Goal: Information Seeking & Learning: Compare options

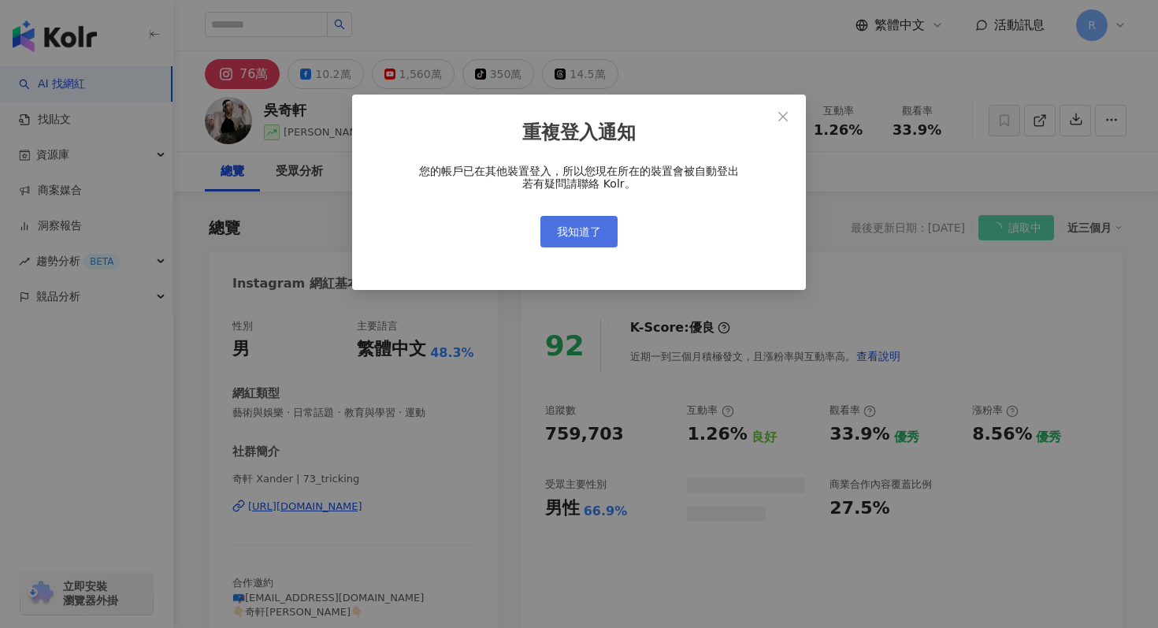
click at [567, 243] on button "我知道了" at bounding box center [578, 232] width 77 height 32
click at [573, 236] on span "我知道了" at bounding box center [579, 231] width 44 height 13
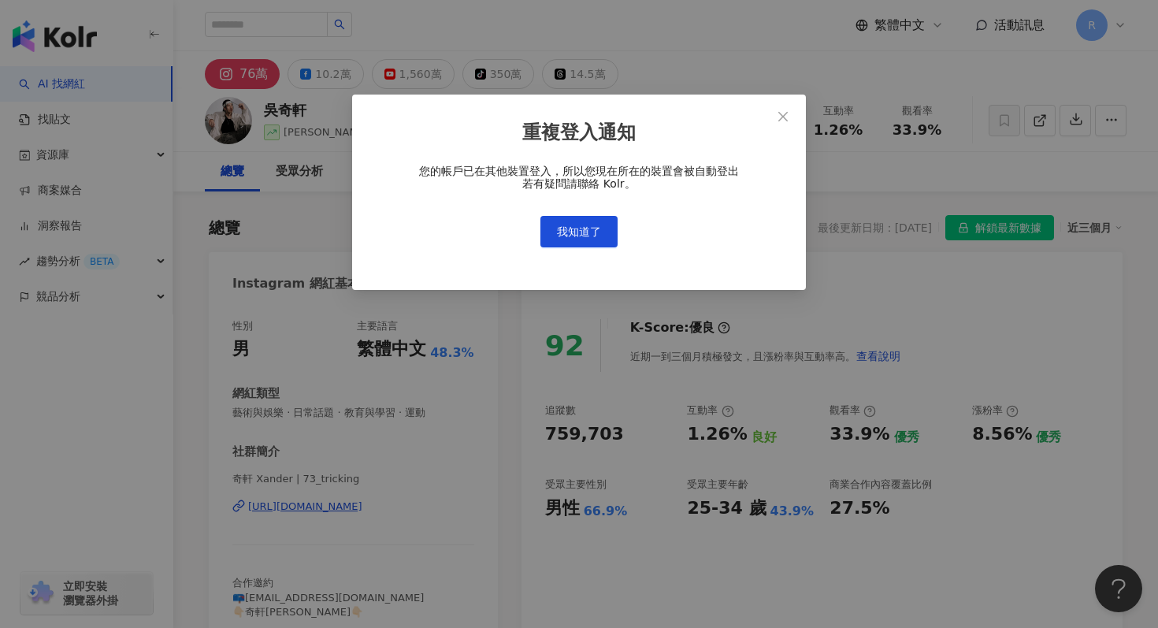
click at [573, 224] on button "我知道了" at bounding box center [578, 232] width 77 height 32
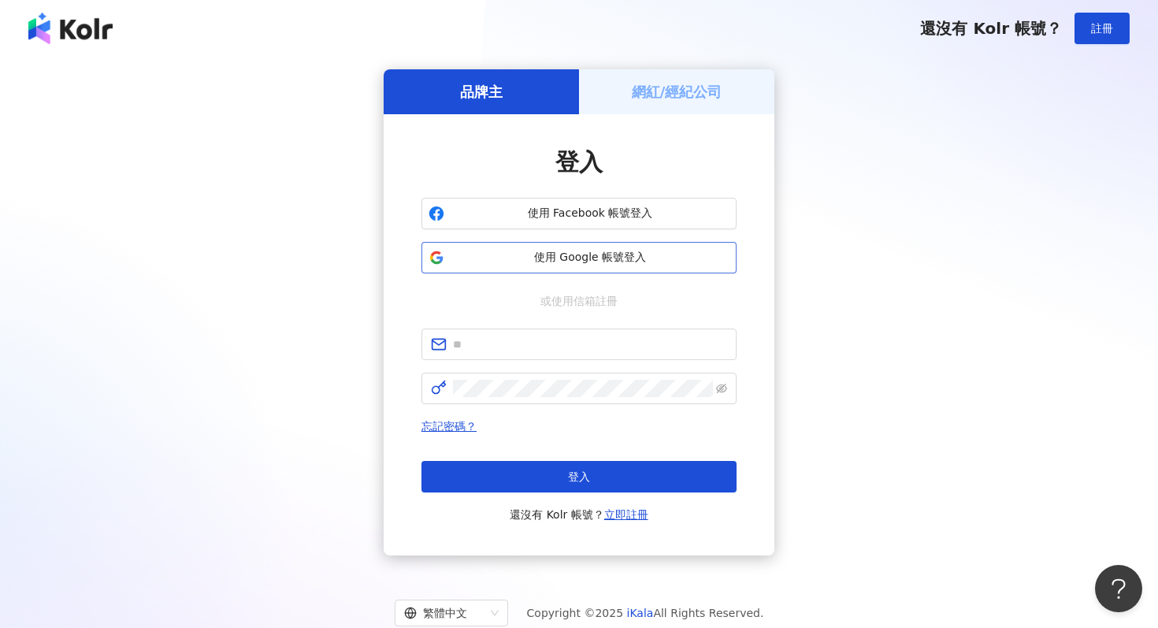
click at [565, 243] on button "使用 Google 帳號登入" at bounding box center [578, 258] width 315 height 32
click at [545, 259] on span "使用 Google 帳號登入" at bounding box center [590, 258] width 279 height 16
click at [655, 254] on span "使用 Google 帳號登入" at bounding box center [590, 258] width 279 height 16
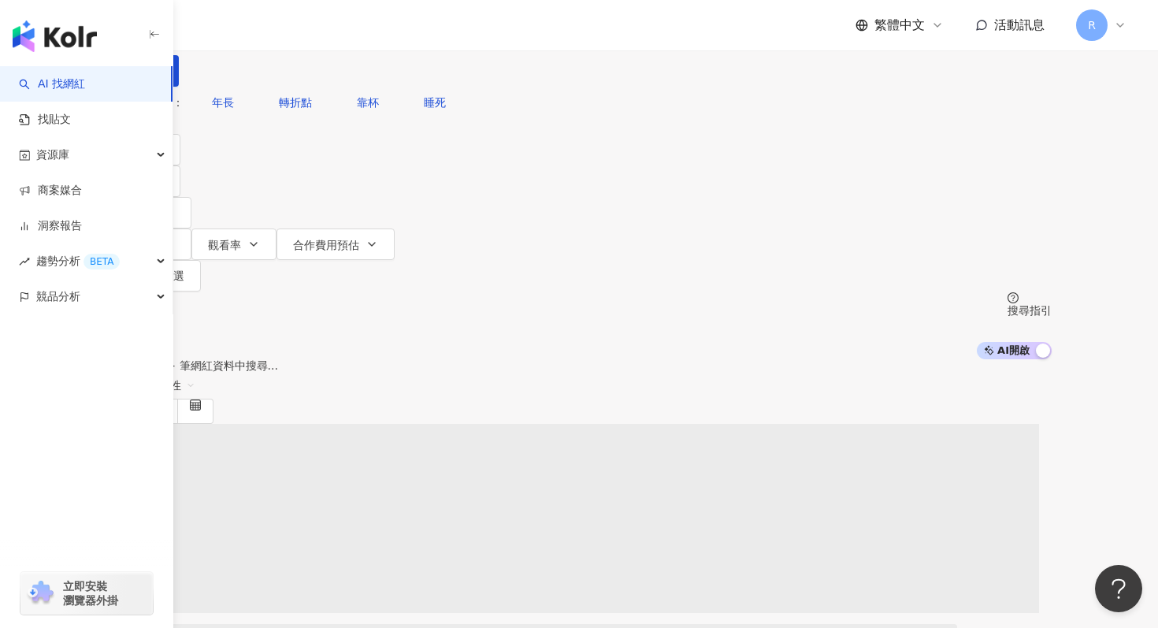
click at [185, 27] on span "不分平台" at bounding box center [150, 14] width 69 height 25
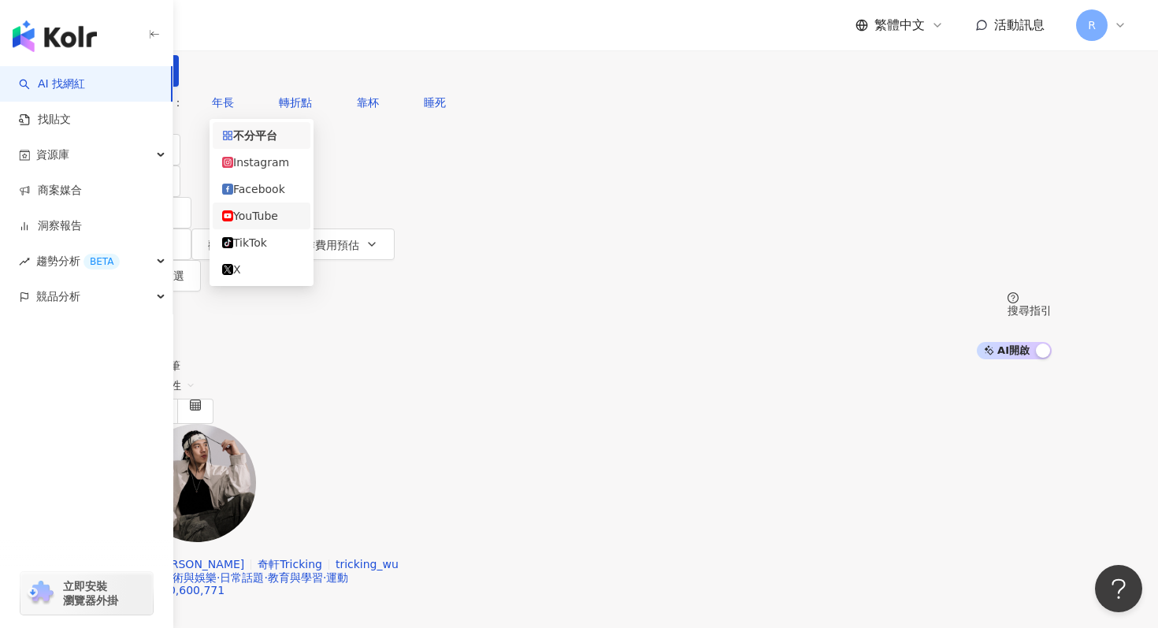
click at [284, 223] on div "YouTube" at bounding box center [261, 215] width 79 height 17
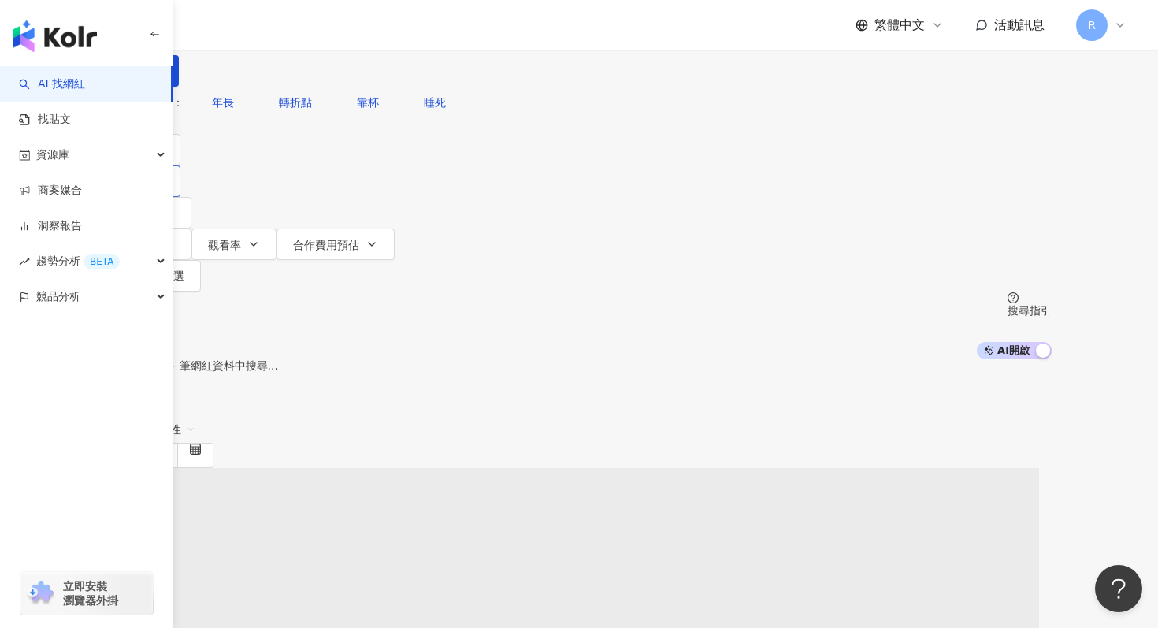
drag, startPoint x: 345, startPoint y: 177, endPoint x: 295, endPoint y: 177, distance: 50.4
click at [164, 177] on icon "button" at bounding box center [157, 181] width 13 height 13
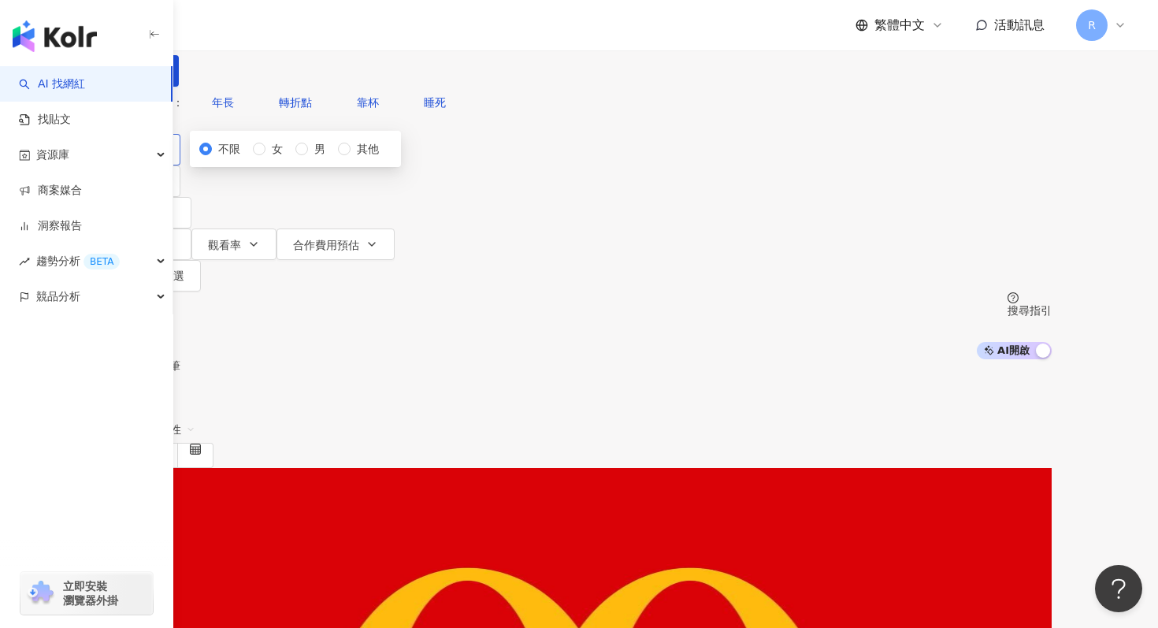
click at [180, 165] on button "類型" at bounding box center [143, 150] width 74 height 32
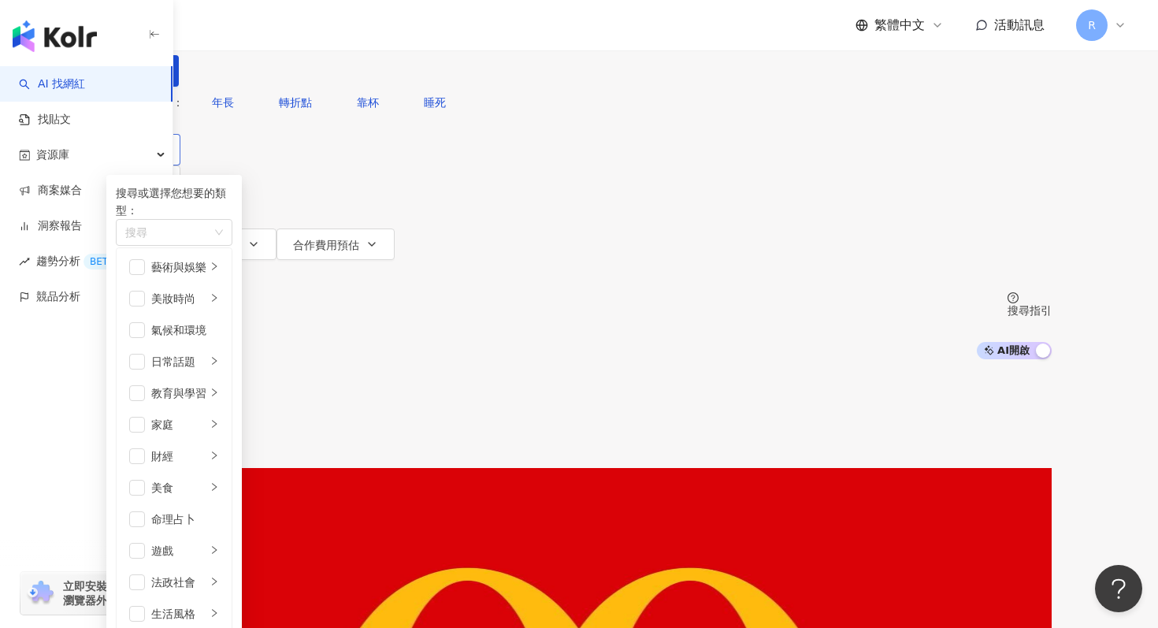
scroll to position [102, 0]
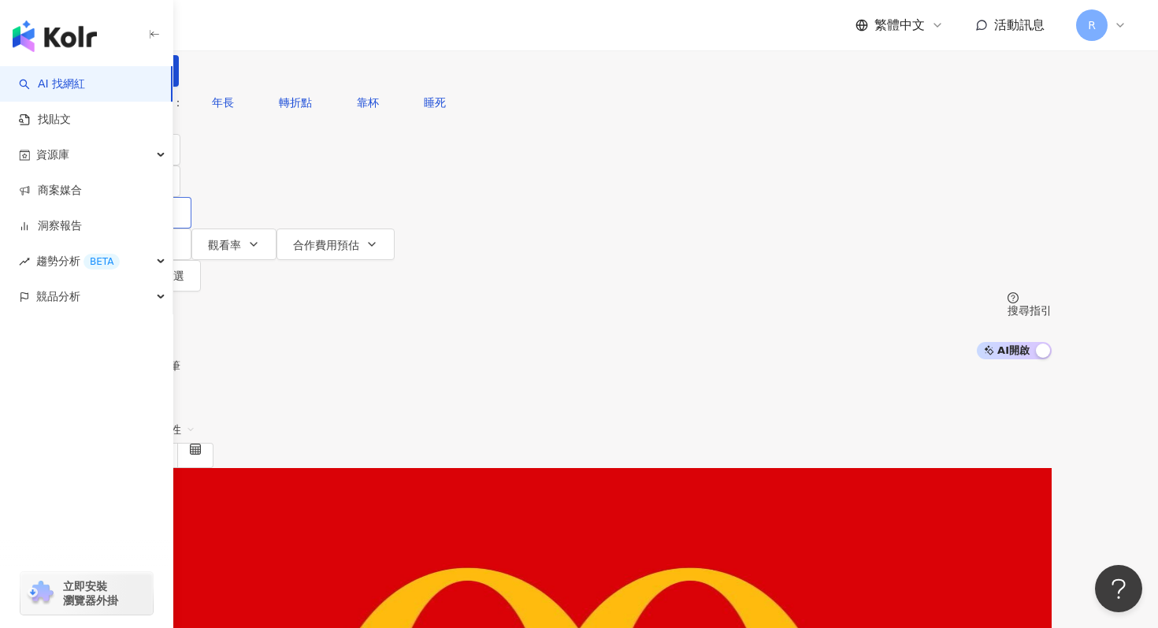
click at [191, 197] on button "追蹤數" at bounding box center [148, 213] width 85 height 32
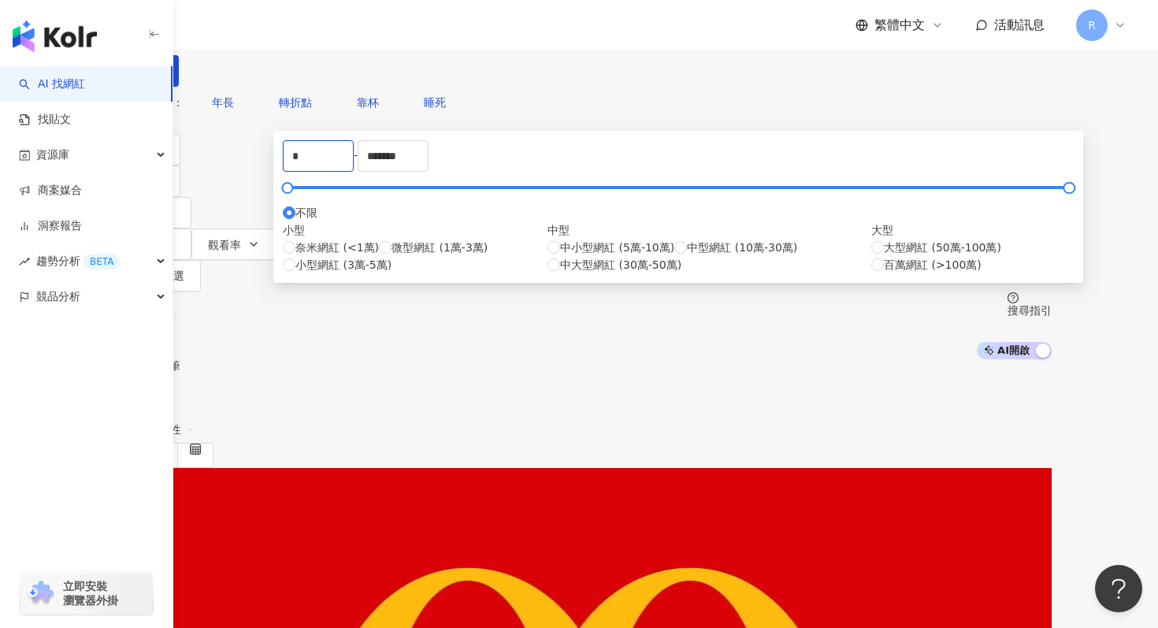
drag, startPoint x: 425, startPoint y: 239, endPoint x: 359, endPoint y: 237, distance: 65.4
type input "*"
type input "******"
drag, startPoint x: 727, startPoint y: 250, endPoint x: 491, endPoint y: 246, distance: 236.3
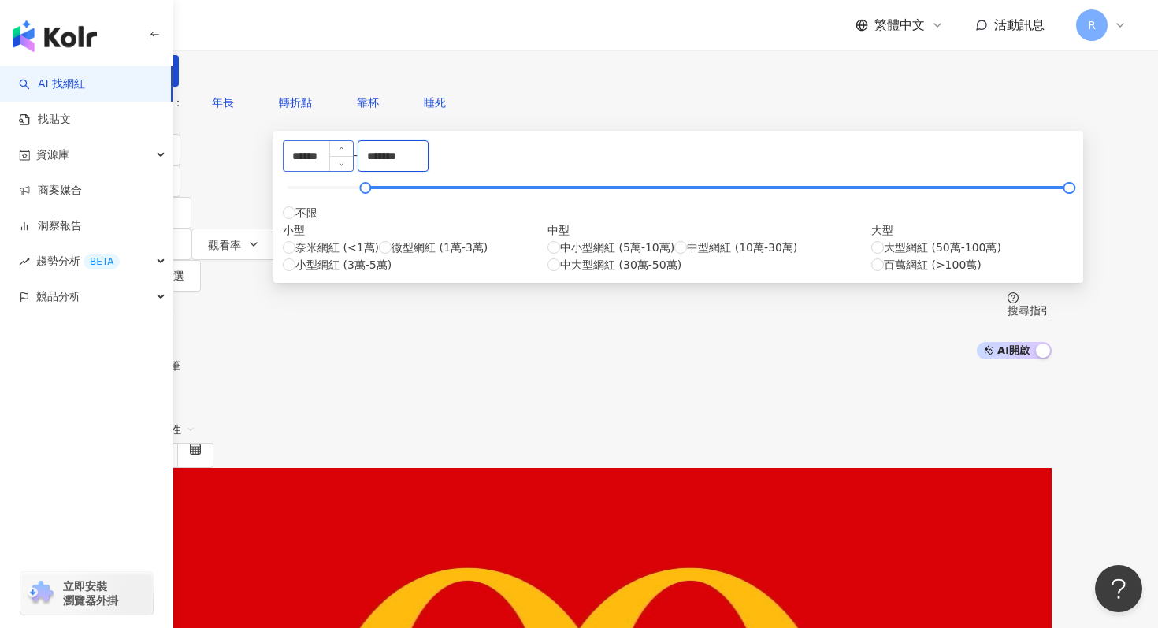
click at [491, 246] on div "****** - ******* 不限 小型 奈米網紅 (<1萬) 微型網紅 (1萬-3萬) 小型網紅 (3萬-5萬) 中型 中小型網紅 (5萬-10萬) 中…" at bounding box center [678, 206] width 791 height 133
type input "******"
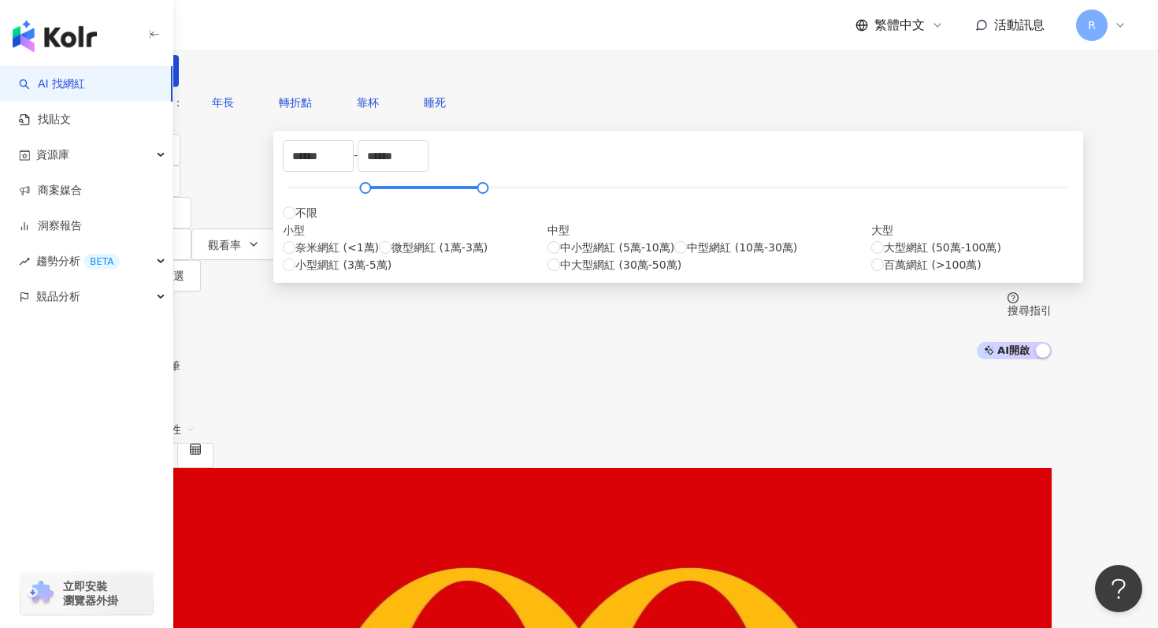
click at [881, 359] on div "共 10,000+ 筆 條件 ： YouTube 重置 排序： 關聯性" at bounding box center [578, 413] width 945 height 108
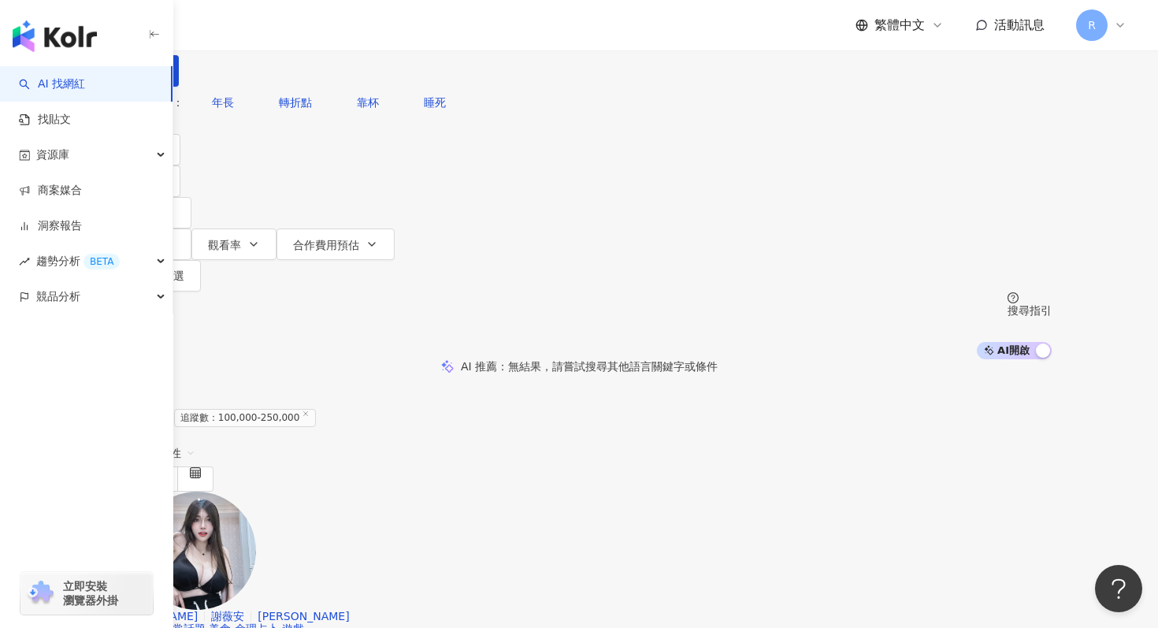
click at [172, 27] on div "YouTube" at bounding box center [144, 14] width 56 height 25
click at [288, 169] on div "Instagram" at bounding box center [261, 162] width 78 height 17
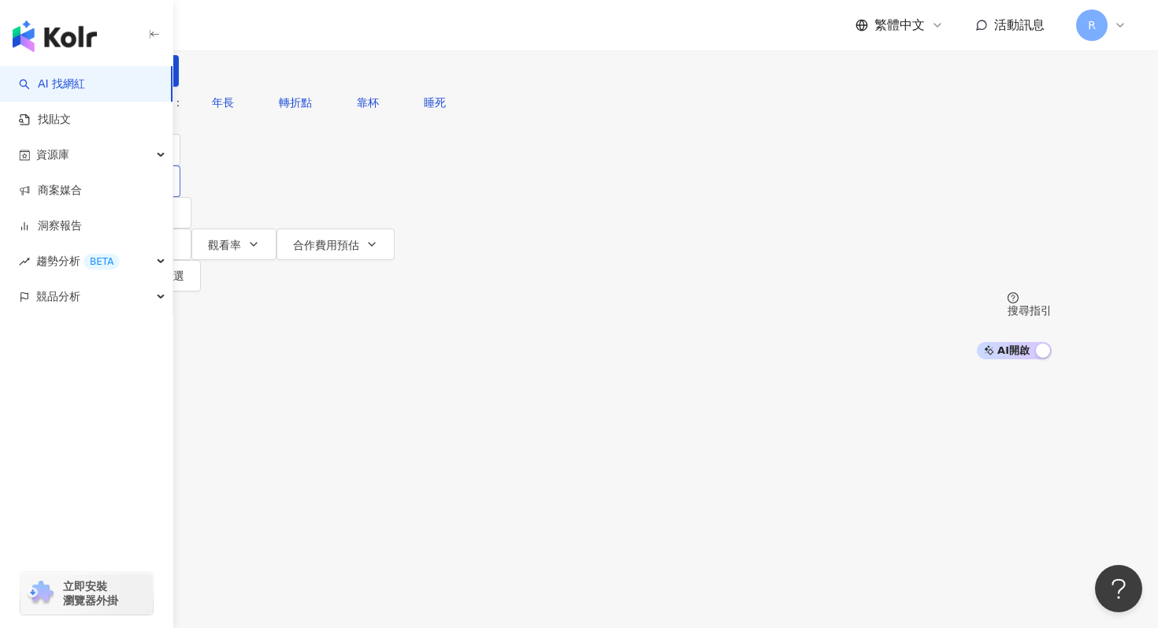
click at [164, 175] on icon "button" at bounding box center [157, 181] width 13 height 13
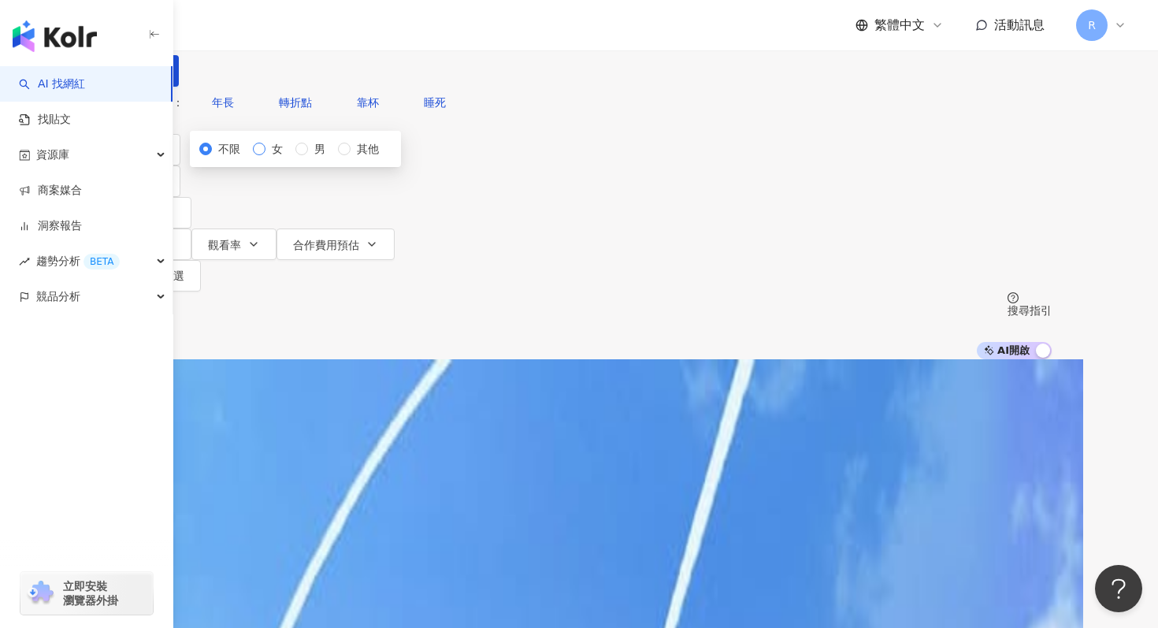
click at [289, 158] on span "女" at bounding box center [277, 148] width 24 height 17
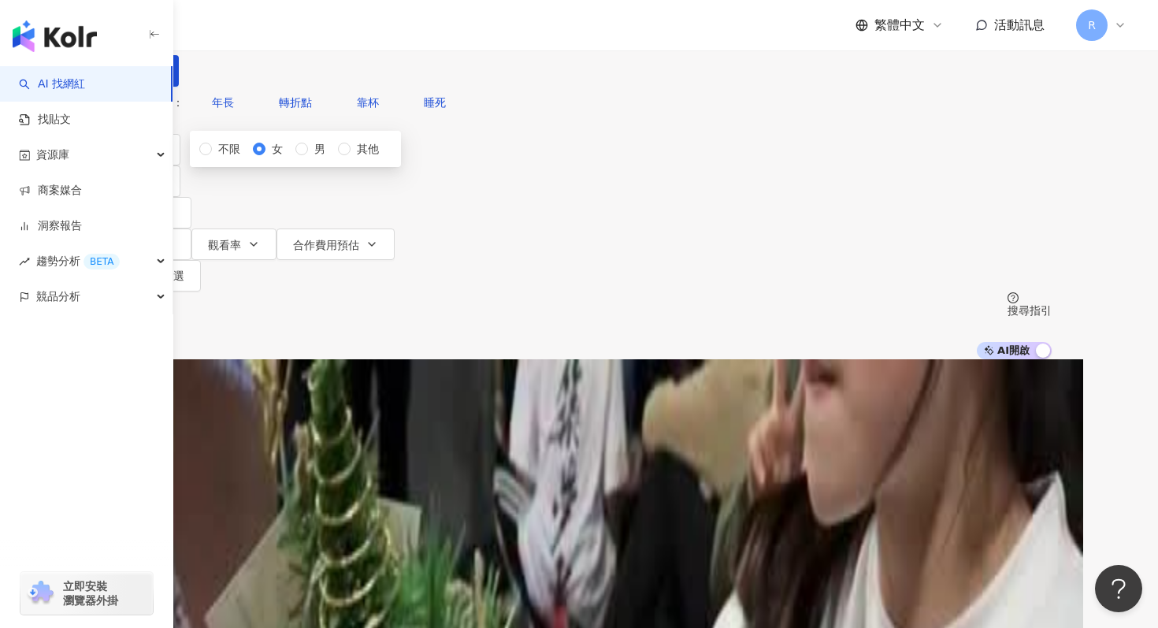
click at [544, 359] on div "AI 推薦 ： 精選優質網紅" at bounding box center [578, 366] width 945 height 14
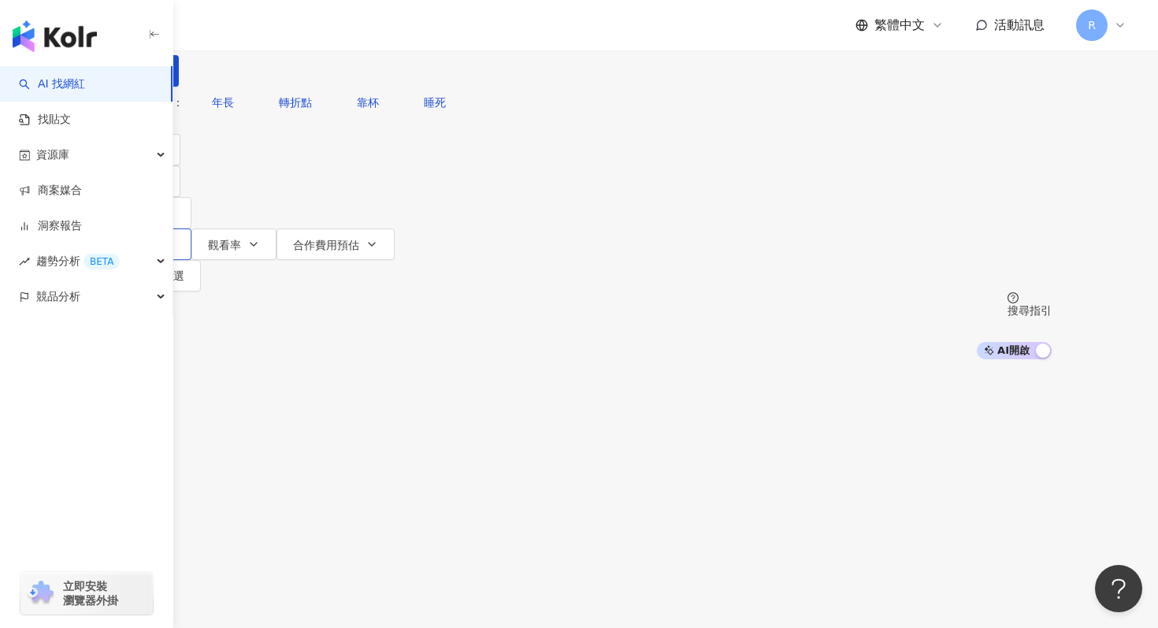
click at [191, 228] on button "互動率" at bounding box center [148, 244] width 85 height 32
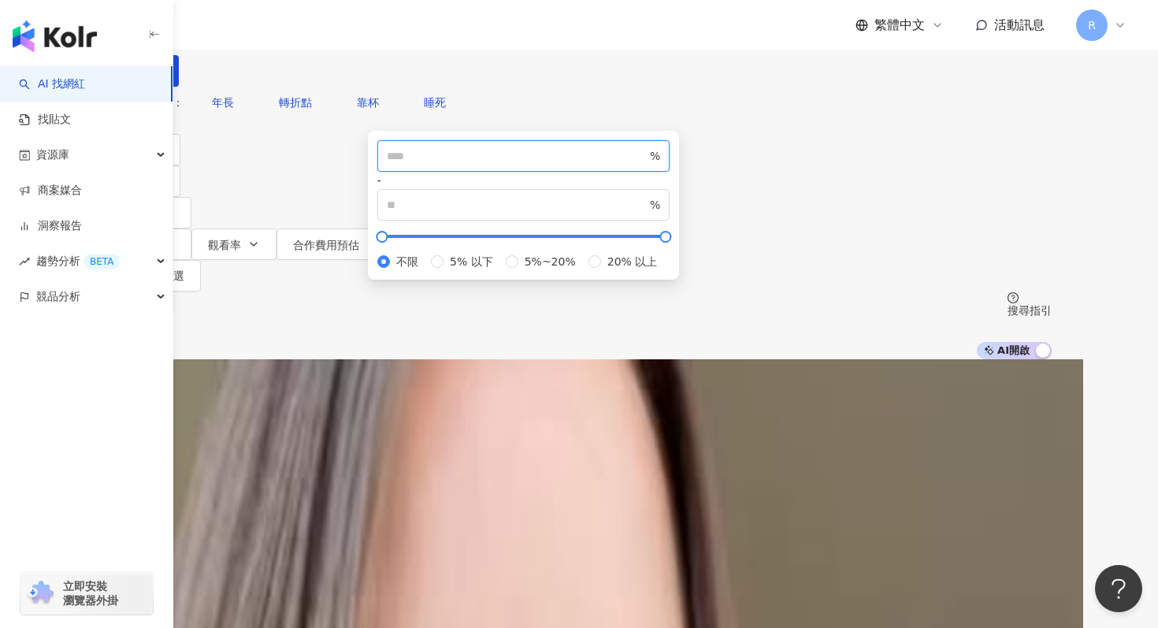
click at [522, 165] on input "number" at bounding box center [517, 155] width 260 height 17
type input "*"
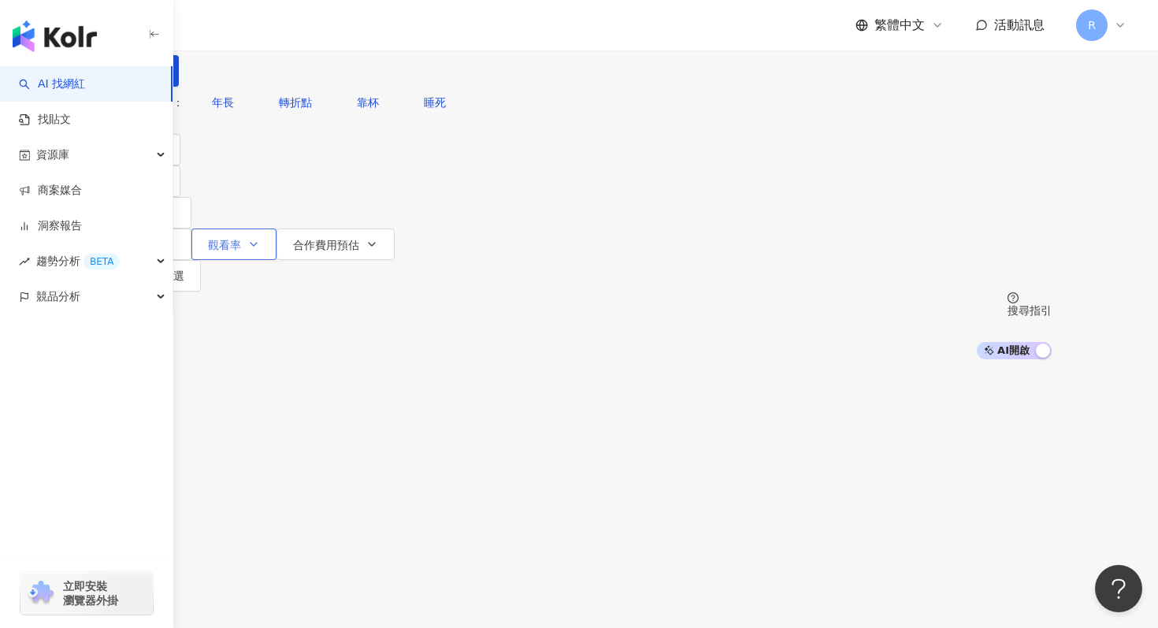
click at [241, 239] on span "觀看率" at bounding box center [224, 245] width 33 height 13
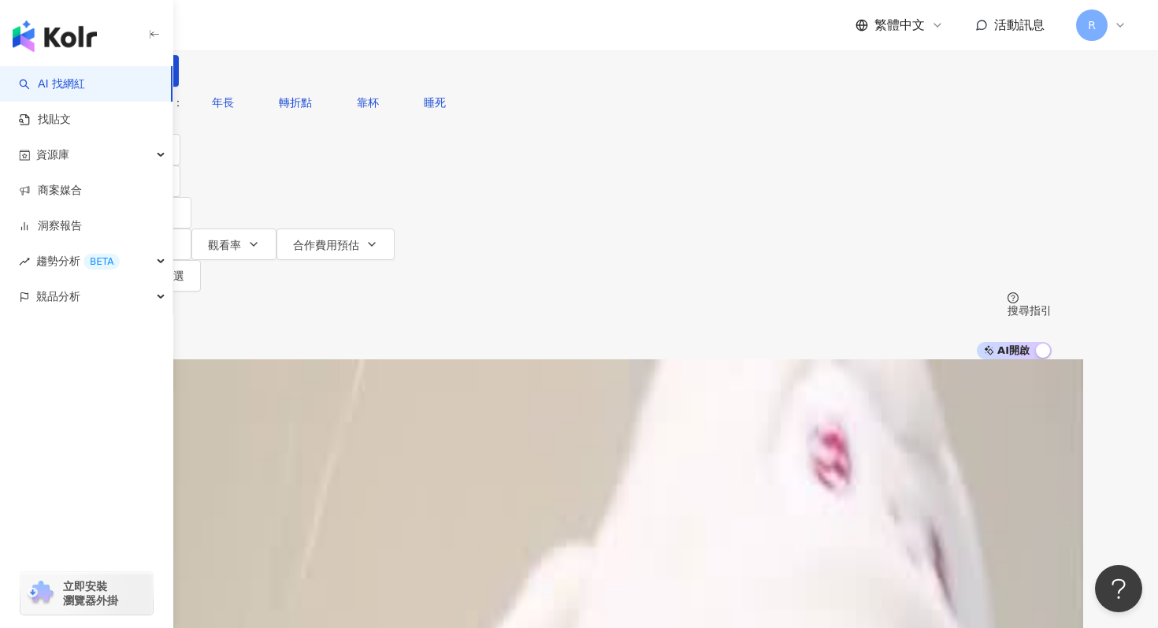
click at [473, 72] on div "Instagram 台灣 搜尋" at bounding box center [578, 43] width 945 height 87
click at [347, 30] on input "search" at bounding box center [284, 15] width 128 height 30
type input "*"
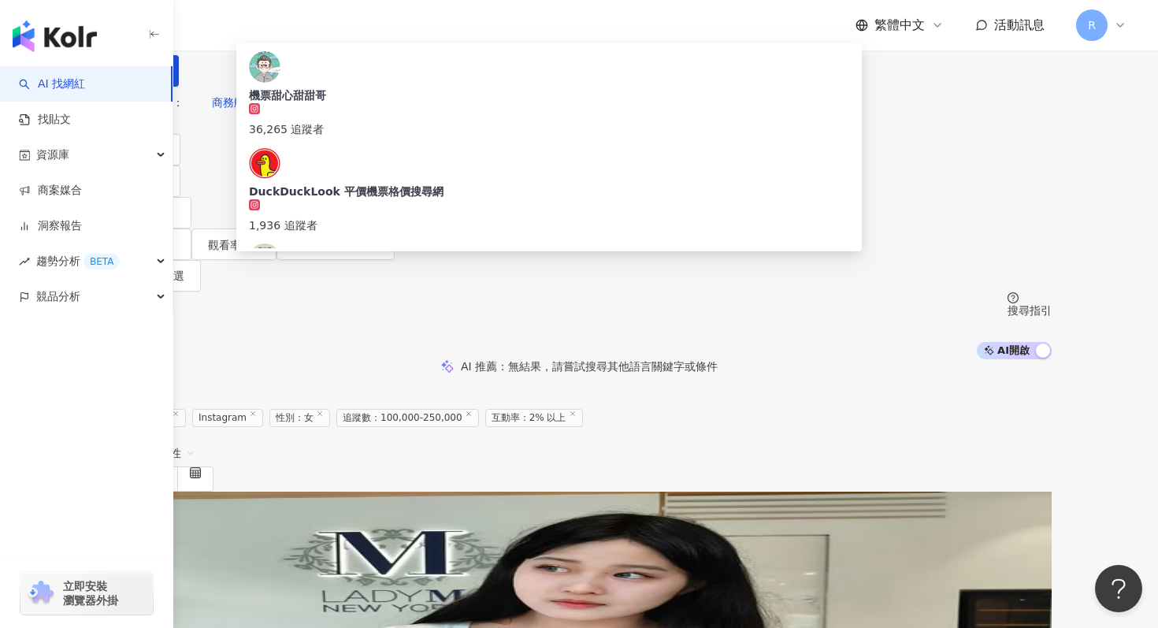
click at [306, 359] on div "AI 推薦 ： 無結果，請嘗試搜尋其他語言關鍵字或條件" at bounding box center [578, 366] width 945 height 14
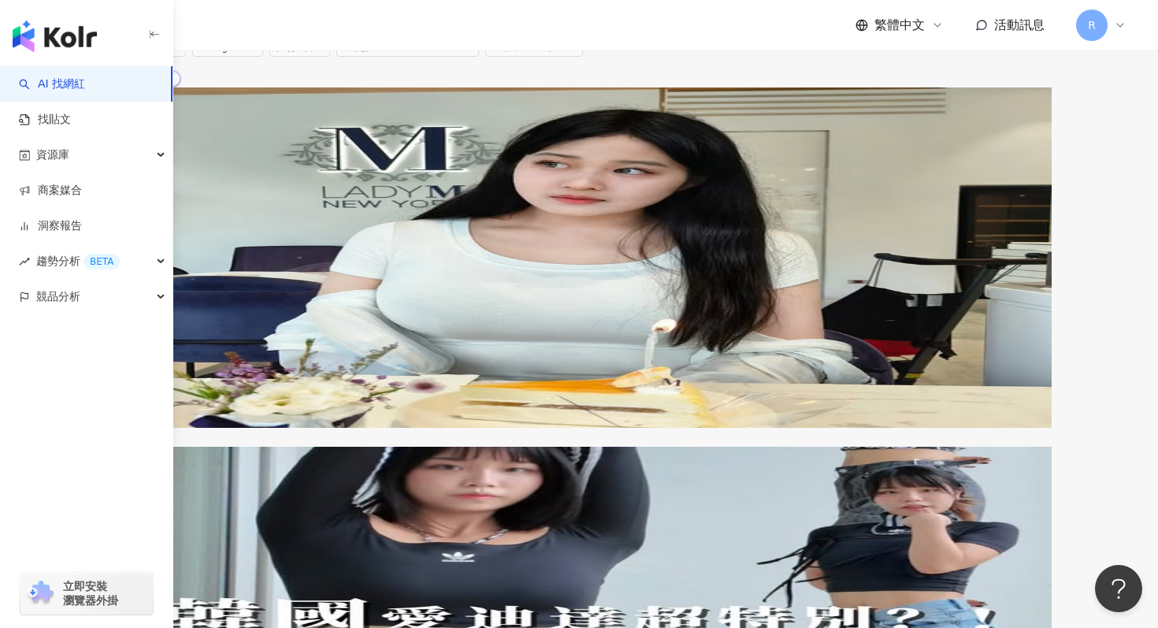
scroll to position [358, 0]
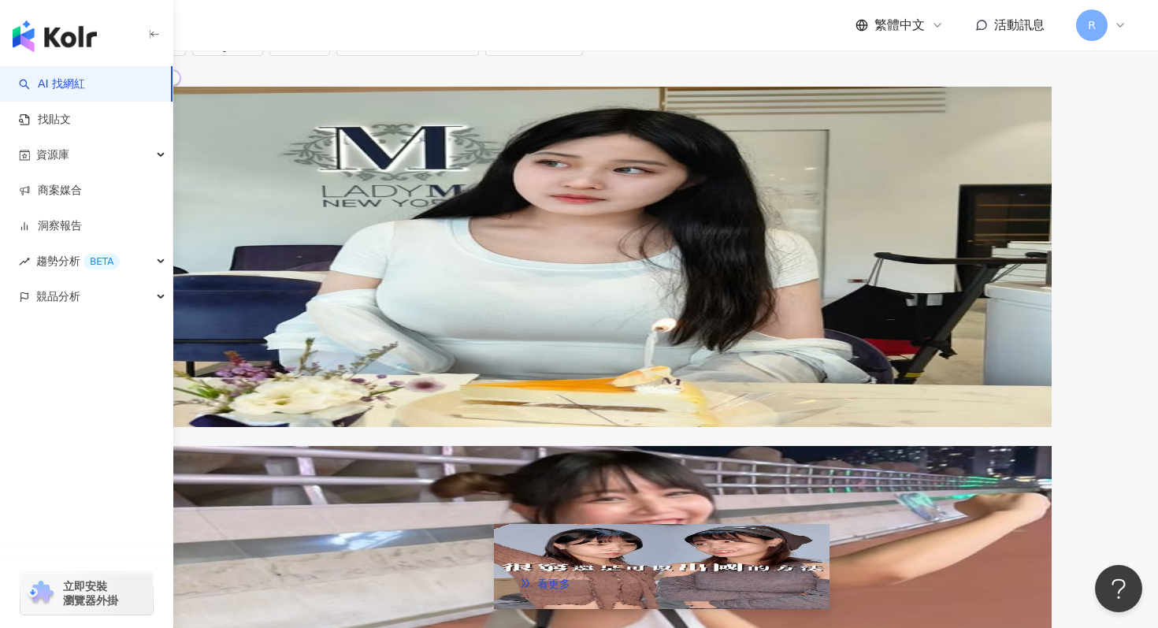
click at [651, 524] on img at bounding box center [662, 566] width 336 height 85
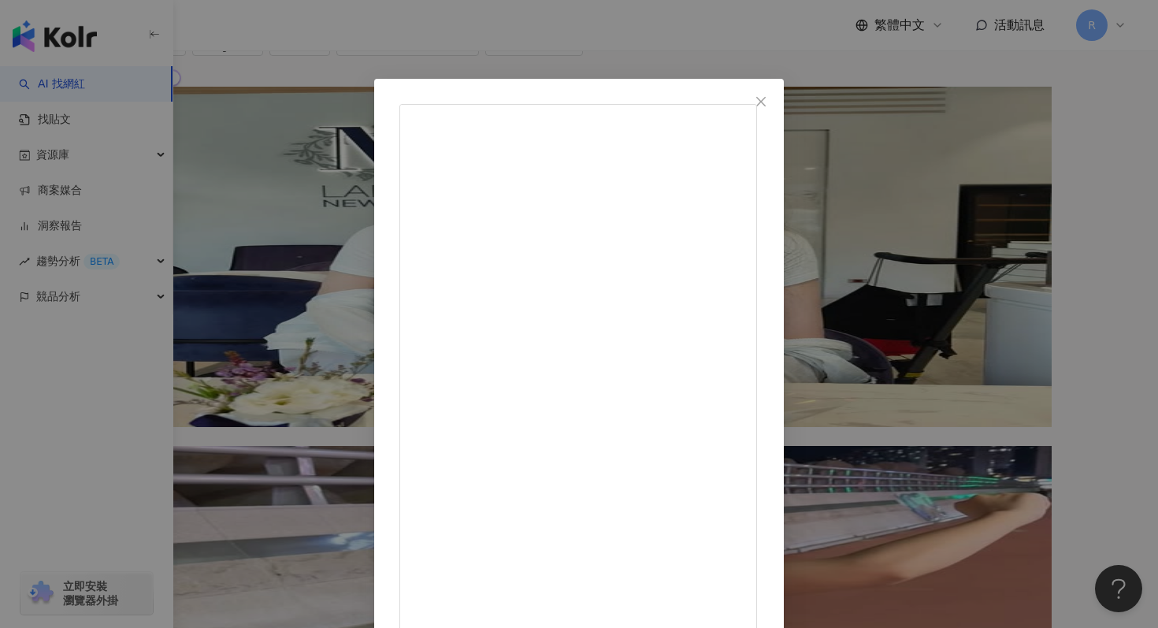
click at [551, 35] on div "陳映君 2024/11/30 大家有學會了嗎 趕快去台中獲得免費天國機票🥰 #天堂Ｍ七週年 1,540 13 5萬 查看原始貼文" at bounding box center [579, 314] width 1158 height 628
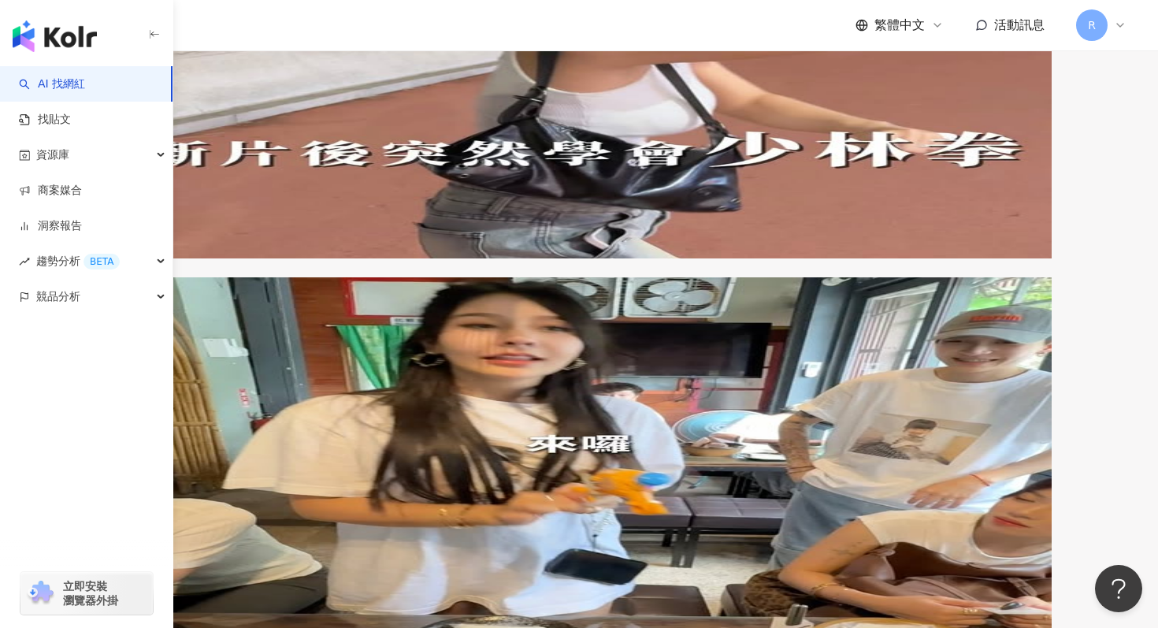
scroll to position [902, 0]
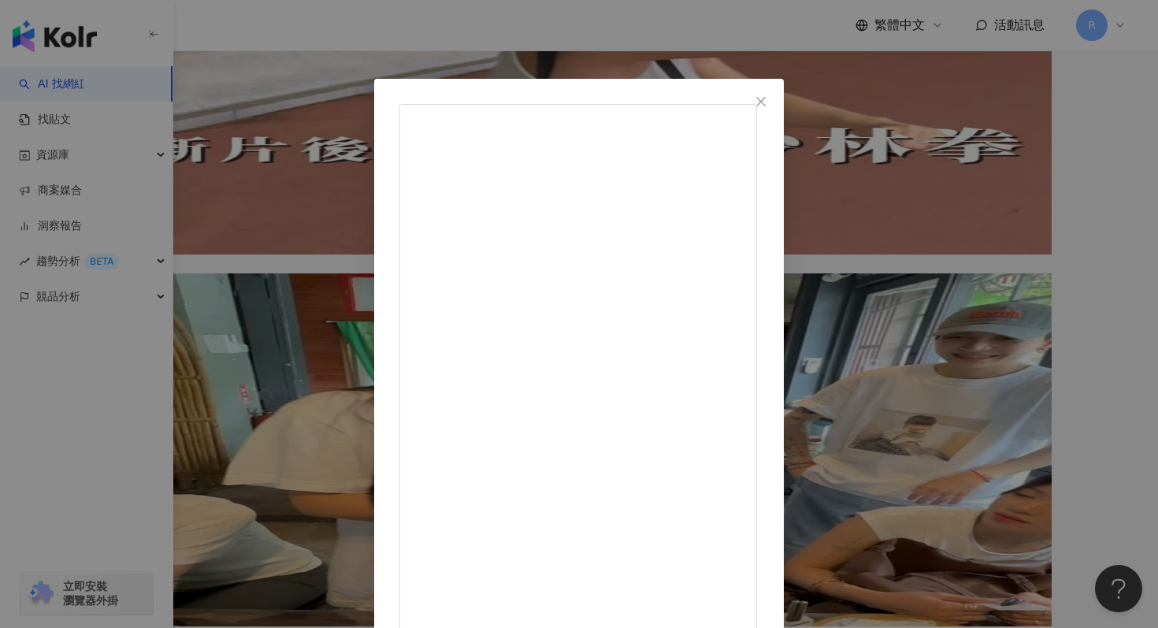
click at [462, 46] on div "51 Yui 2025/6/27 我遇到的這個孩子年紀是可溝通的 也沒有任何情緒失控 在可以管教的情況下放任孩子影響別人的家長 都欠我一張機票（賺到？？ 7,…" at bounding box center [579, 314] width 1158 height 628
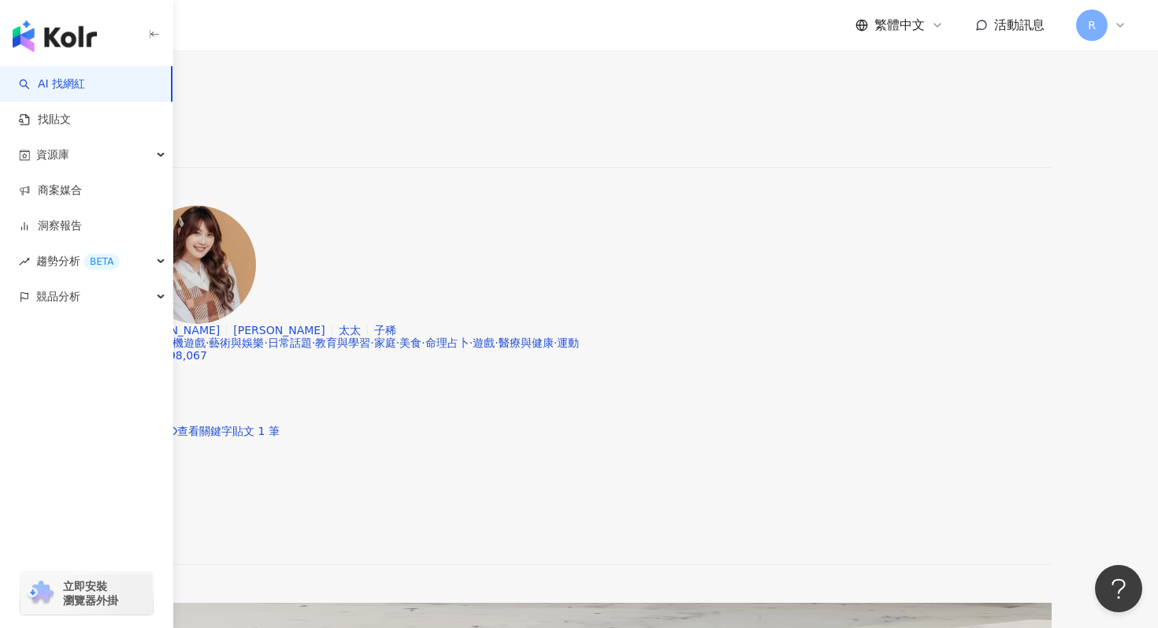
scroll to position [2558, 0]
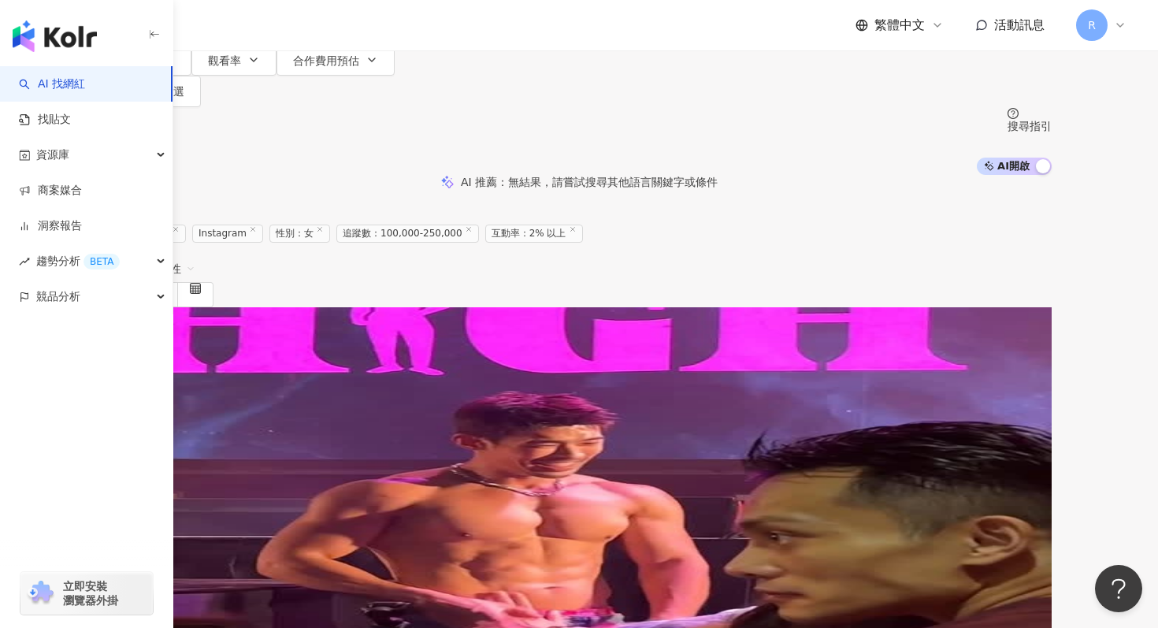
scroll to position [179, 0]
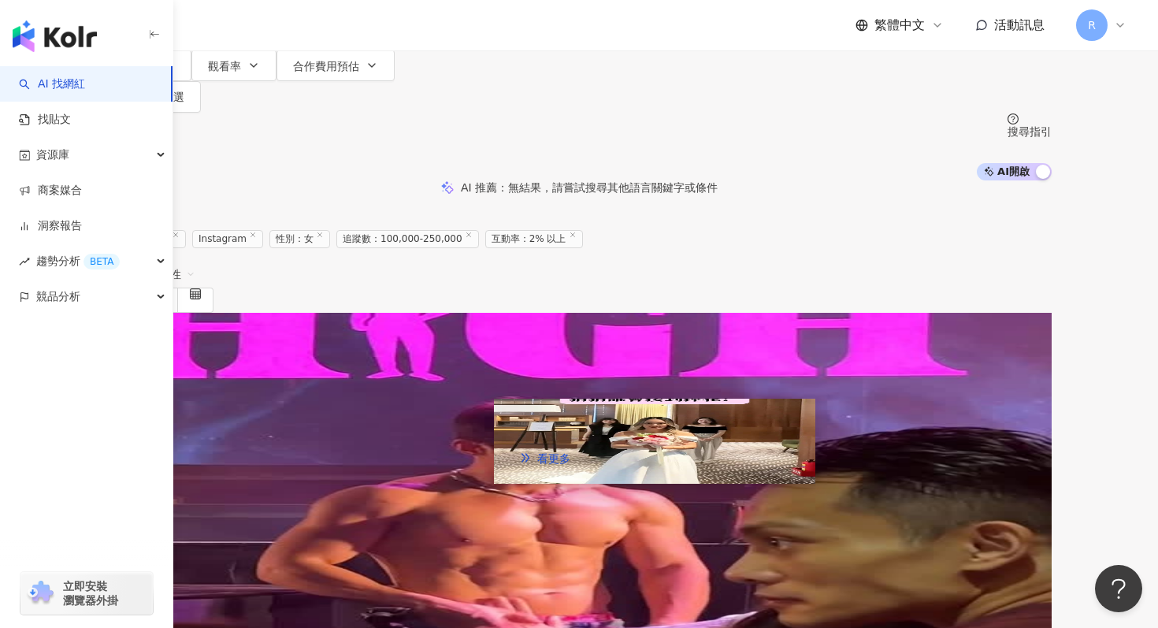
click at [625, 399] on img at bounding box center [654, 441] width 321 height 85
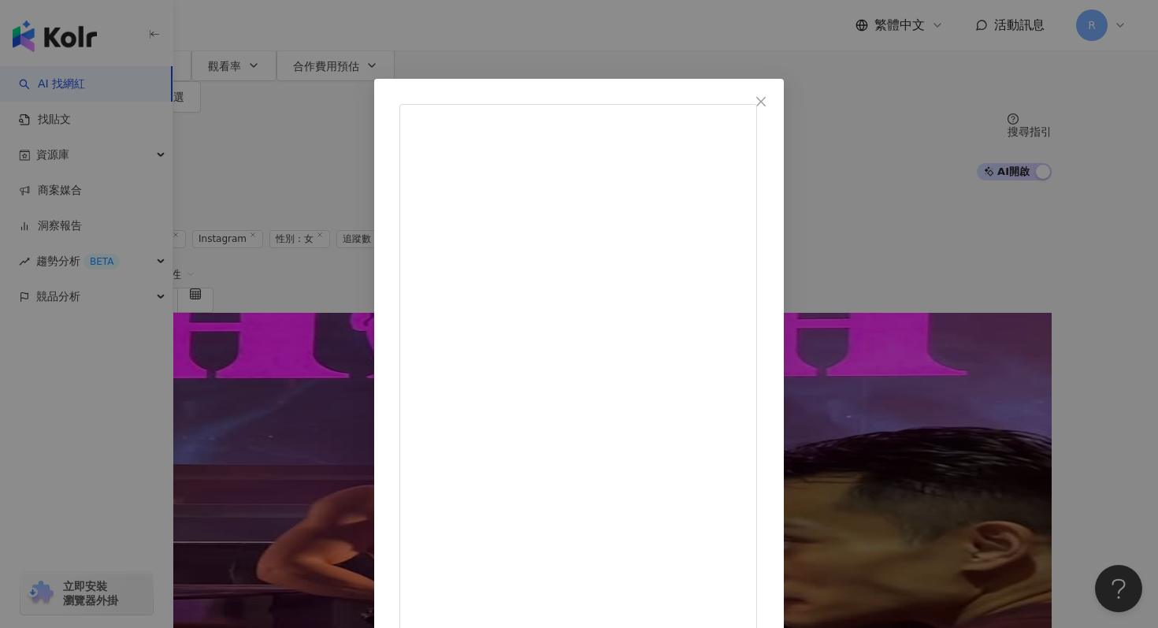
click at [352, 43] on div "琦琦 2025/4/21 避之唯恐不及的捧花😍 - For the record, this was a set. We love you Jamie! 要幸…" at bounding box center [579, 314] width 1158 height 628
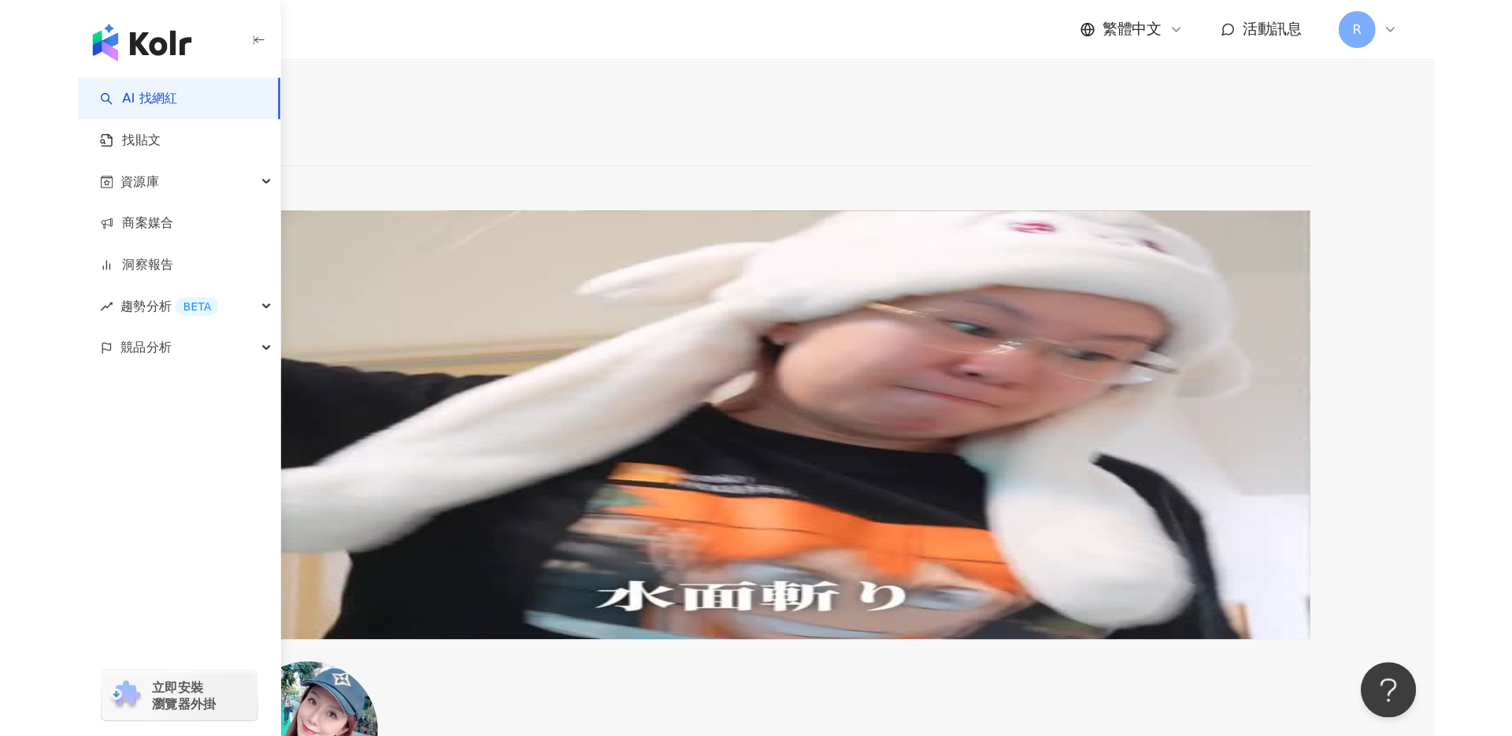
scroll to position [1382, 0]
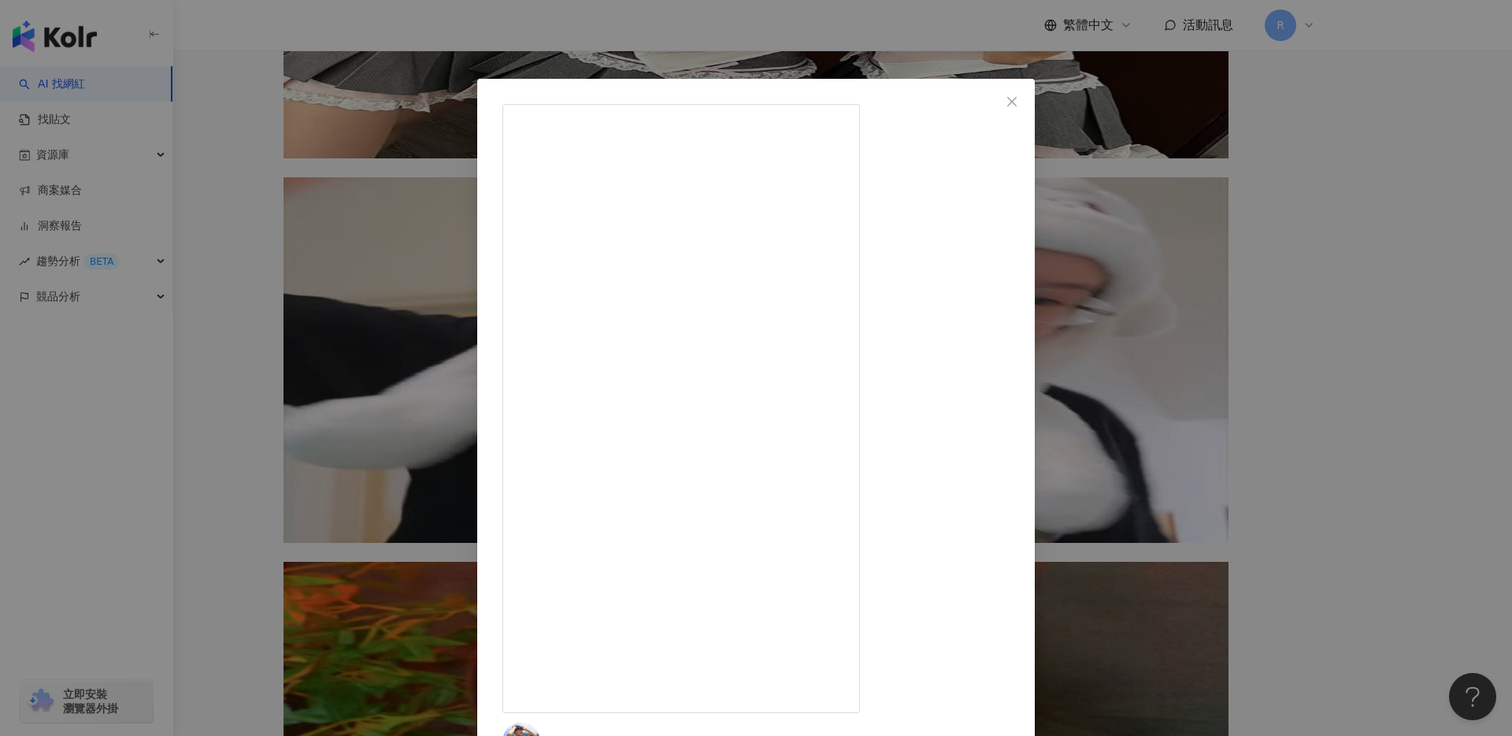
click at [318, 144] on div "余孟耘 2025/7/22 - 東京day1 正式開啓🎬！！！ 話說我老婆訂的機票總是讓人出乎意料 怎麼都那麼划算，這次竟然還兩件23公斤行李 我不買爆怎麼可…" at bounding box center [756, 368] width 1512 height 736
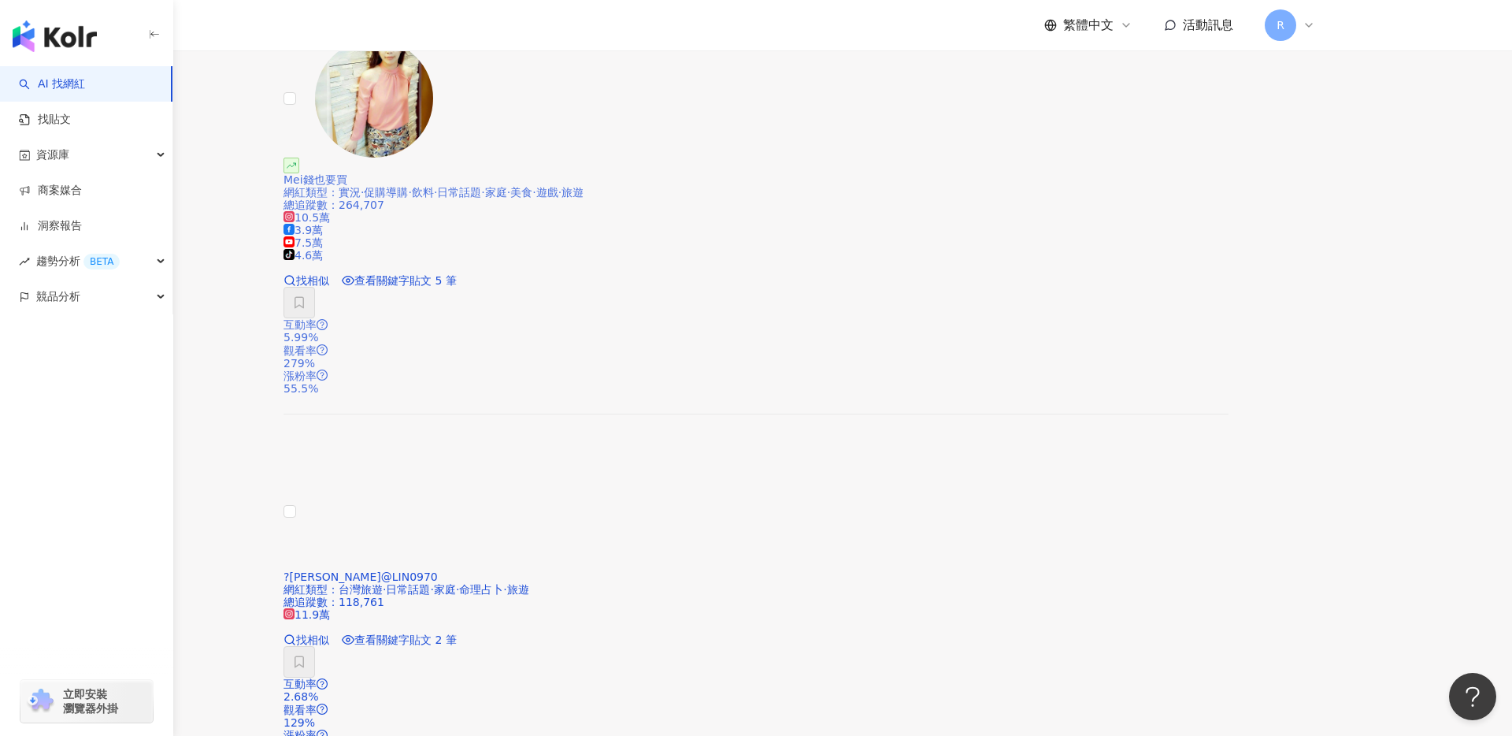
scroll to position [2800, 0]
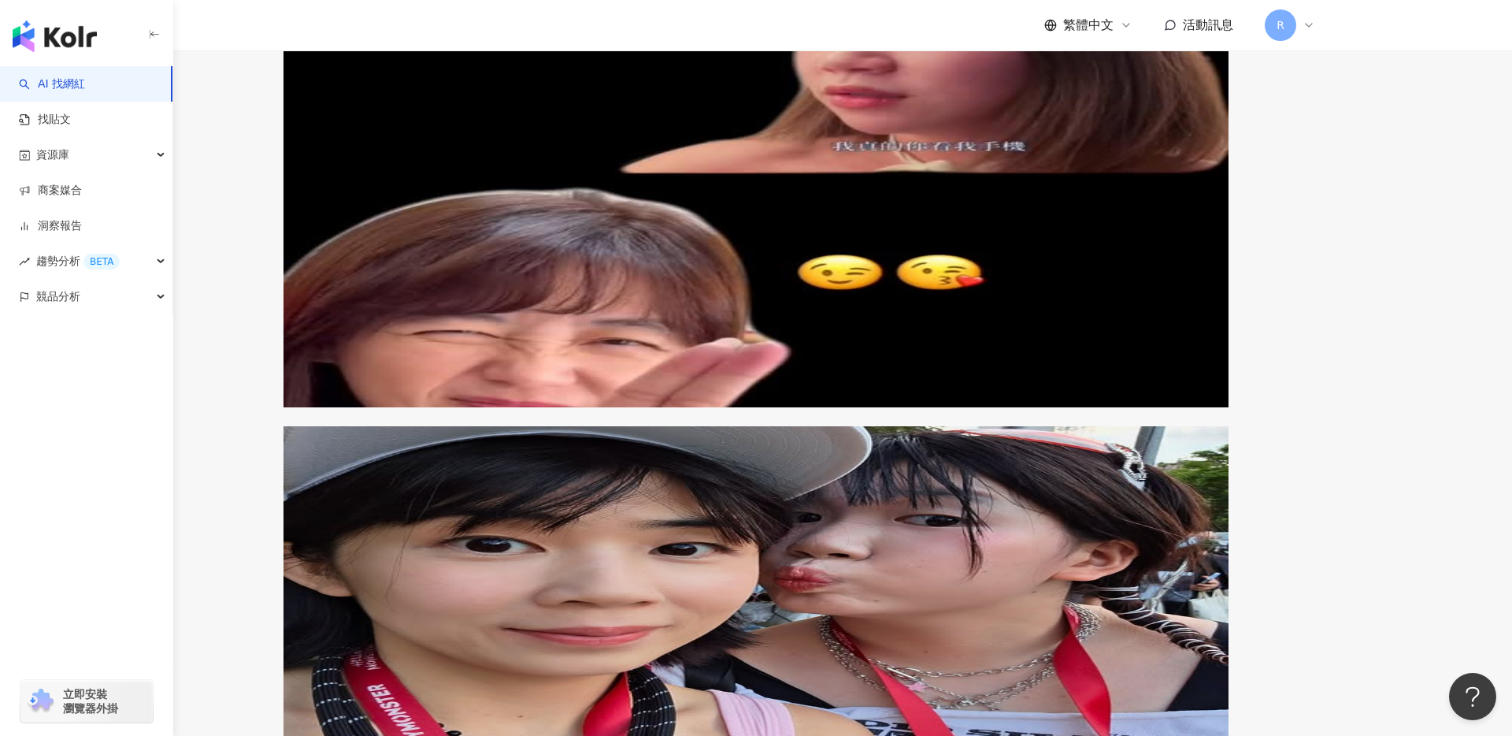
scroll to position [2212, 0]
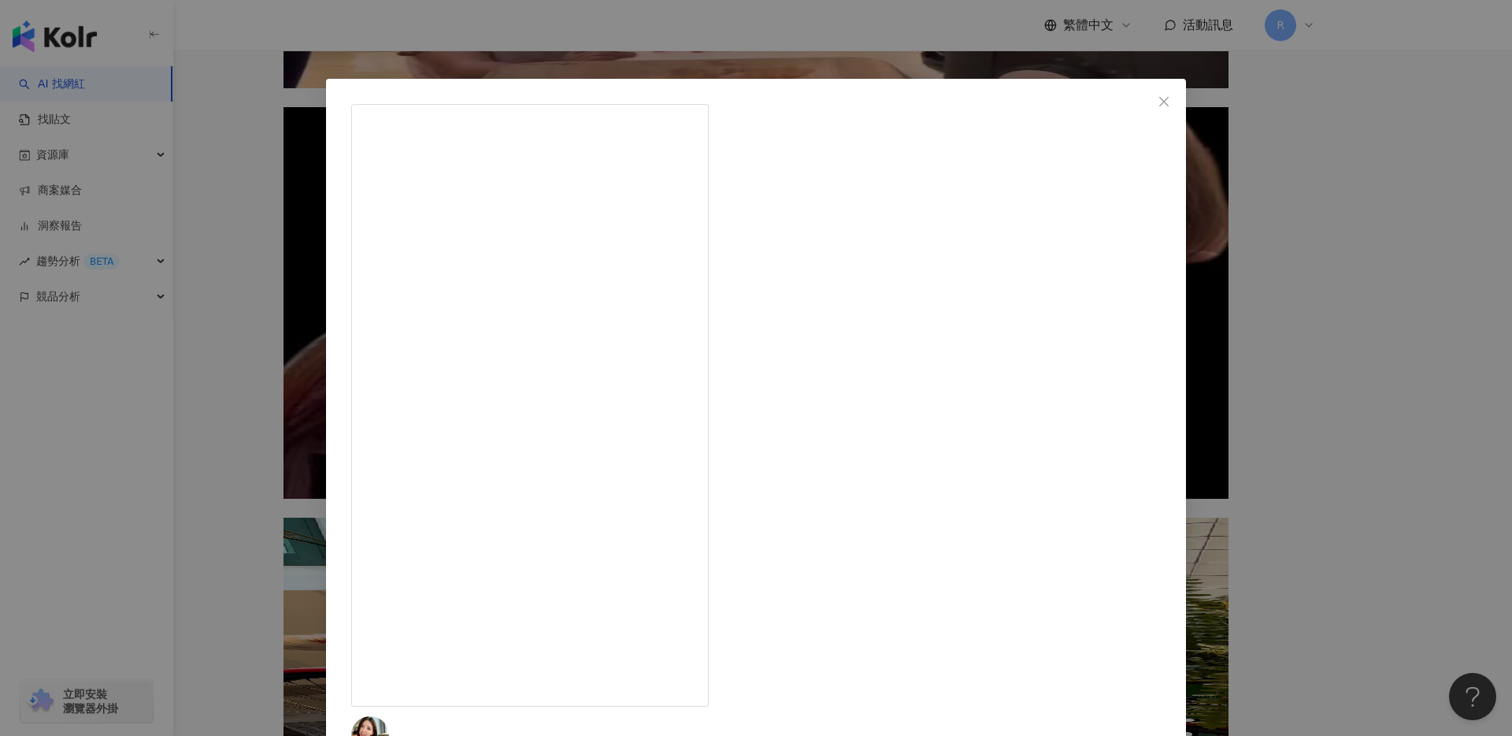
click at [369, 172] on div "Celia Weng（CC） 2025/2/28 1,506 25 2.6萬 查看原始貼文" at bounding box center [756, 368] width 1512 height 736
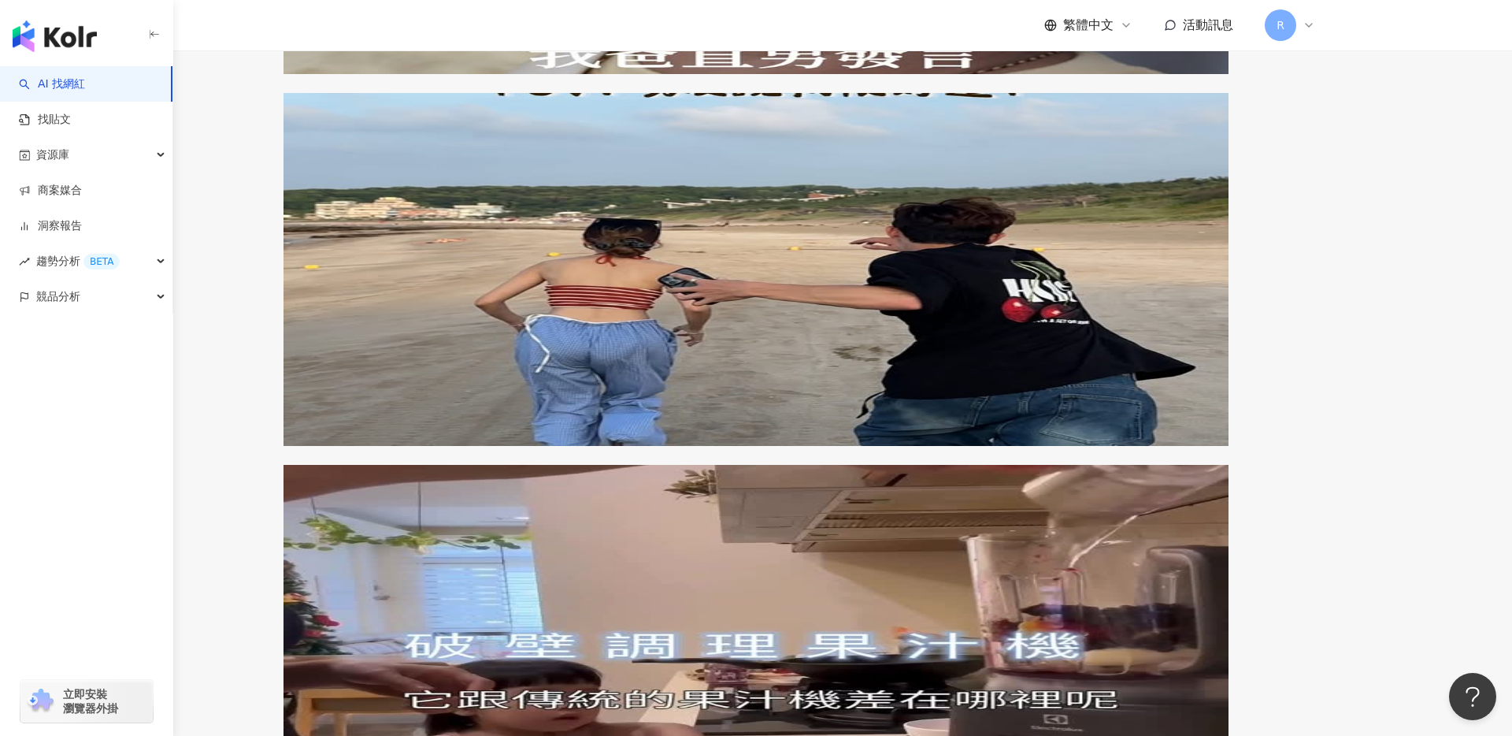
scroll to position [1494, 0]
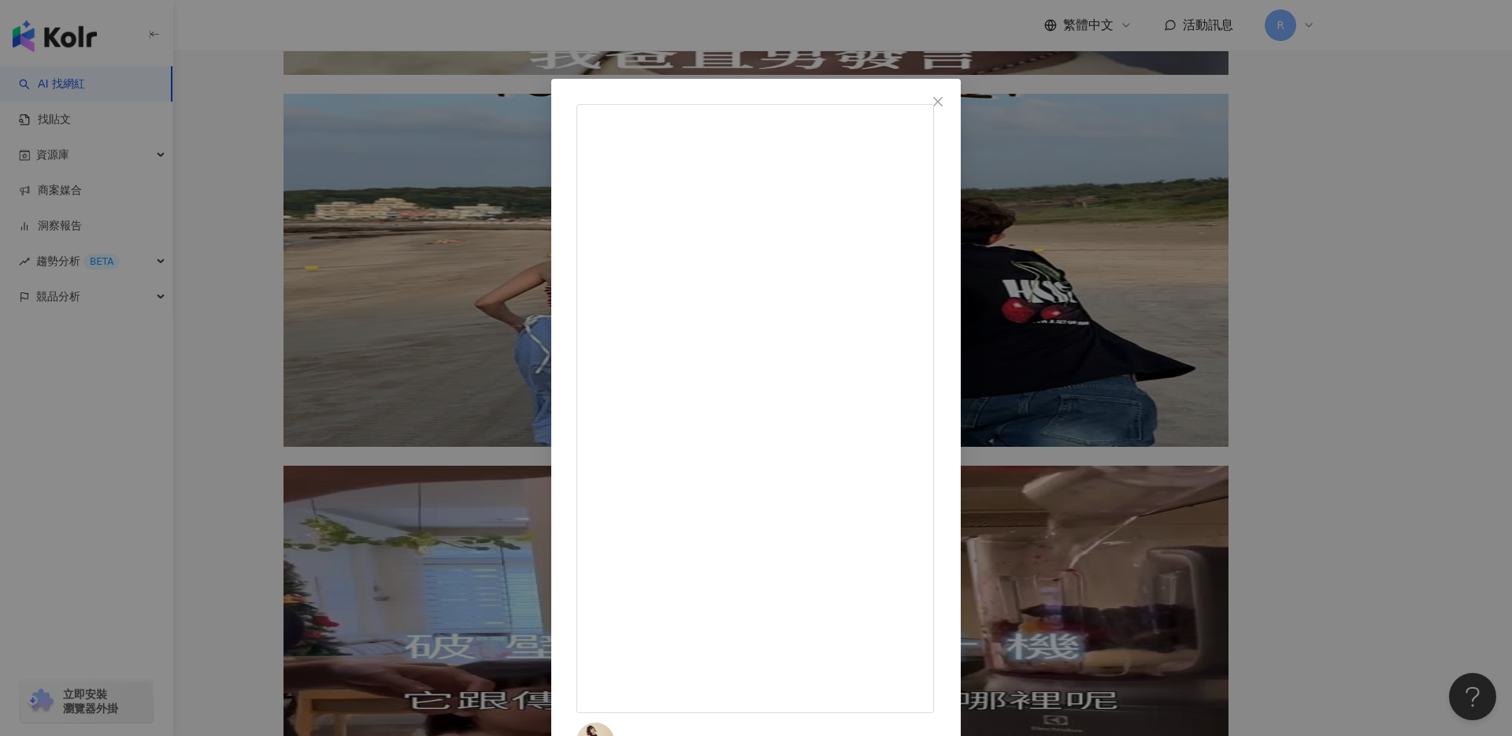
click at [464, 29] on div "新店蔡依林 2025/2/27 日本限定！在台灣就買得到！🇯🇵🇹🇼 省下機票錢～✈️ 家裡巷口就有當然要嚐鮮吧？ 對於這種特殊口味真的又愛又怕， 但這次草莓跟…" at bounding box center [756, 368] width 1512 height 736
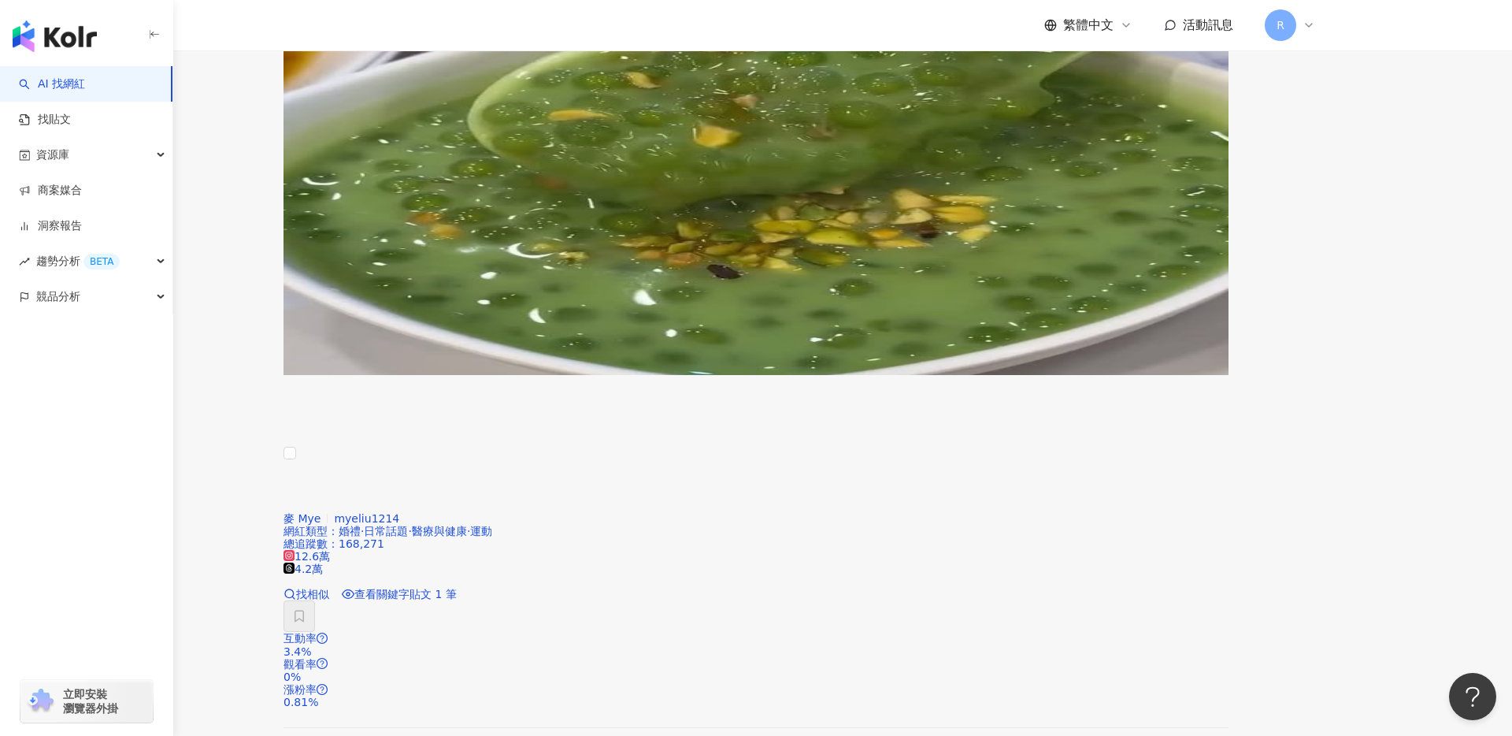
scroll to position [421, 0]
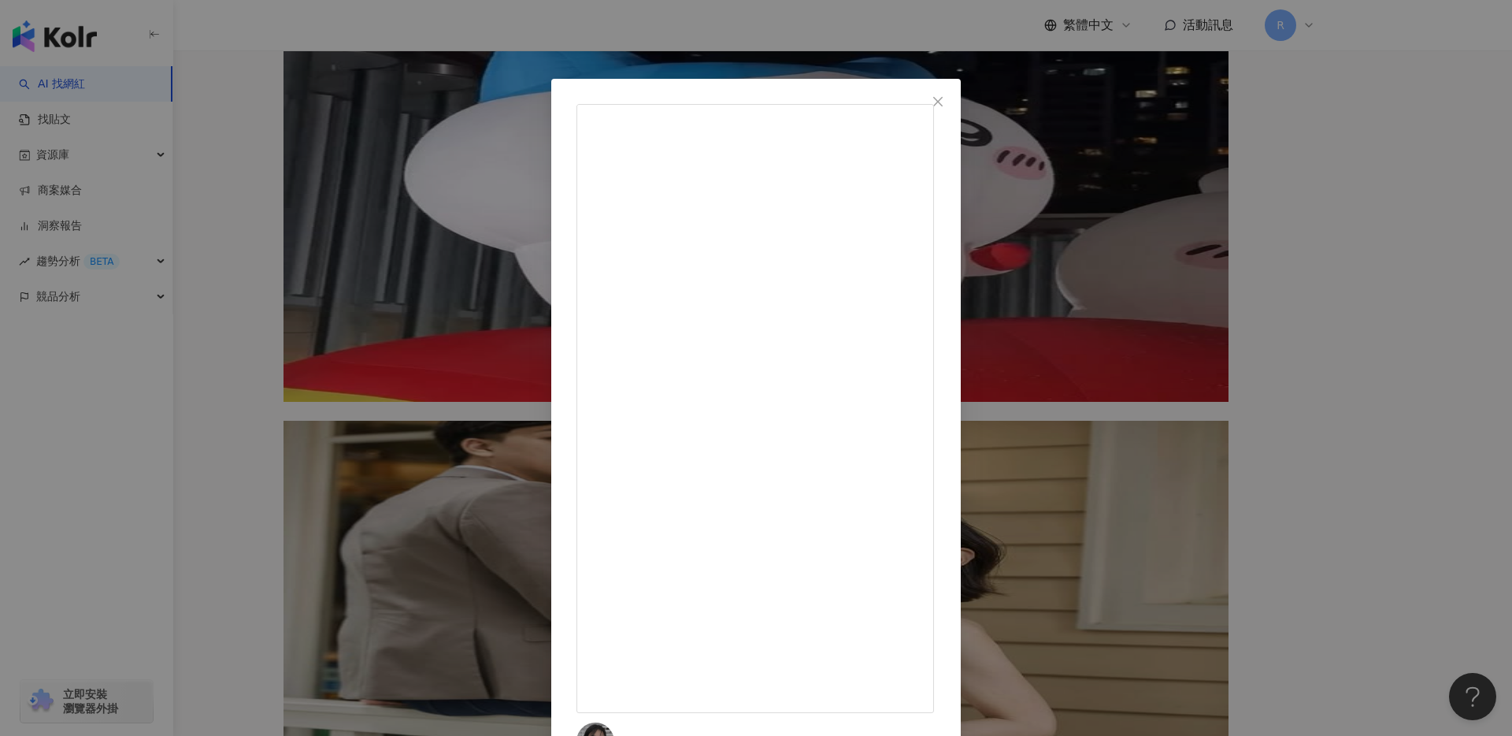
click at [332, 203] on div "Pon｜旅行食記｜豐盛生活 ｜穿搭分享 2025/4/17 4.9萬 340 139.4萬 查看原始貼文" at bounding box center [756, 368] width 1512 height 736
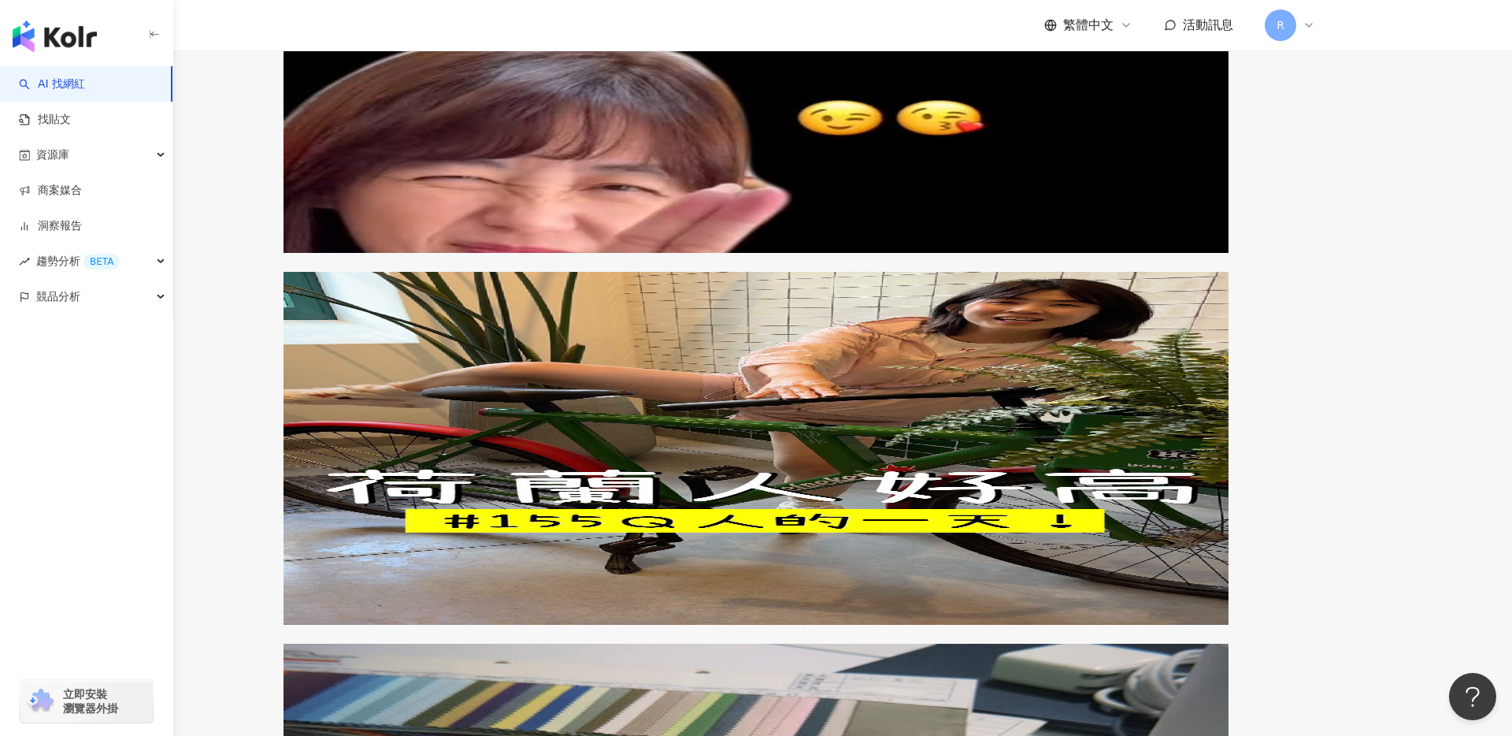
scroll to position [2529, 0]
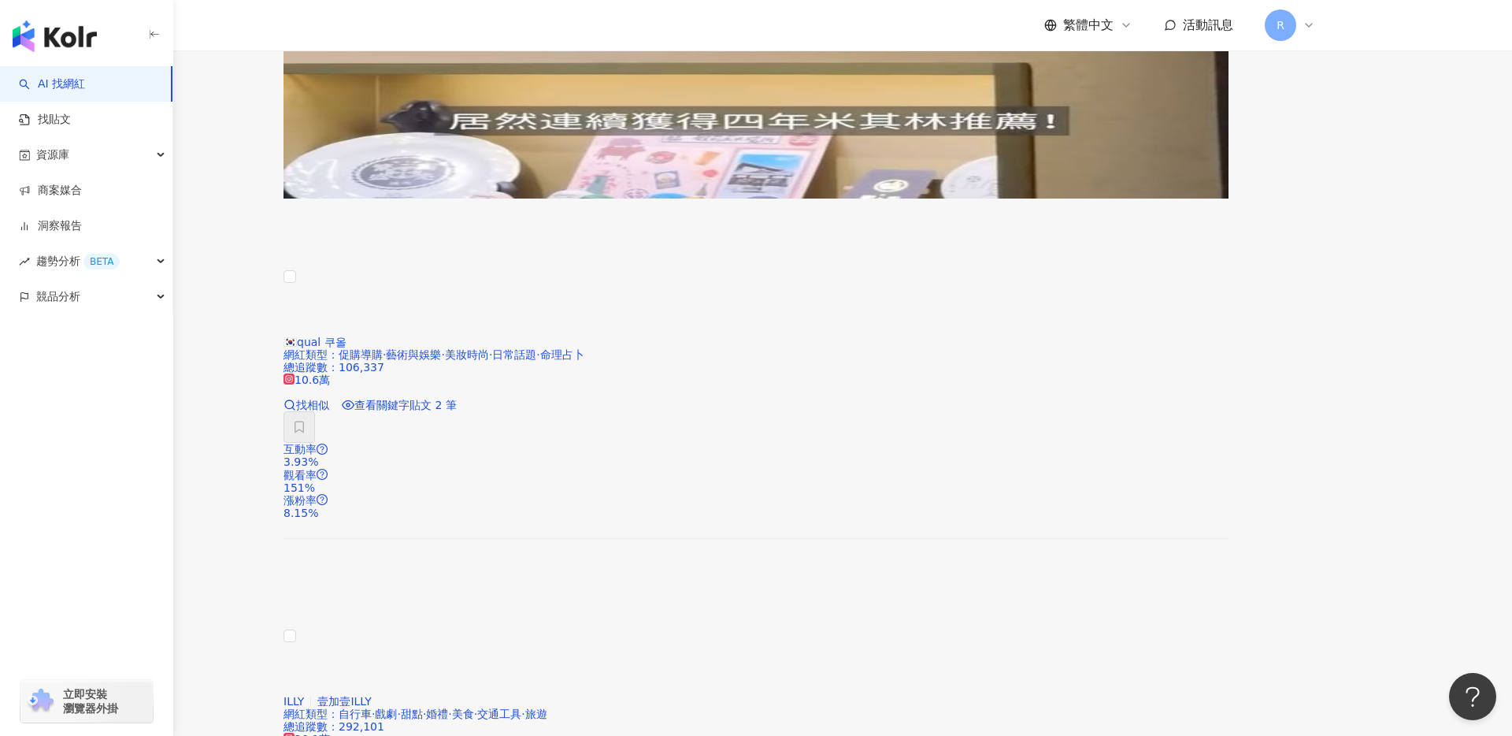
scroll to position [2172, 0]
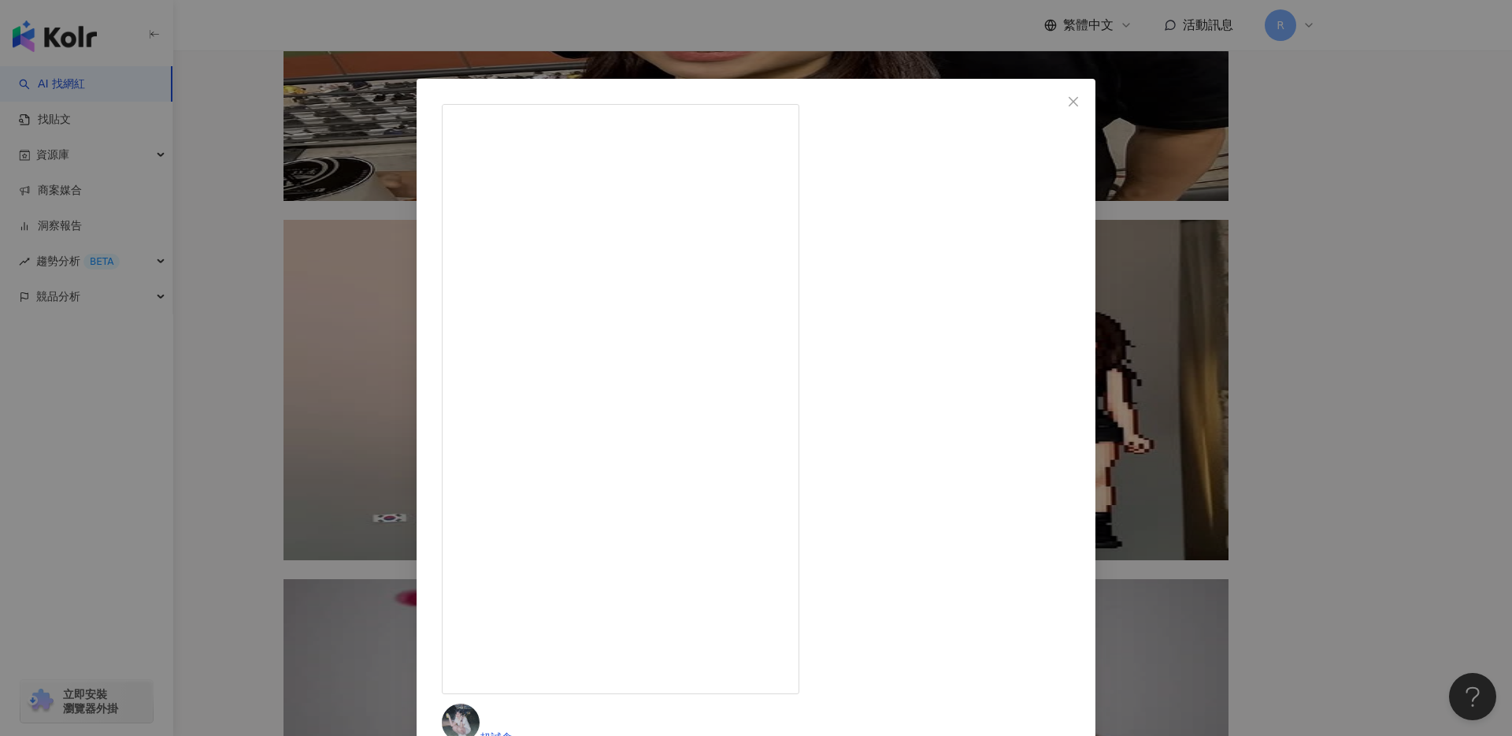
click at [464, 49] on div "超誠食 2024/11/19 隱藏 415 10.9萬 查看原始貼文" at bounding box center [756, 368] width 1512 height 736
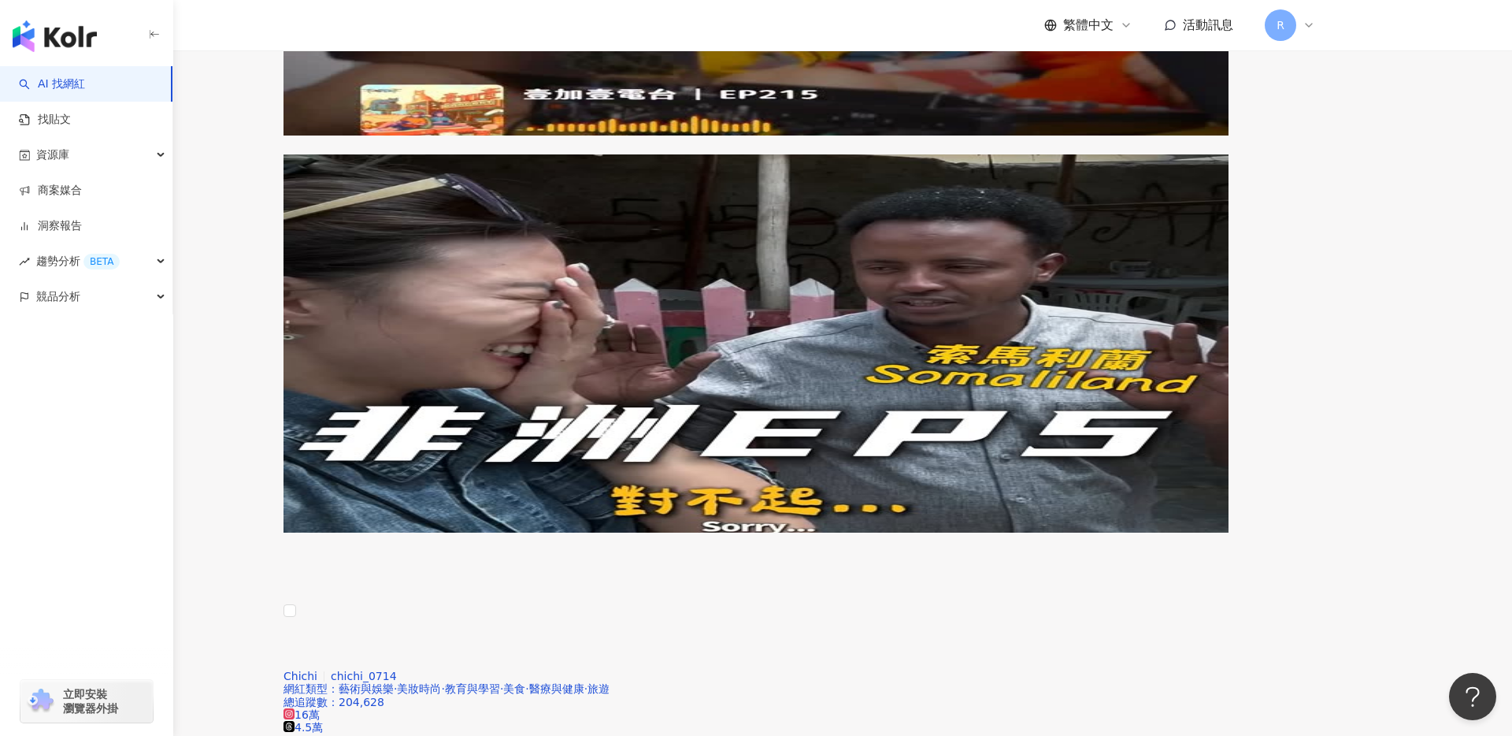
scroll to position [2899, 0]
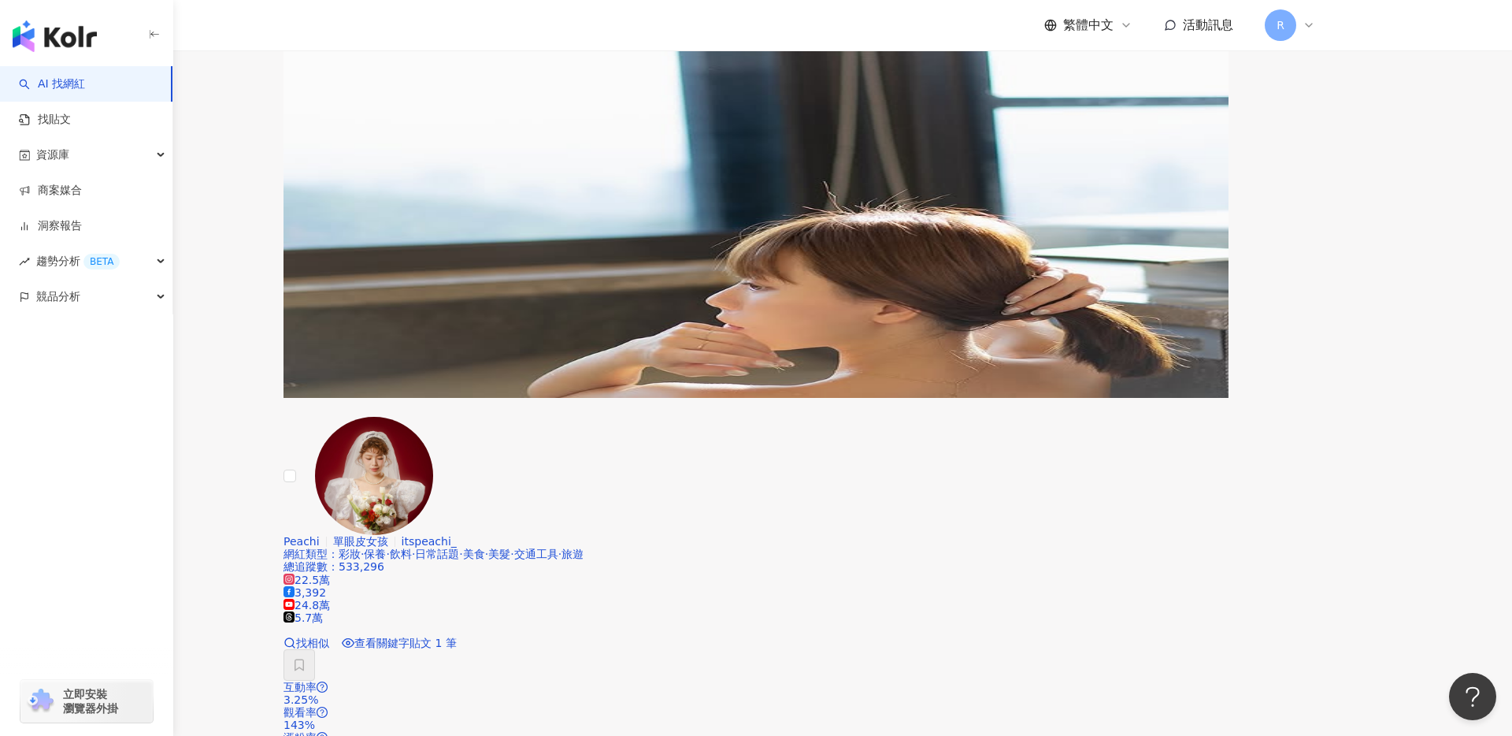
scroll to position [2757, 0]
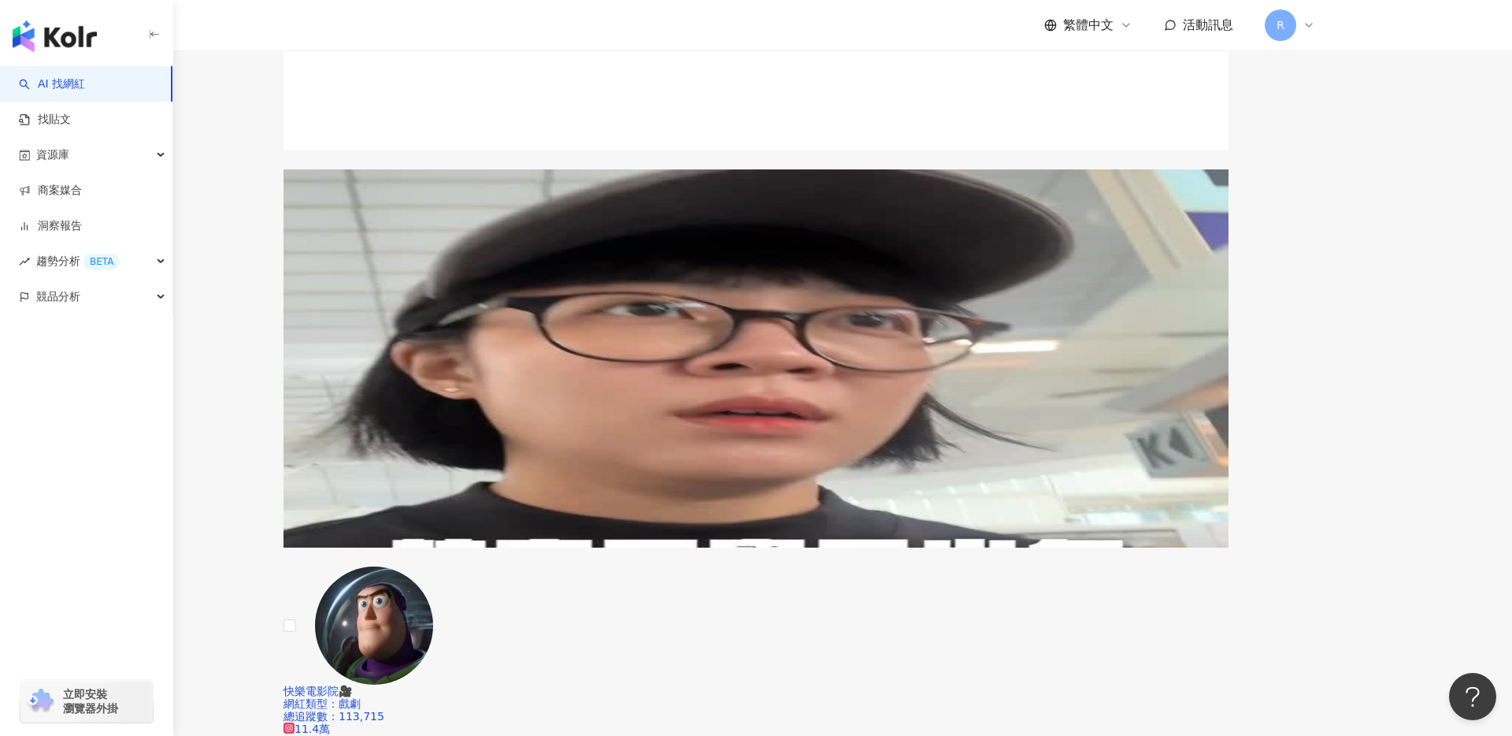
scroll to position [2223, 0]
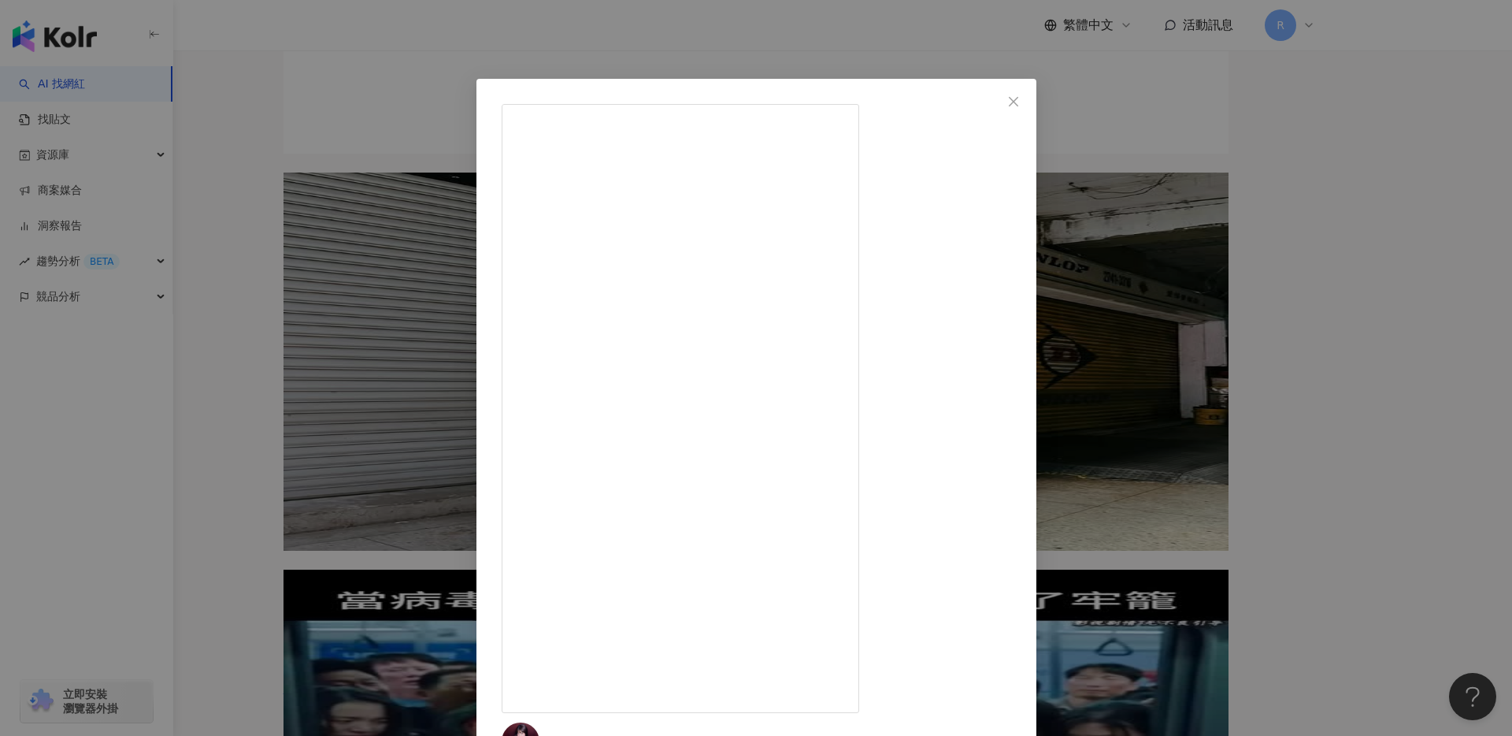
click at [505, 28] on div "Nana 2024/11/30 決定這週末要去哪了嗎～～( ´∀｀) okok 去長榮航空彩繪機夢幻嘉年華活動💚🫡 整個展區超可愛！ 現場可以體驗遊戲、認識彩…" at bounding box center [756, 368] width 1512 height 736
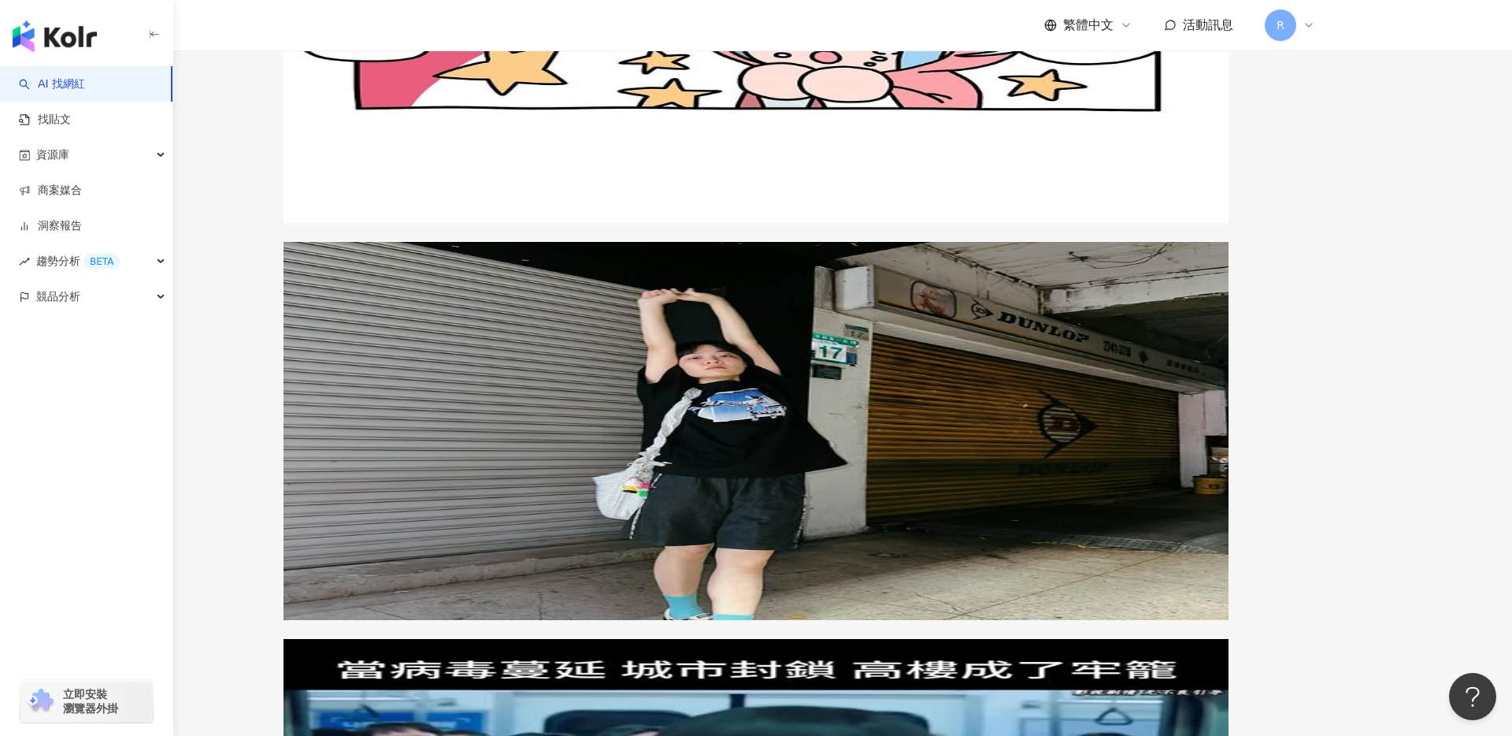
scroll to position [2118, 0]
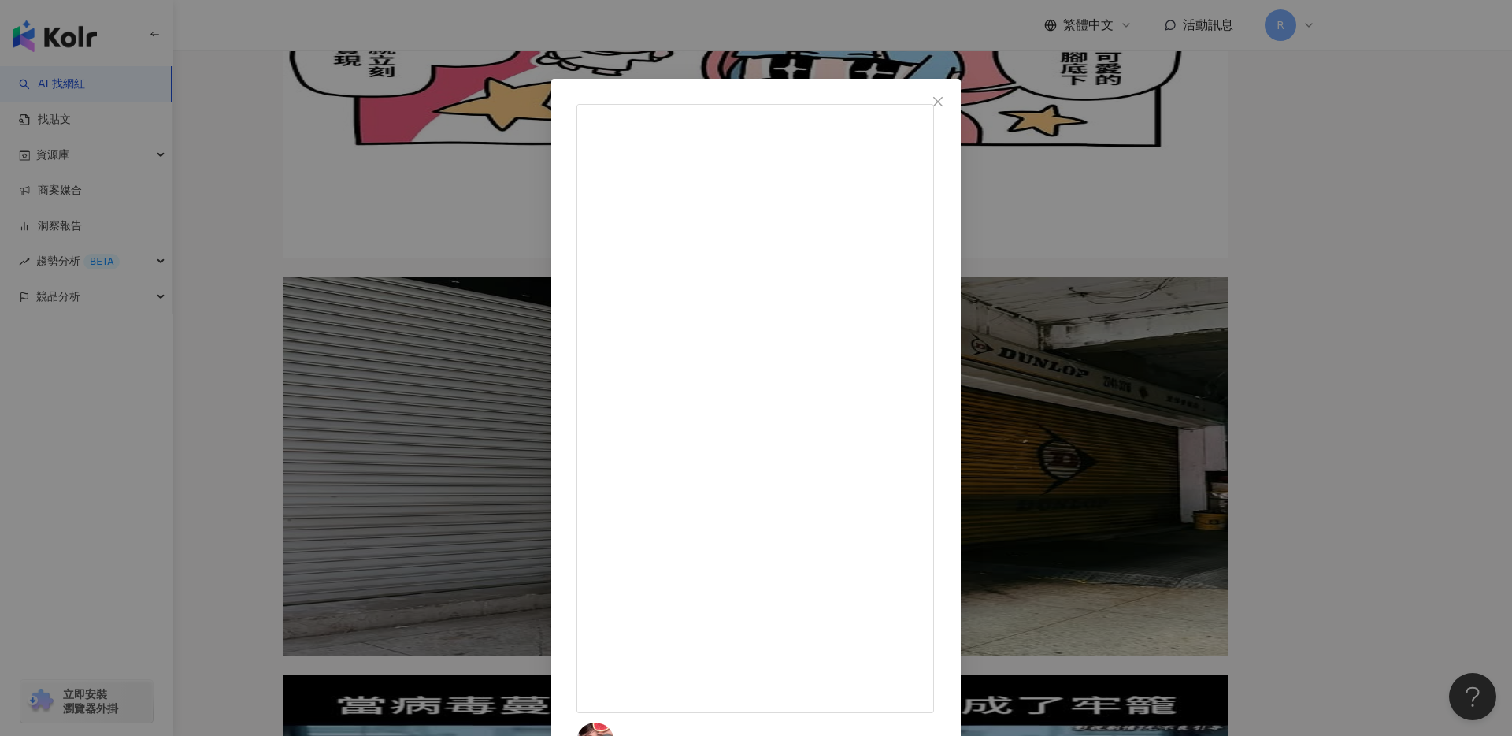
click at [337, 173] on div "小奈 2024/10/2 愛寶樂園去了 熊貓看了 雲霄飛車坐了 韓牛吃了 烤腸吃了 Olive Young逛了 醫美打了 回程飛機 啊⋯沒搭到😃 因為一過海關…" at bounding box center [756, 368] width 1512 height 736
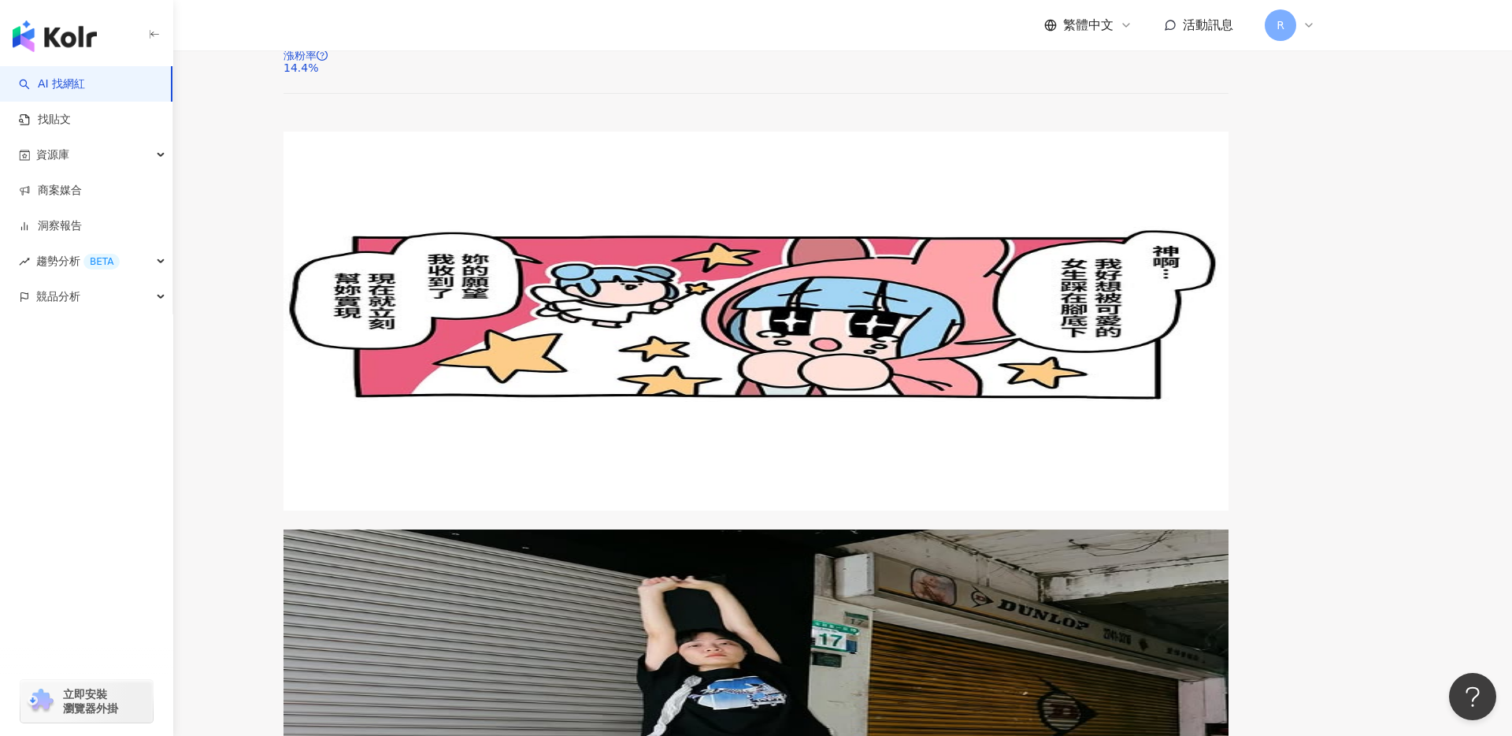
scroll to position [1864, 0]
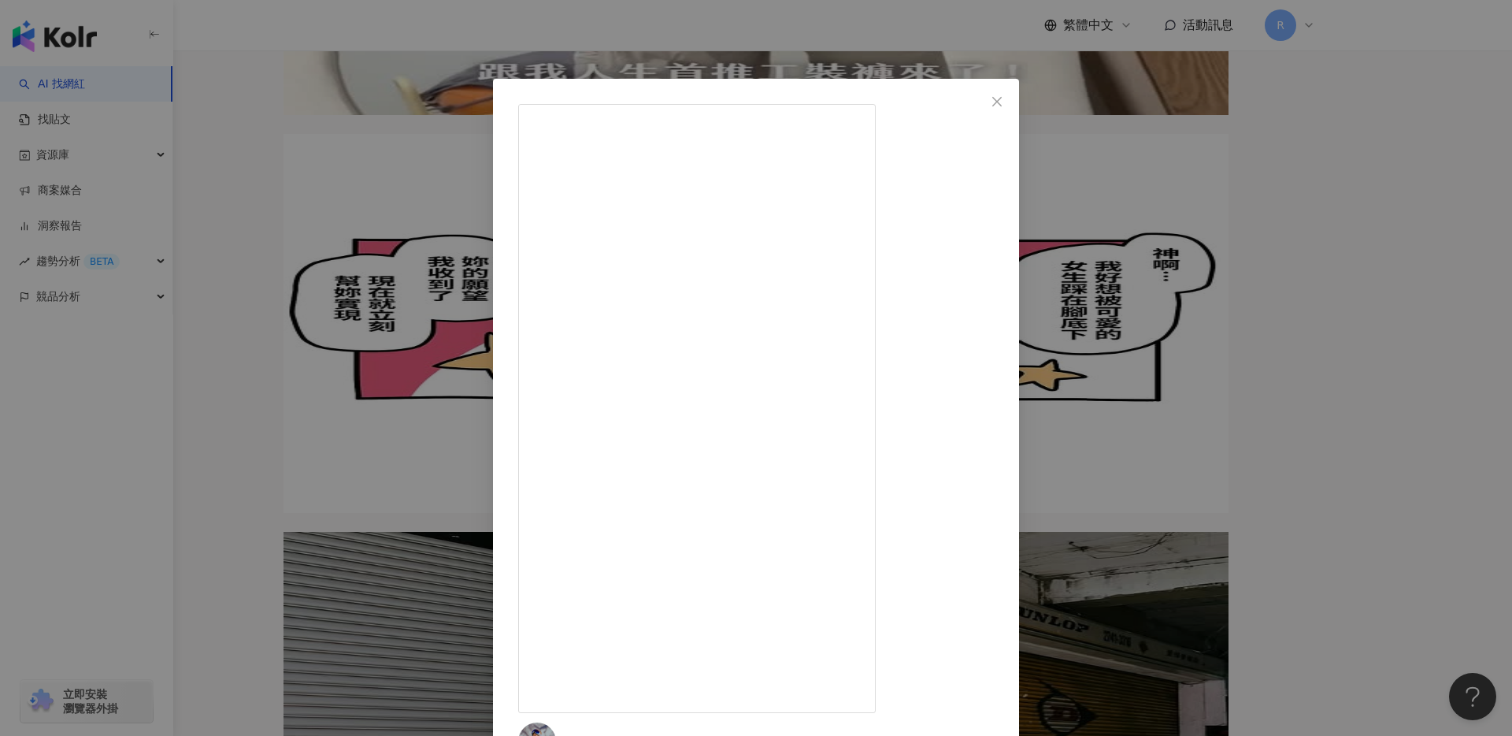
click at [471, 54] on div "Gina吉娜棒 2024/9/11 1,148 11 4.9萬 查看原始貼文" at bounding box center [756, 368] width 1512 height 736
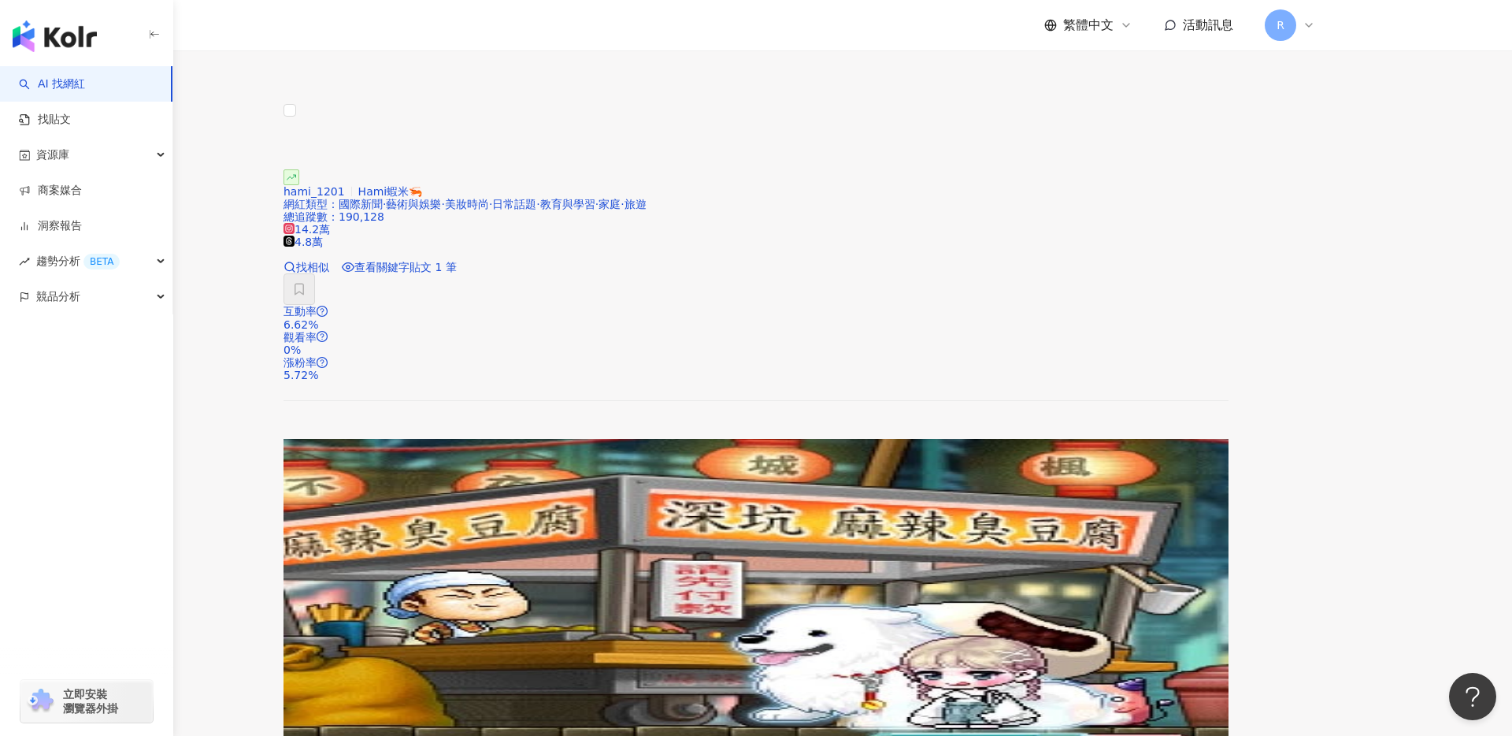
scroll to position [789, 0]
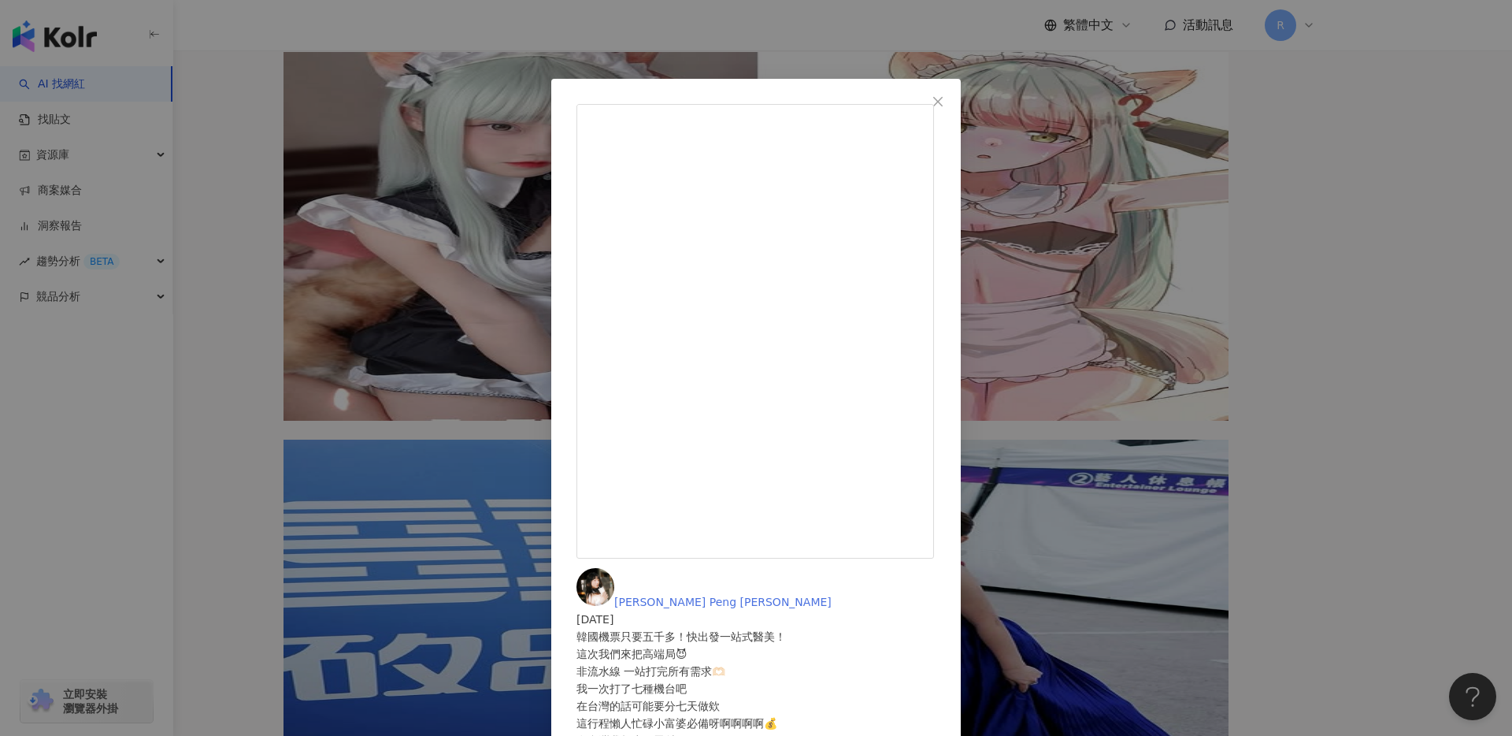
click at [832, 595] on span "Anna Peng 楚燕" at bounding box center [722, 601] width 217 height 13
click at [571, 33] on div "Anna Peng 楚燕 2025/3/22 韓國機票只要五千多！快出發一站式醫美！ 這次我們來把高端局😈 非流水線 一站打完所有需求🫶🏻 我一次打了七種機台…" at bounding box center [756, 368] width 1512 height 736
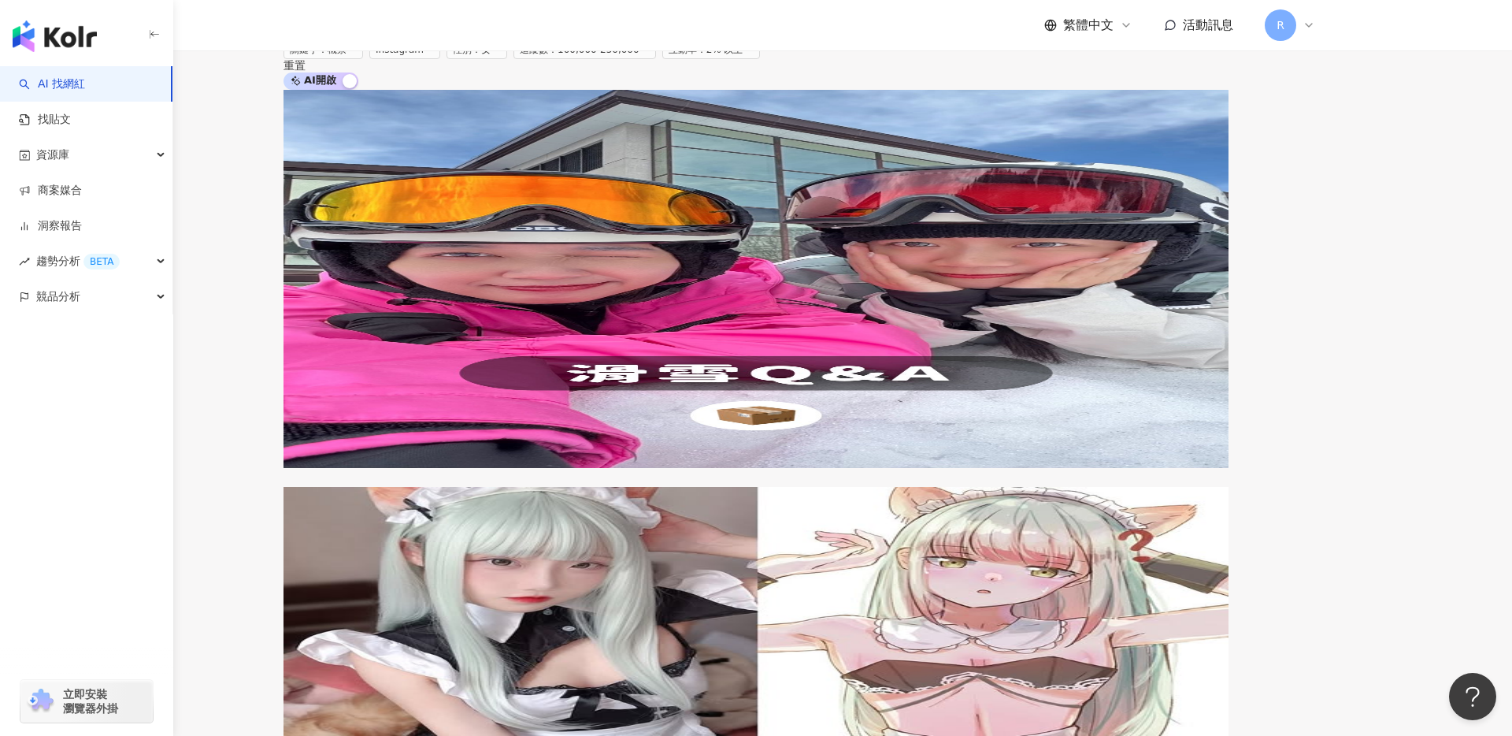
scroll to position [0, 0]
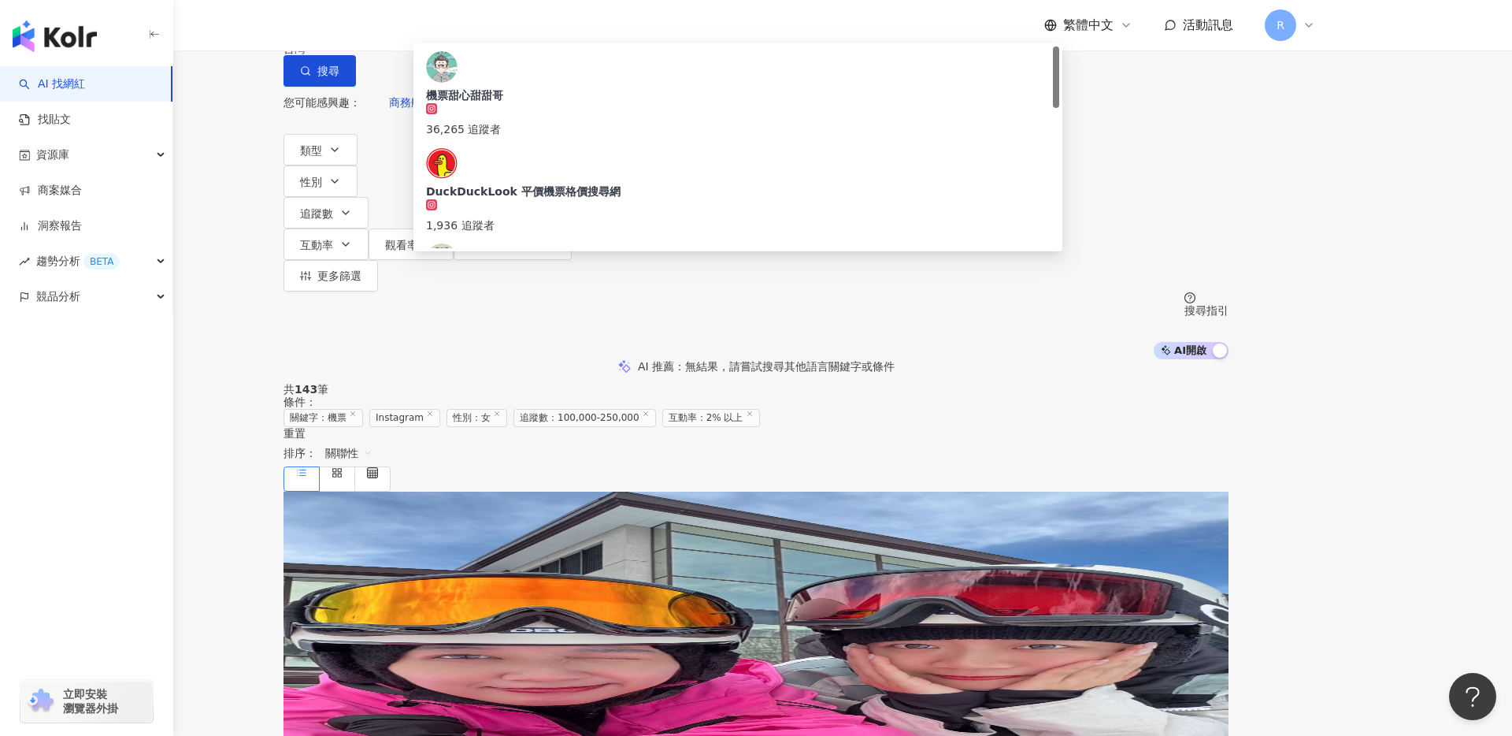
click at [525, 30] on input "**" at bounding box center [461, 15] width 128 height 30
type input "*"
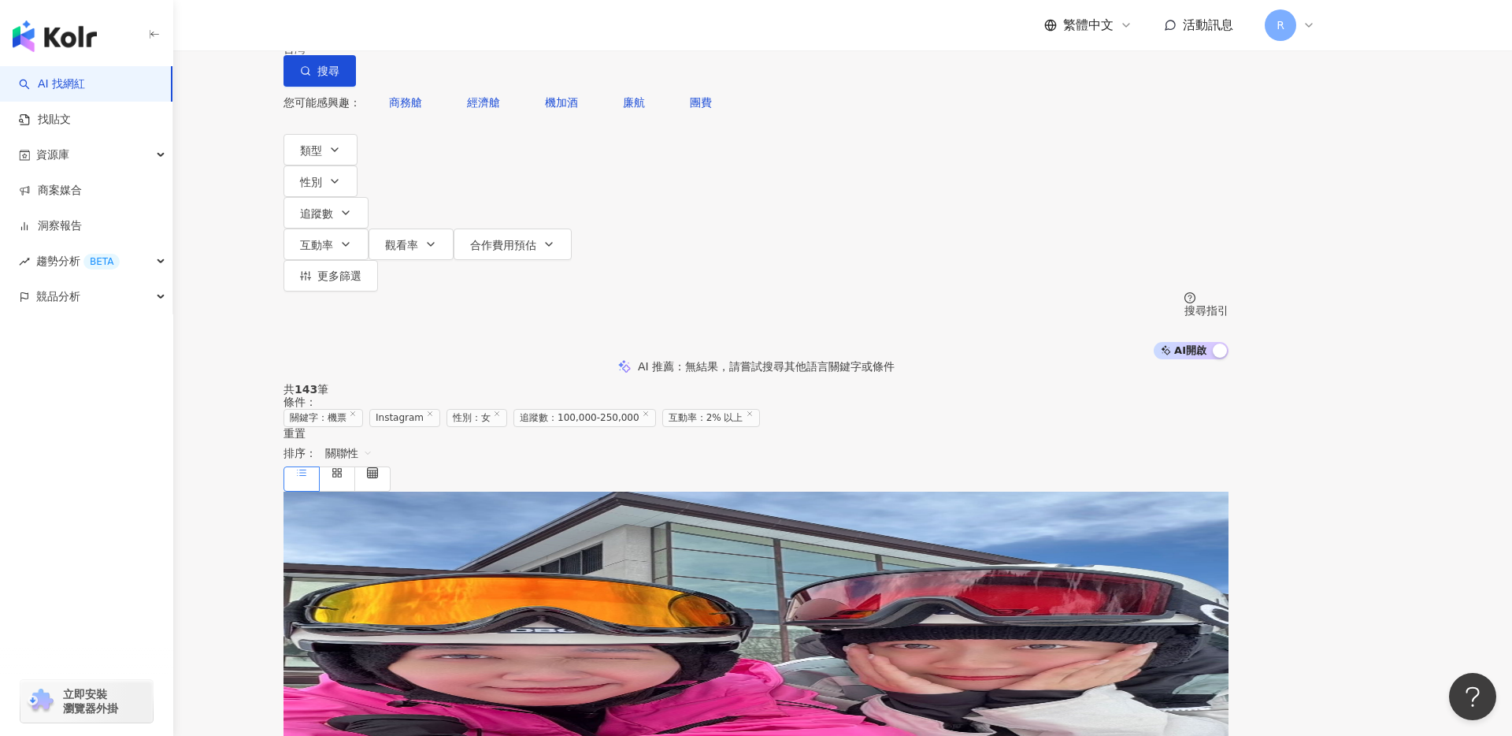
type input "***"
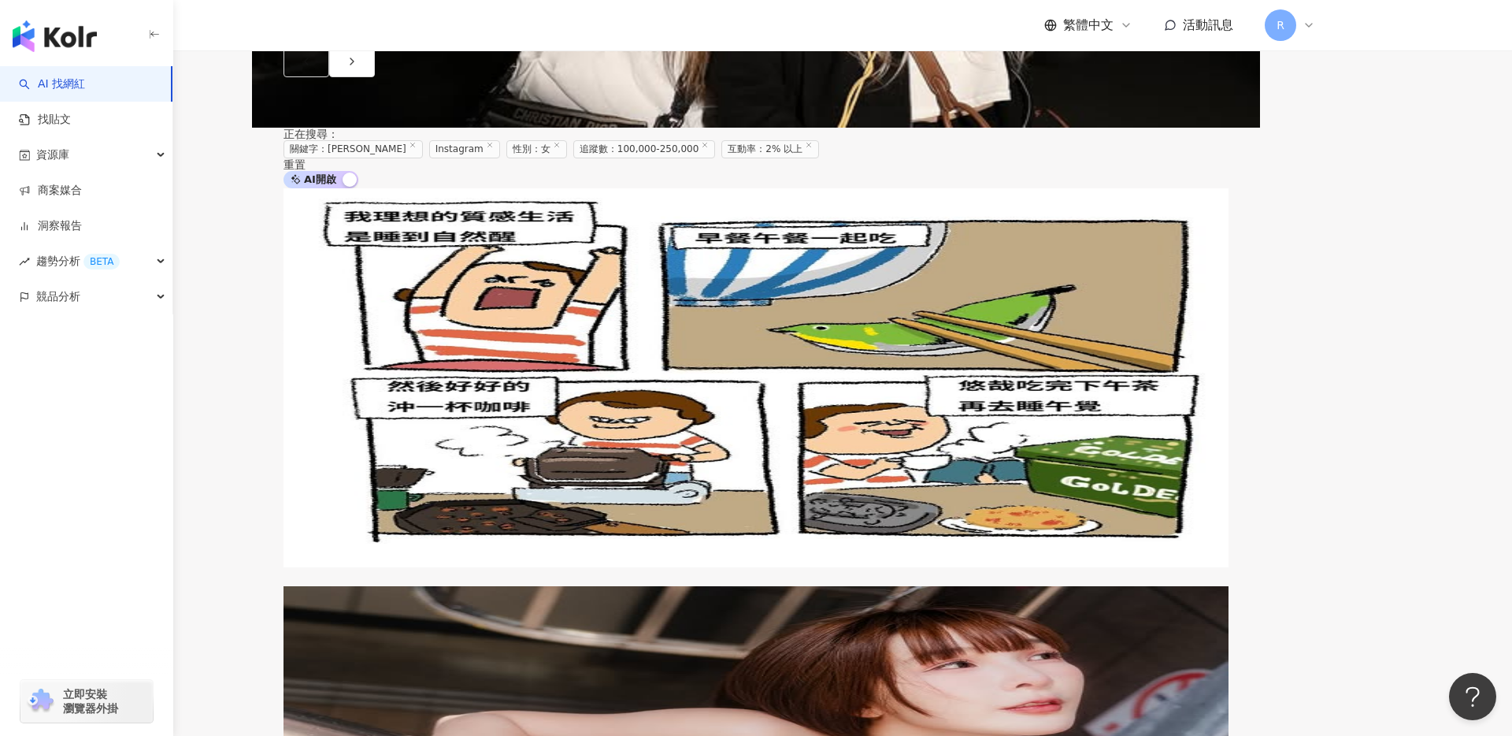
scroll to position [1115, 0]
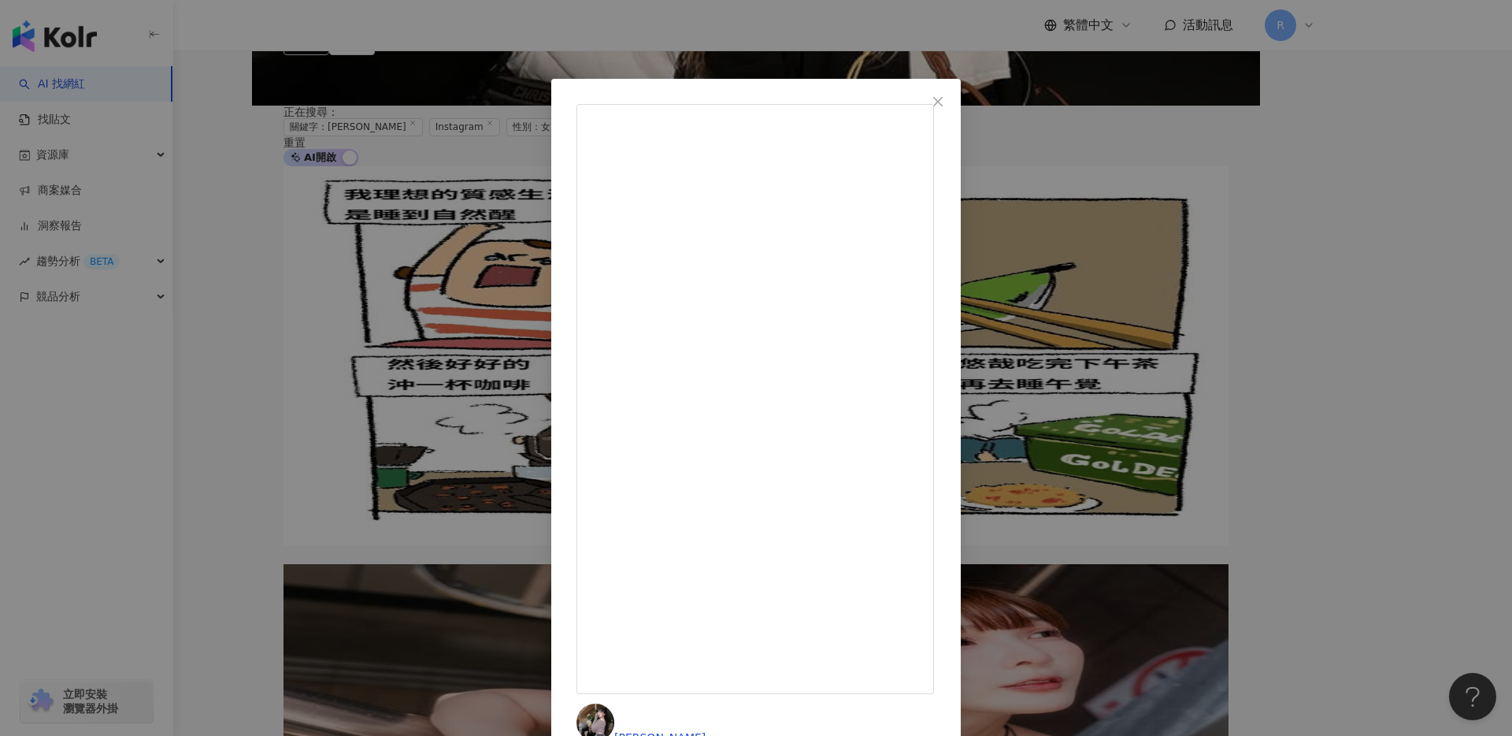
click at [354, 351] on div "張芷綾 2025/2/23 姐妹旅遊=身心舒暢 韓國魔法=兩個行李箱去七個行李箱回來 行李箱=裝下幸福 #travel #korea #👭 隱藏 5 10萬 …" at bounding box center [756, 368] width 1512 height 736
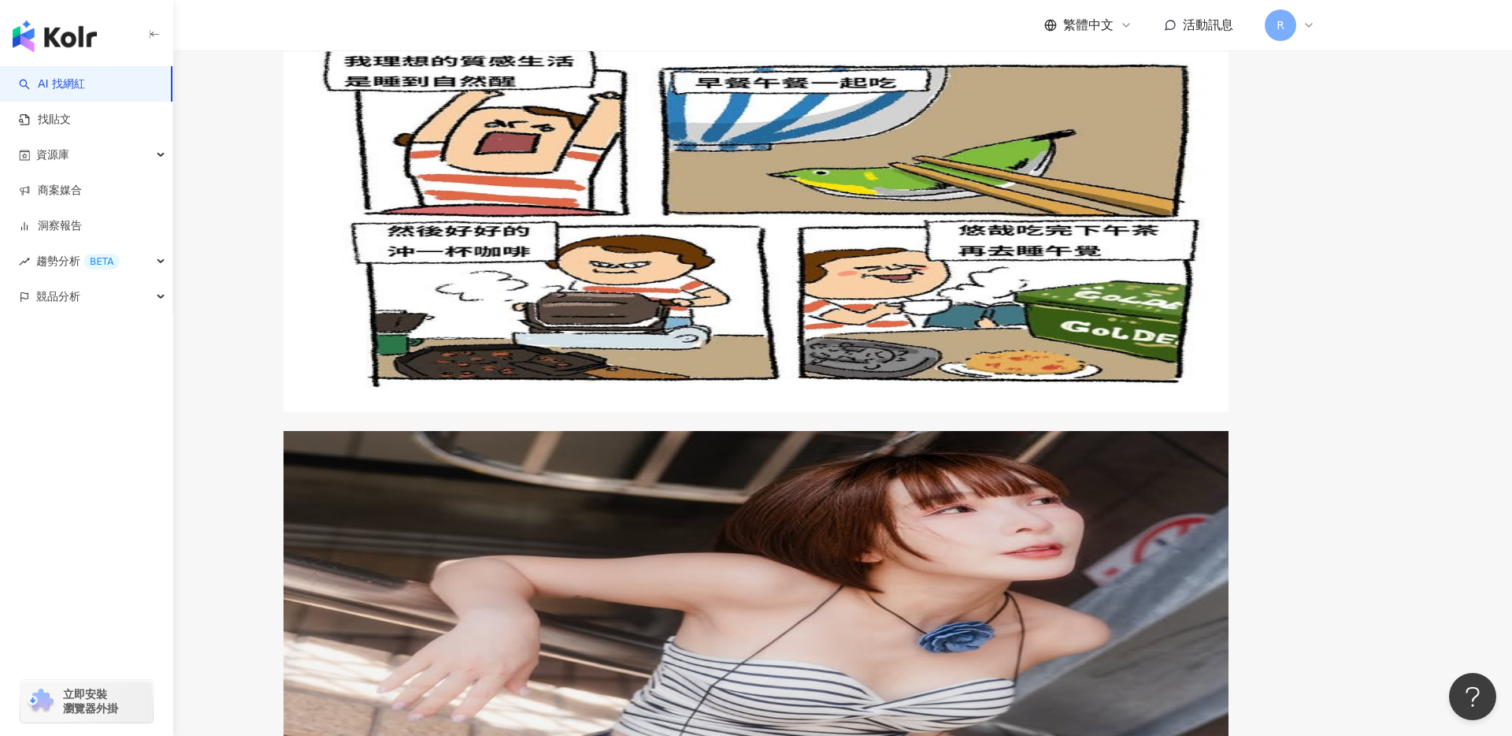
scroll to position [1274, 0]
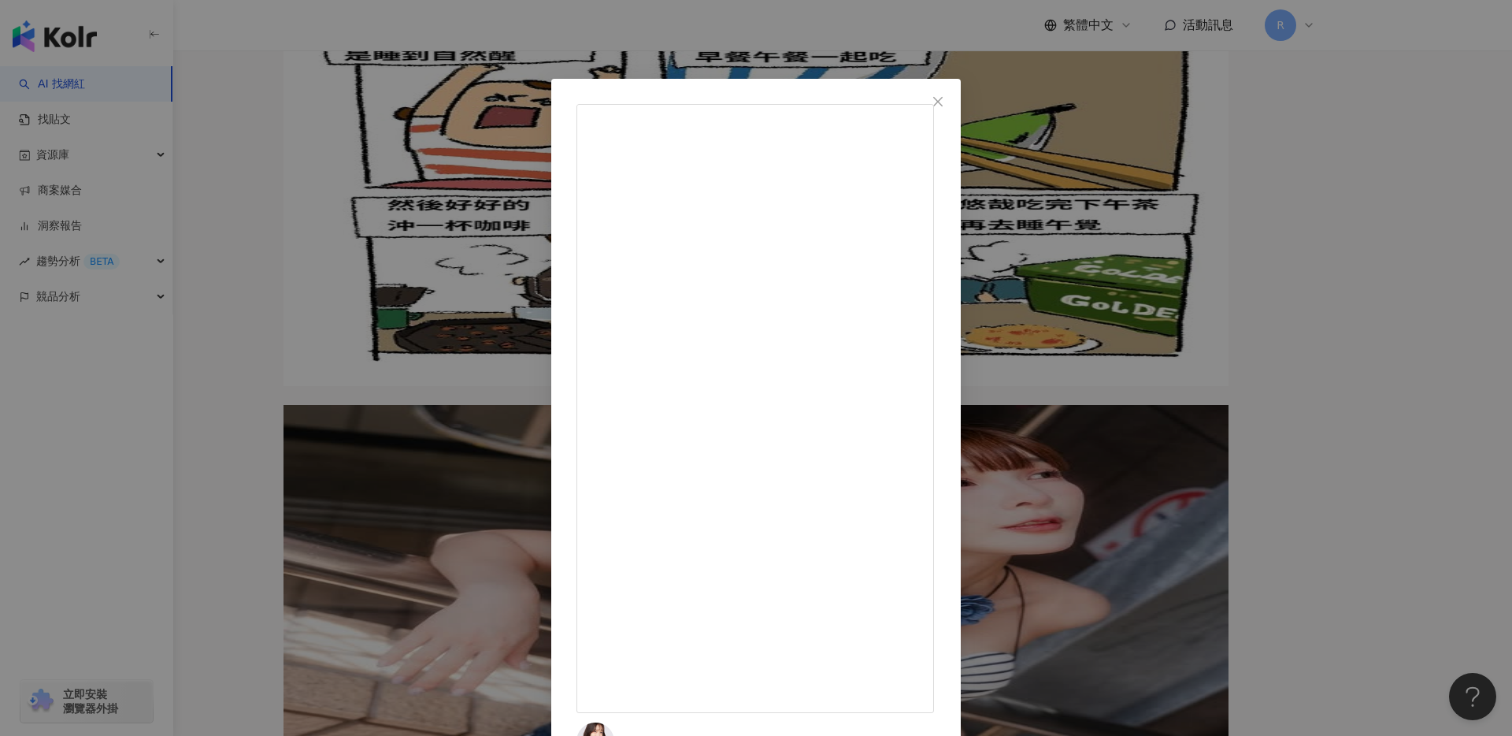
click at [346, 195] on div "我是小張 2024/9/11 如何預防行李箱被偷 21.9萬 1,597 779.8萬 查看原始貼文" at bounding box center [756, 368] width 1512 height 736
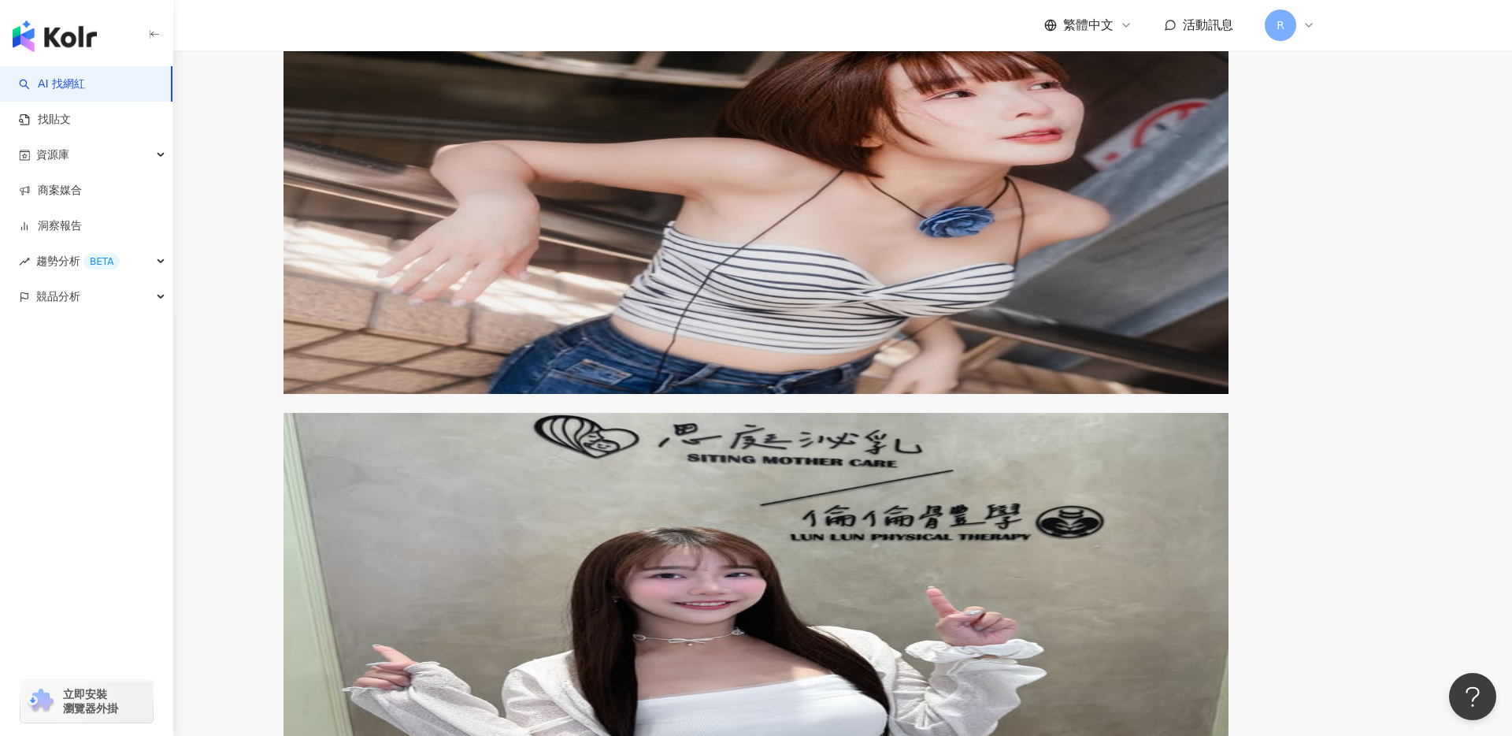
scroll to position [1664, 0]
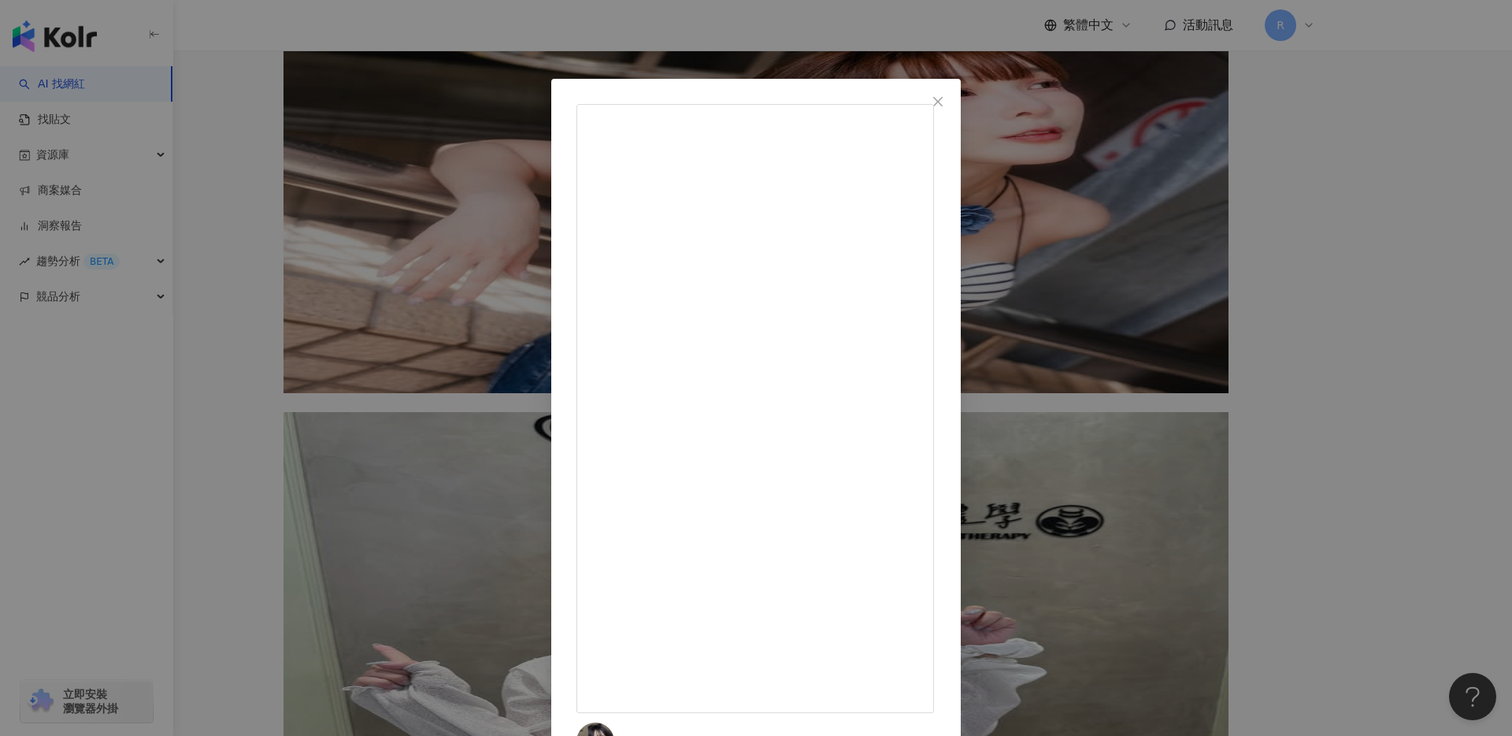
click at [332, 251] on div "𝚂𝚑𝚊𝚛𝚘𝚗_ 雪倫 2024/10/1 前開式行李箱 限時開團中！ #留言符號就傳連結給您🔗 2,726 1,166 18.8萬 查看原始貼文" at bounding box center [756, 368] width 1512 height 736
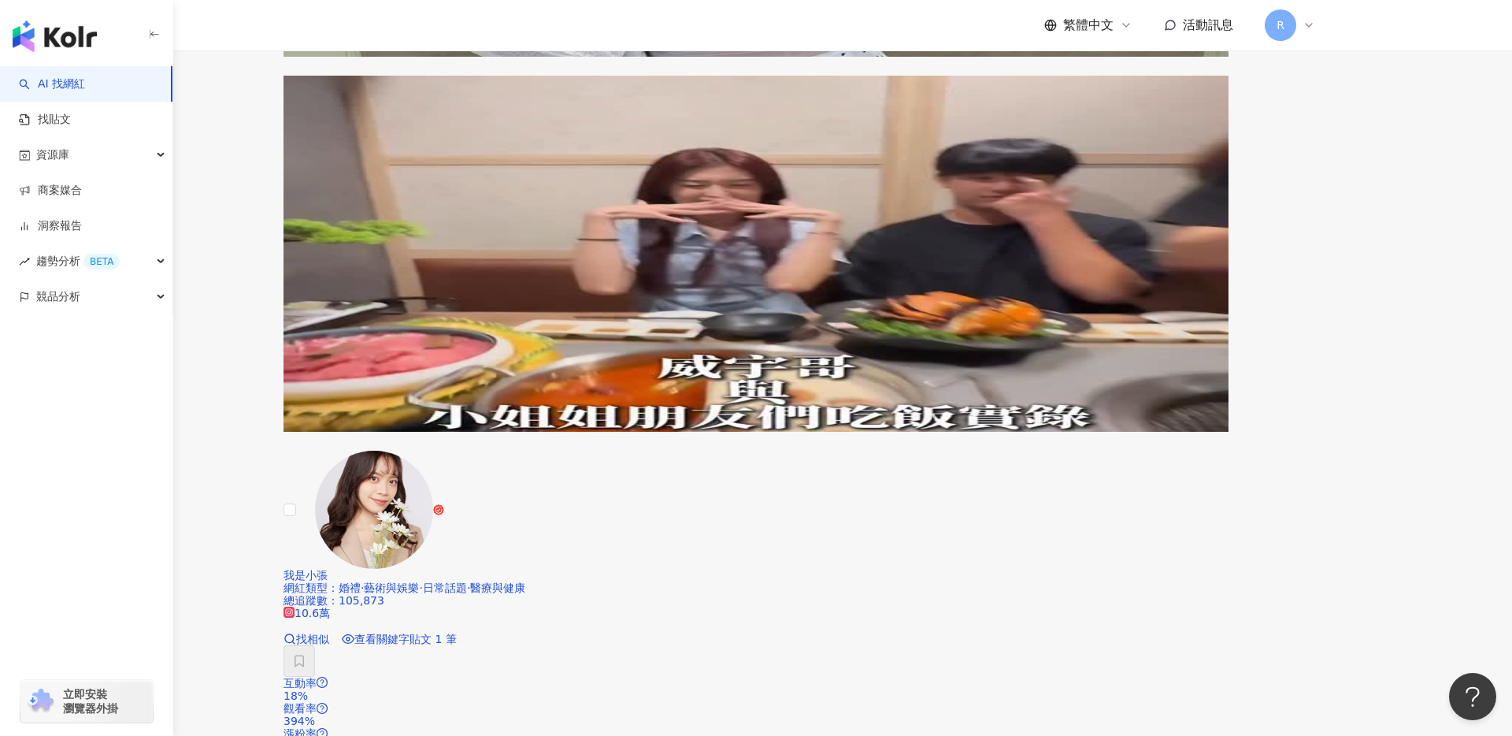
scroll to position [2385, 0]
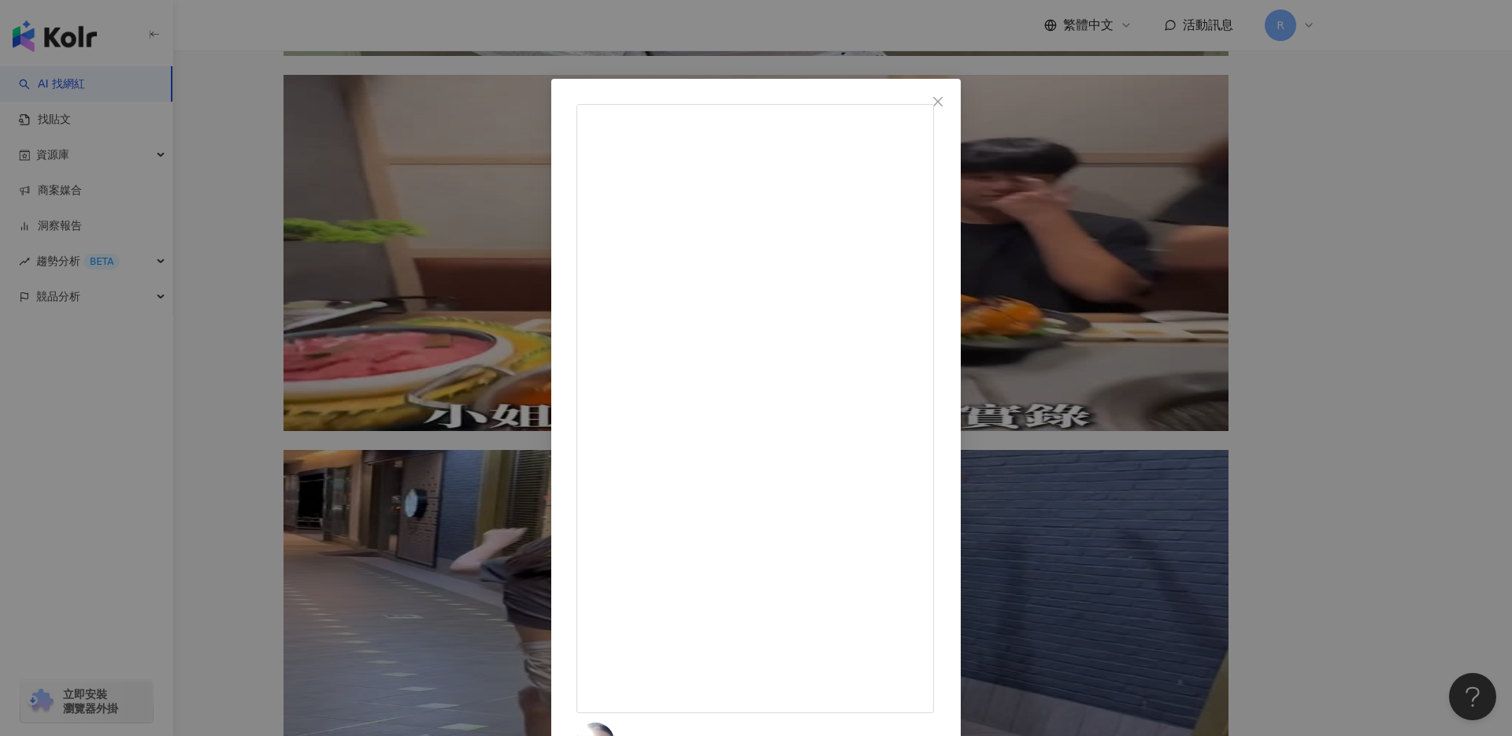
click at [358, 308] on div "ceciliachoii 2025/4/6 兩個大行李箱可以想像 （我又會好掛住啲貓） “do the best she can” 唯有鼓勵自己 蔡蔡子加油 …" at bounding box center [756, 368] width 1512 height 736
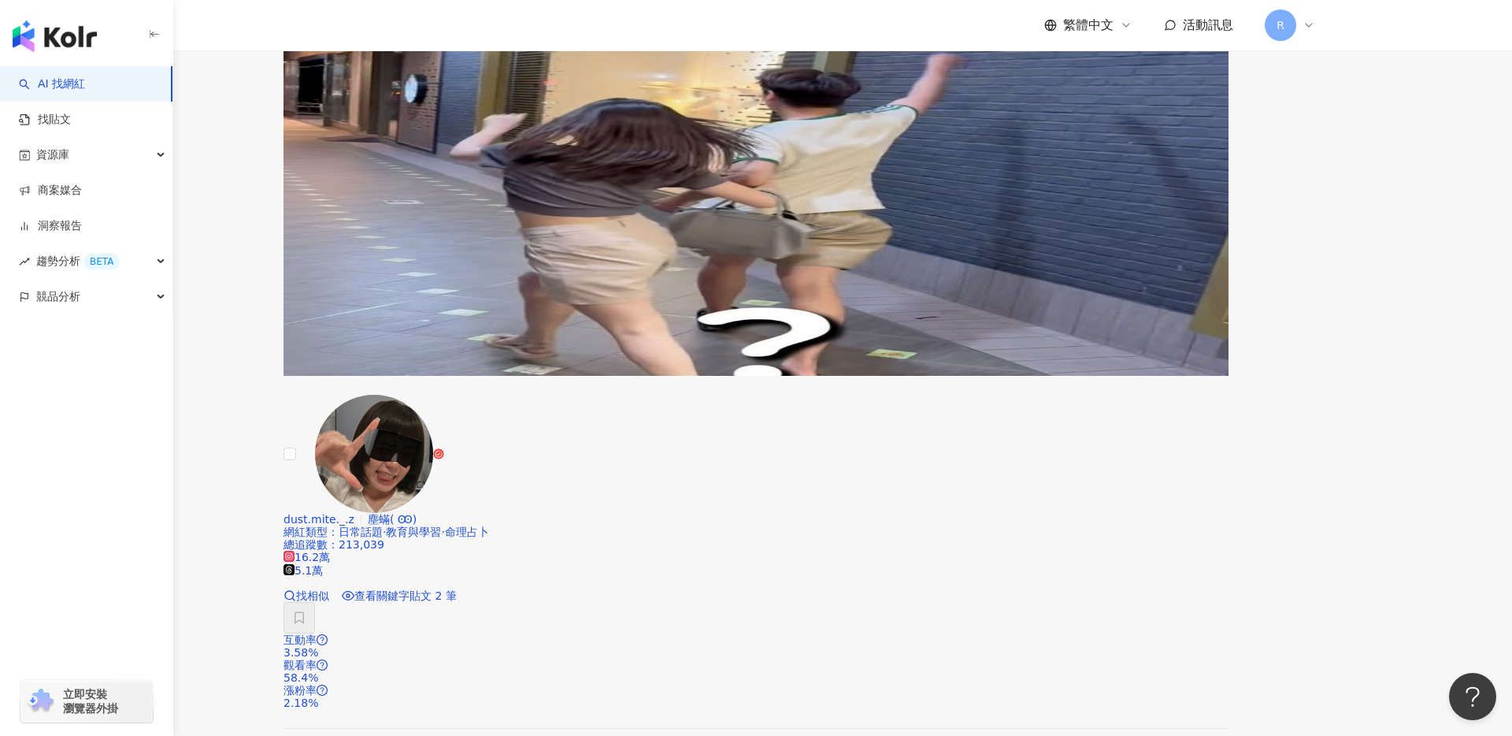
scroll to position [2805, 0]
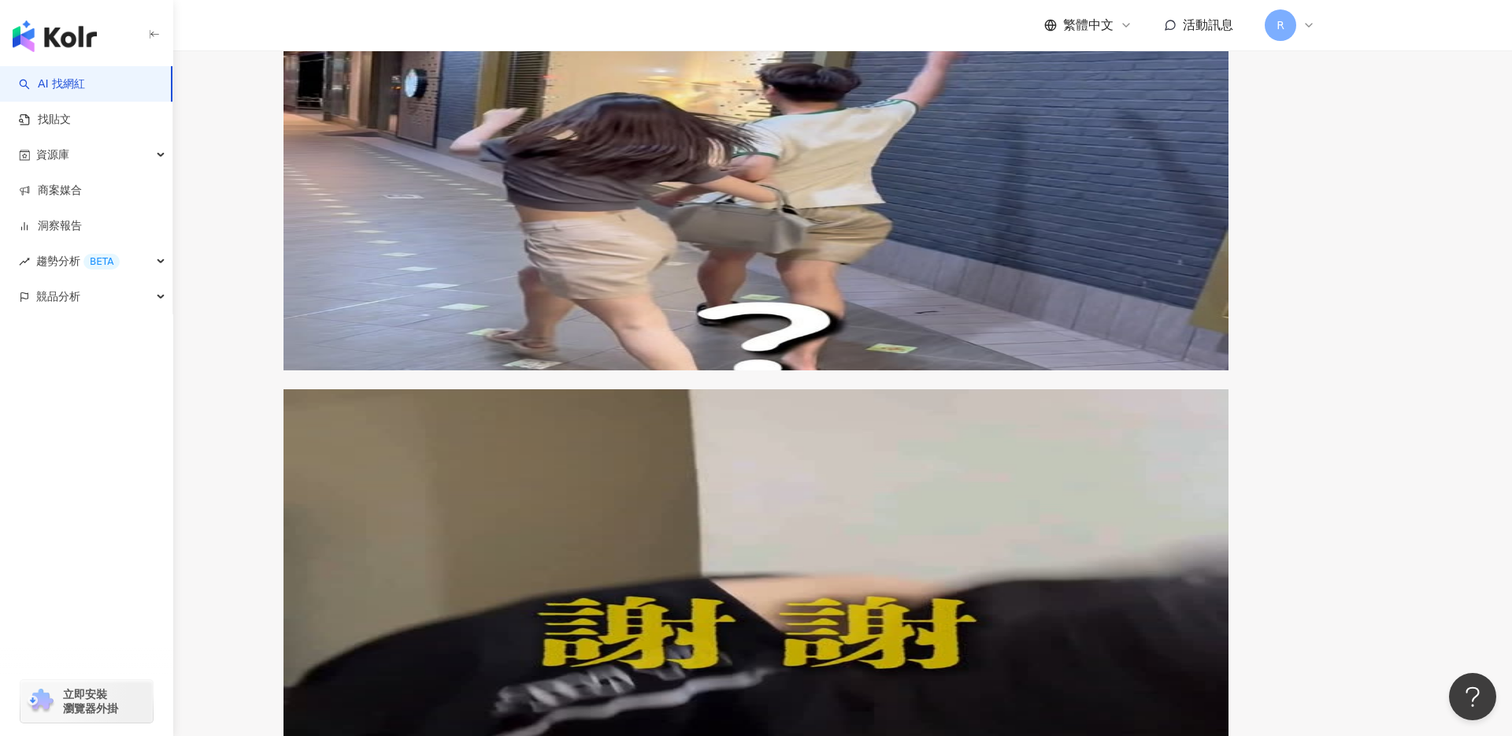
drag, startPoint x: 919, startPoint y: 570, endPoint x: 892, endPoint y: 480, distance: 94.5
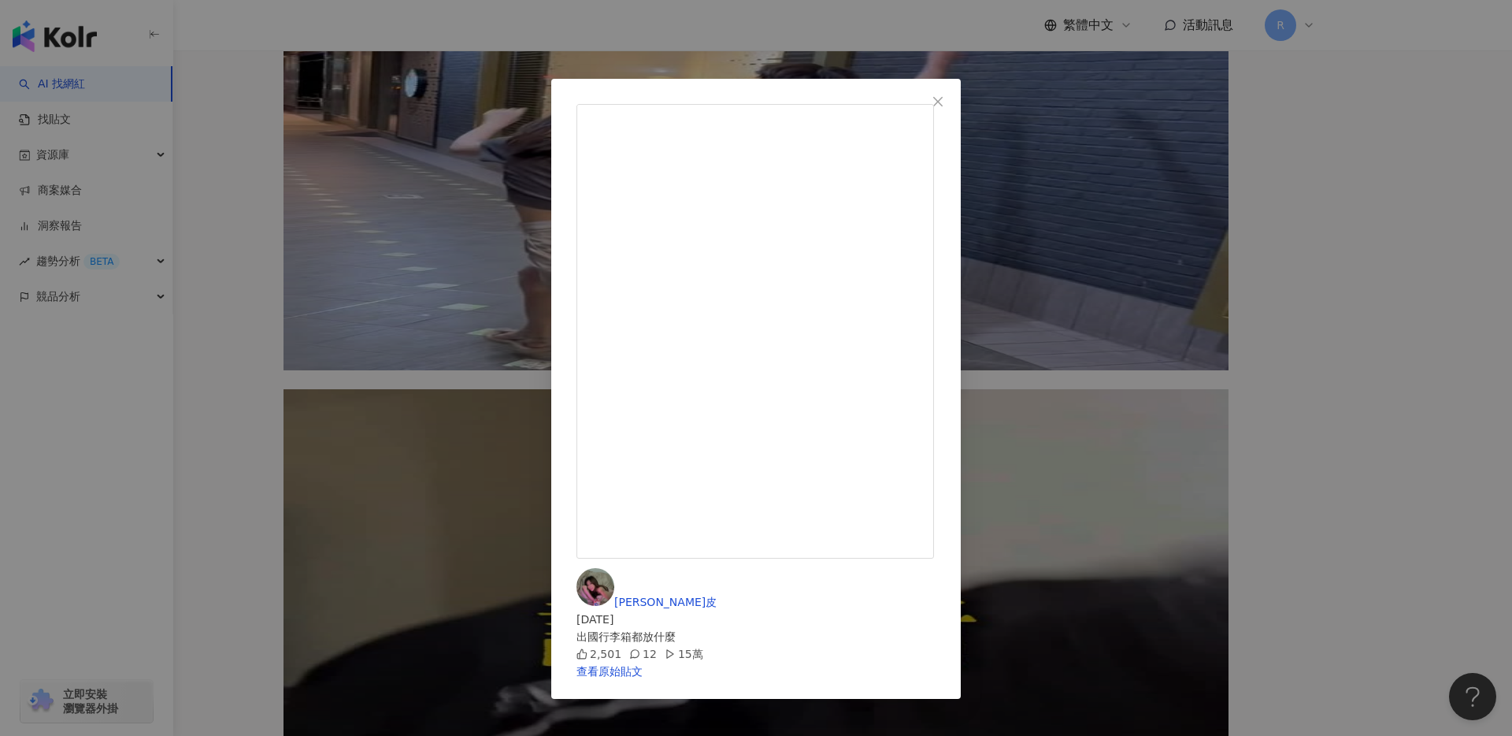
click at [622, 39] on div "巫思霈 -皮皮 2024/12/19 出國行李箱都放什麼 2,501 12 15萬 查看原始貼文" at bounding box center [756, 368] width 1512 height 736
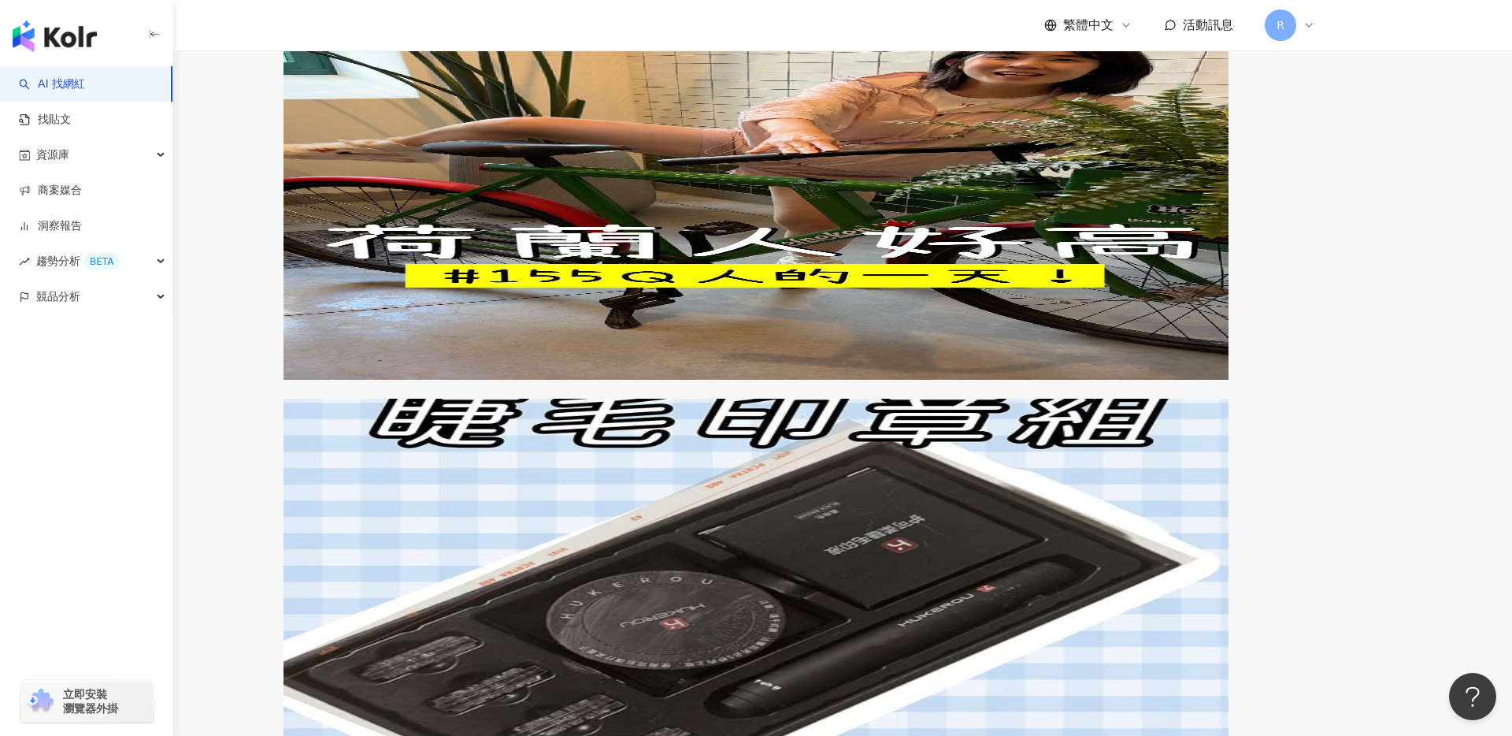
drag, startPoint x: 812, startPoint y: 458, endPoint x: 615, endPoint y: 354, distance: 222.7
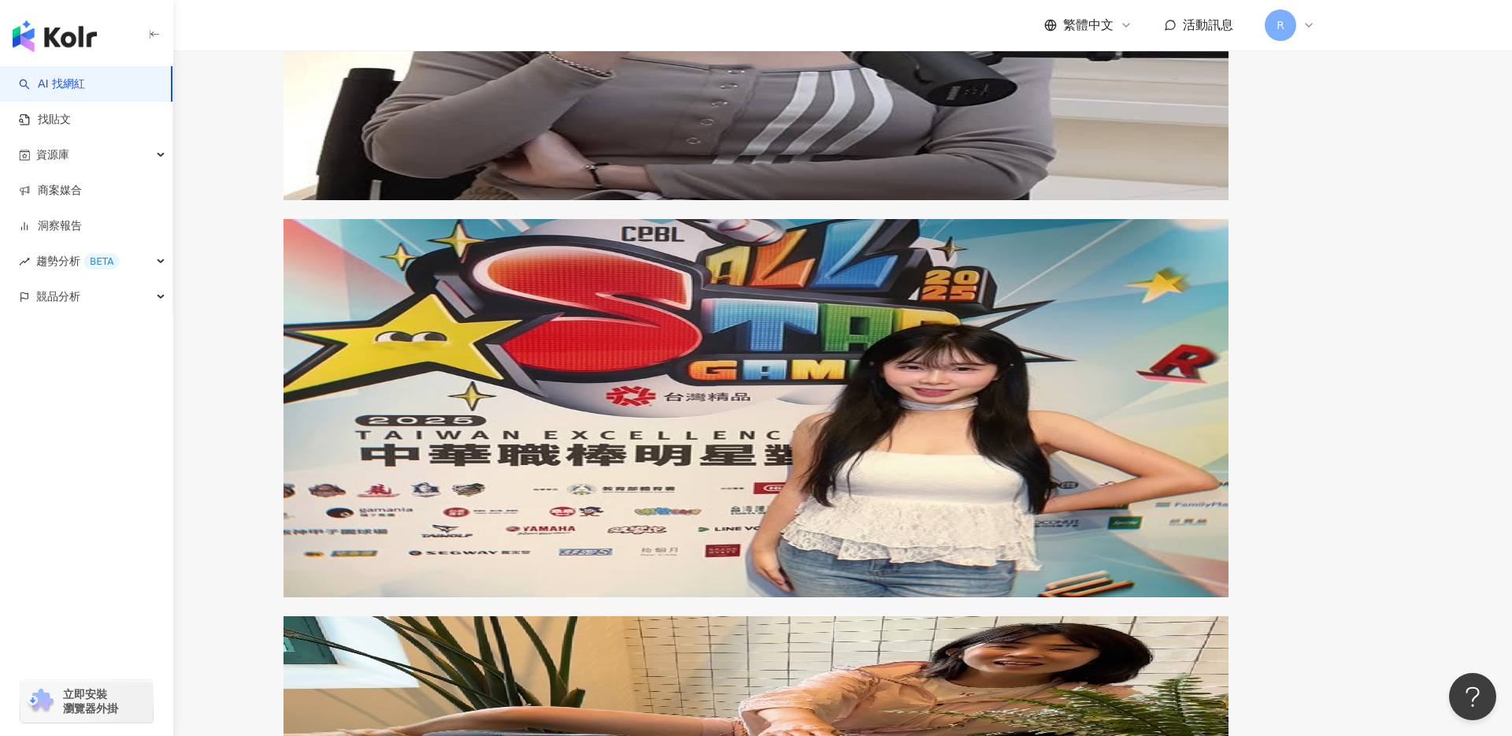
scroll to position [2213, 0]
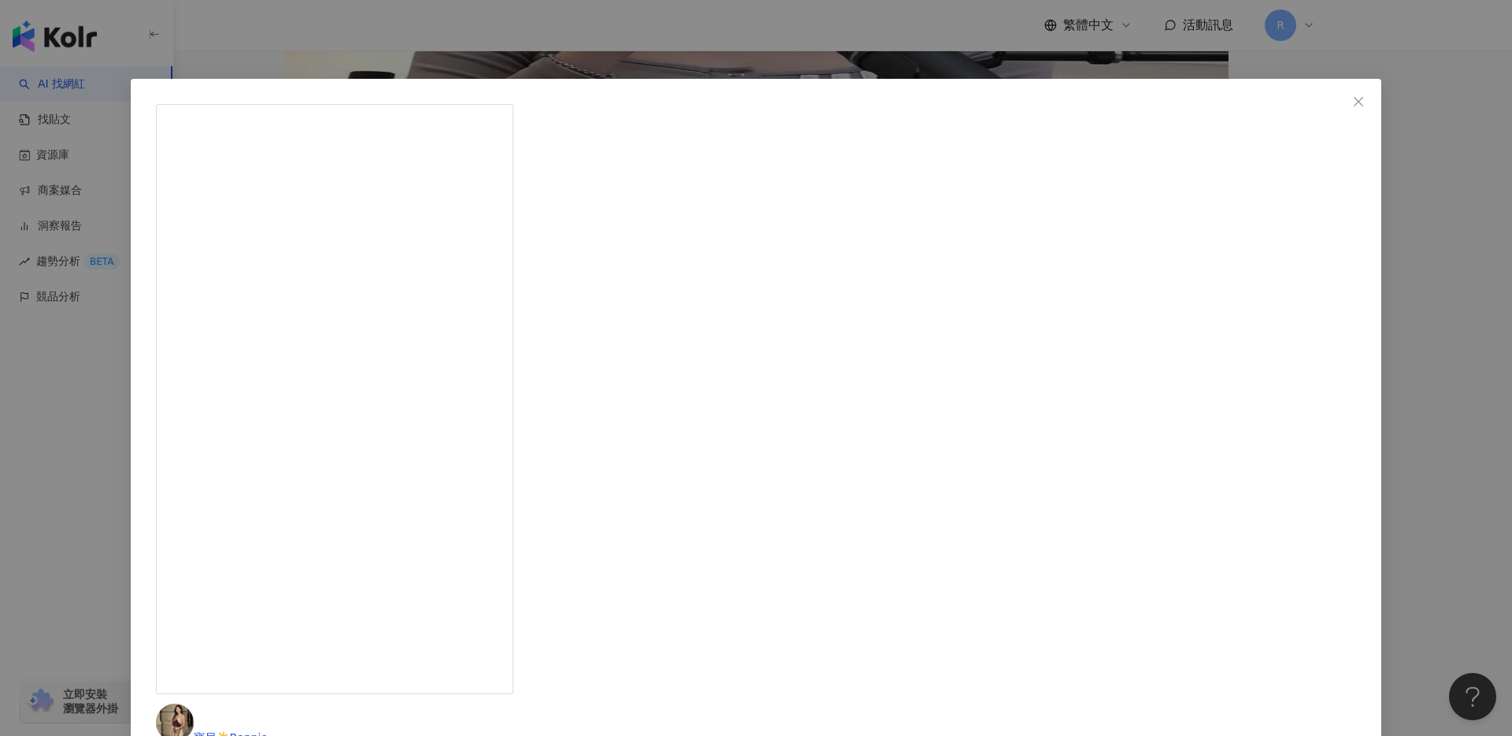
click at [390, 128] on div "寶尼☀️Bonnie 2025/3/4 有時候日子過得太麻木，總需要逃離生活一下下。去年出國行李箱密碼鎖壞掉，試了999次竟然還沒找到！完全逃跑失敗更崩潰了😂…" at bounding box center [756, 368] width 1512 height 736
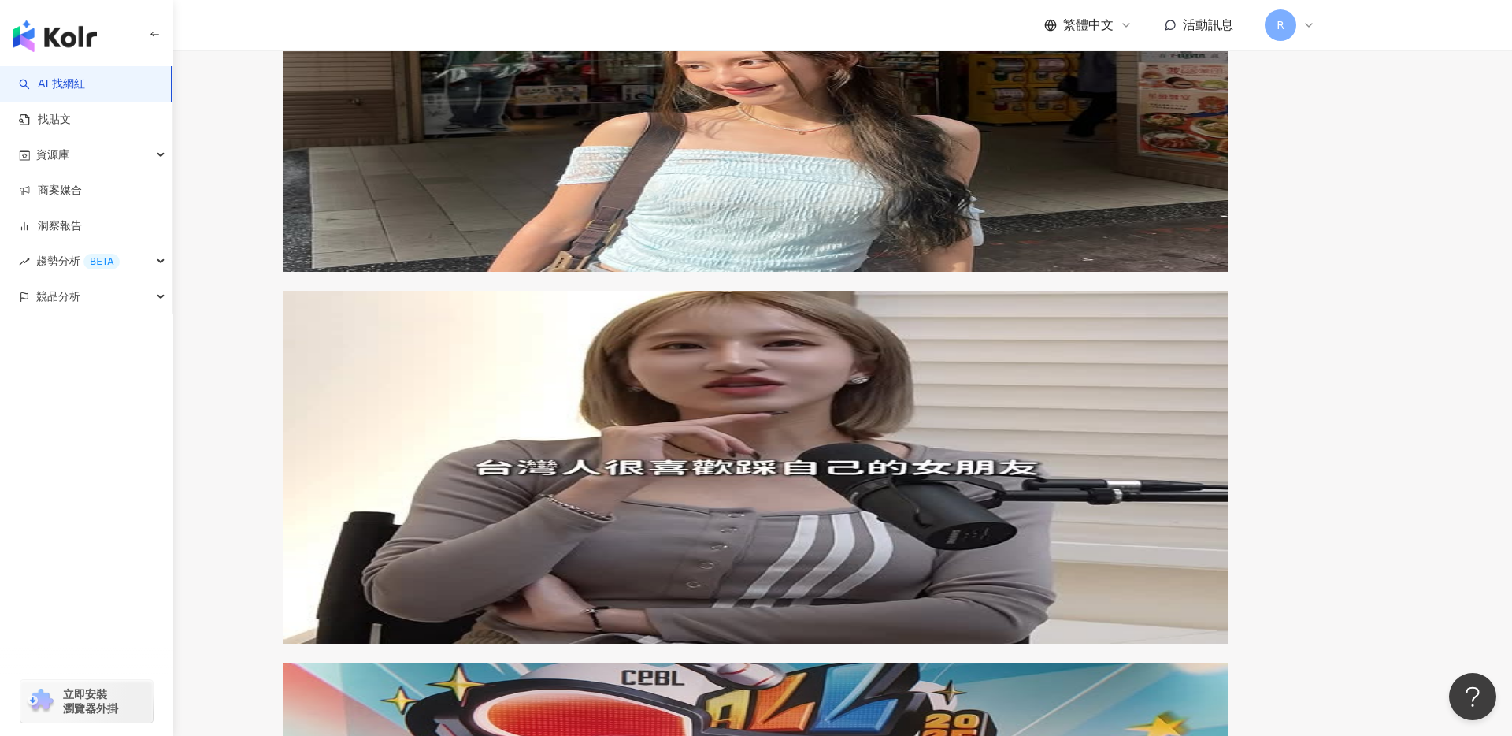
scroll to position [1772, 0]
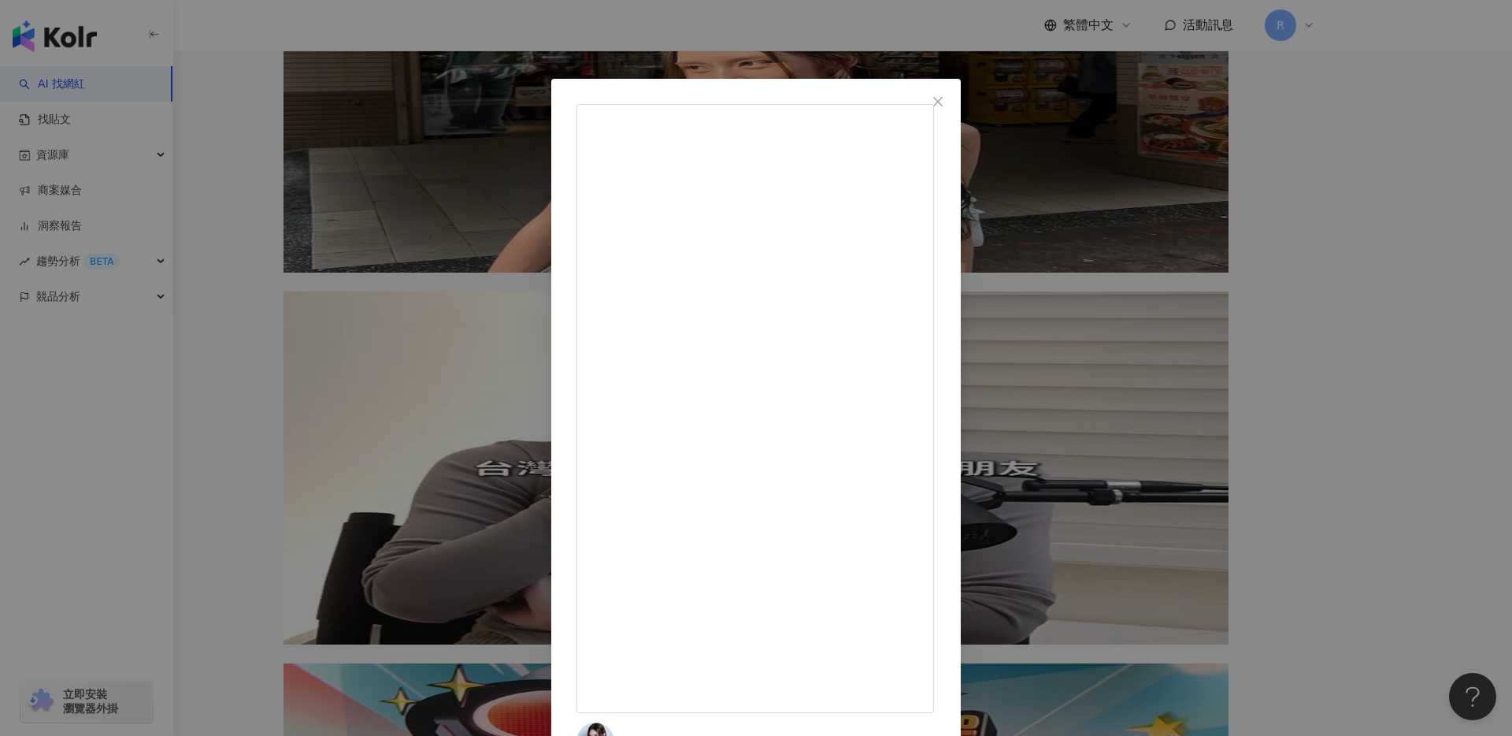
click at [338, 306] on div "彤 2024/9/28 - 今日份女團下班🫶🏻 謝謝你們今天陪我們東奔西跑🥺💗 急迫的隨便拍了幾張紀念 大家不要介意 也謝謝大家的禮物 重到差點要買行李箱🤩 …" at bounding box center [756, 368] width 1512 height 736
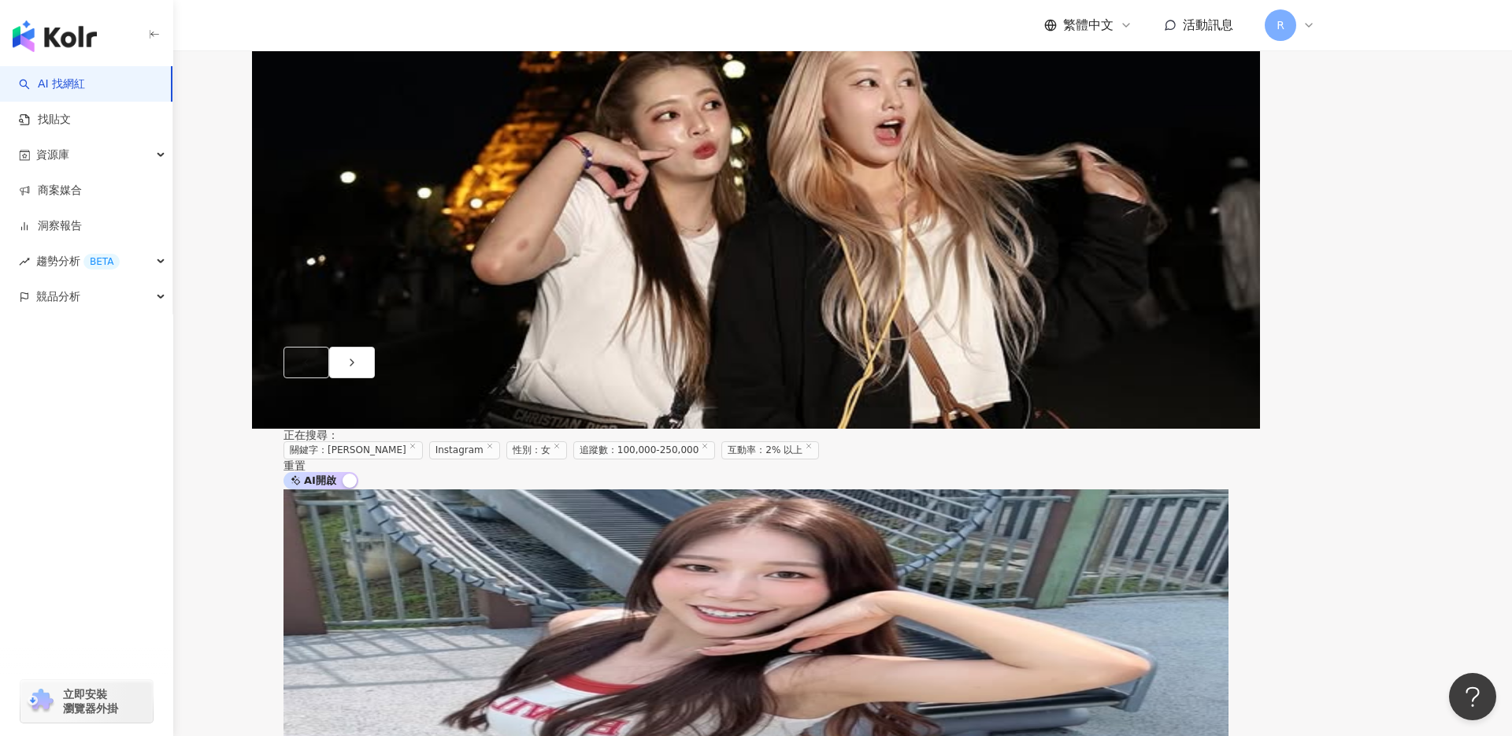
scroll to position [791, 0]
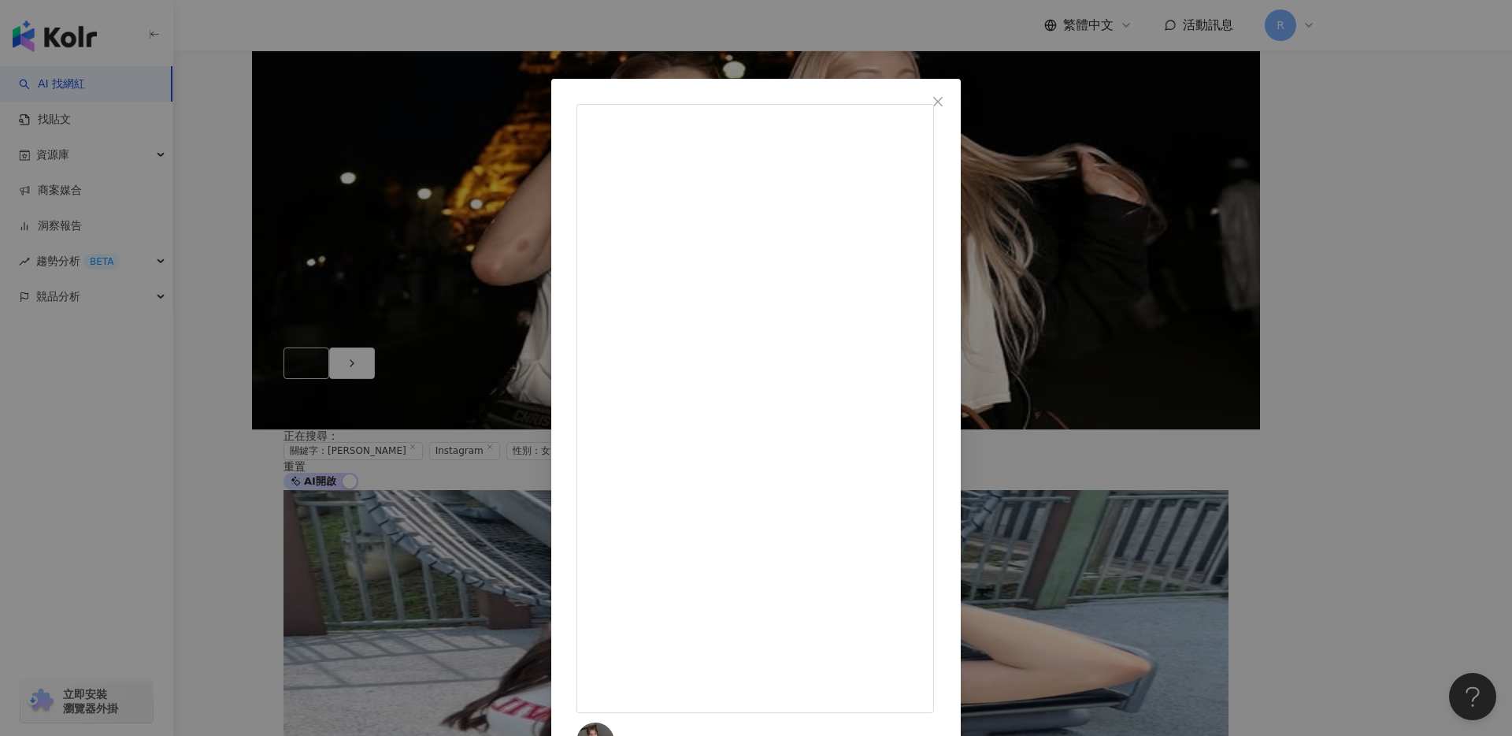
click at [326, 311] on div "婉蓁완진 2025/7/14 行李箱隨便你看但包包不行❌ #qual闆 #婉蓁 5,119 19 19.1萬 查看原始貼文" at bounding box center [756, 368] width 1512 height 736
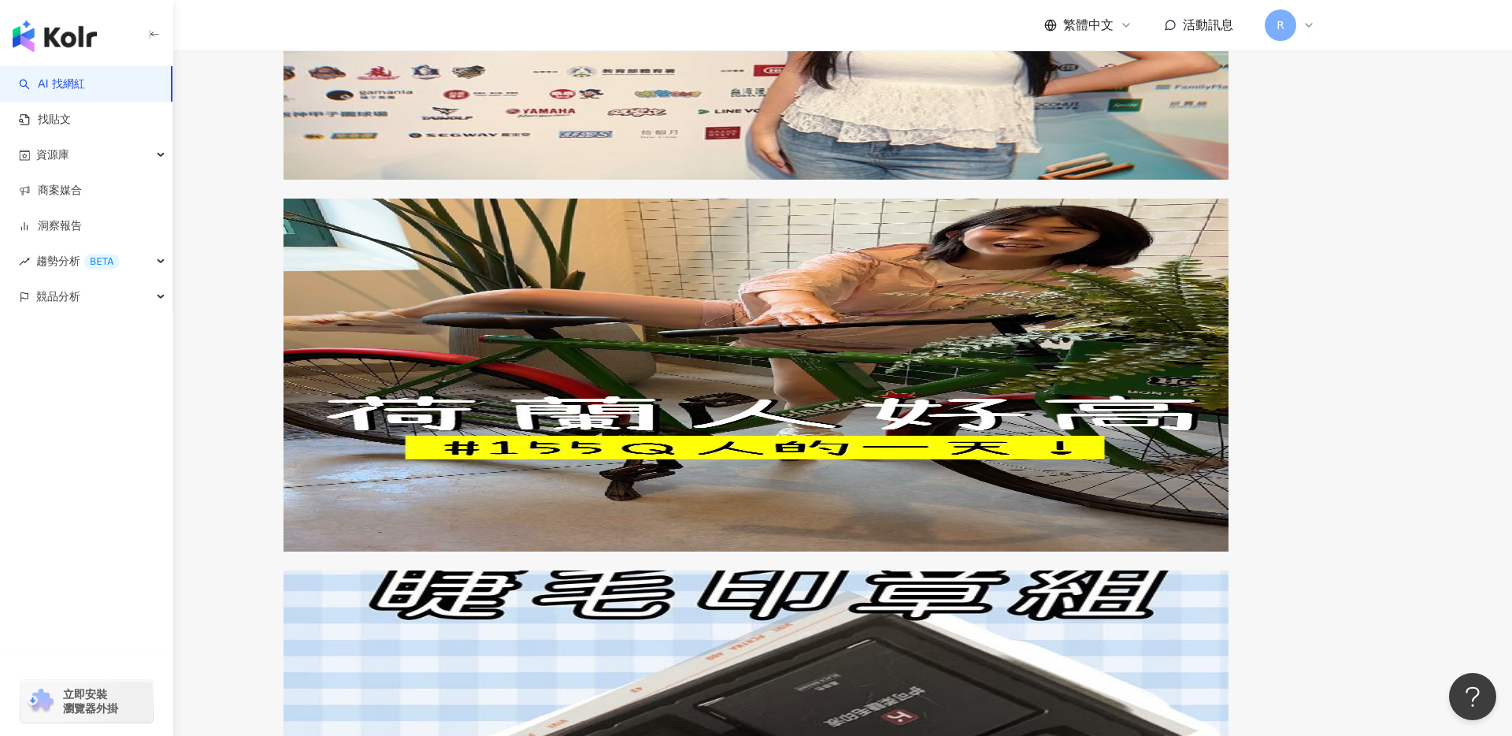
scroll to position [2654, 0]
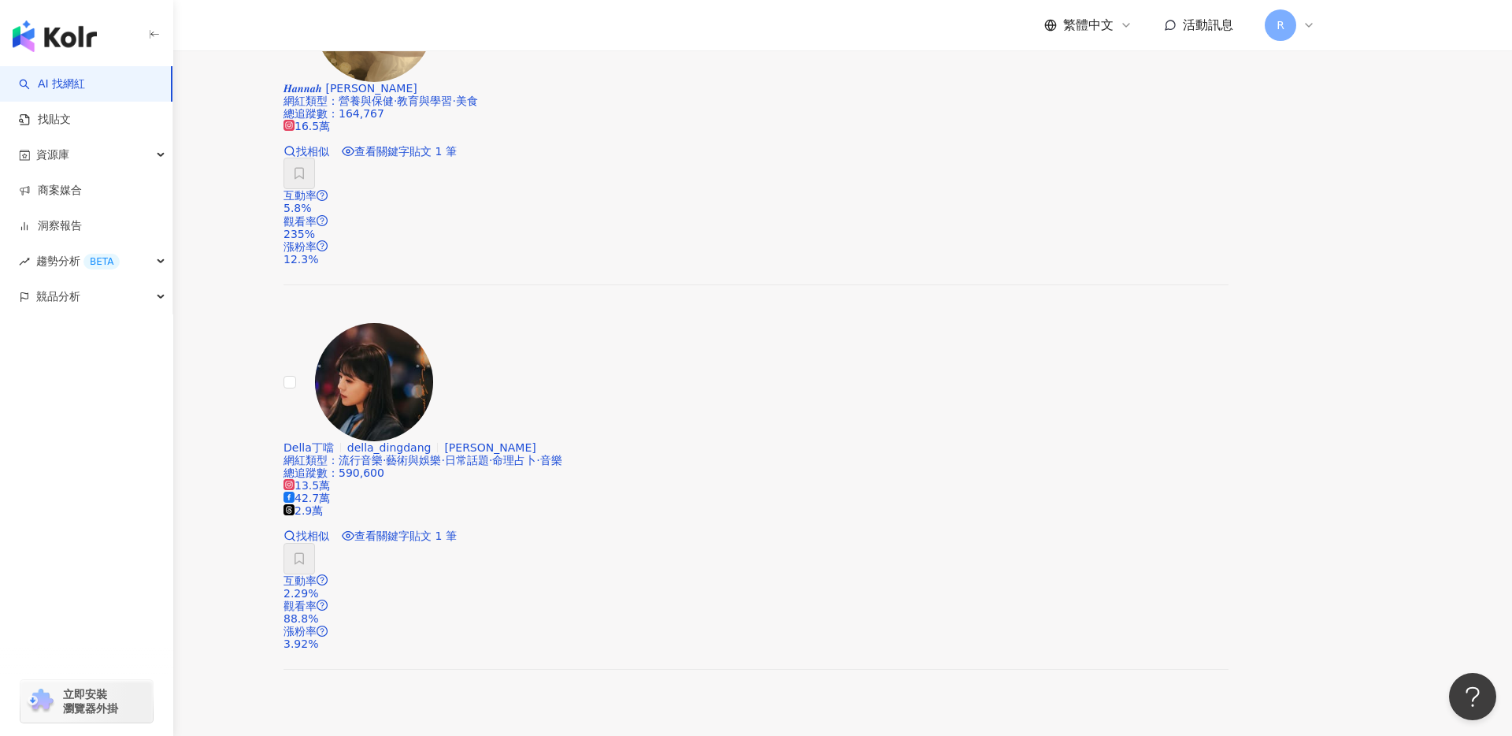
scroll to position [2460, 0]
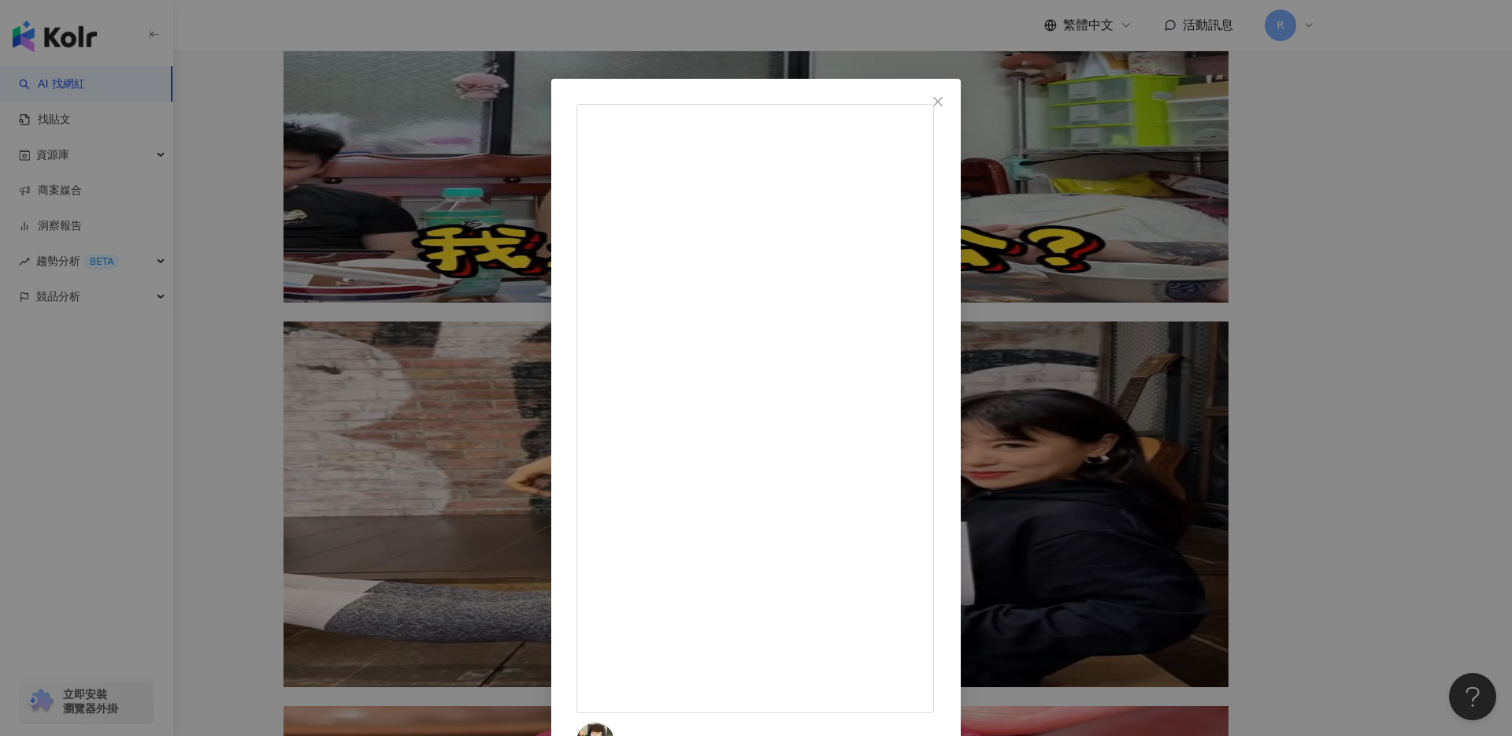
click at [255, 387] on div ".李芷霖 2024/12/13 7-ELEVEN聖誕禮物趴登場🙌🏻 繽紛的樂高系列讓人瞬間多巴胺upup~~ 整套收藏或是拿來交換禮物都超合適🎁 📅門市快閃購…" at bounding box center [756, 368] width 1512 height 736
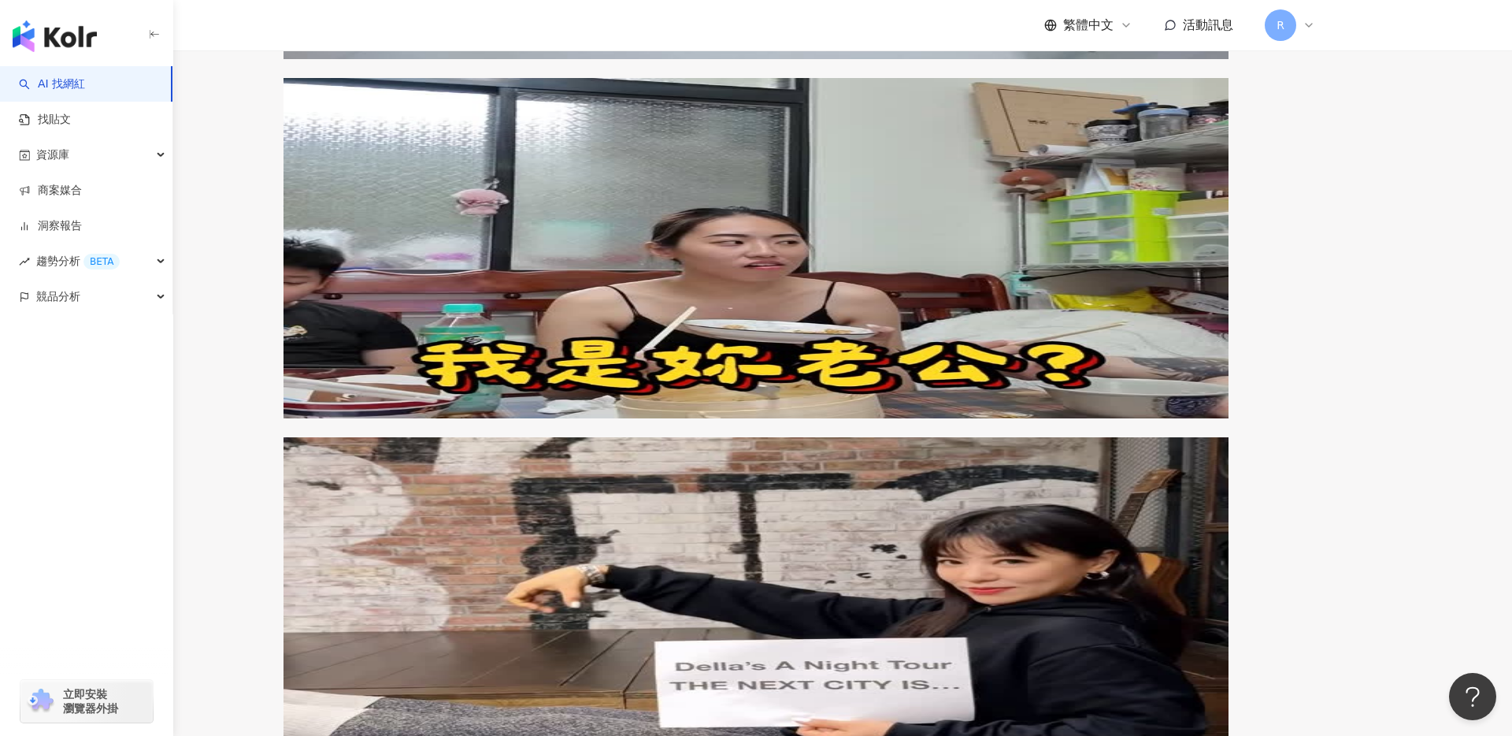
scroll to position [2315, 0]
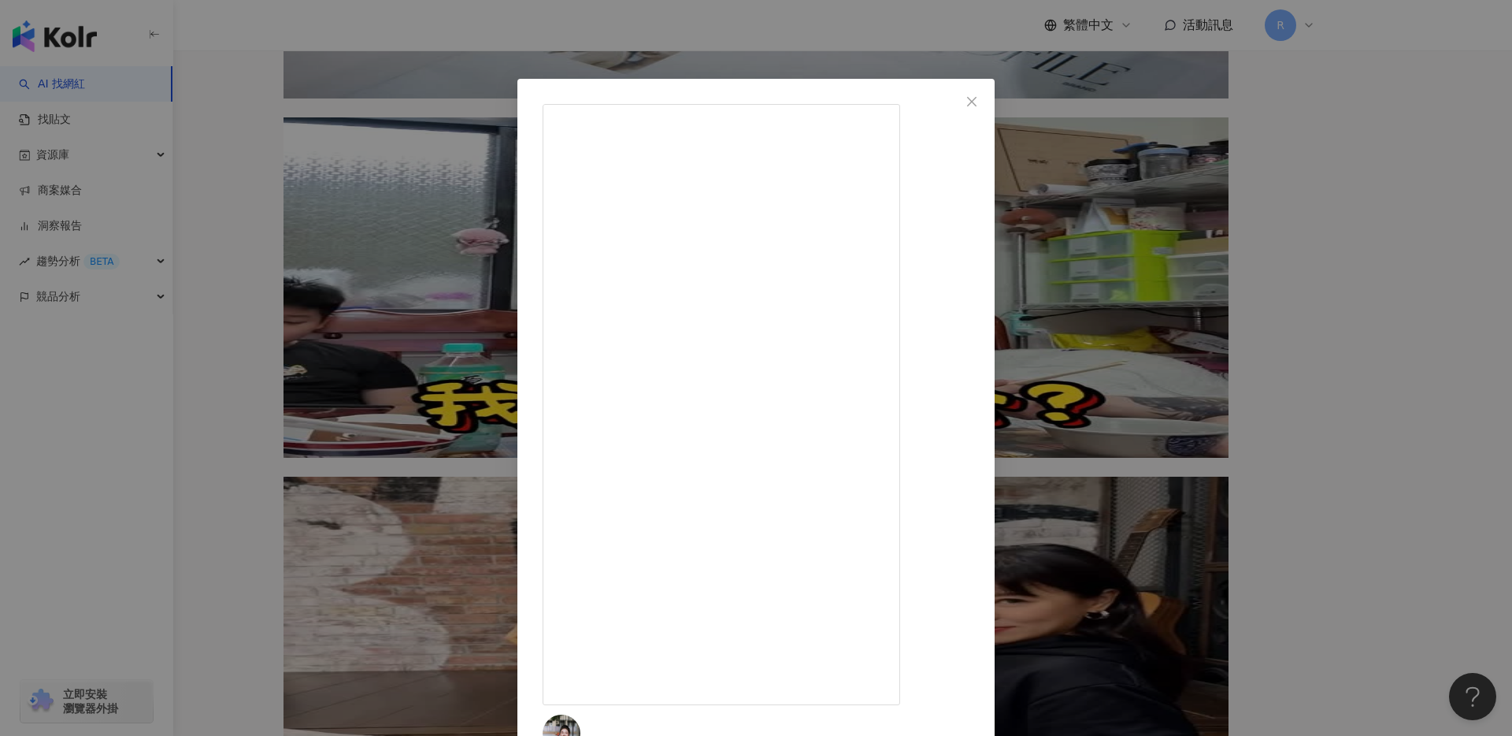
click at [329, 410] on div "🐽Mita🐽 2025/8/4 . 拍個照，出國魂又被燃起🔥 行李箱已備好、頸枕掛上脖子，現在只差機票（還有假🤣） 這次711推出的 OUTDOOR 20吋奶…" at bounding box center [756, 368] width 1512 height 736
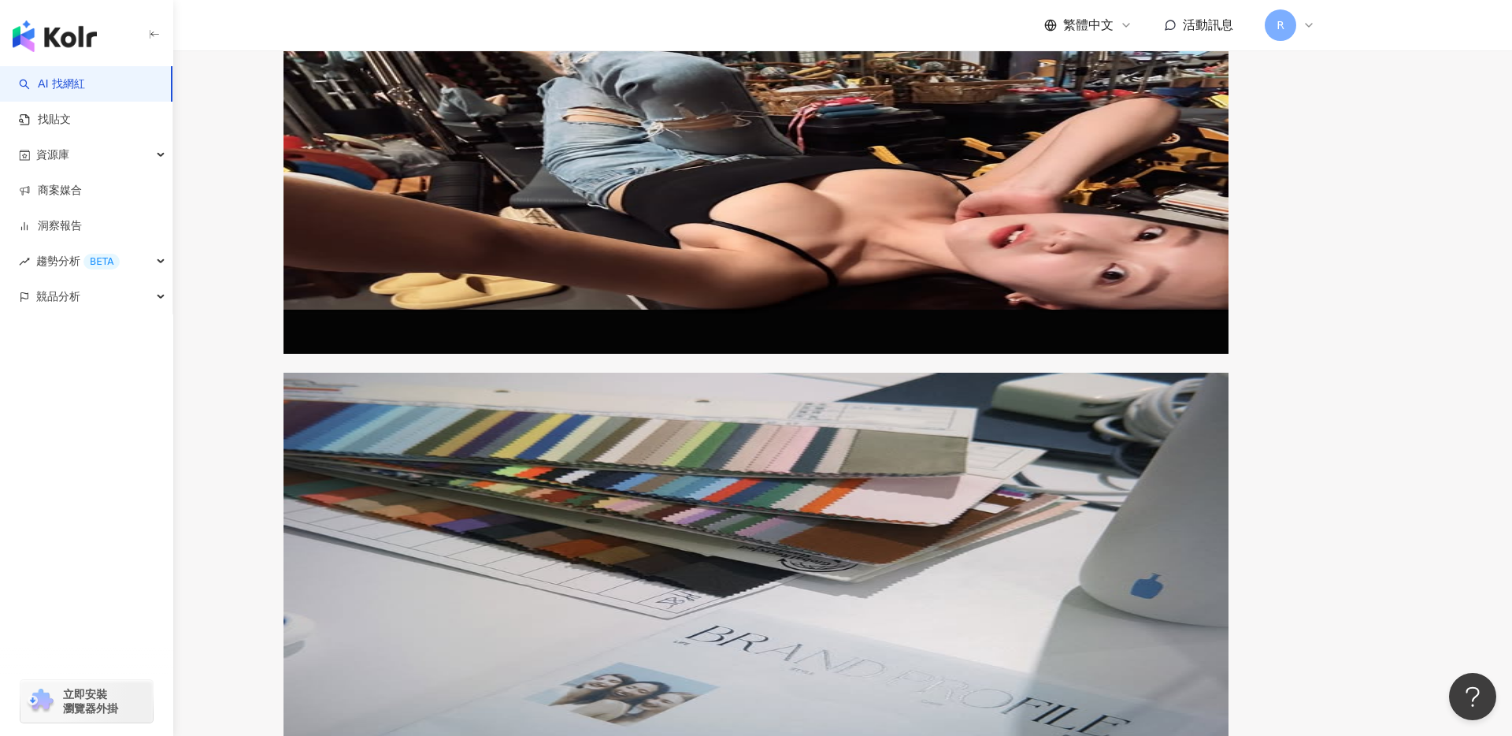
scroll to position [1646, 0]
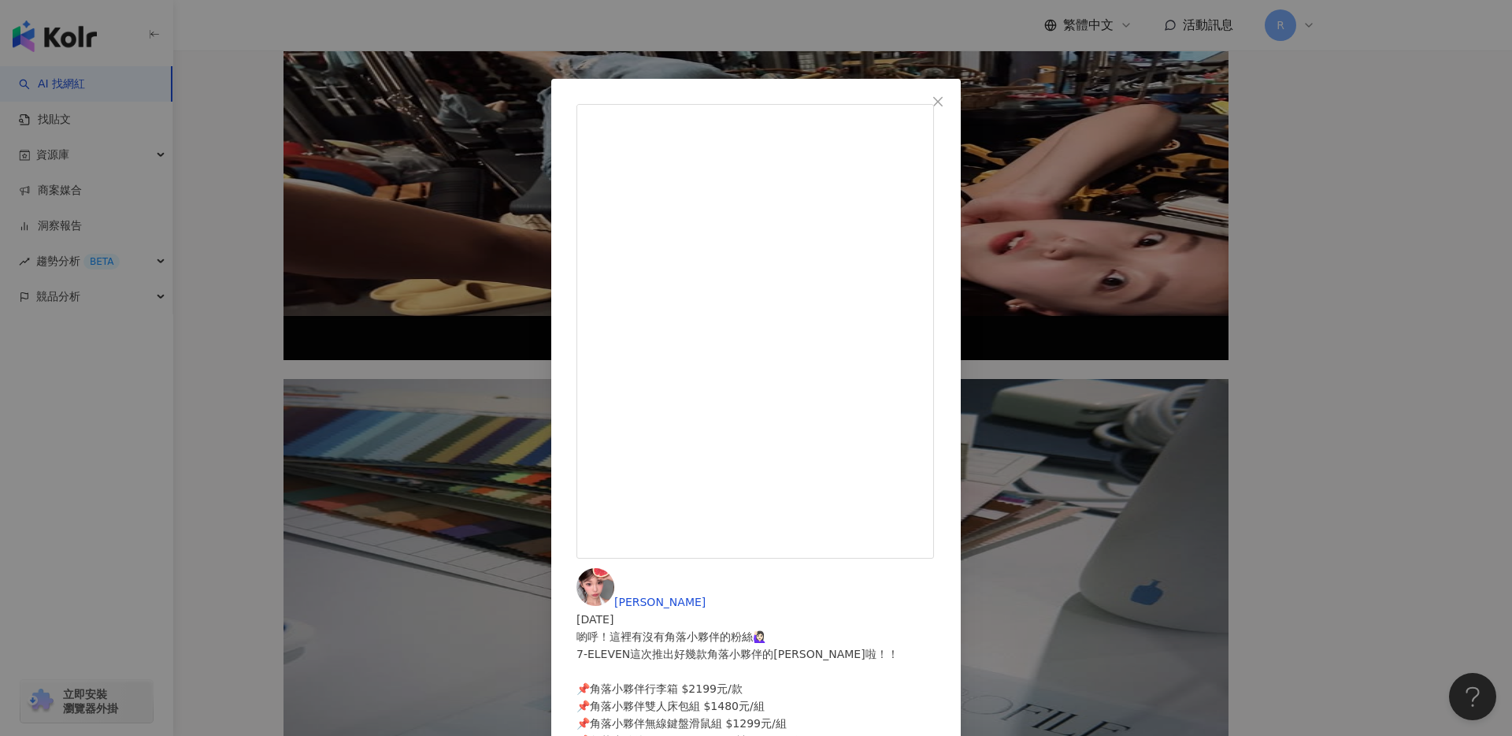
click at [560, 64] on div "小奈 2024/11/23 喲呼！這裡有沒有角落小夥伴的粉絲🙋🏻‍♀️ 7-ELEVEN這次推出好幾款角落小夥伴的周邊啦！！ 📌角落小夥伴行李箱 $2199元…" at bounding box center [756, 368] width 1512 height 736
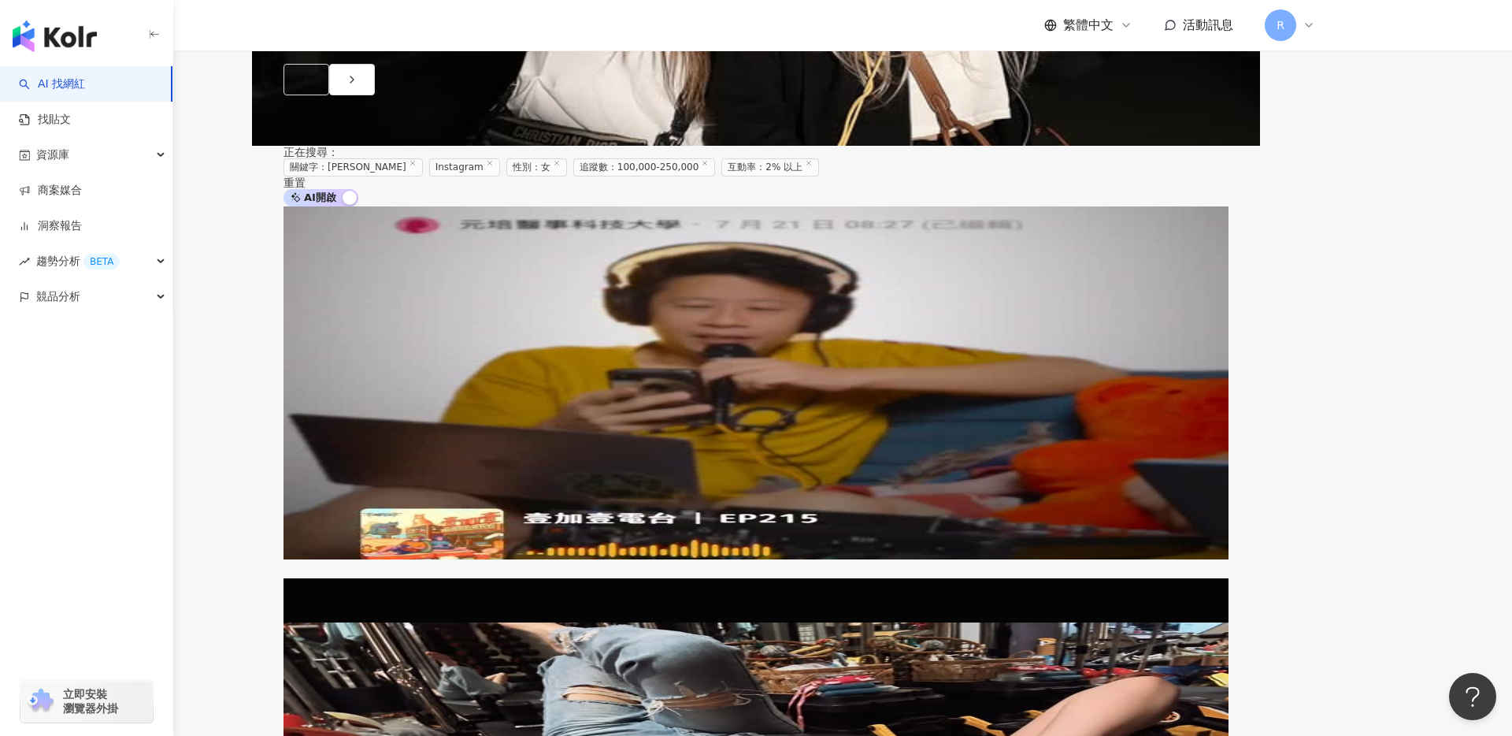
scroll to position [1070, 0]
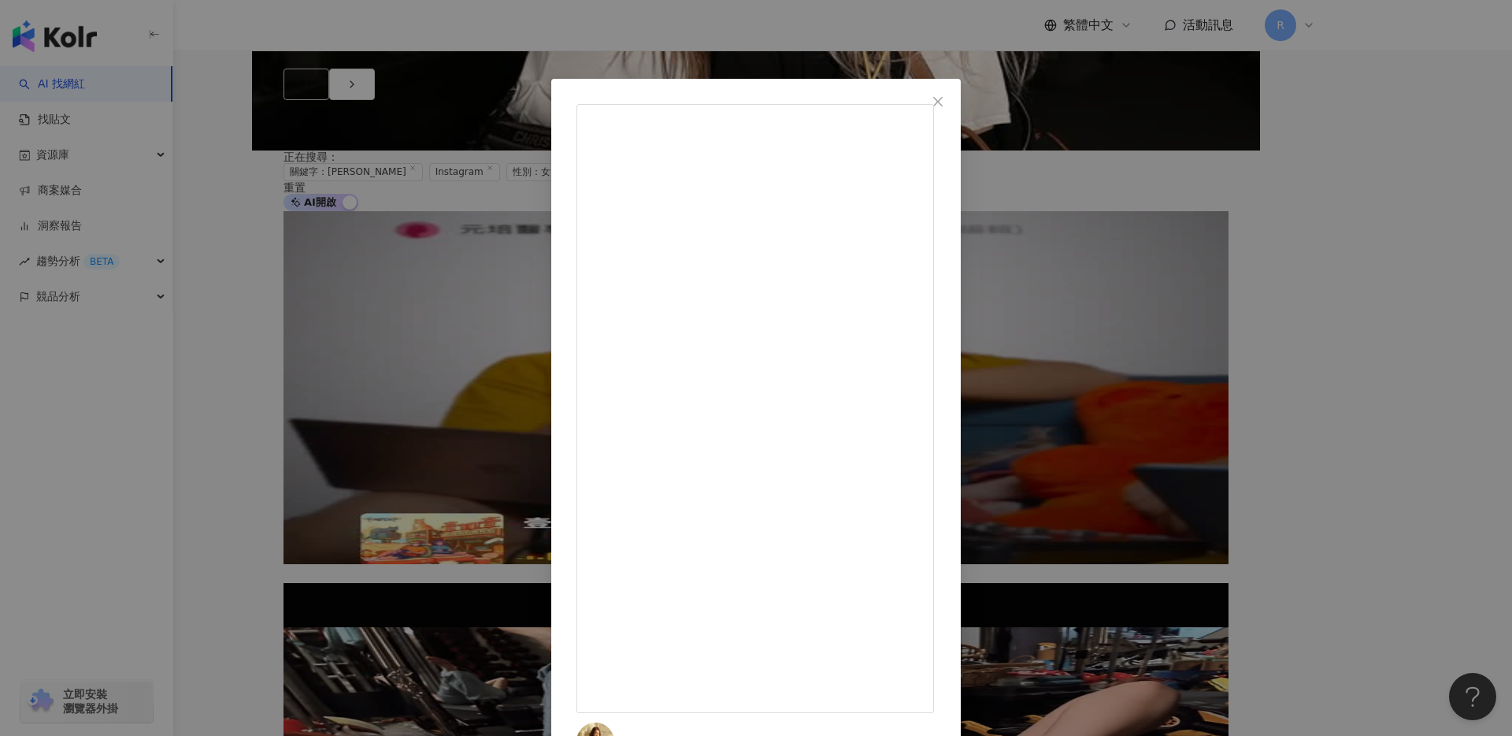
click at [418, 20] on div "𝑯𝒂𝒏𝒏𝒂𝒉 𝑪𝒉𝒆𝒏 2024/11/4 2,661 46 12.8萬 查看原始貼文" at bounding box center [756, 368] width 1512 height 736
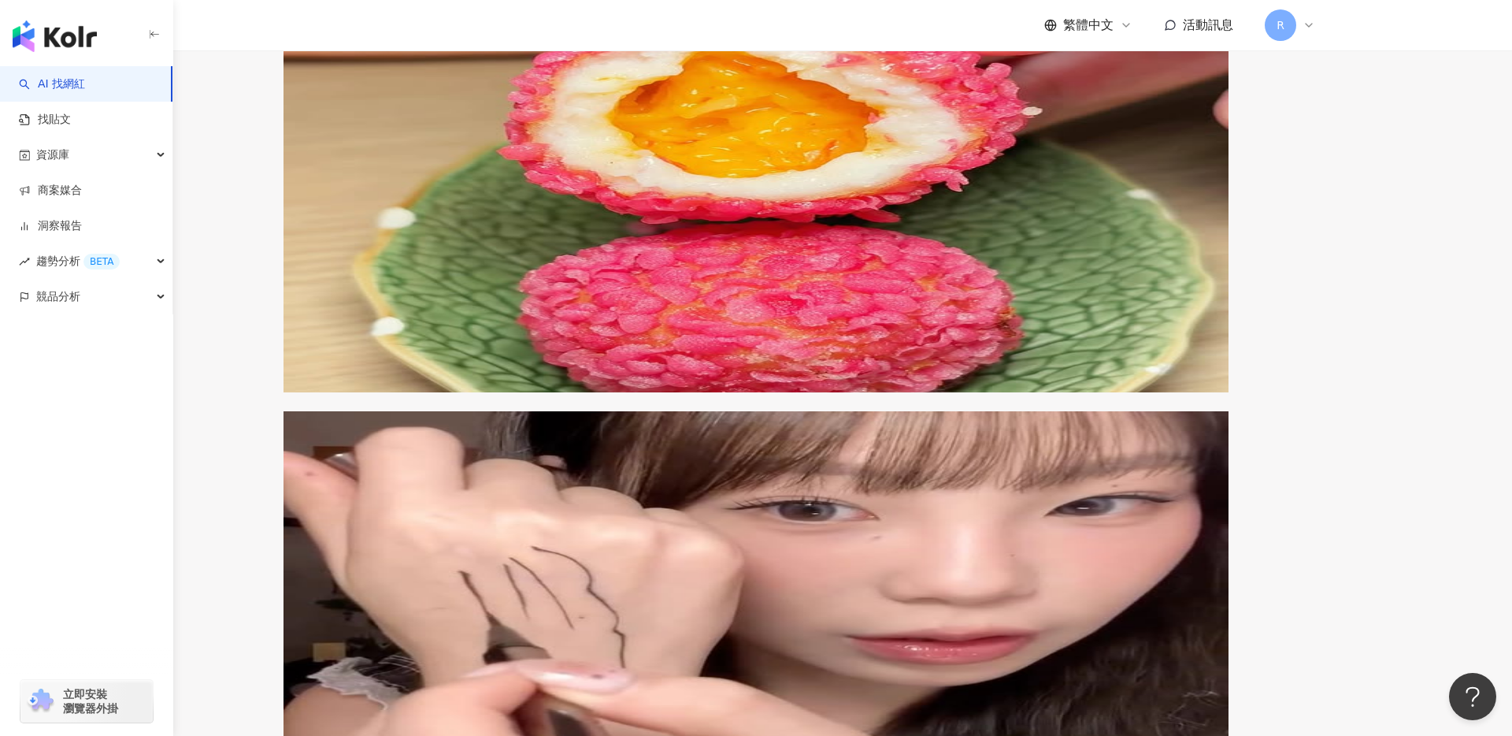
scroll to position [3207, 0]
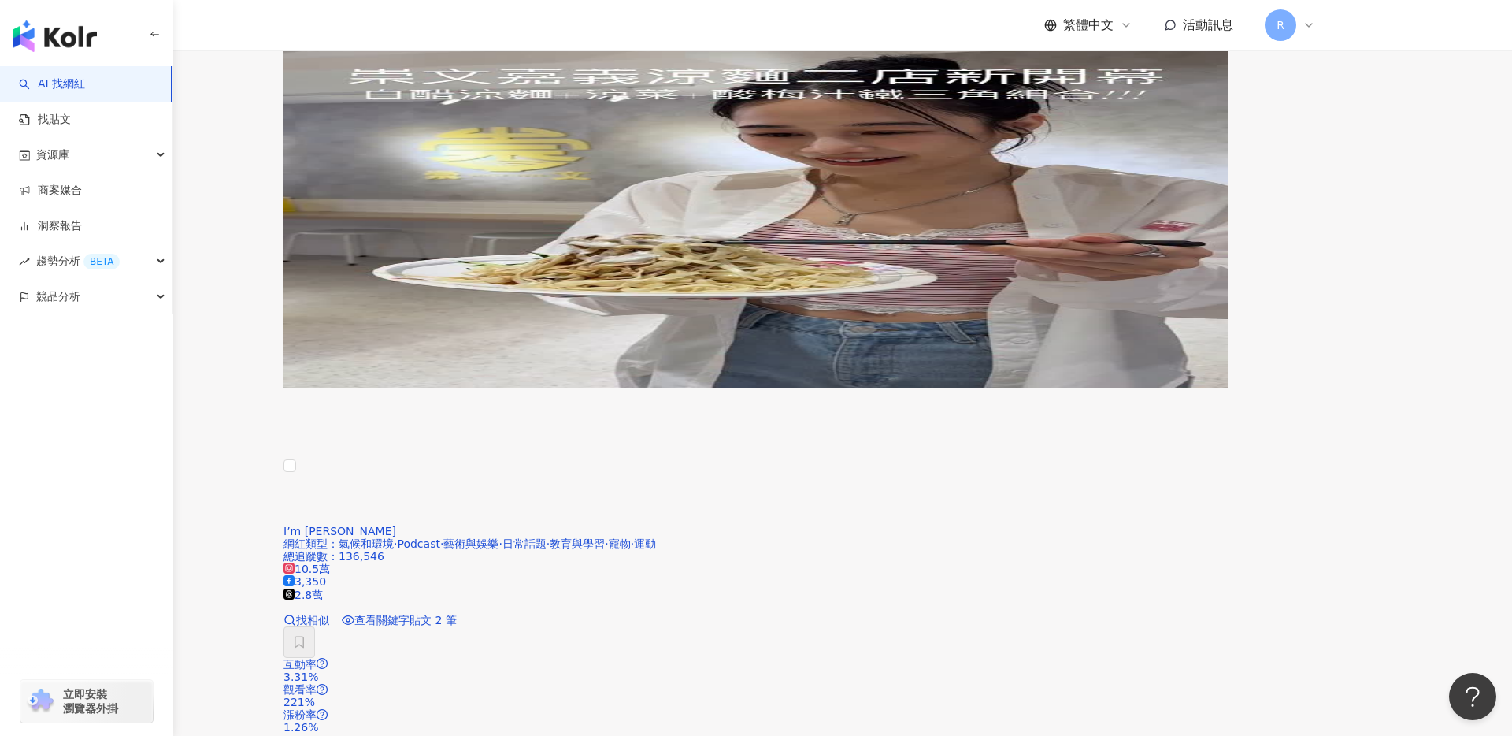
scroll to position [2397, 0]
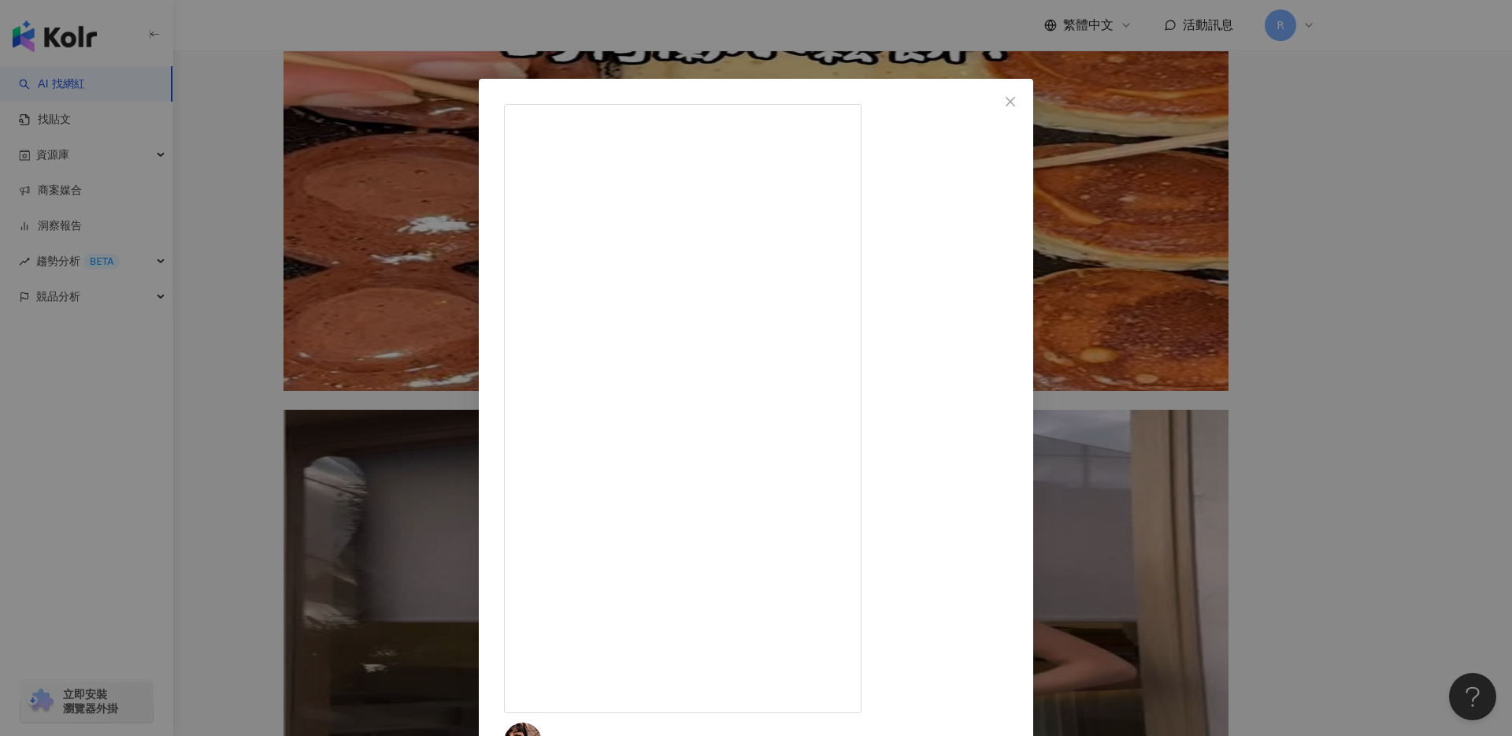
click at [288, 202] on div "SarahHsiao 2025/3/6 差點忘記要帶大家看名人郵輪的房型！ 我們住的是Concierge Class的海景房 有專屬的服務團隊（每天整理房間兩…" at bounding box center [756, 368] width 1512 height 736
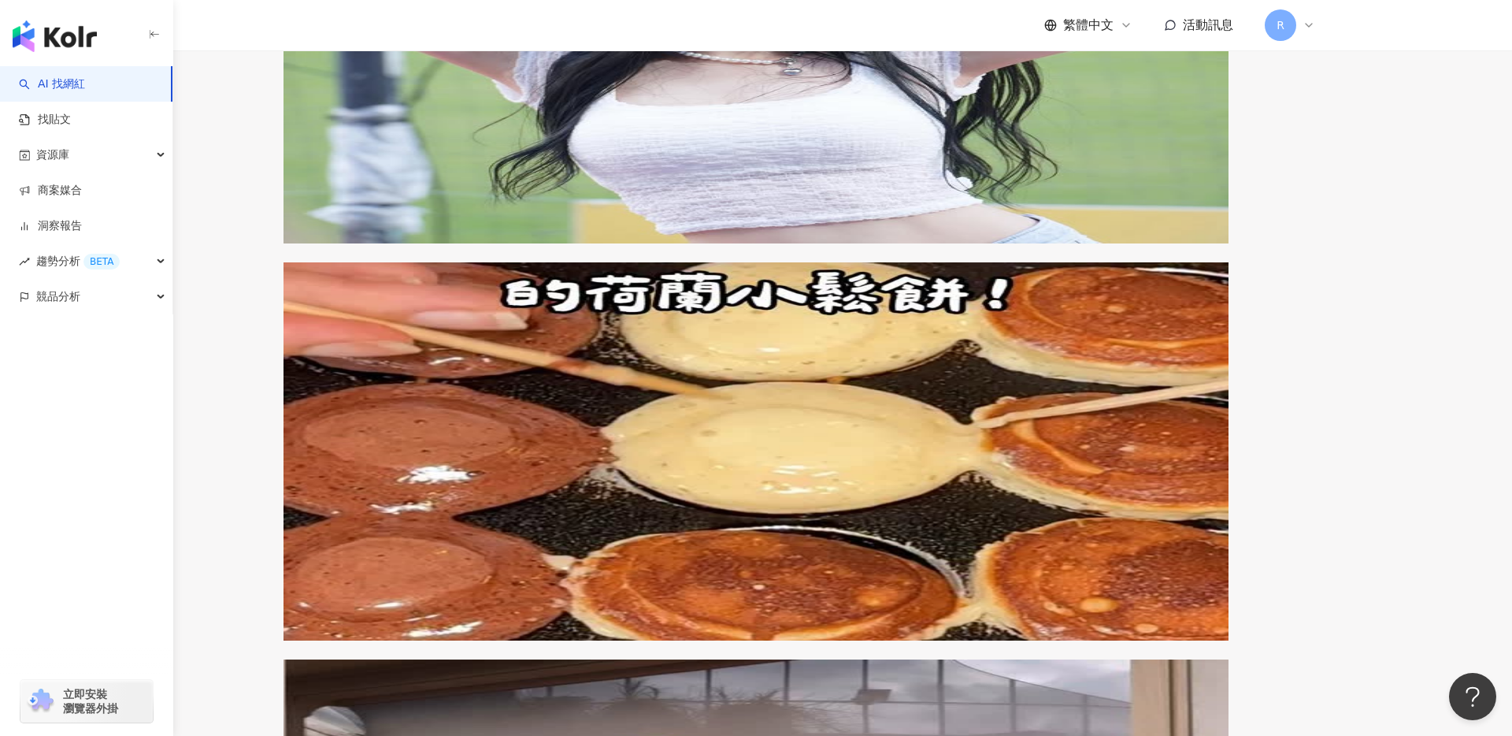
scroll to position [2141, 0]
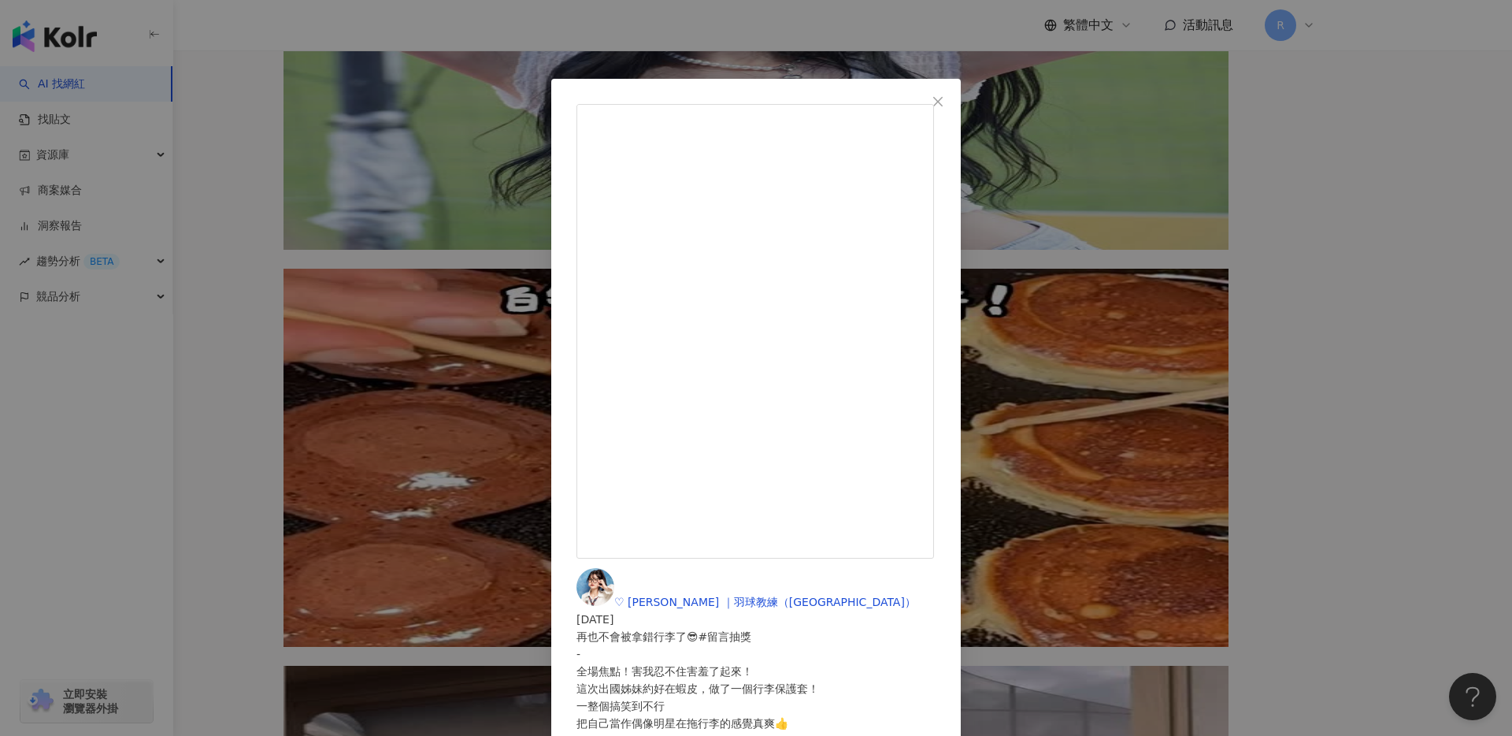
click at [869, 568] on div "♡ Nina ｜羽球教練（Taipei） 2024/10/7 再也不會被拿錯行李了😎#留言抽獎 - 全場焦點！害我忍不住害羞了起來！ 這次出國姊妹約好在蝦皮，…" at bounding box center [756, 702] width 359 height 268
click at [857, 595] on span "♡ Nina ｜羽球教練（Taipei）" at bounding box center [765, 601] width 302 height 13
click at [342, 274] on div "♡ Nina ｜羽球教練（Taipei） 2024/10/7 再也不會被拿錯行李了😎#留言抽獎 - 全場焦點！害我忍不住害羞了起來！ 這次出國姊妹約好在蝦皮，…" at bounding box center [756, 368] width 1512 height 736
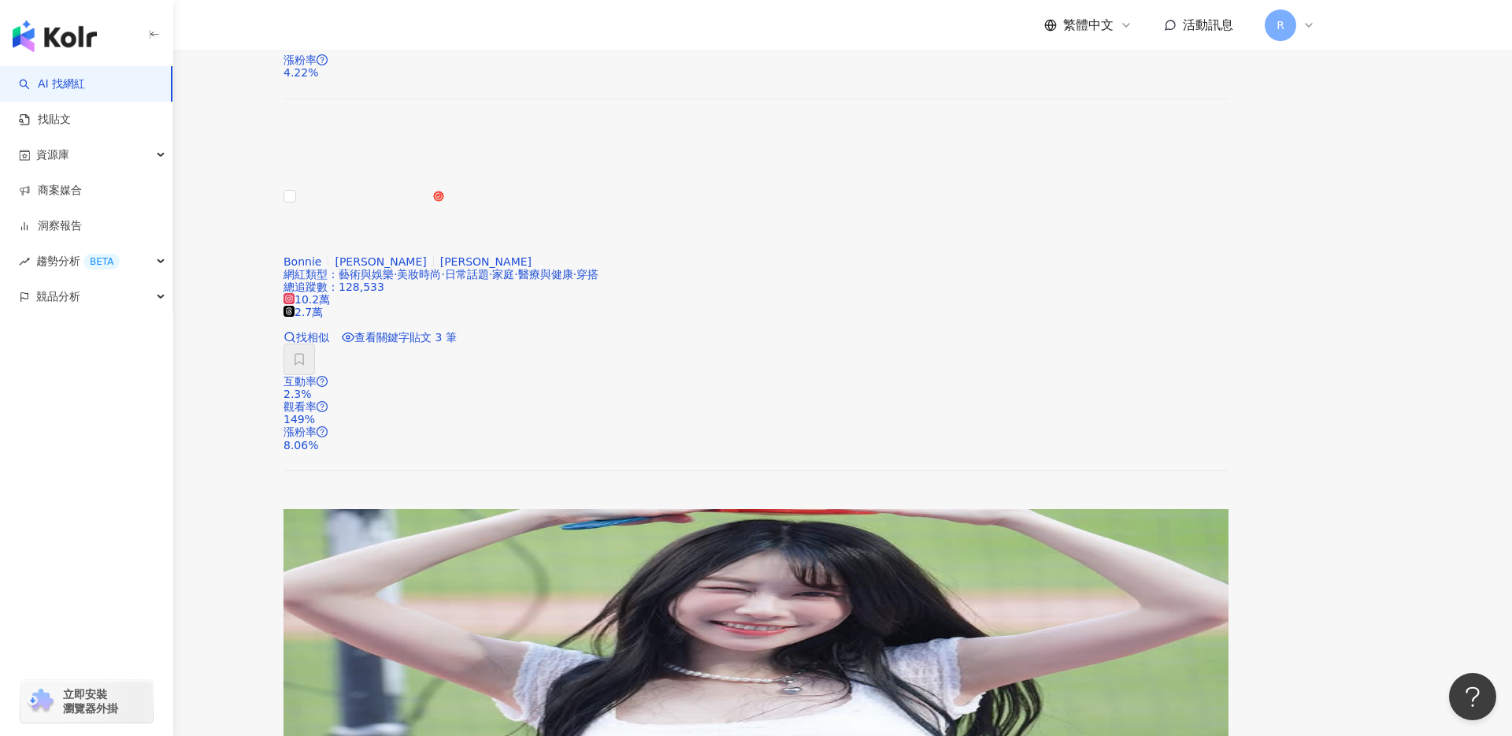
scroll to position [1526, 0]
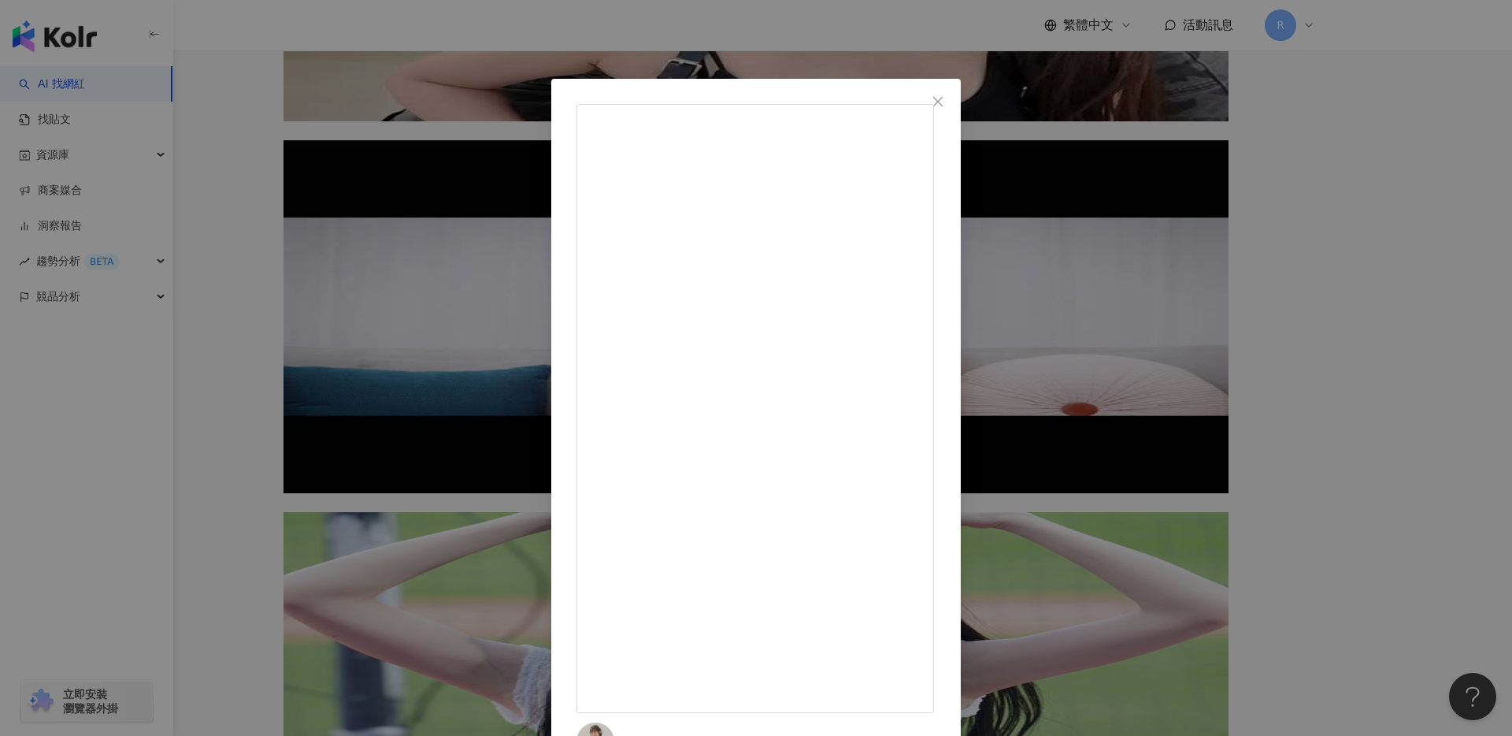
click at [349, 210] on div "楊宜蓉 Wooly 2024/10/3 台風のせいで もう三日間もお外に出てない🐰 早く太陽のある日が来て欲しいな！ - 颱風的日子 感覺身體因為潮濕的空氣 …" at bounding box center [756, 368] width 1512 height 736
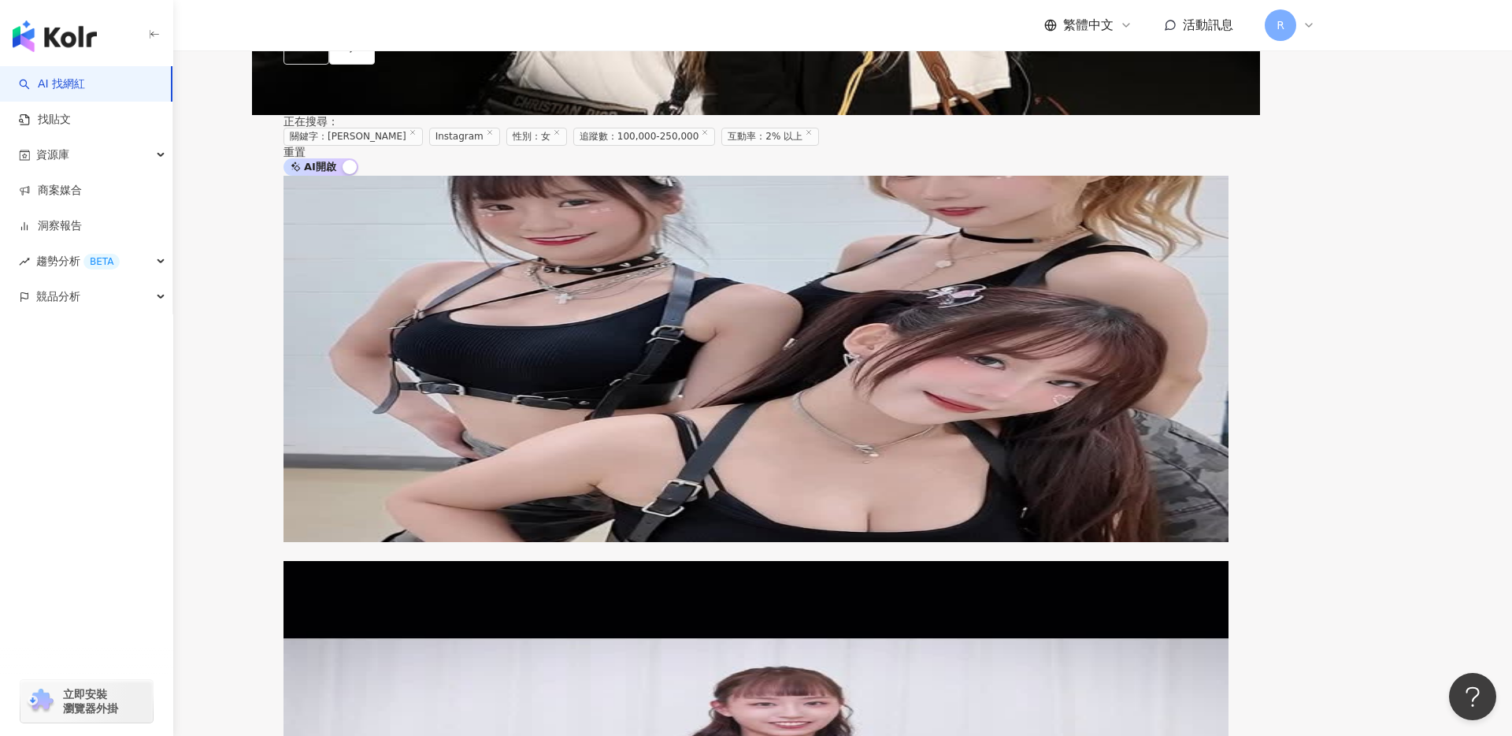
scroll to position [1104, 0]
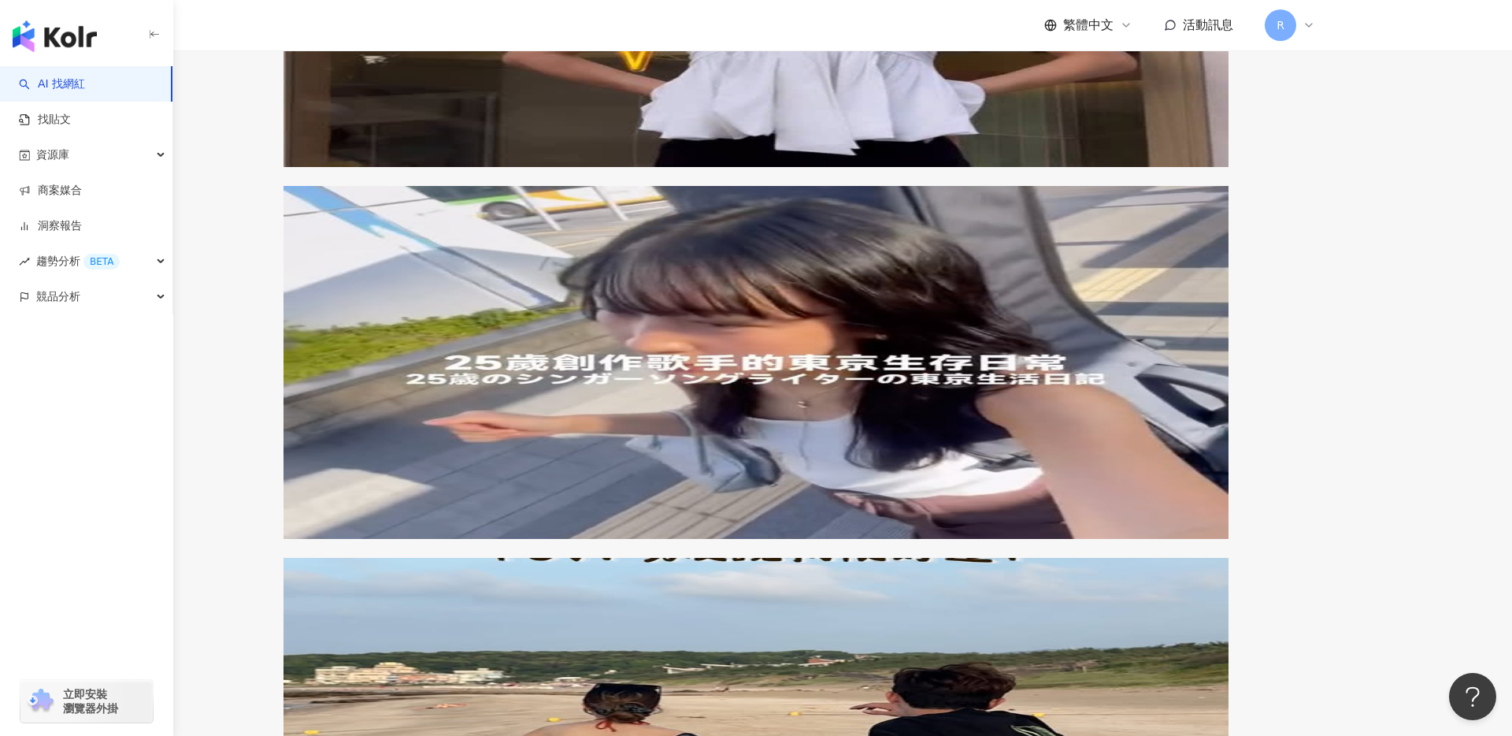
scroll to position [3211, 0]
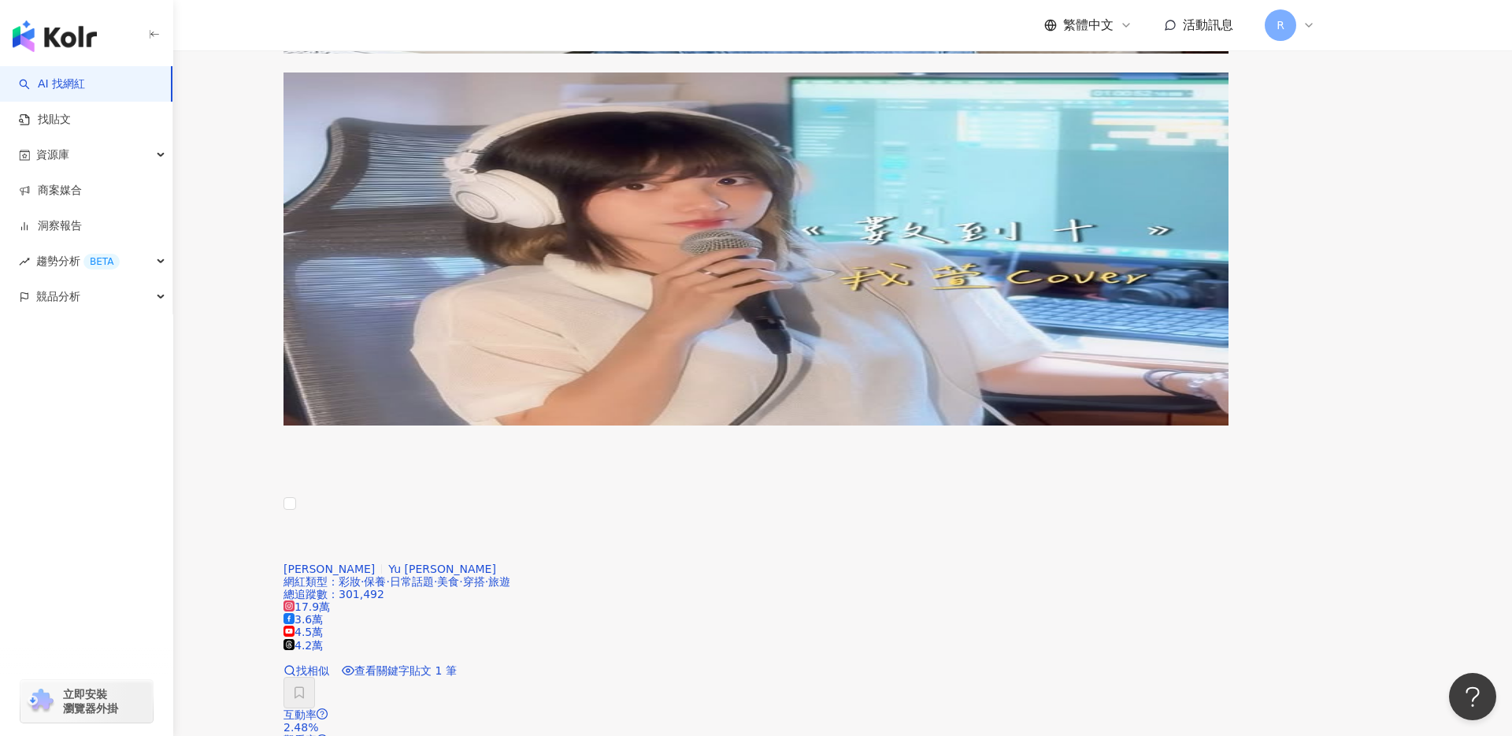
scroll to position [1989, 0]
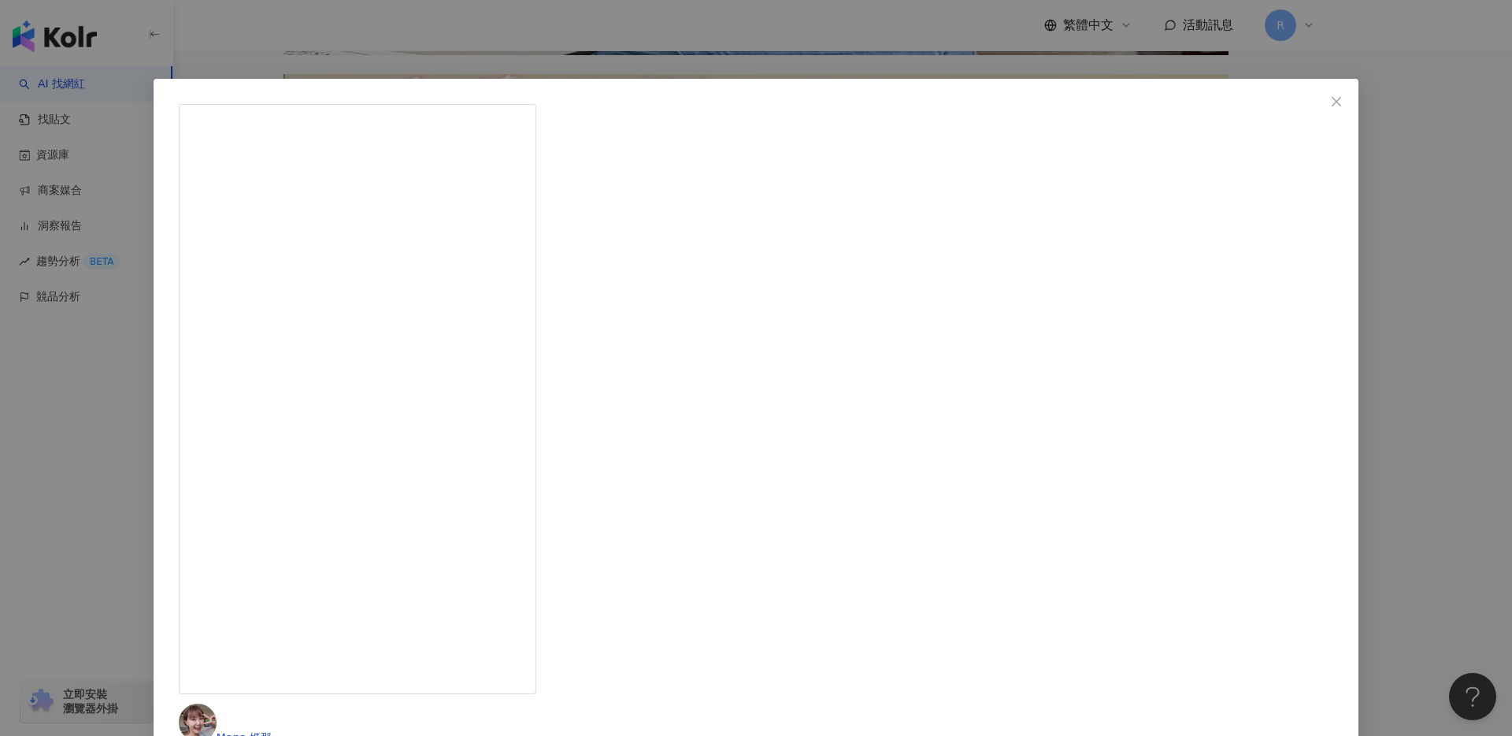
click at [434, 32] on div "Mana 媽那 2024/12/25 隱藏 52 查看原始貼文" at bounding box center [756, 368] width 1512 height 736
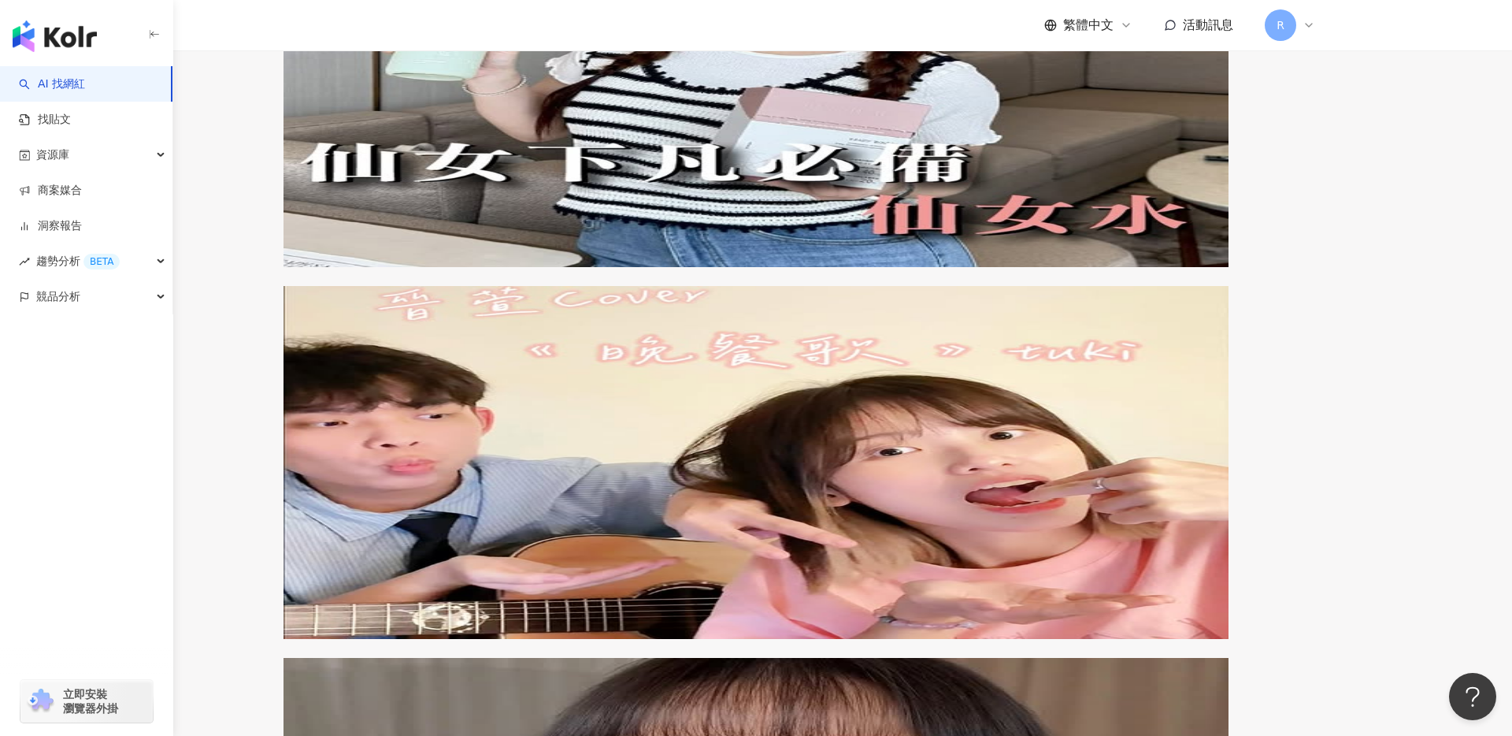
scroll to position [1775, 0]
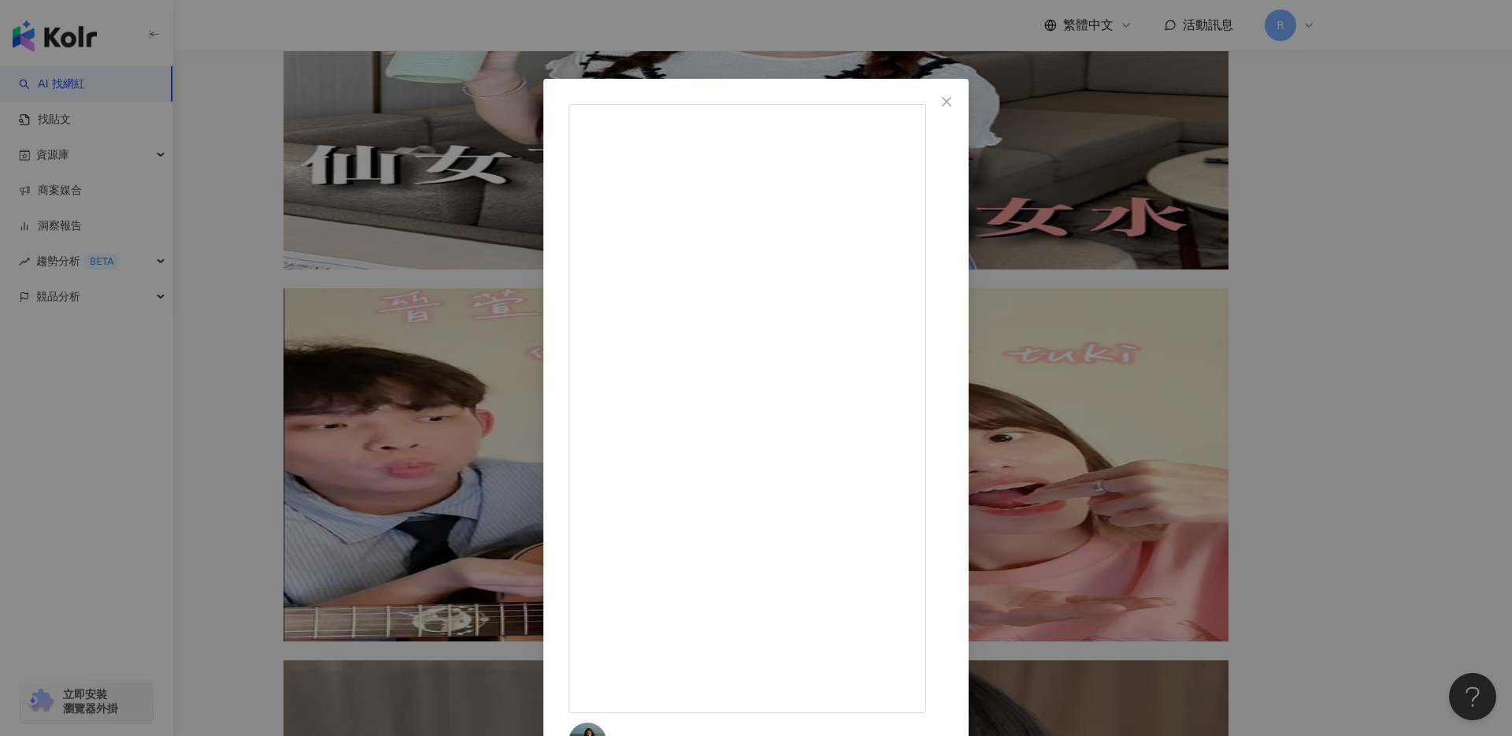
click at [377, 55] on div "林佳祐 Chia yu Lin 2024/10/9 工作繁忙常常需要通勤搭車 最擔心的就是行李會很重 Victorinox 新款行李箱除了輕量化及功能齊全外 …" at bounding box center [756, 368] width 1512 height 736
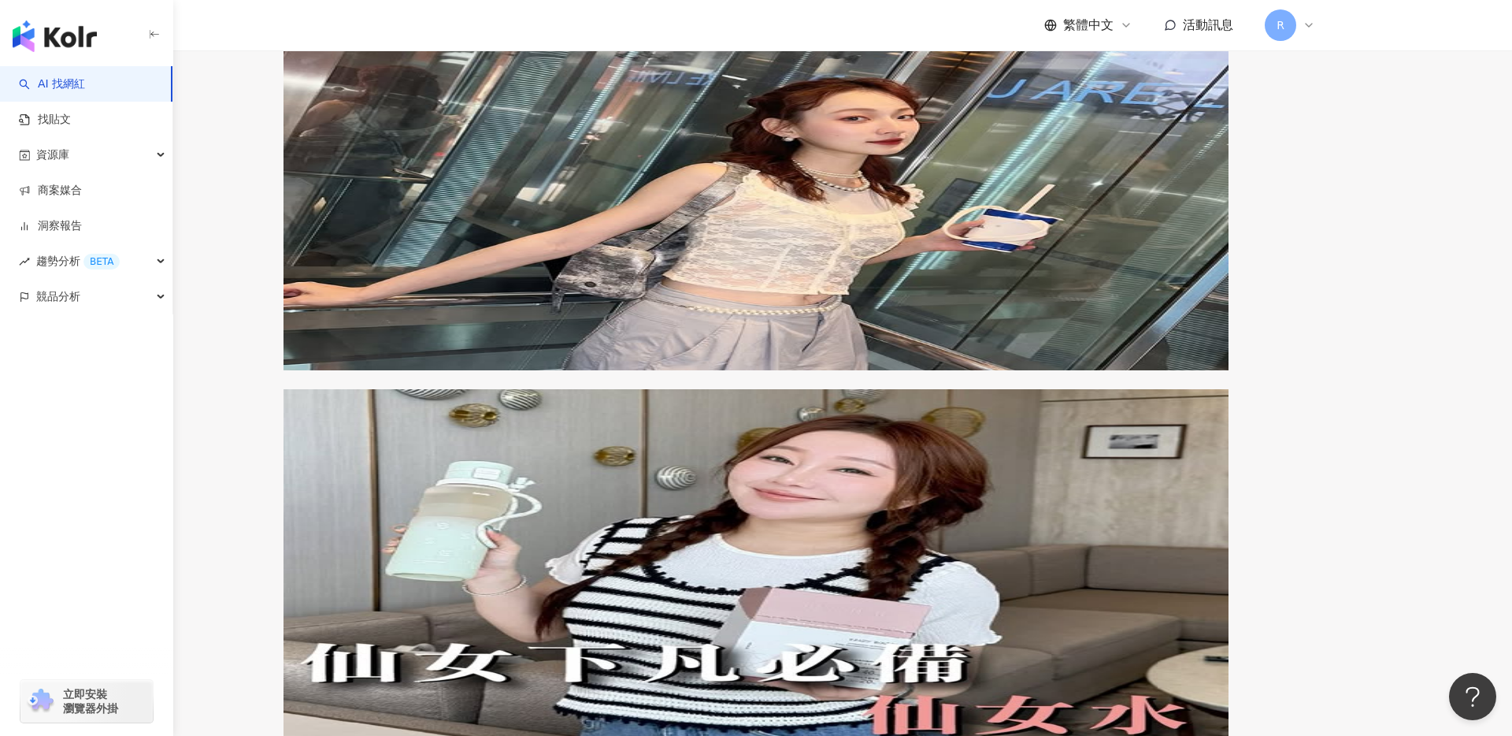
scroll to position [1276, 0]
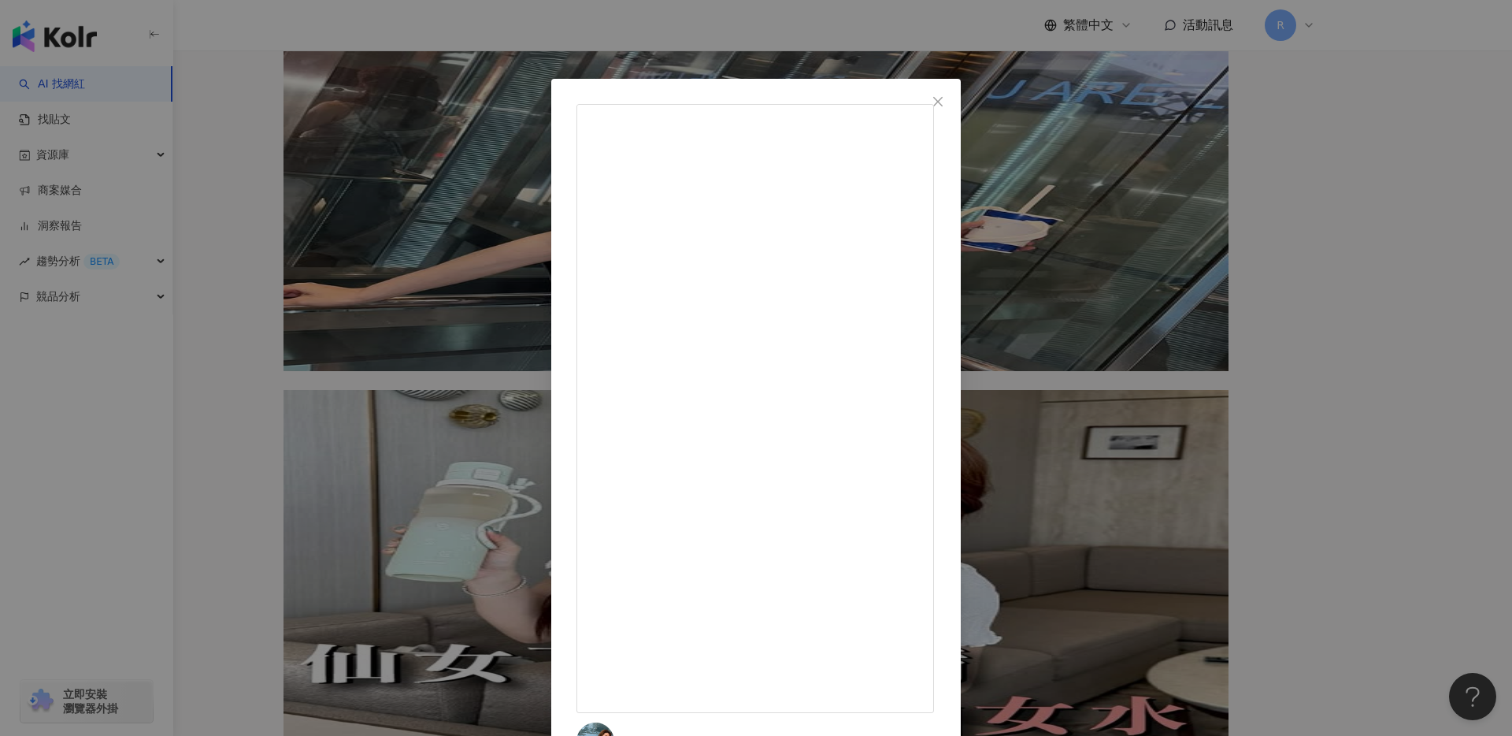
click at [321, 165] on div "Soft Candy 阮糖 2025/2/5 P人整理行李： 所有東西都要在行李箱合起來前兩個小時前 經過我的手才算是放進去了 （因為記性太差，前幾天放就會忘…" at bounding box center [756, 368] width 1512 height 736
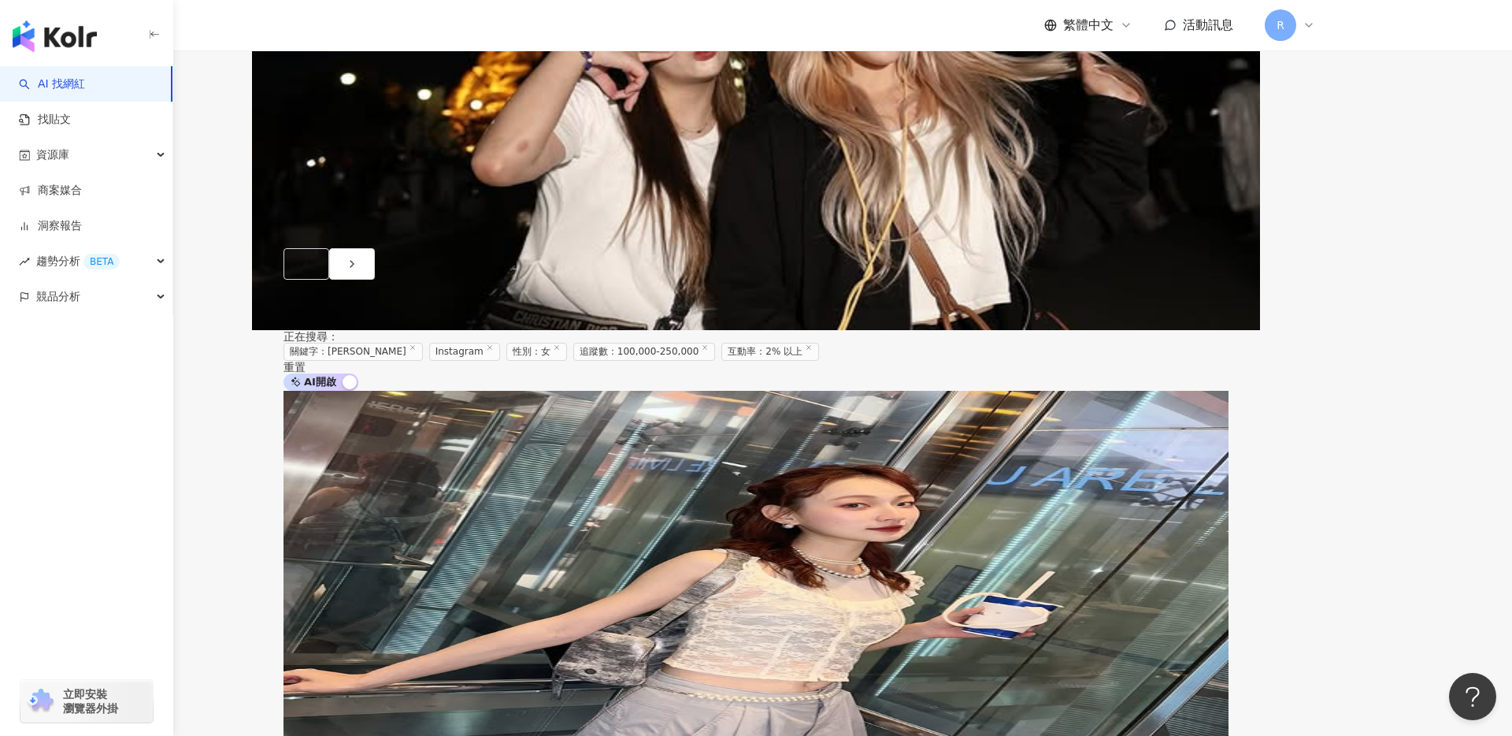
scroll to position [897, 0]
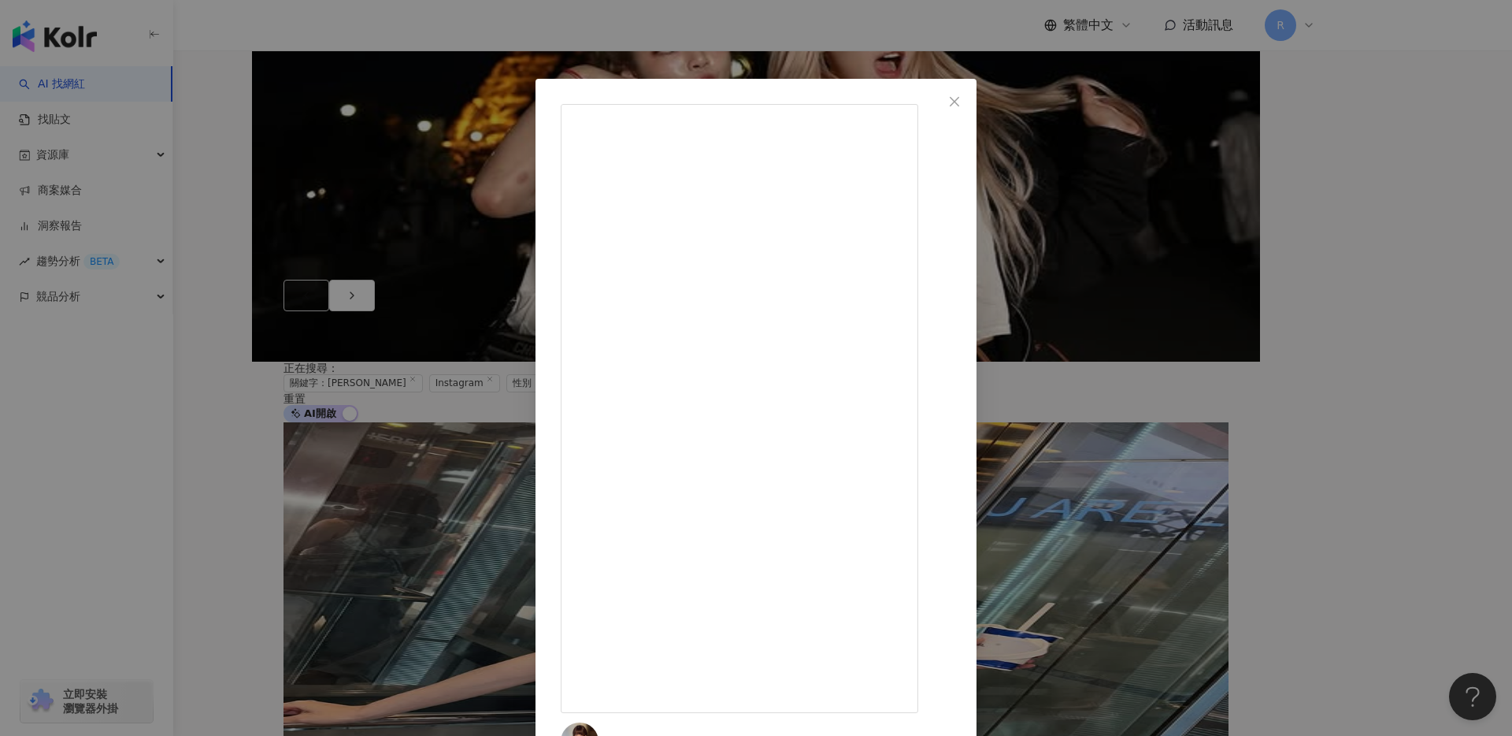
click at [331, 184] on div "我萱ⓧⓤⓝⓖ📷🧸 2024/12/21 3,220 28 9.5萬 查看原始貼文" at bounding box center [756, 368] width 1512 height 736
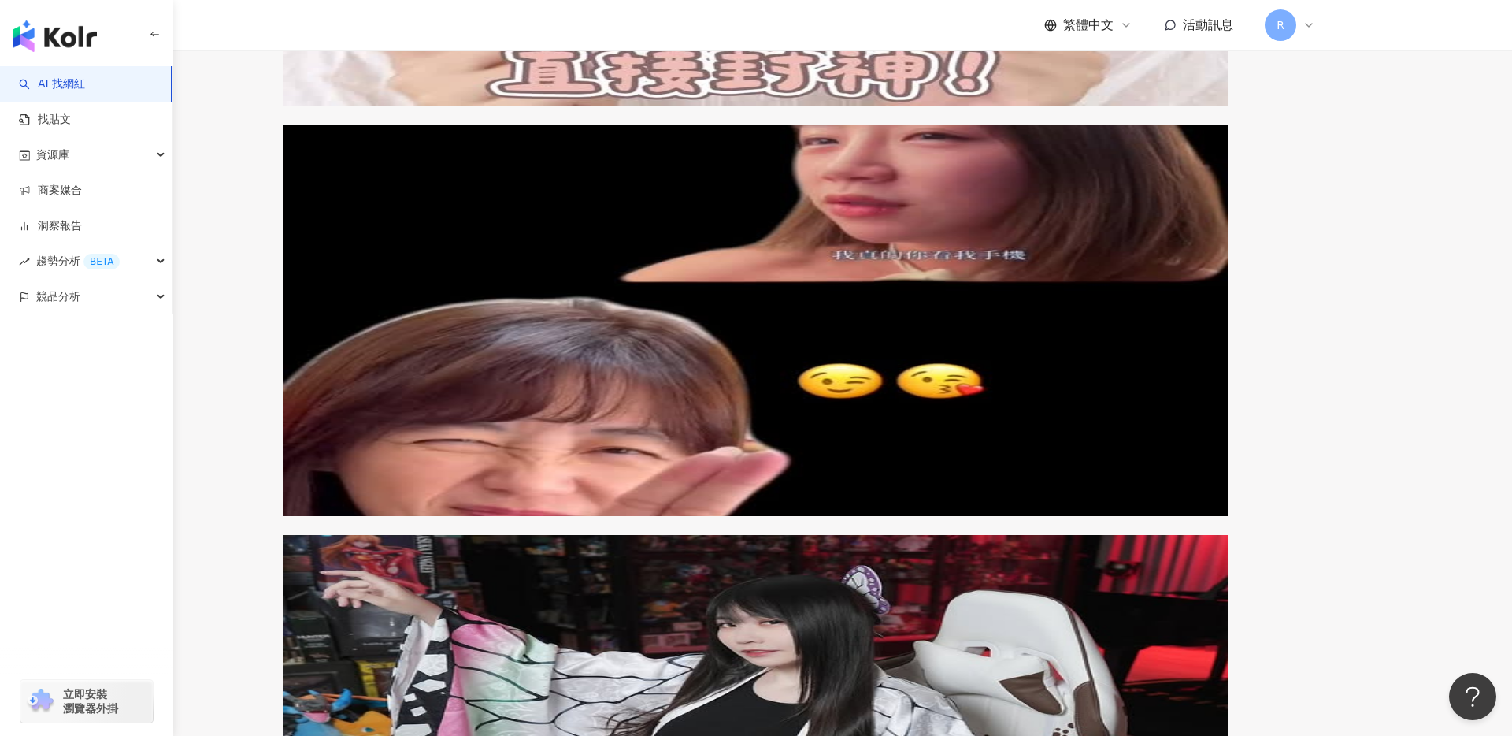
scroll to position [2907, 0]
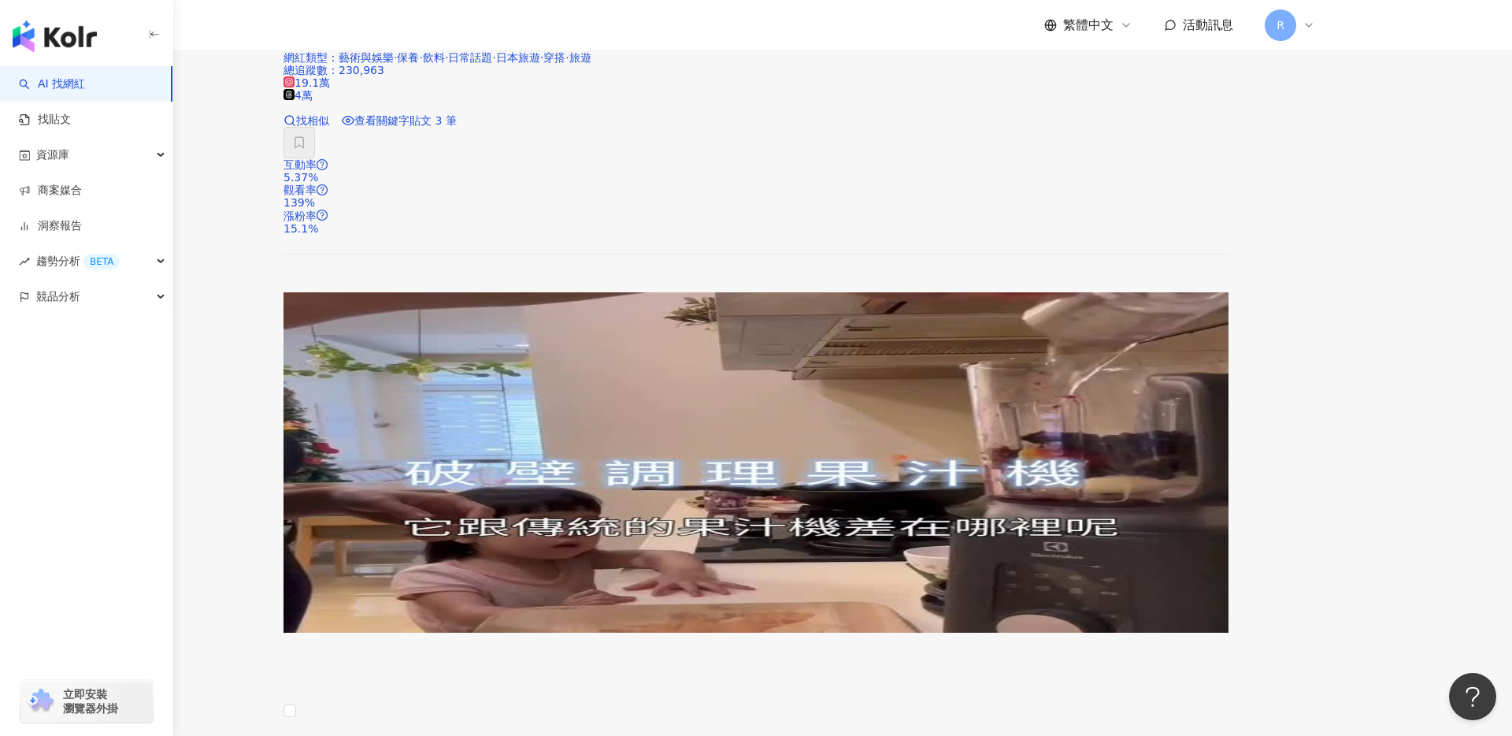
scroll to position [1731, 0]
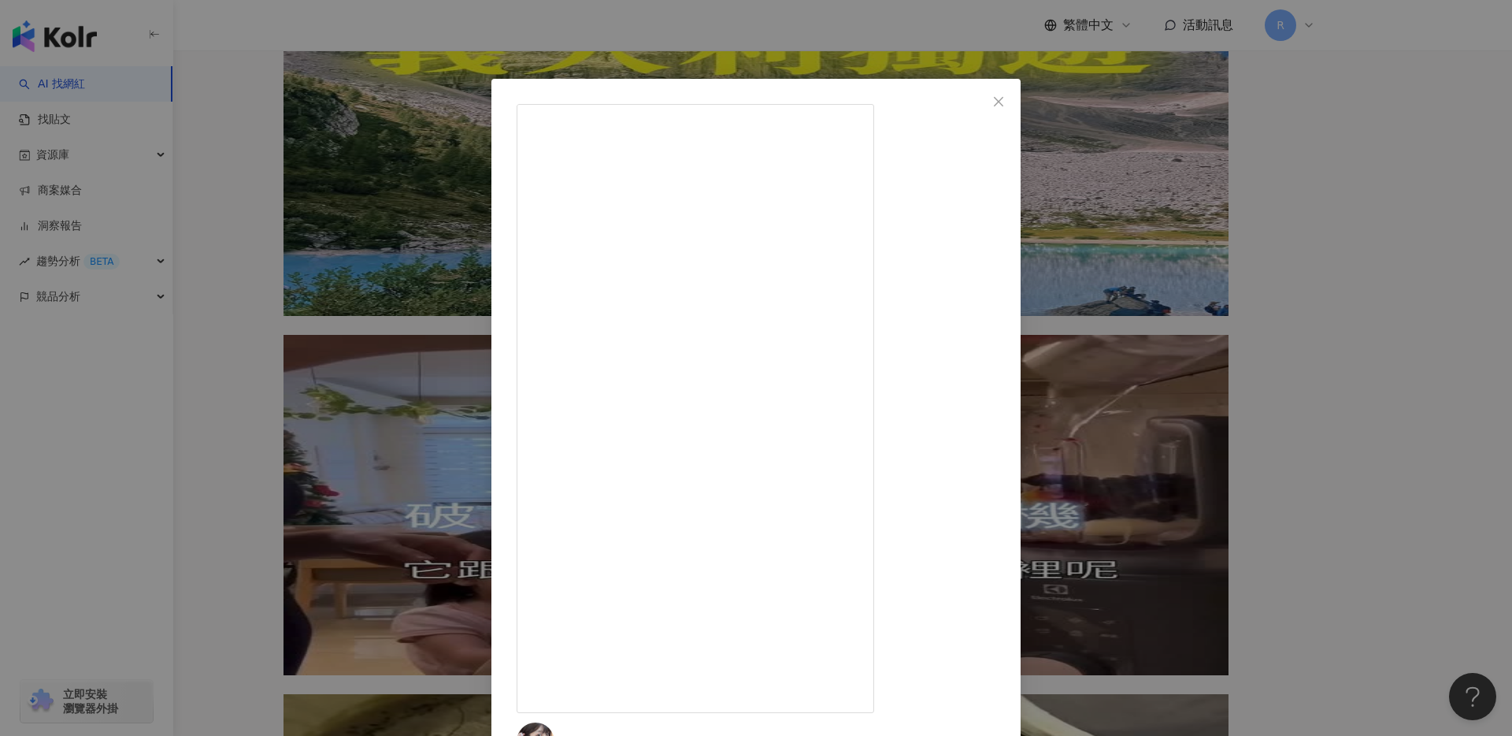
drag, startPoint x: 836, startPoint y: 325, endPoint x: 892, endPoint y: 352, distance: 62.0
click at [782, 56] on div "小宇 婕 2025/7/4 ✨美好的下午我來闖蕩台北市 ( ´Ｏ` ) 711這次的福袋真的太！太！太！深得我心了！ 連原本本命是kitty的我 都不小心被其…" at bounding box center [756, 368] width 1512 height 736
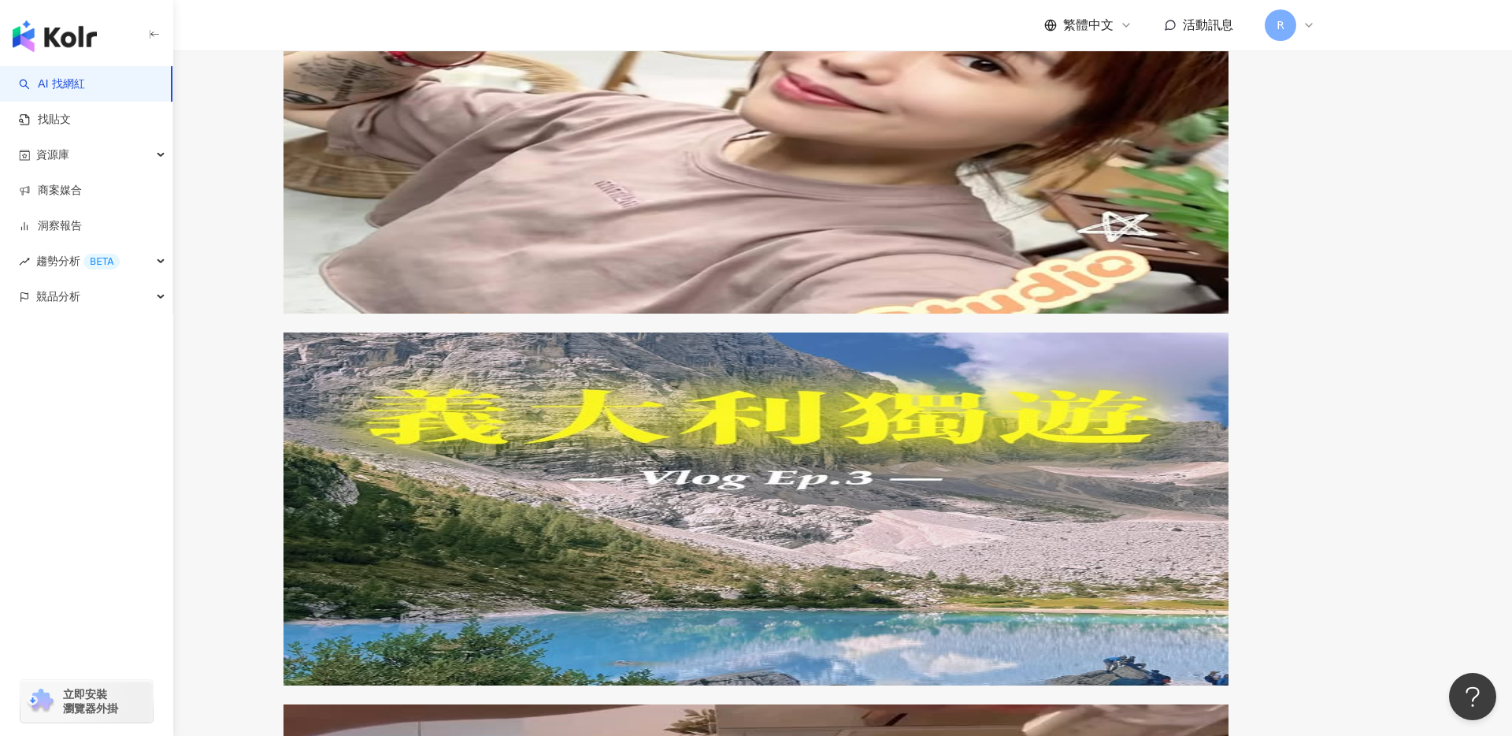
scroll to position [1282, 0]
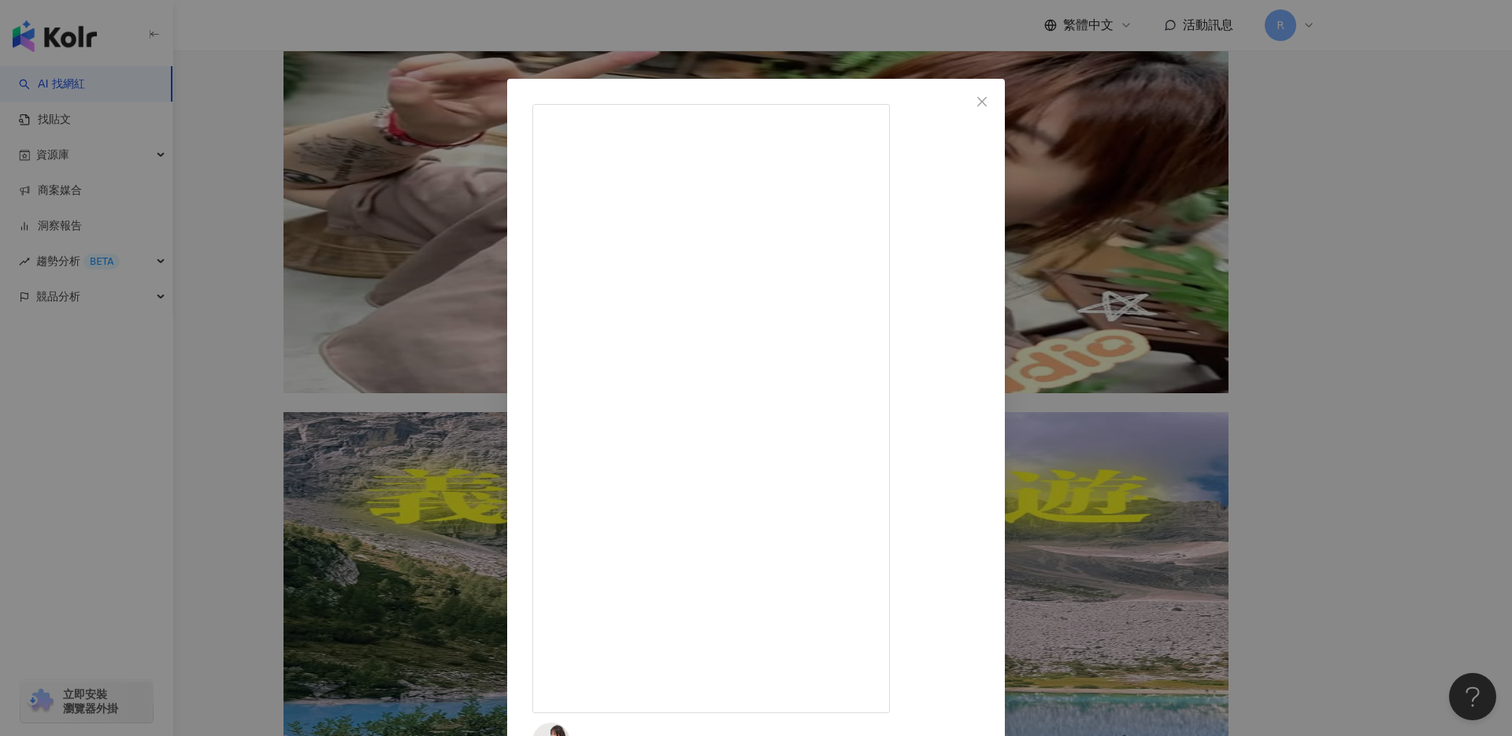
click at [352, 212] on div "游婷伃 2024/9/18 這次出國帶著#honeymoon 行李箱 超實用！💗 無論是商務旅行還是度假🏖️ 堅固又簡約的行李箱 讓每一趟旅行都充滿時尚感✨ …" at bounding box center [756, 368] width 1512 height 736
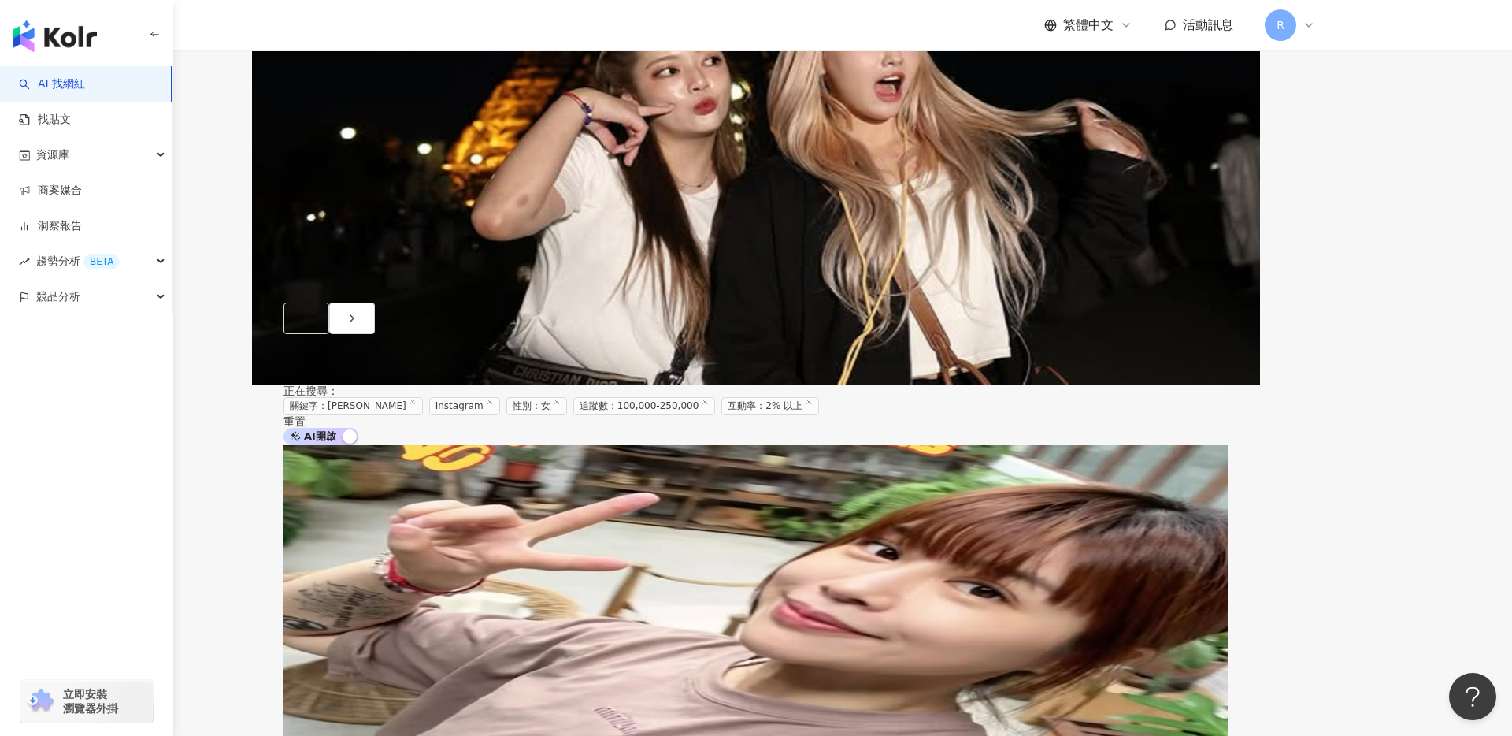
scroll to position [833, 0]
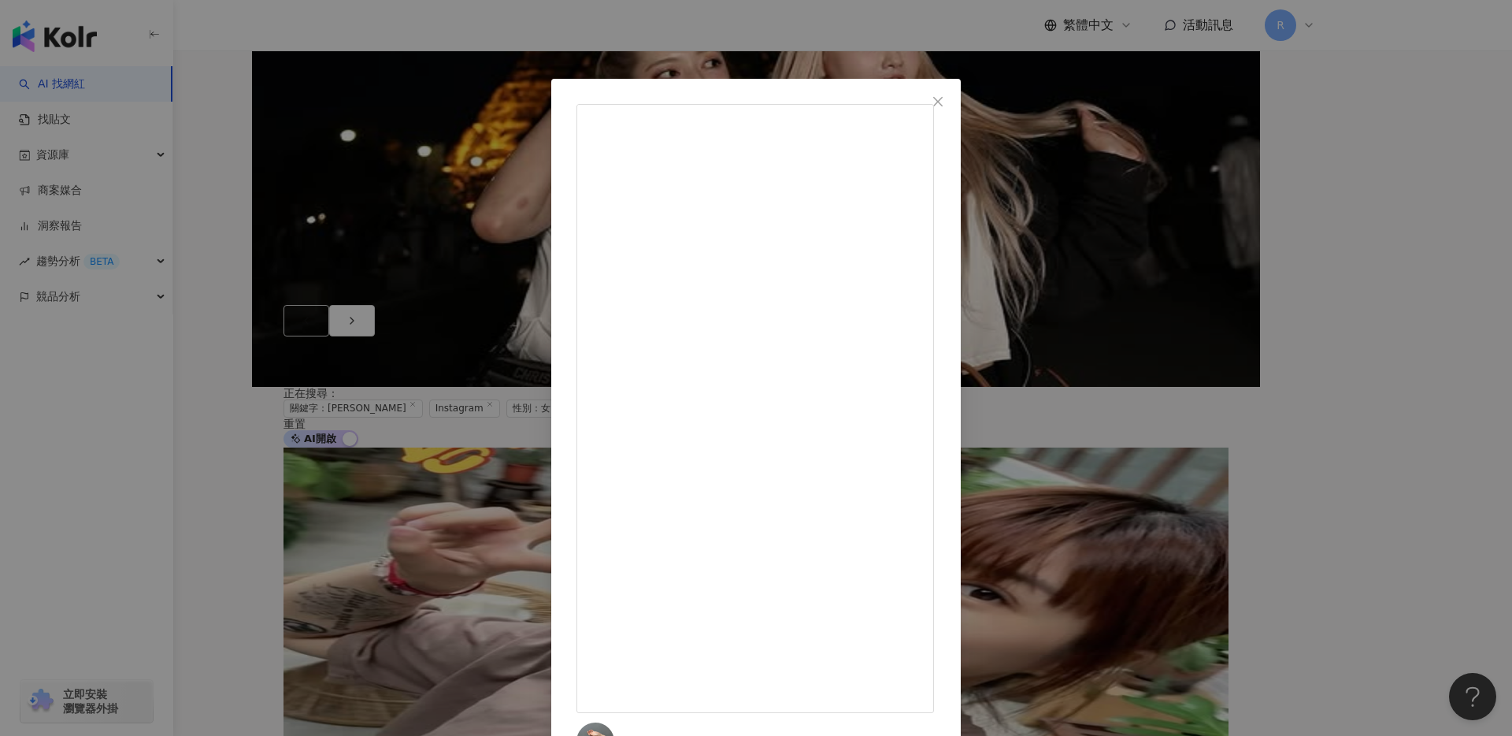
click at [359, 216] on div "livia09070907 2025/6/24 6,116 156 58.4萬 查看原始貼文" at bounding box center [756, 368] width 1512 height 736
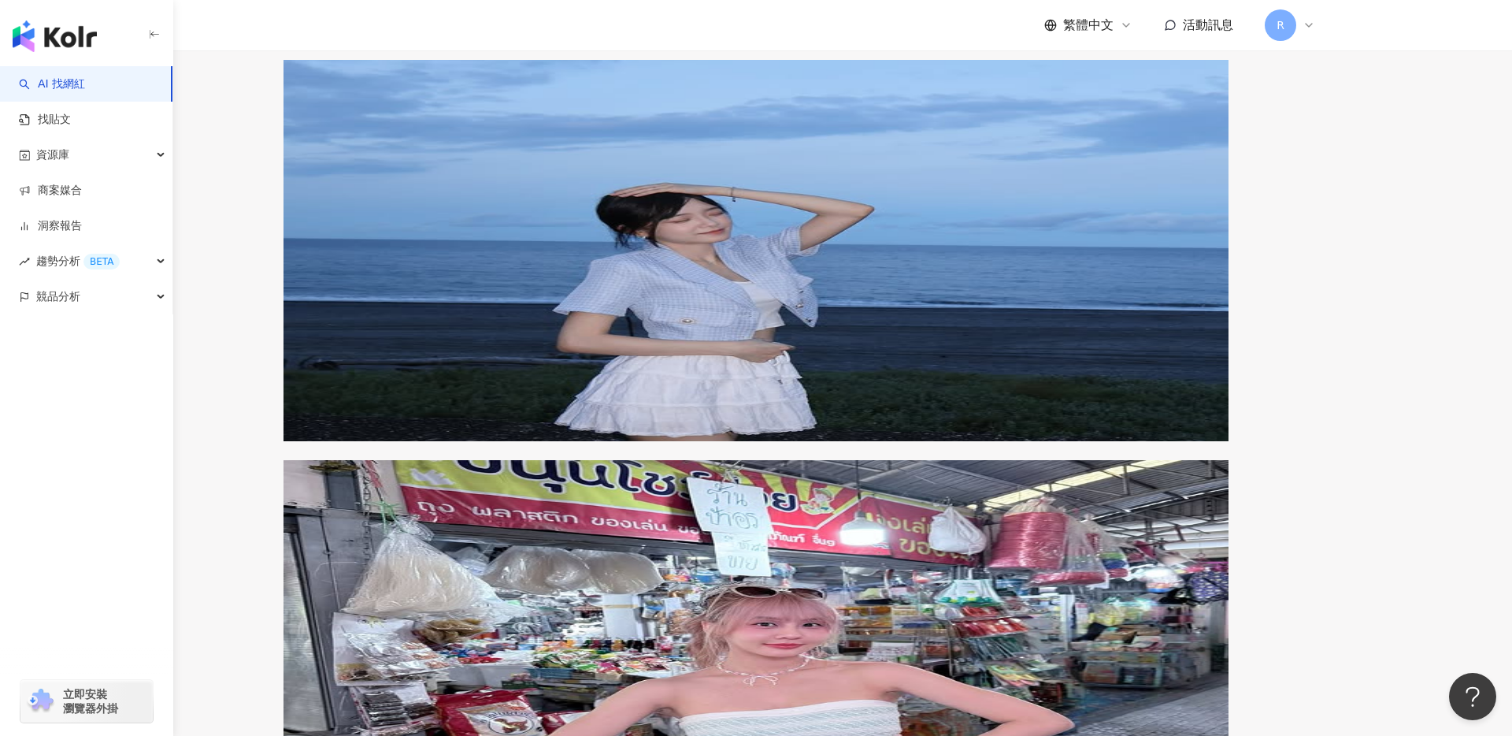
scroll to position [2773, 0]
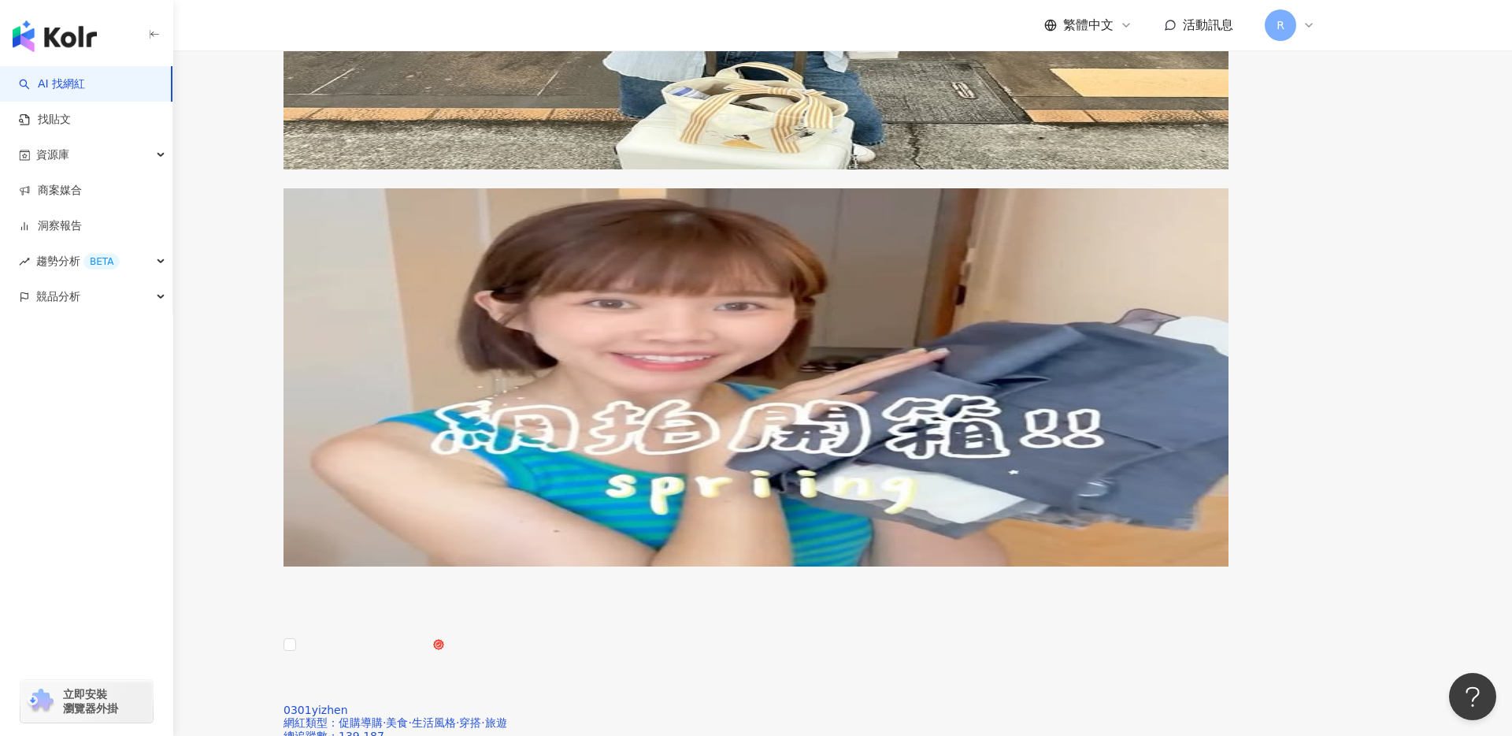
scroll to position [2617, 0]
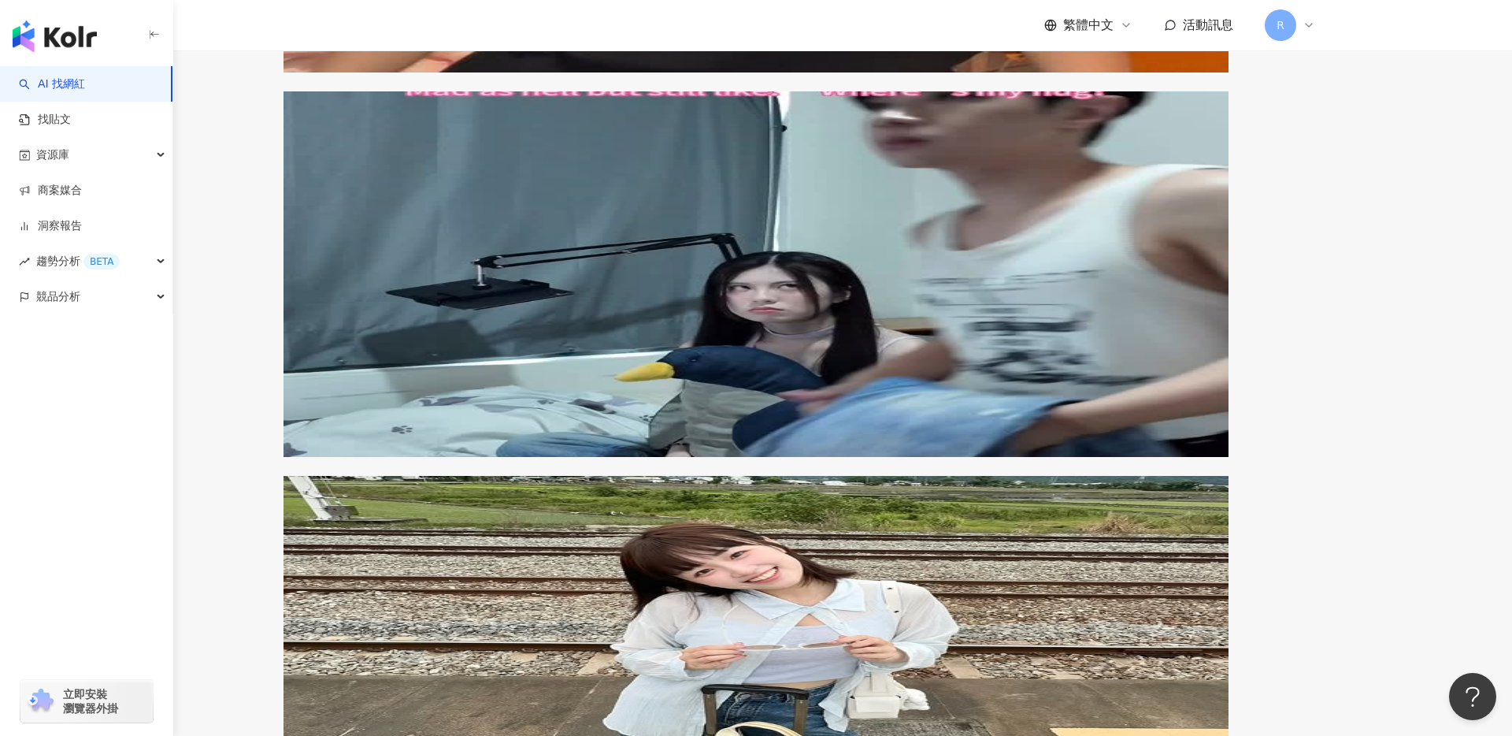
scroll to position [1925, 0]
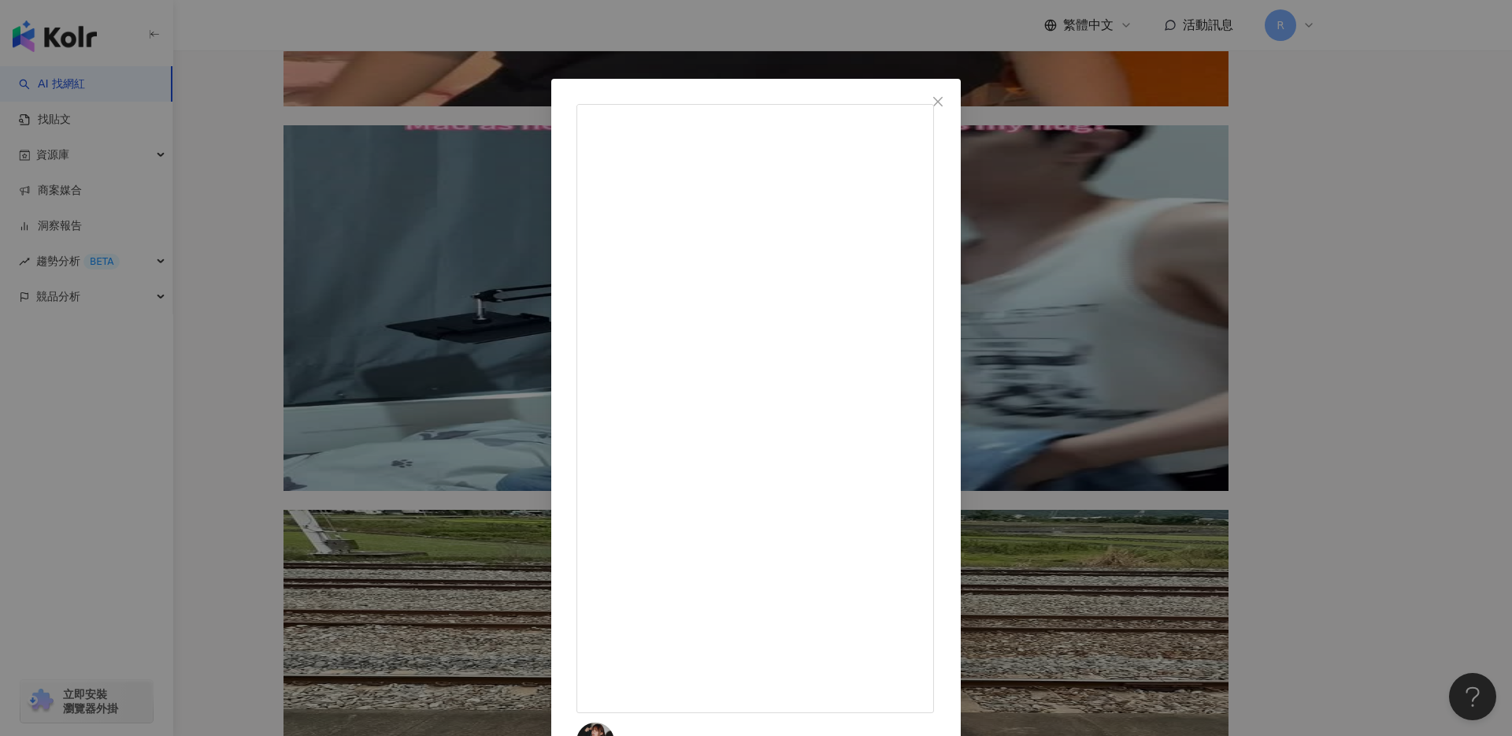
click at [358, 249] on div "小映 Kaitlyn 2024/10/30 輸入[AMAZE7] 下面兩組都有9折優惠❗️ 🌟就一起CT行李箱 🌟就一起五件組商品 (只要購買五件組就送全部1…" at bounding box center [756, 368] width 1512 height 736
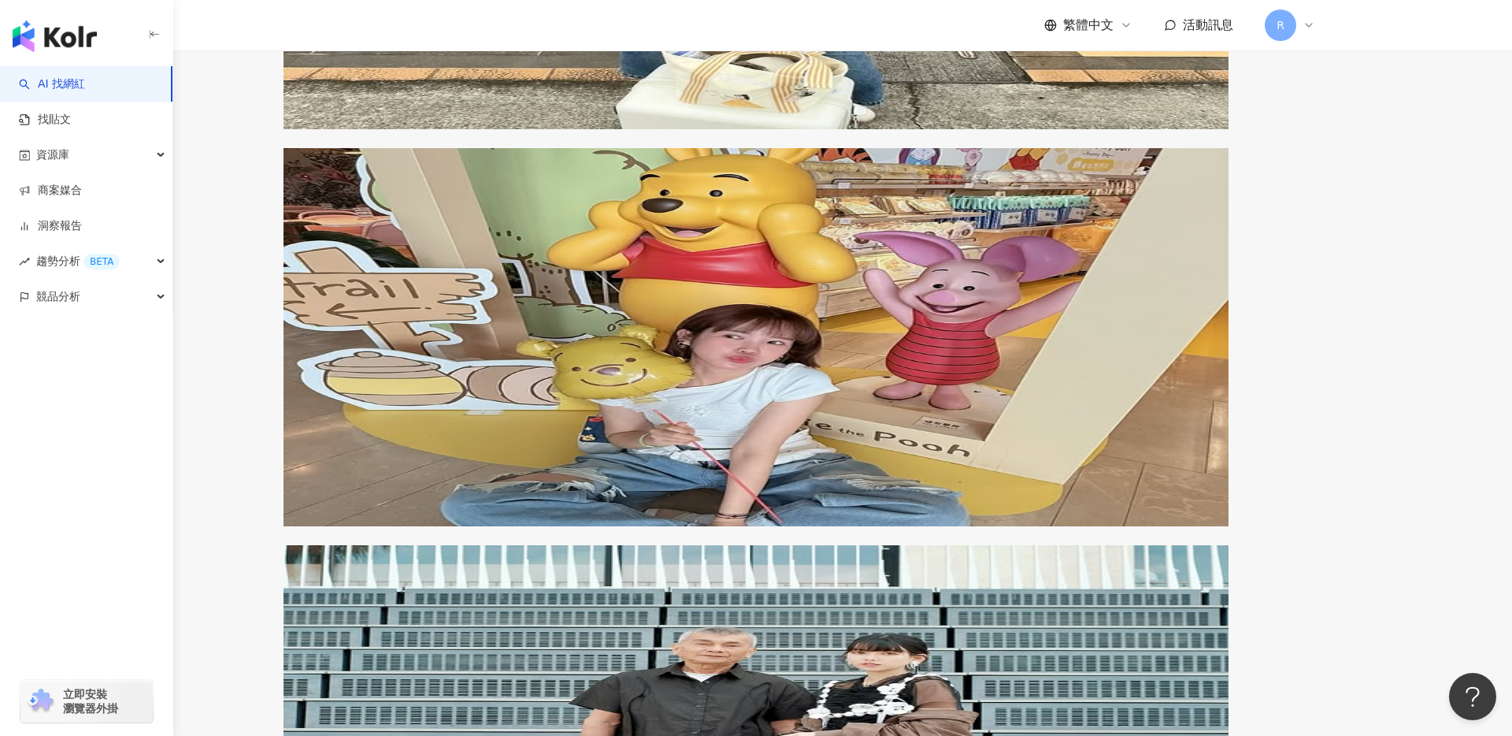
scroll to position [2689, 0]
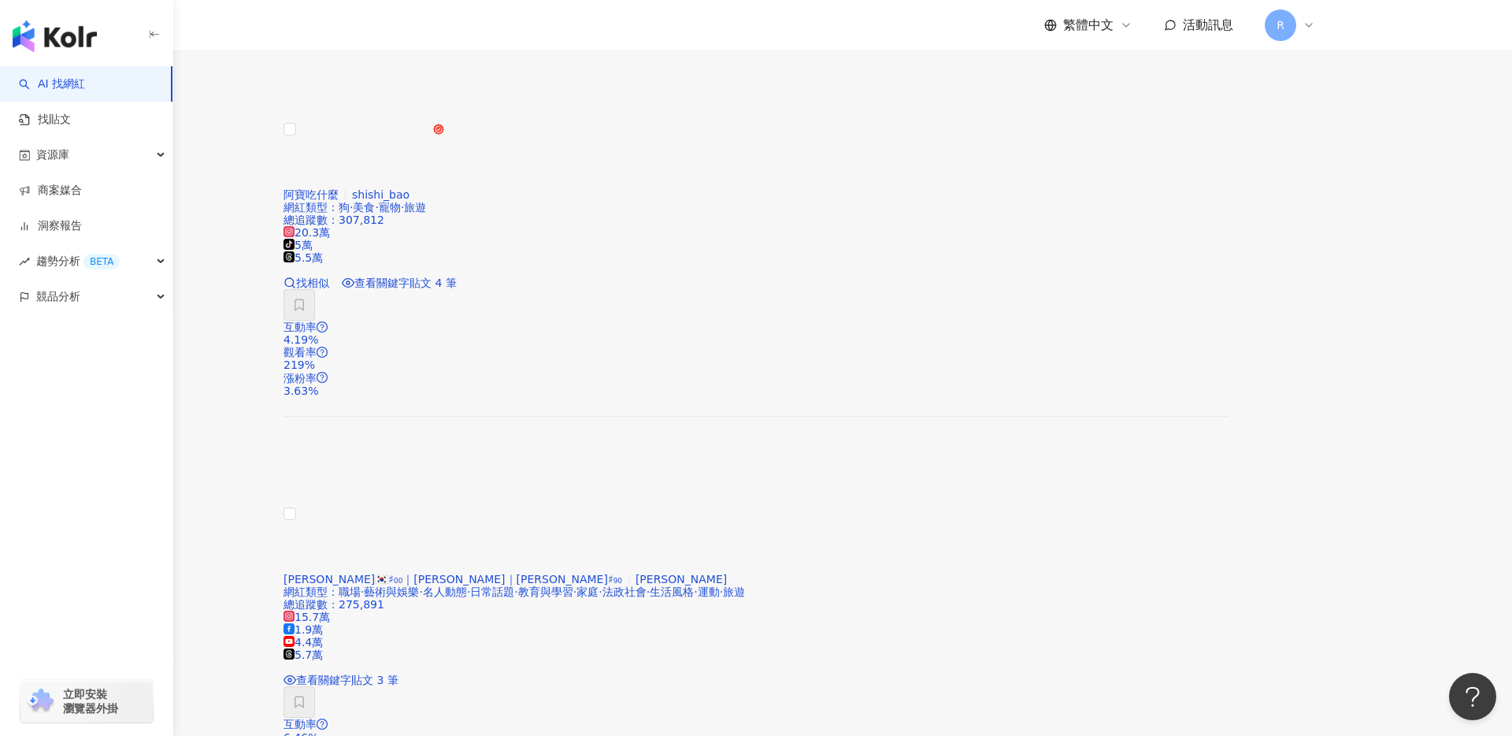
scroll to position [1588, 0]
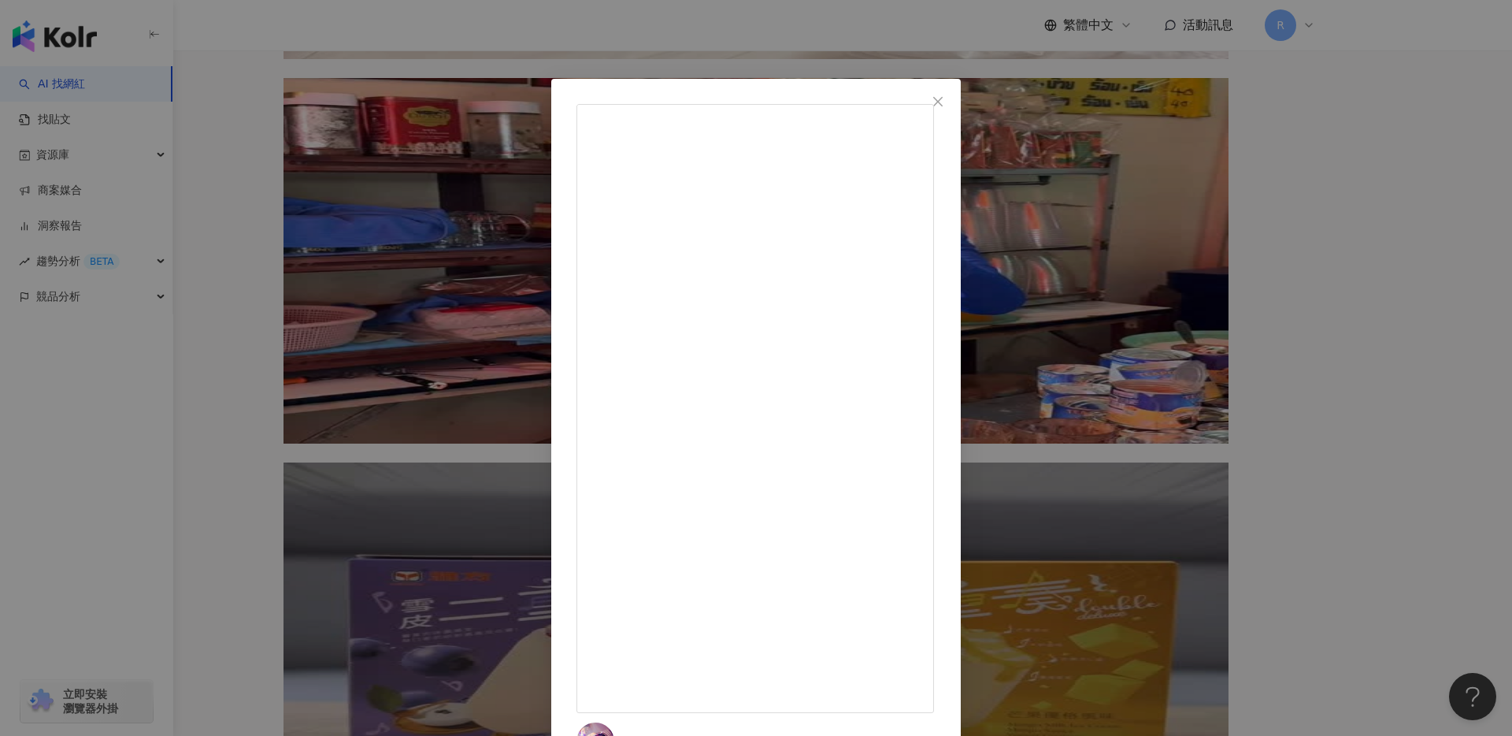
click at [365, 276] on div "小踢 Teewee 2024/10/20 我在出國前買了旗袍結果忘記裝入行李箱( ･᷄ὢ･᷅ ) 怕來不及帶出國還訂了空運✈️ 最後上飛機才想起來根本沒帶到🥲…" at bounding box center [756, 368] width 1512 height 736
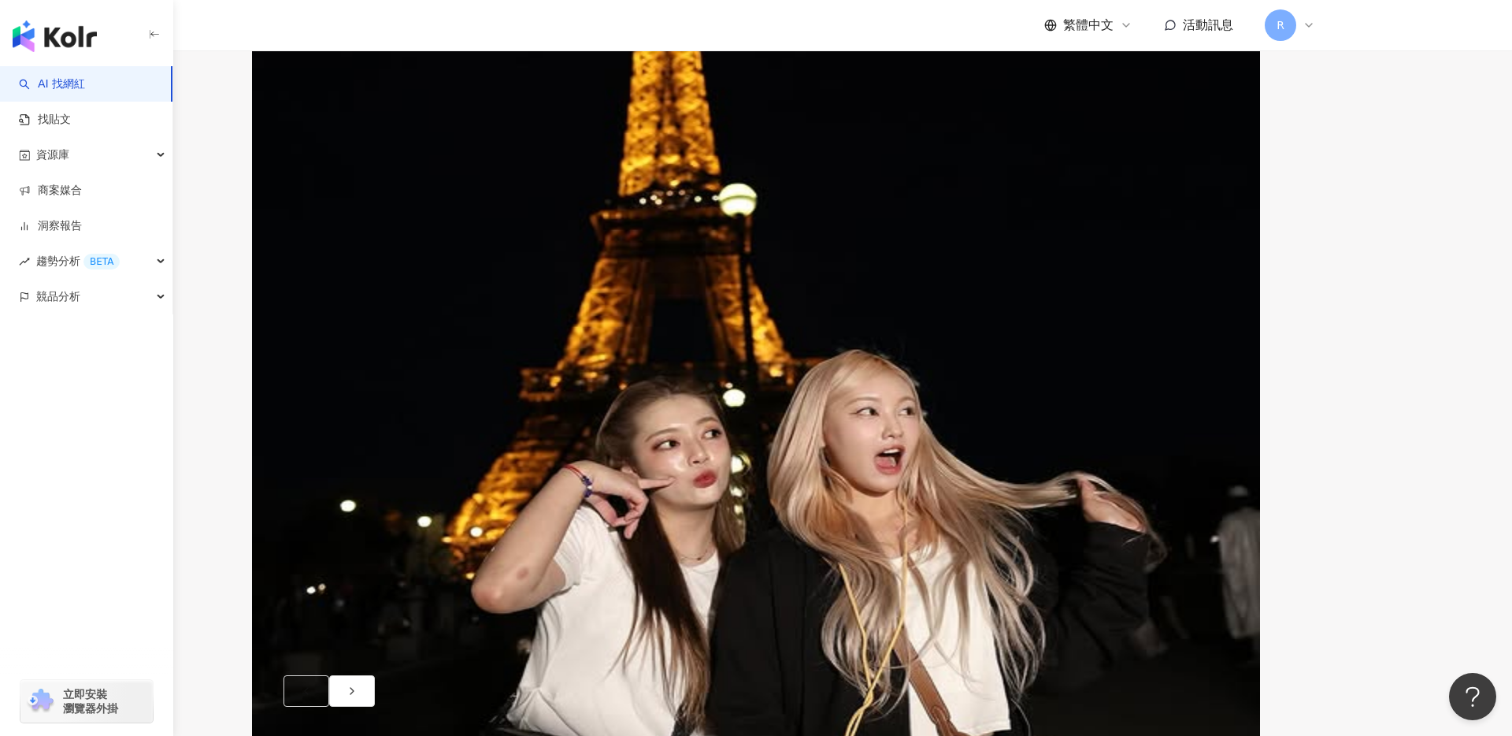
scroll to position [458, 0]
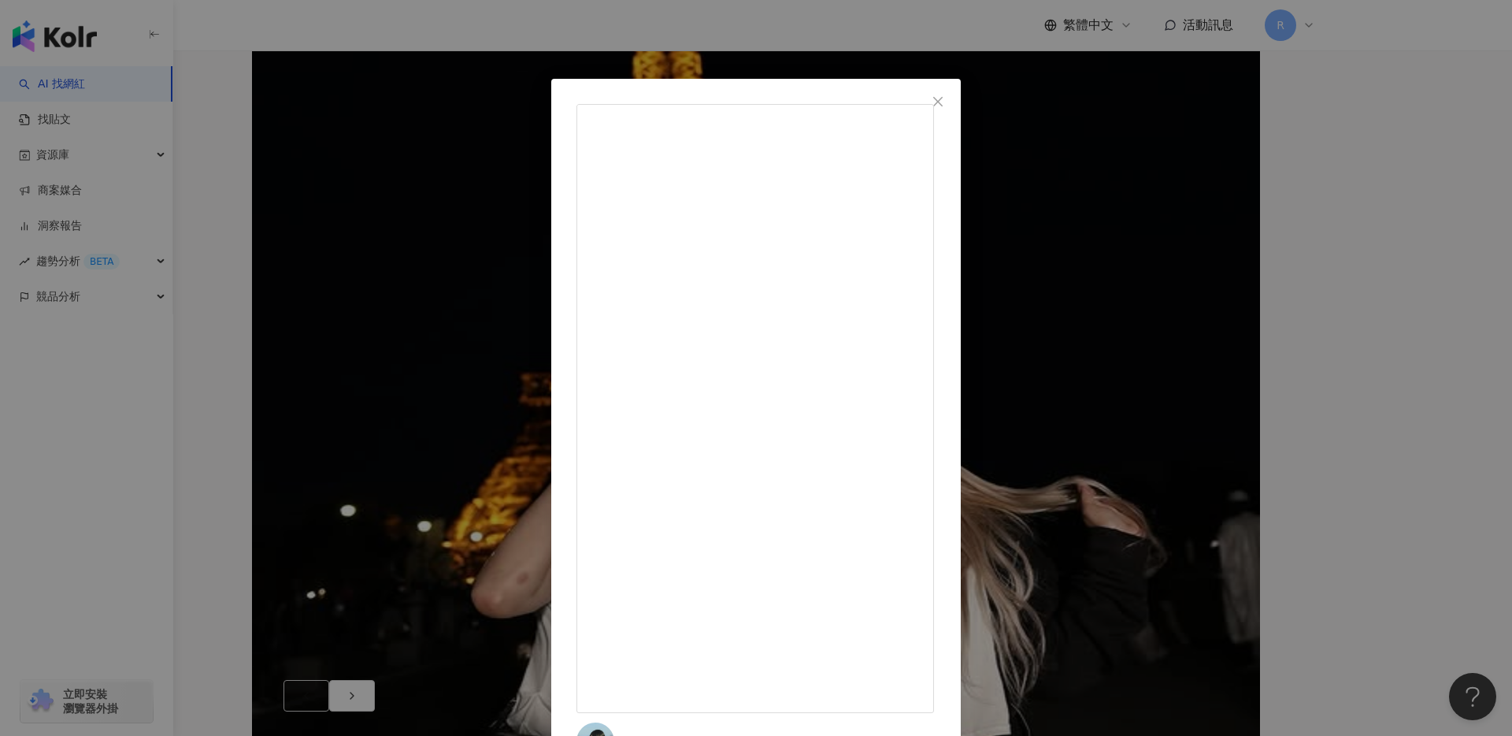
click at [362, 190] on div "蔡沛玲 2024/9/17 論爸媽的行動力👣 月餅也帶在行李箱了🥮 不要小看金牛爸爸的行動力🥹 在台灣的妹妹表示：哈囉？😂 5,032 52 59.3萬 查看…" at bounding box center [756, 368] width 1512 height 736
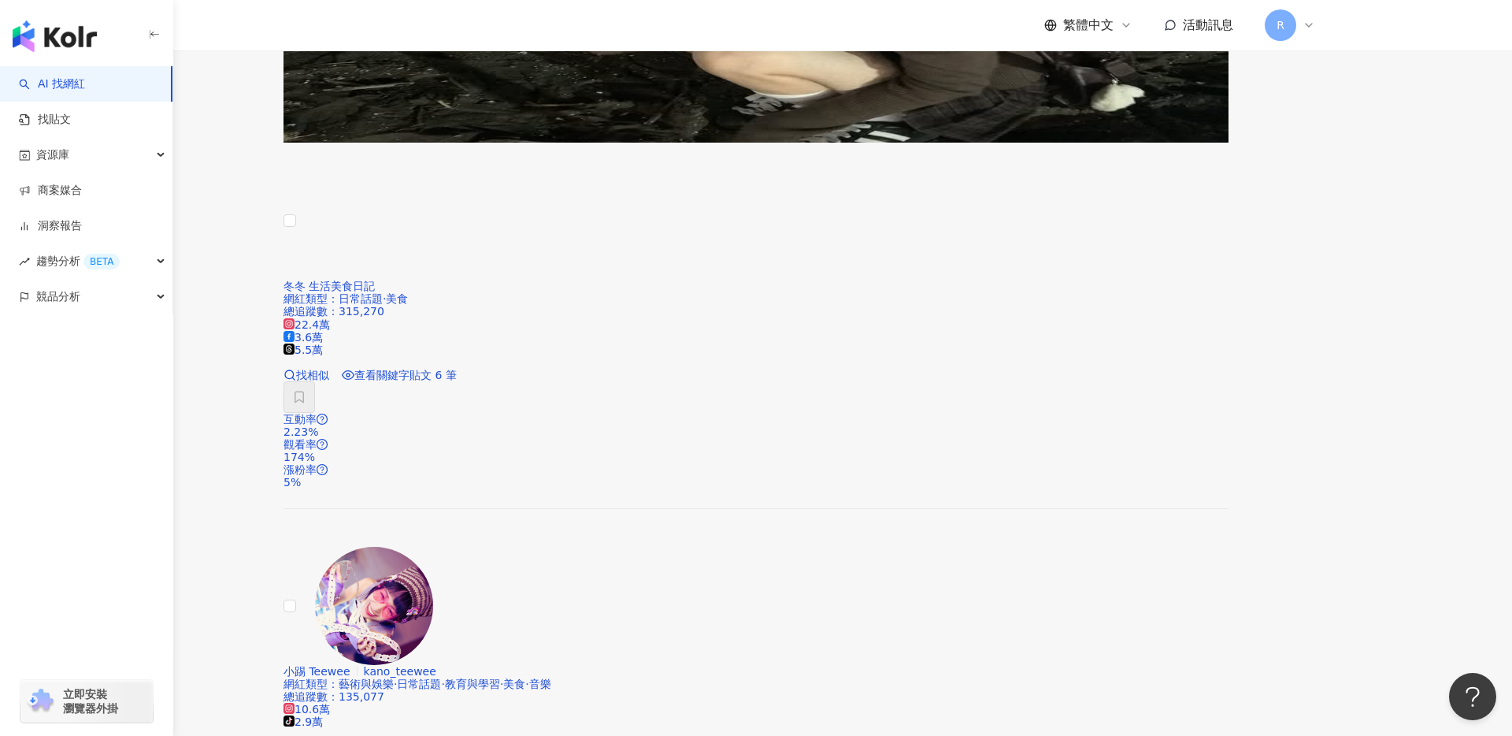
scroll to position [2959, 0]
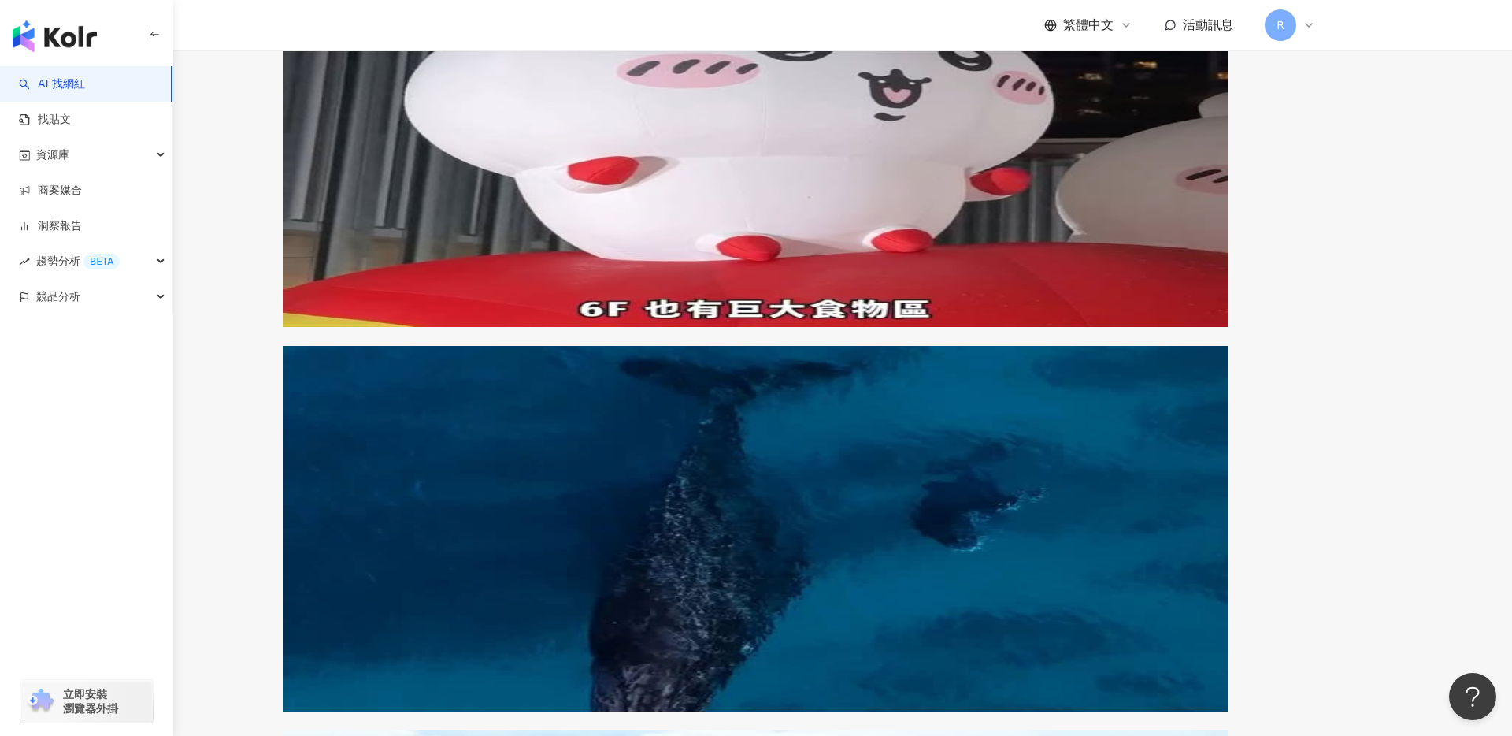
scroll to position [1696, 0]
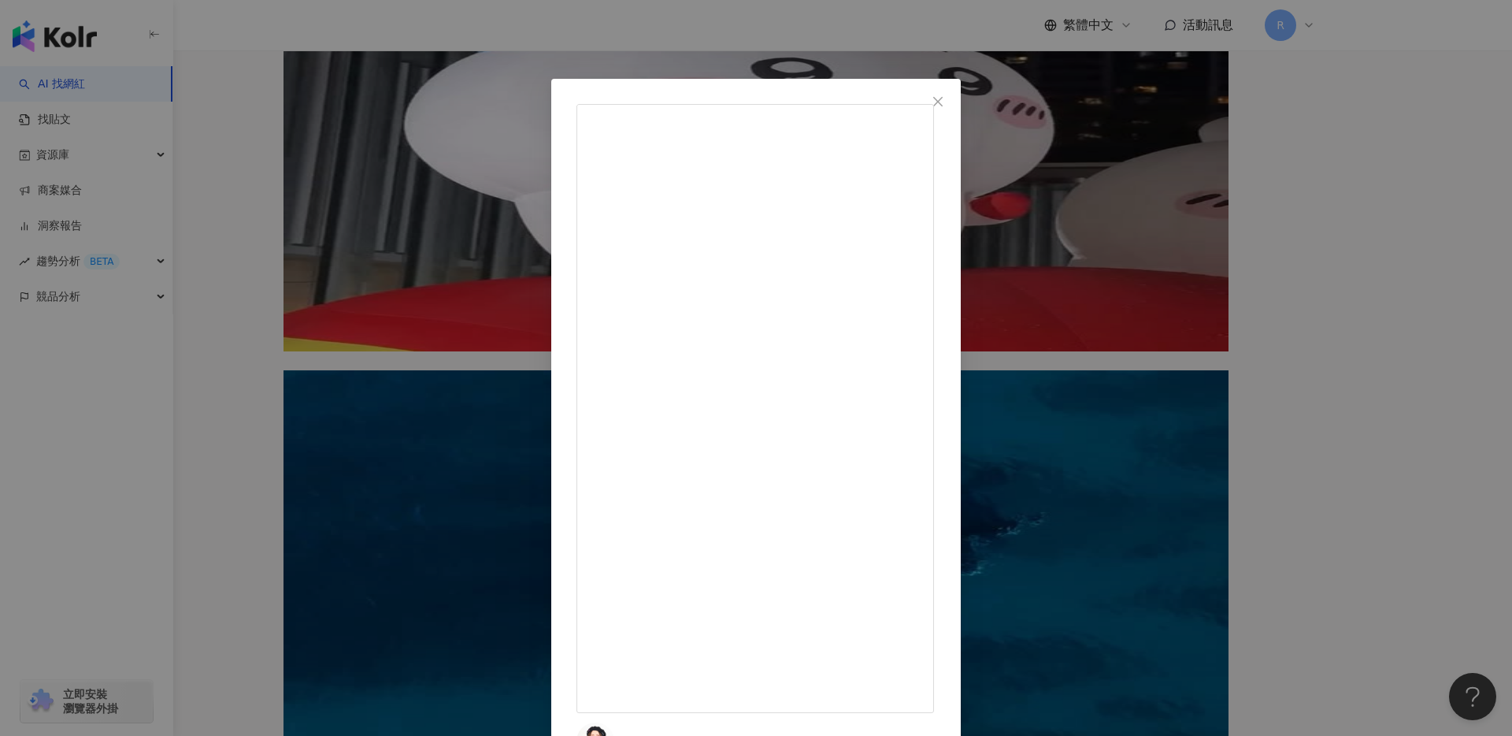
click at [352, 275] on div "關關 2025/8/3 夏日炎炎想飛出國又沒時間？ 那就來一場不搭飛機的夏日小逃逸！ ✨ hahababy X Dream Plaza 夏季最大快閃店 ✨ @…" at bounding box center [756, 368] width 1512 height 736
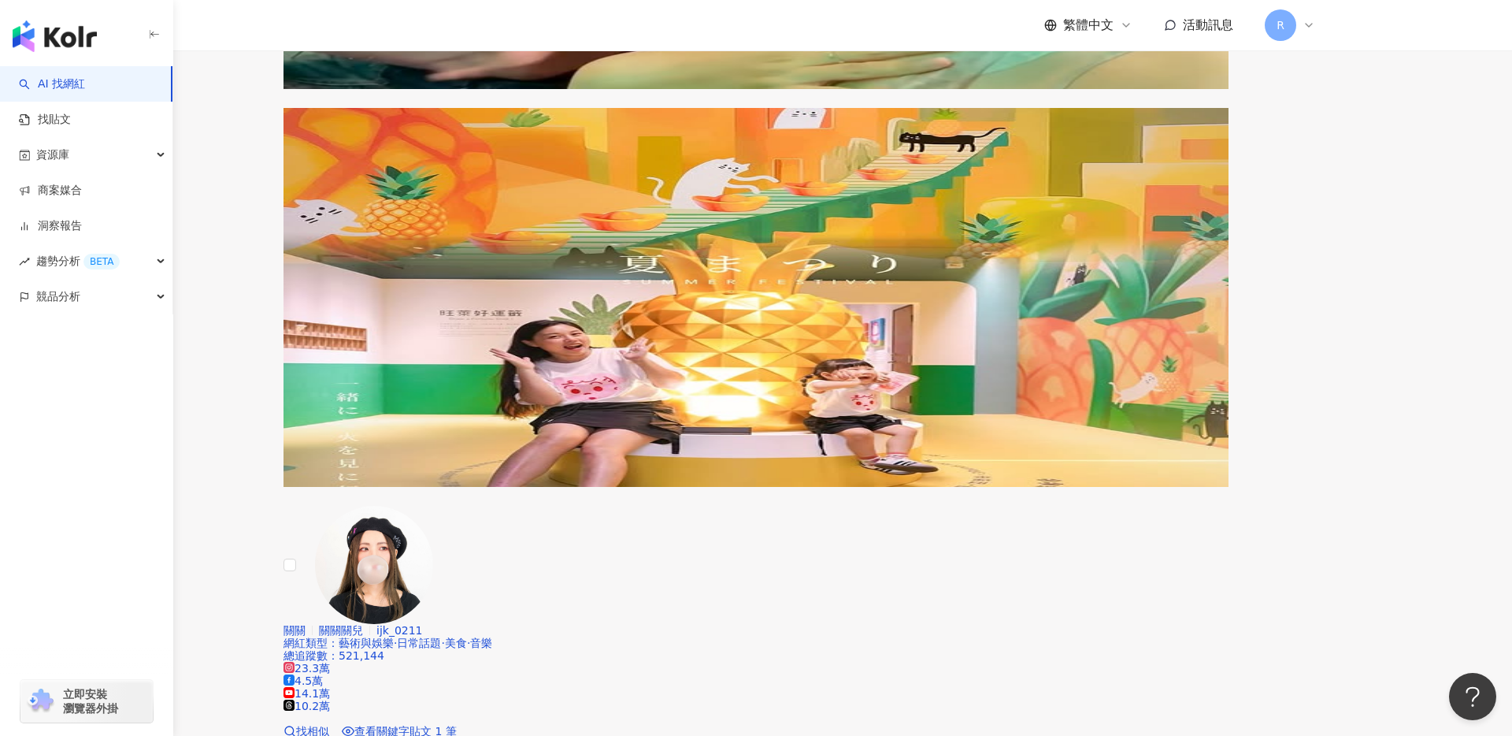
scroll to position [3081, 0]
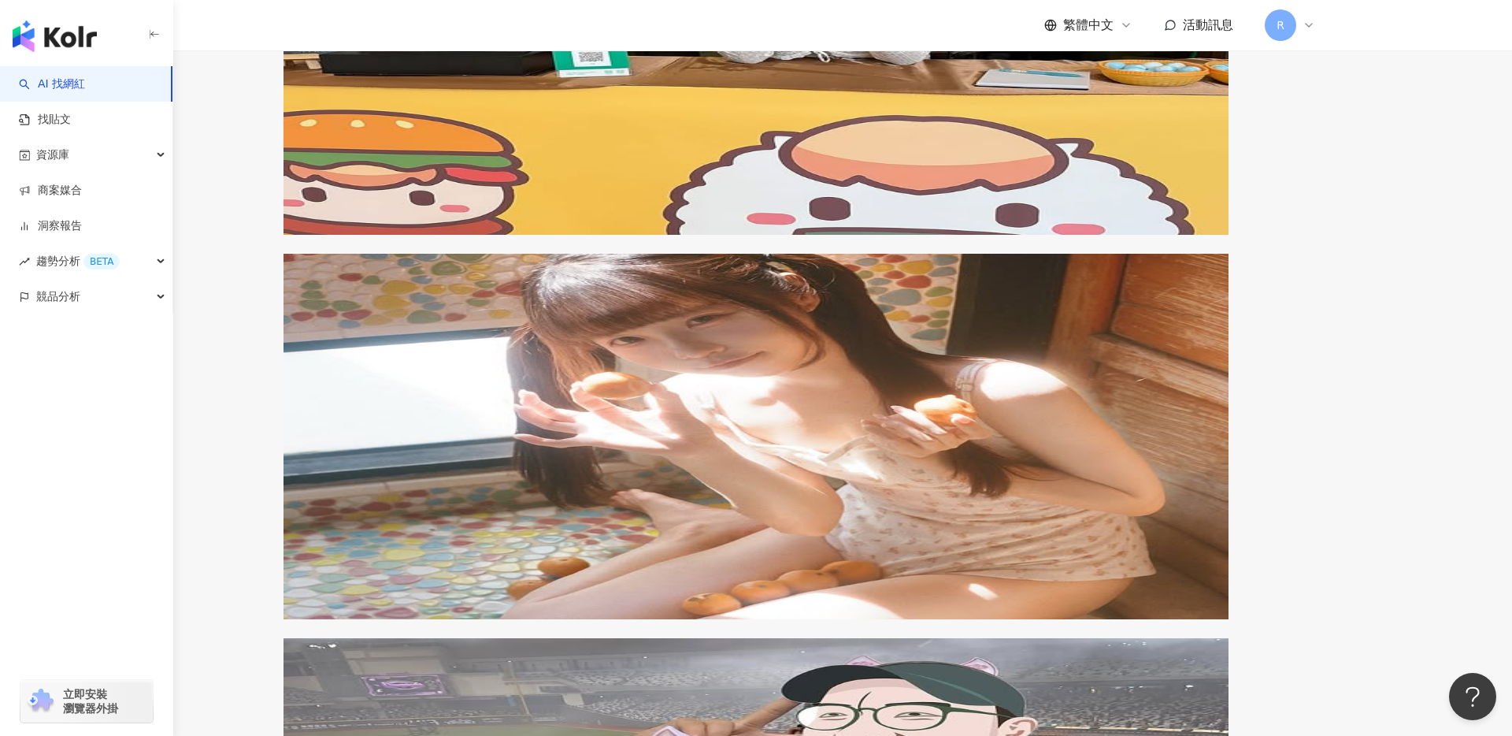
scroll to position [1419, 0]
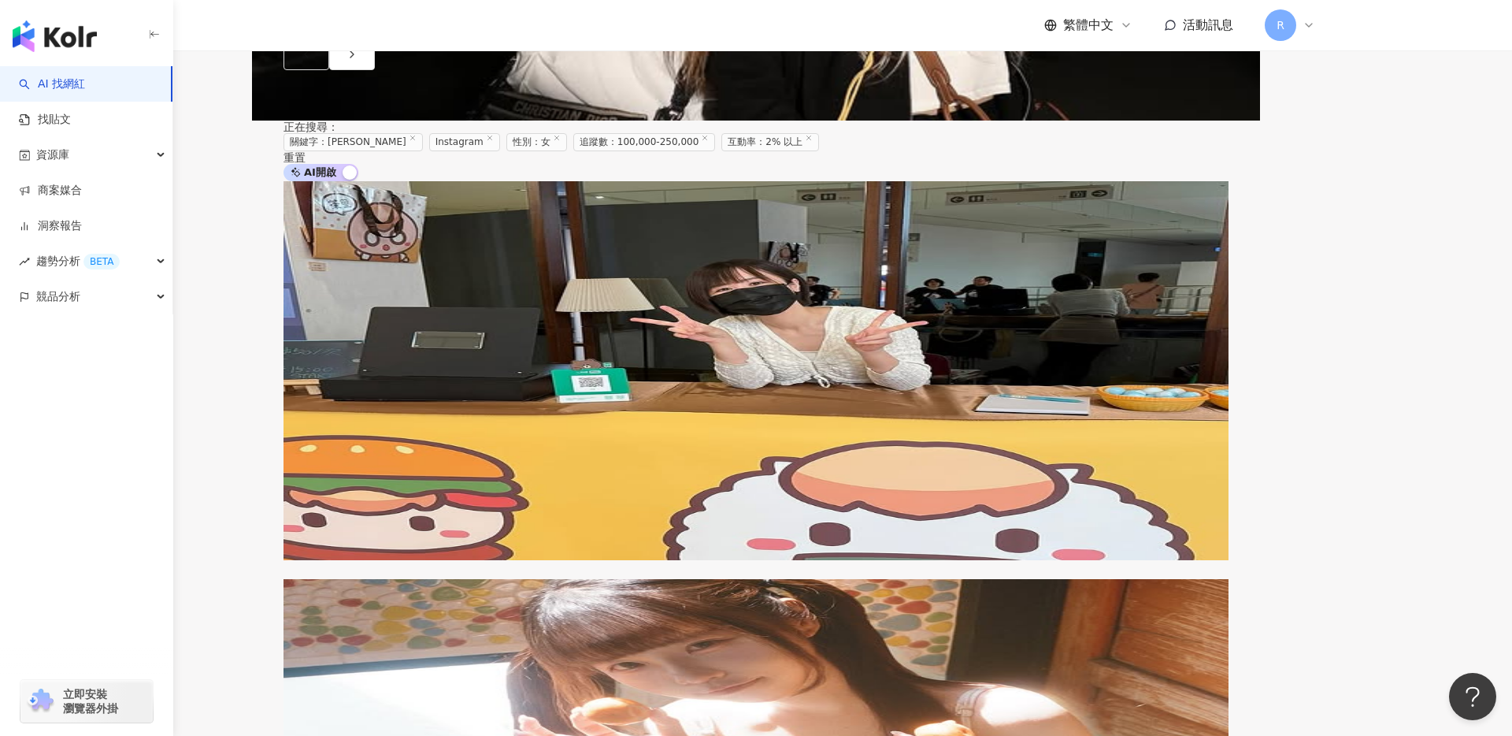
scroll to position [1093, 0]
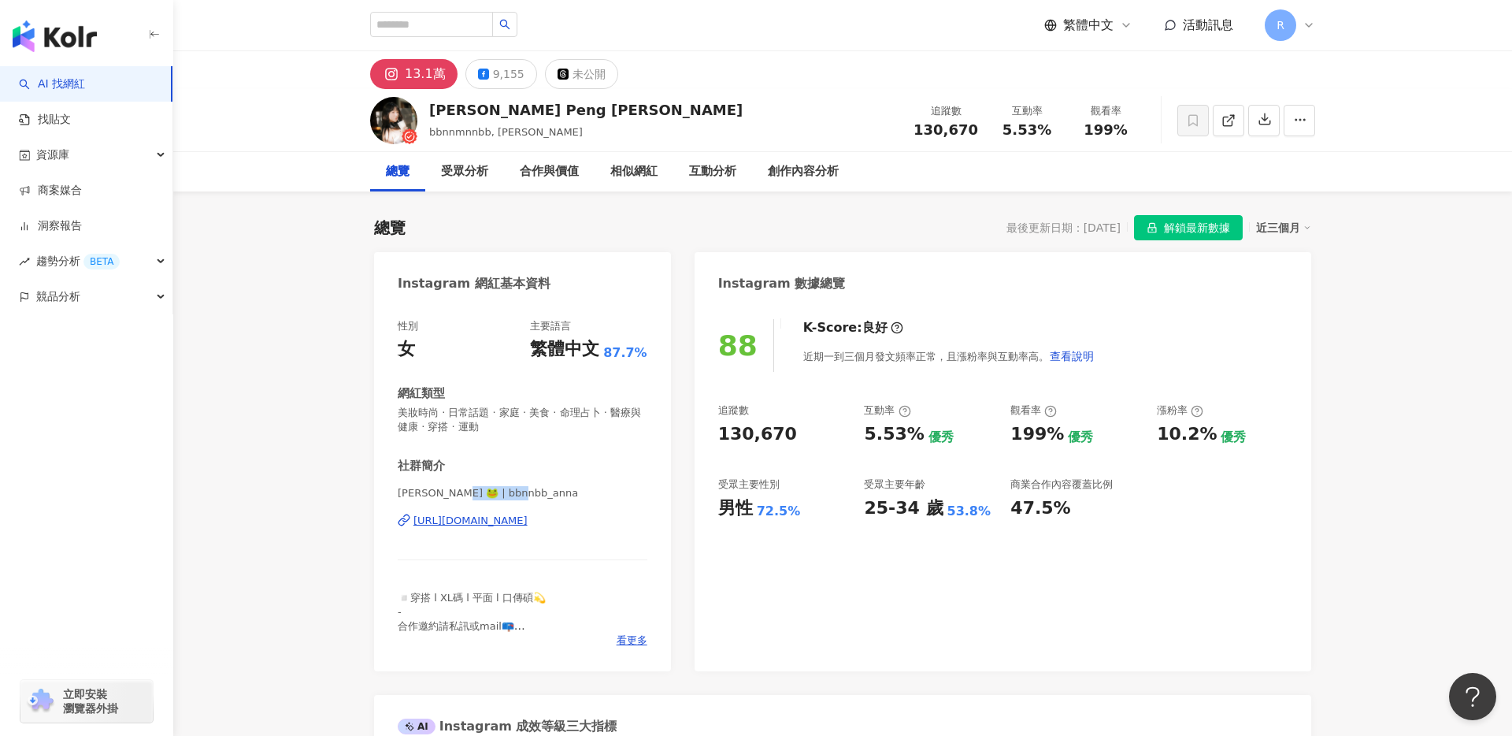
drag, startPoint x: 457, startPoint y: 495, endPoint x: 527, endPoint y: 492, distance: 70.2
click at [527, 492] on span "Anna呱 🐸 | bbnnbb_anna" at bounding box center [523, 493] width 250 height 14
copy span "bnnbb_anna"
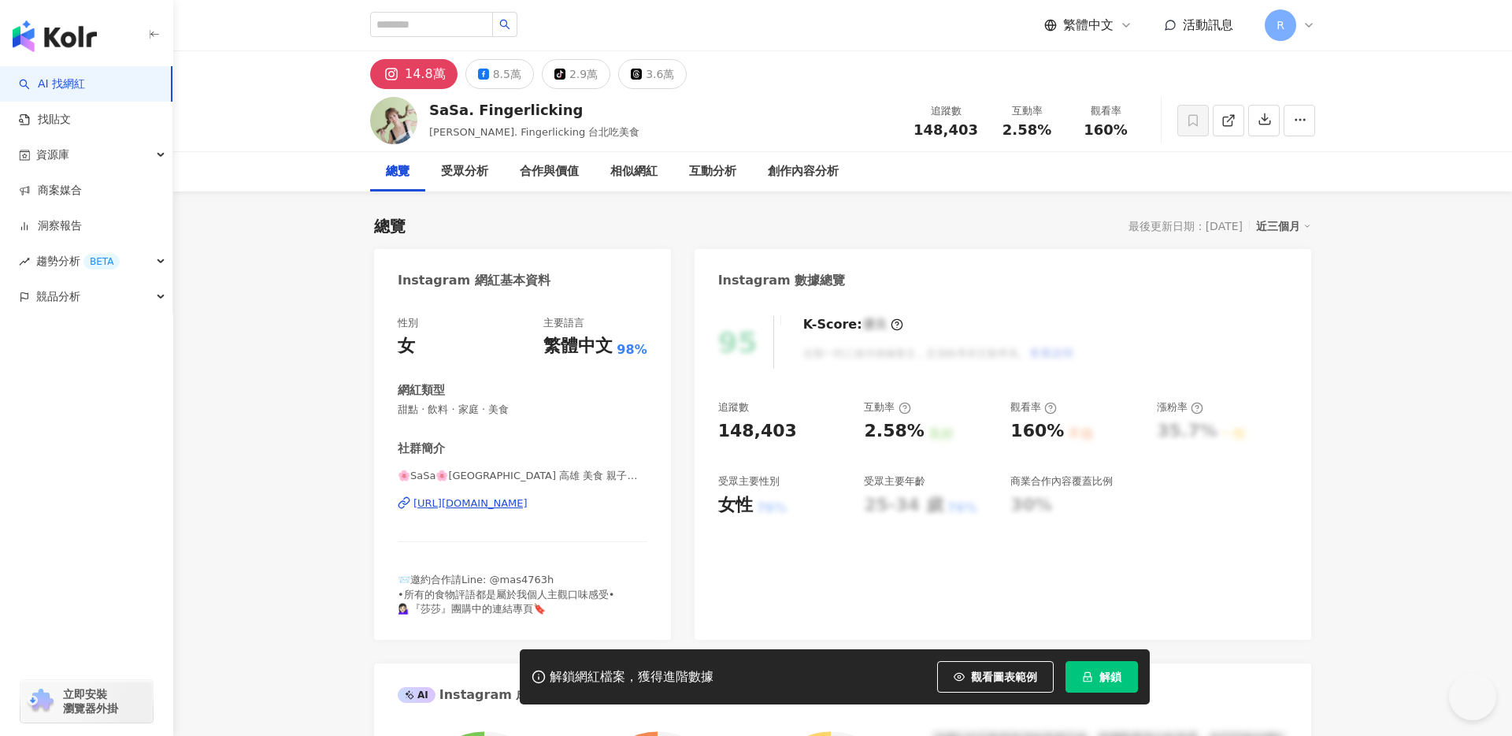
click at [499, 458] on div "社群簡介 🌸SaSa🌸[GEOGRAPHIC_DATA] 高雄 美食 親子｜[PERSON_NAME],Chia-An | sasa_finger_licki…" at bounding box center [523, 528] width 250 height 176
drag, startPoint x: 397, startPoint y: 477, endPoint x: 607, endPoint y: 476, distance: 209.5
click at [607, 476] on span "🌸SaSa🌸台北 新北 桃園 台中 高雄 美食 親子｜Wu,Chia-An | sasa_finger_licking" at bounding box center [523, 476] width 250 height 14
copy span "🌸SaSa🌸台北 新北 桃園 台中 高雄 美食 親子｜W"
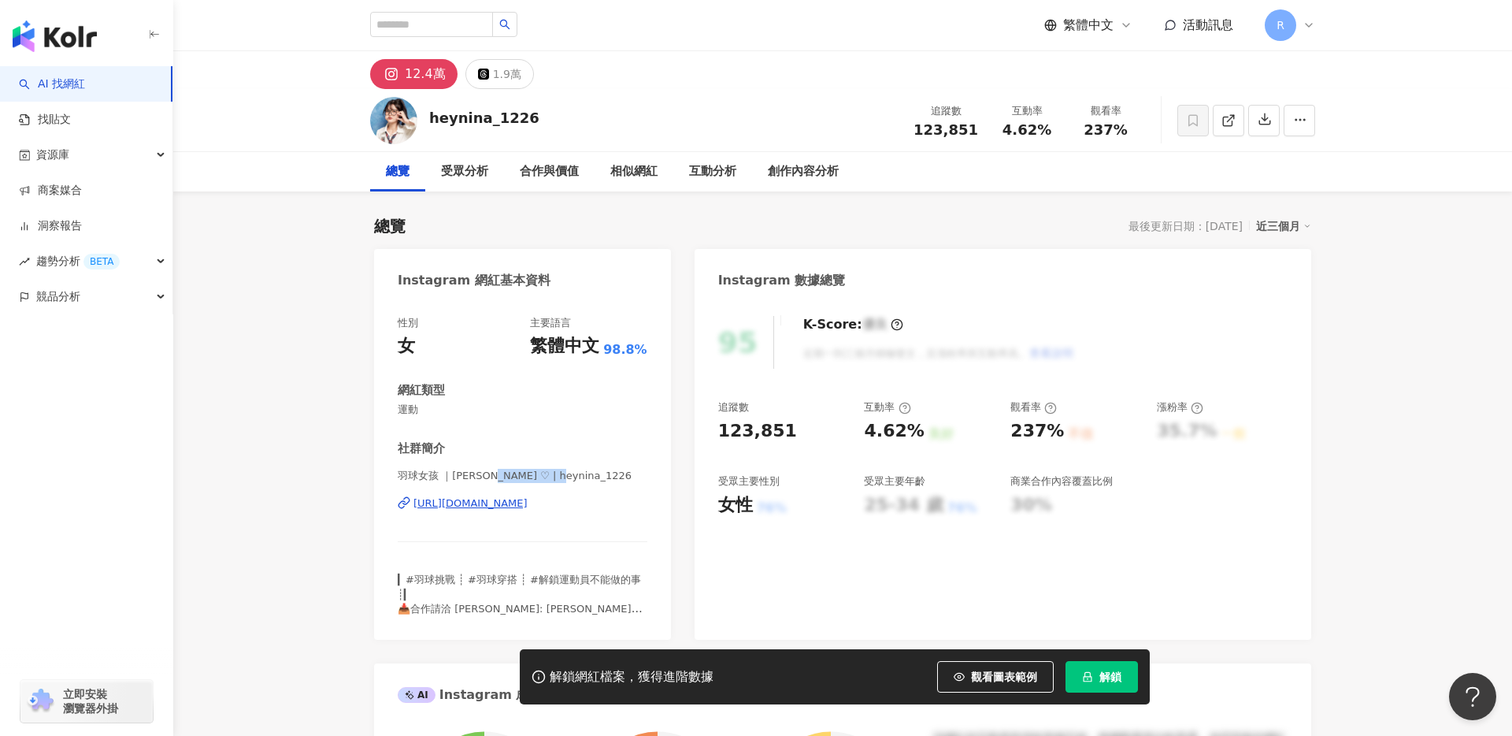
drag, startPoint x: 495, startPoint y: 477, endPoint x: 570, endPoint y: 478, distance: 75.6
click at [570, 478] on span "羽球女孩 ｜尼娜 ♡ | heynina_1226" at bounding box center [523, 476] width 250 height 14
copy span "heynina_1226"
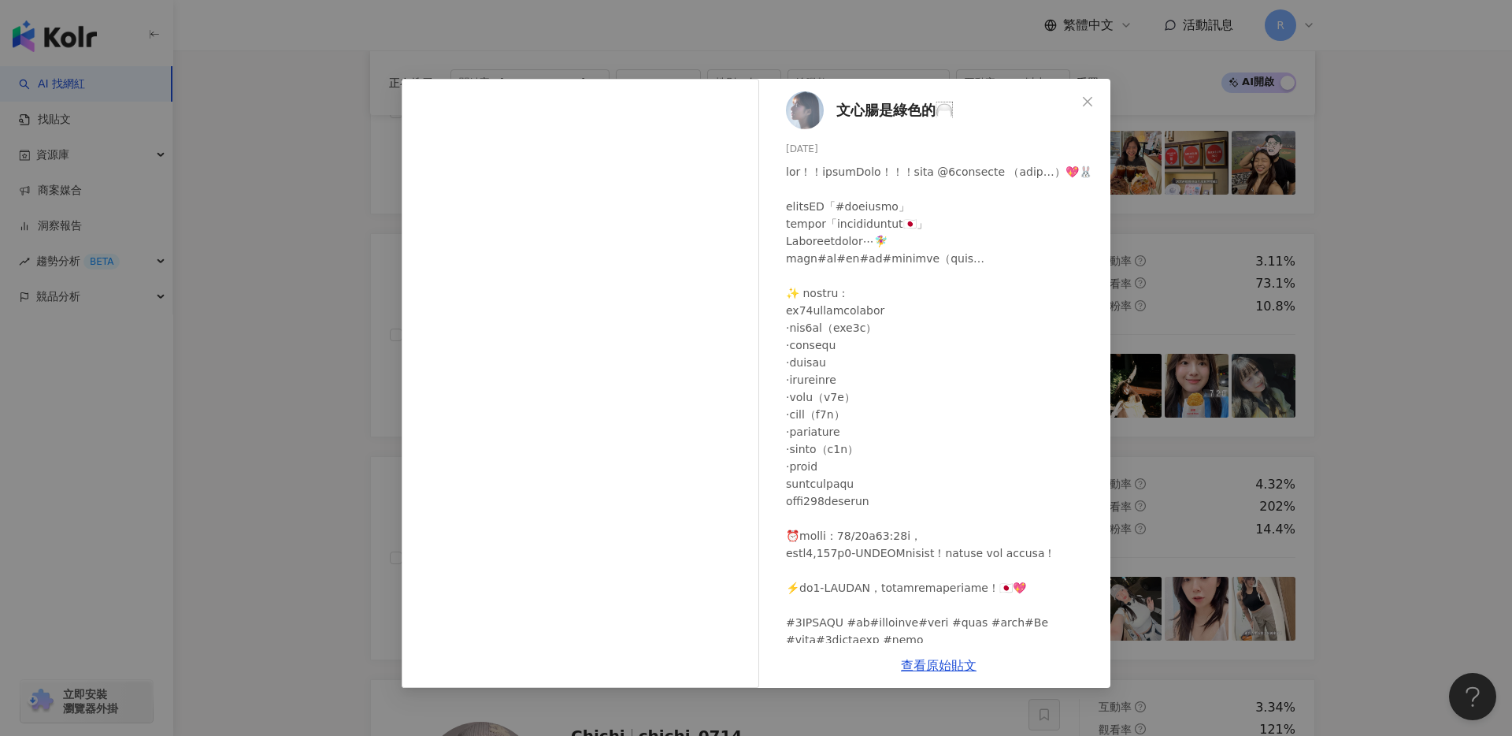
scroll to position [1093, 0]
click at [429, 32] on div "文心腸是綠色的🦳 [DATE] 2,080 36 查看原始貼文" at bounding box center [756, 368] width 1512 height 736
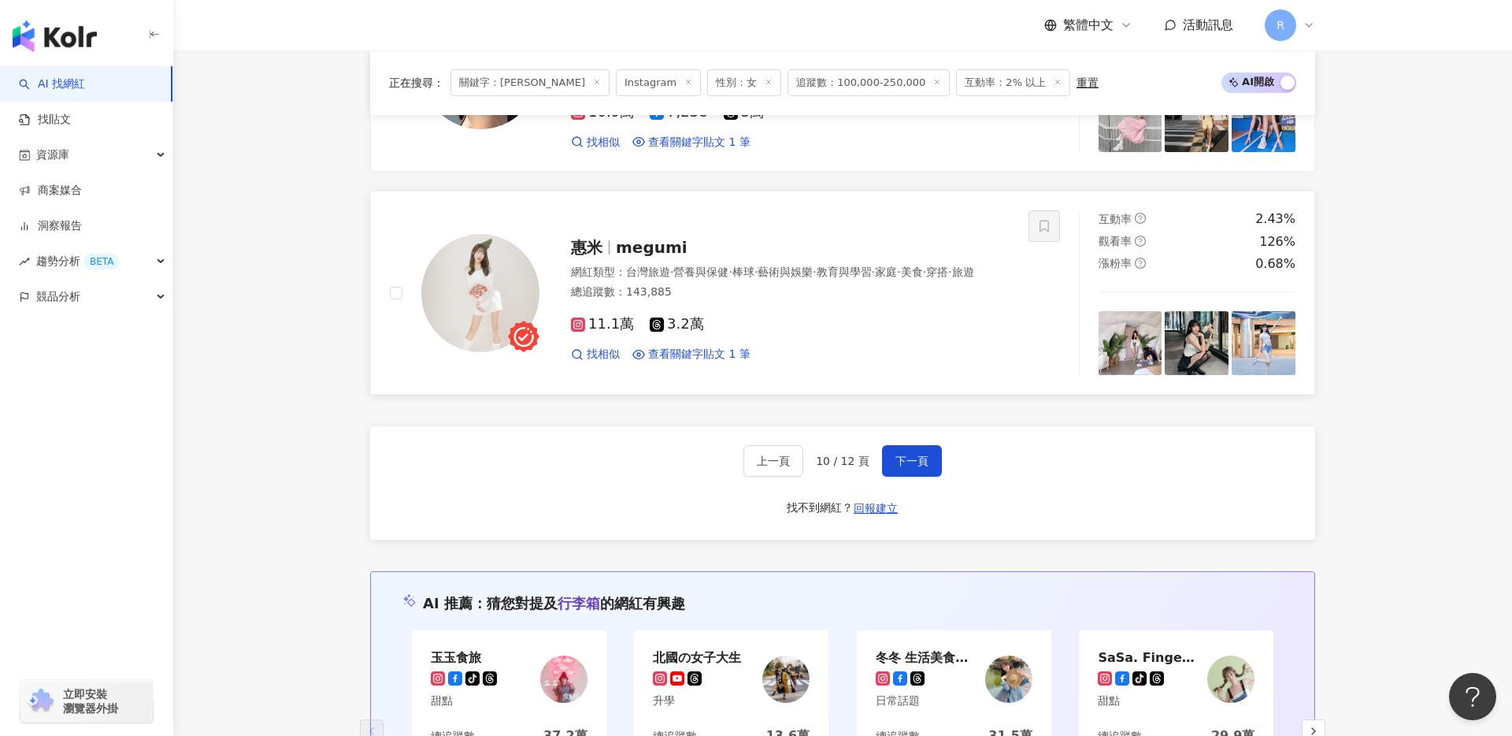
scroll to position [2899, 0]
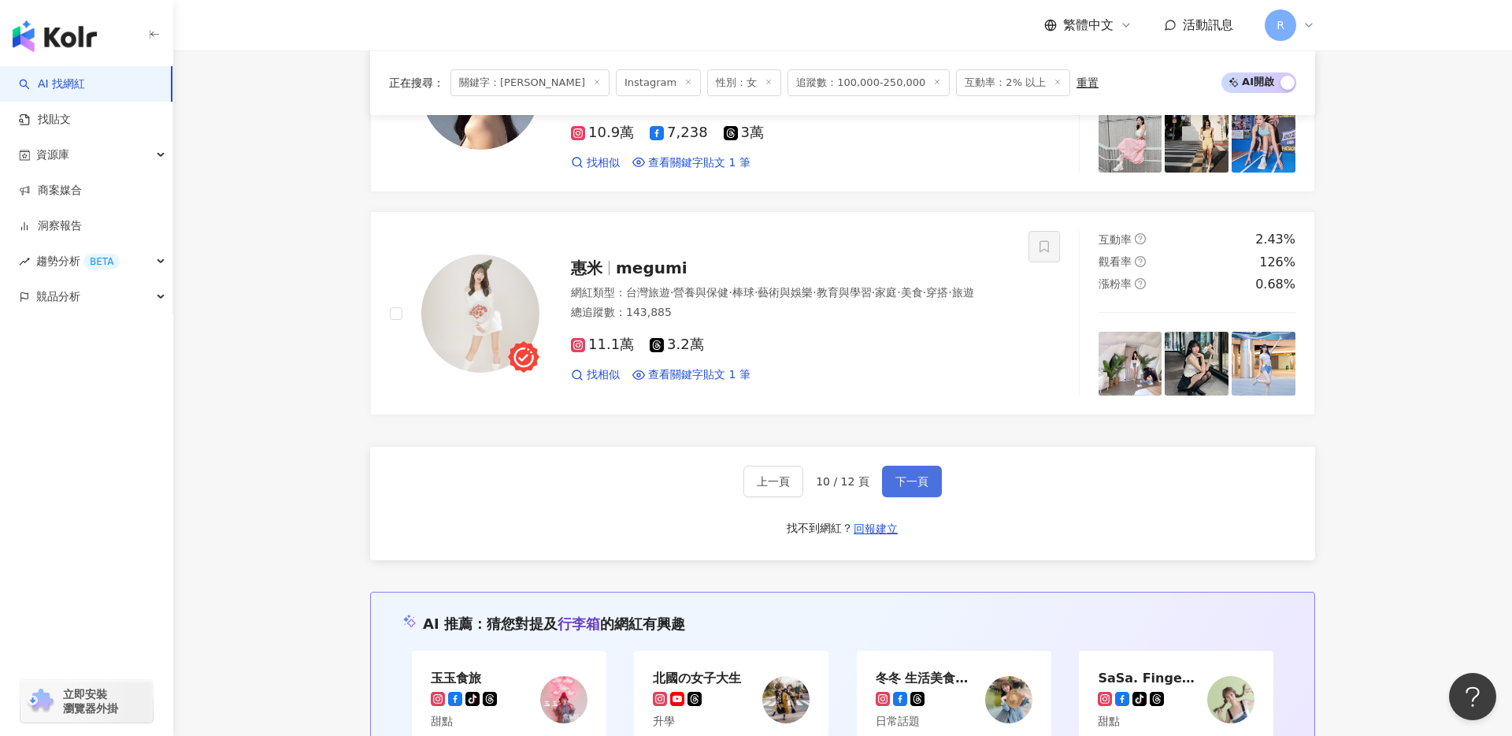
click at [900, 478] on span "下一頁" at bounding box center [912, 481] width 33 height 13
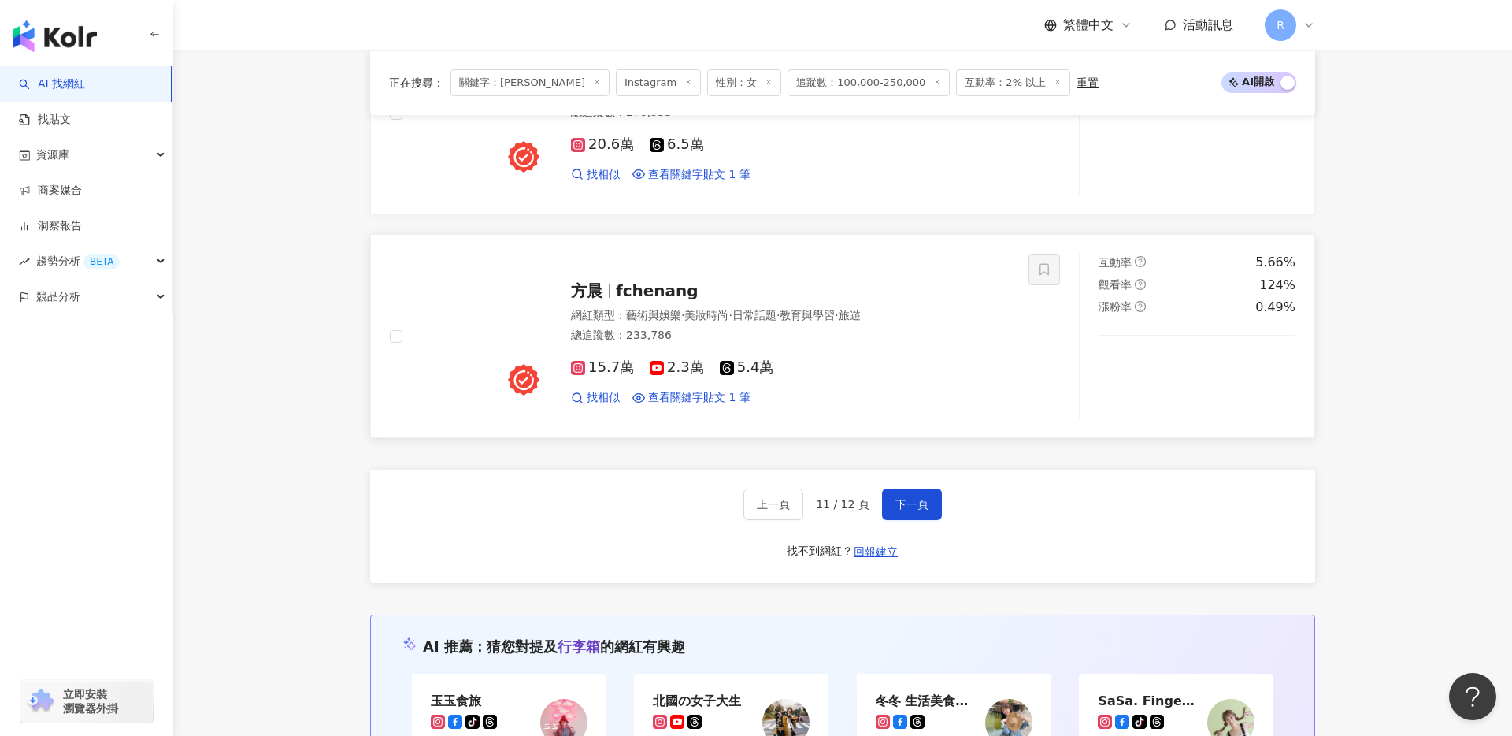
scroll to position [2872, 0]
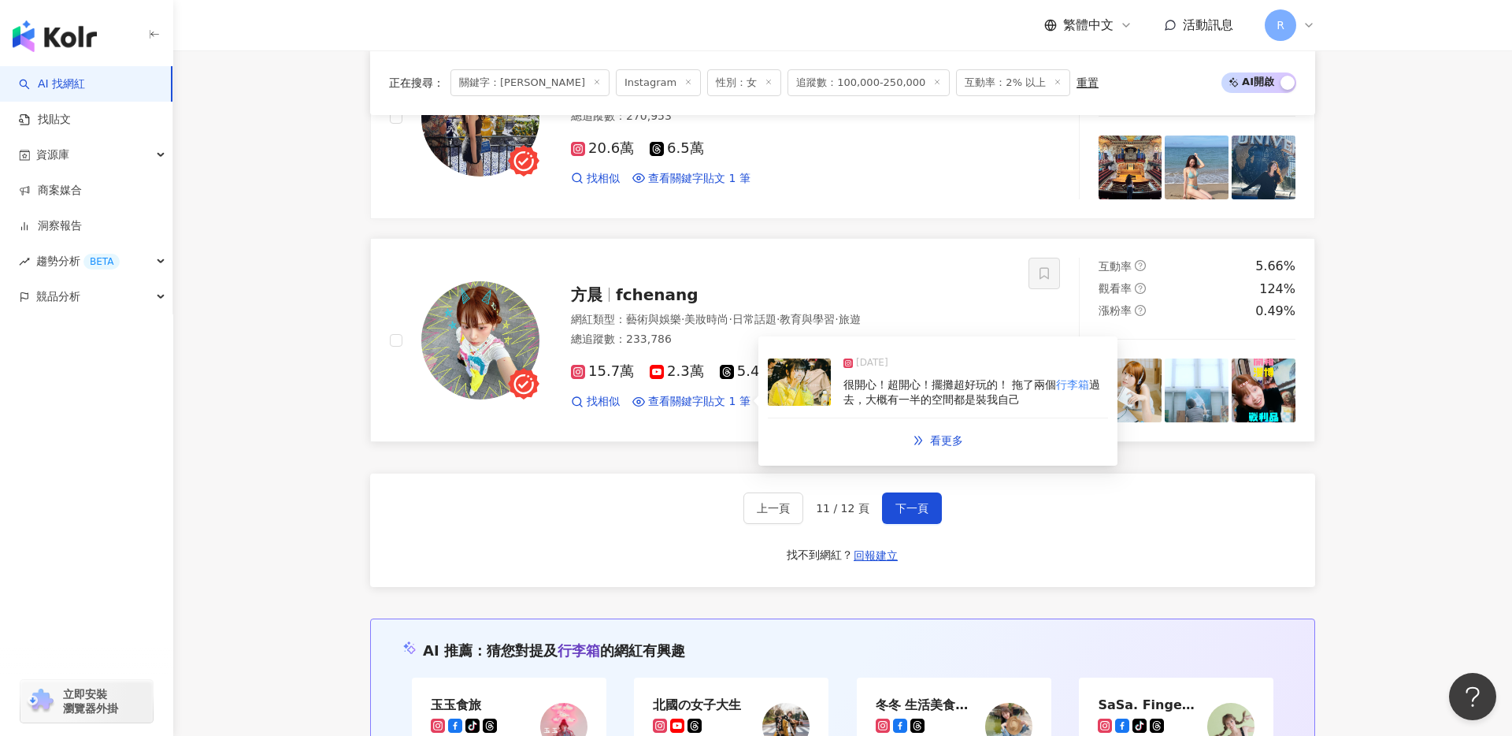
click at [825, 388] on img at bounding box center [799, 381] width 63 height 47
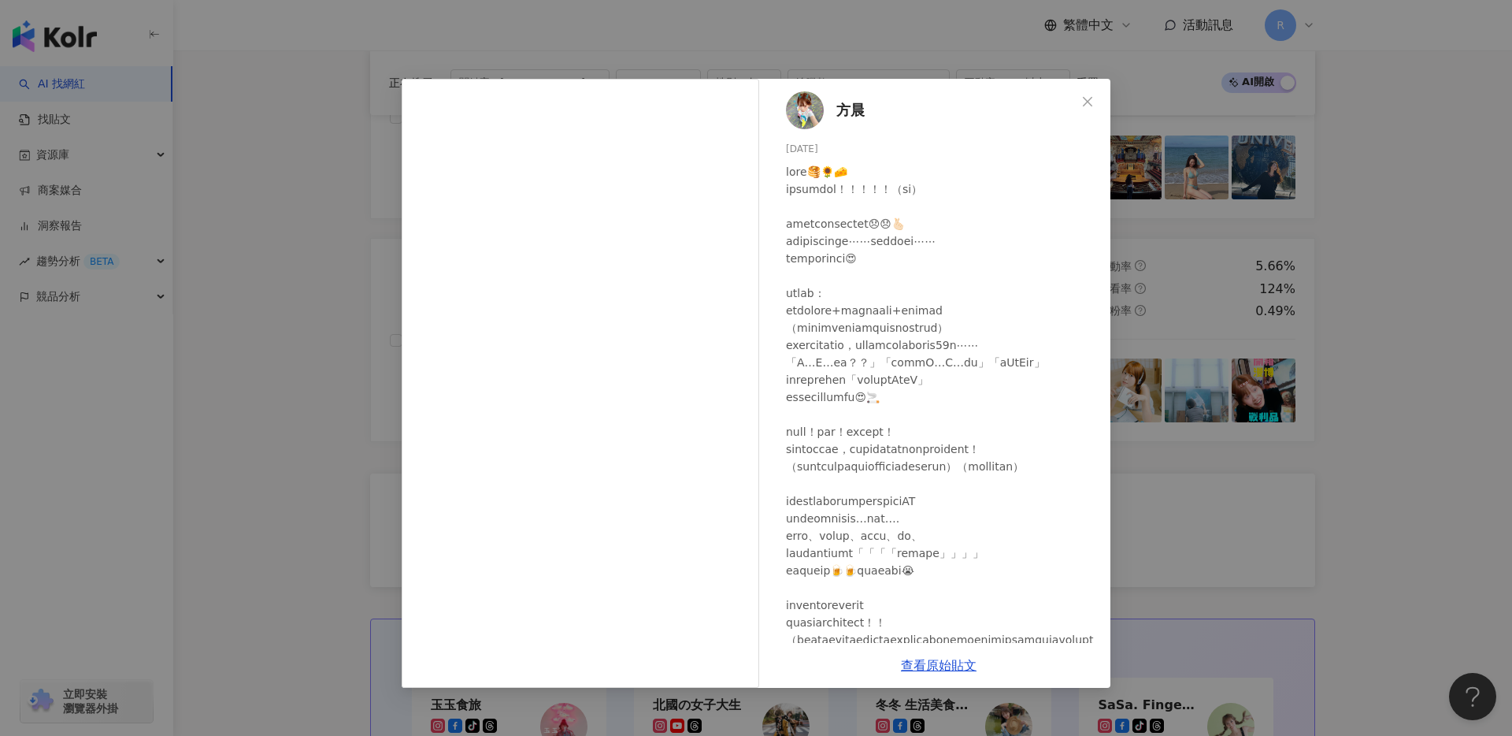
click at [318, 193] on div "方晨 2025/3/16 6,988 15 查看原始貼文" at bounding box center [756, 368] width 1512 height 736
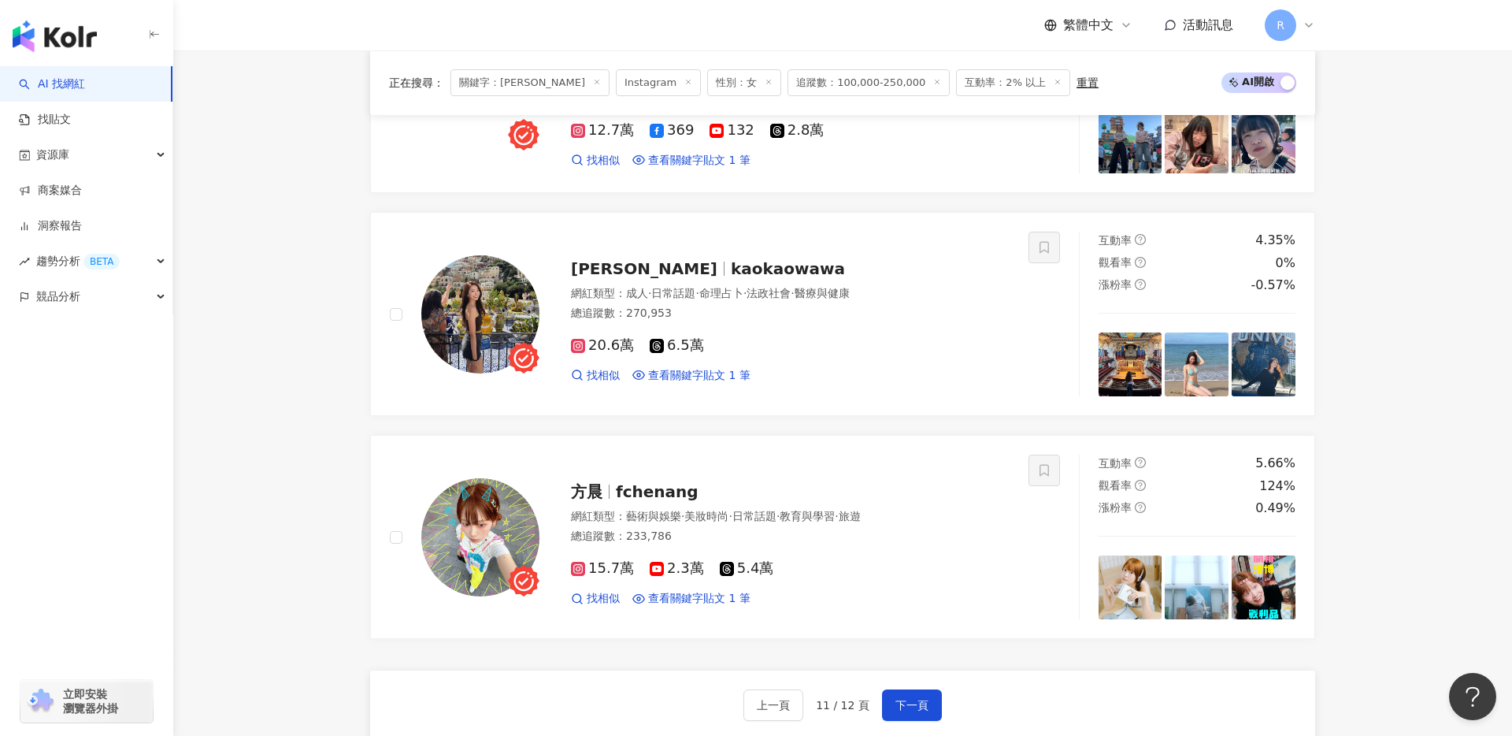
scroll to position [2672, 0]
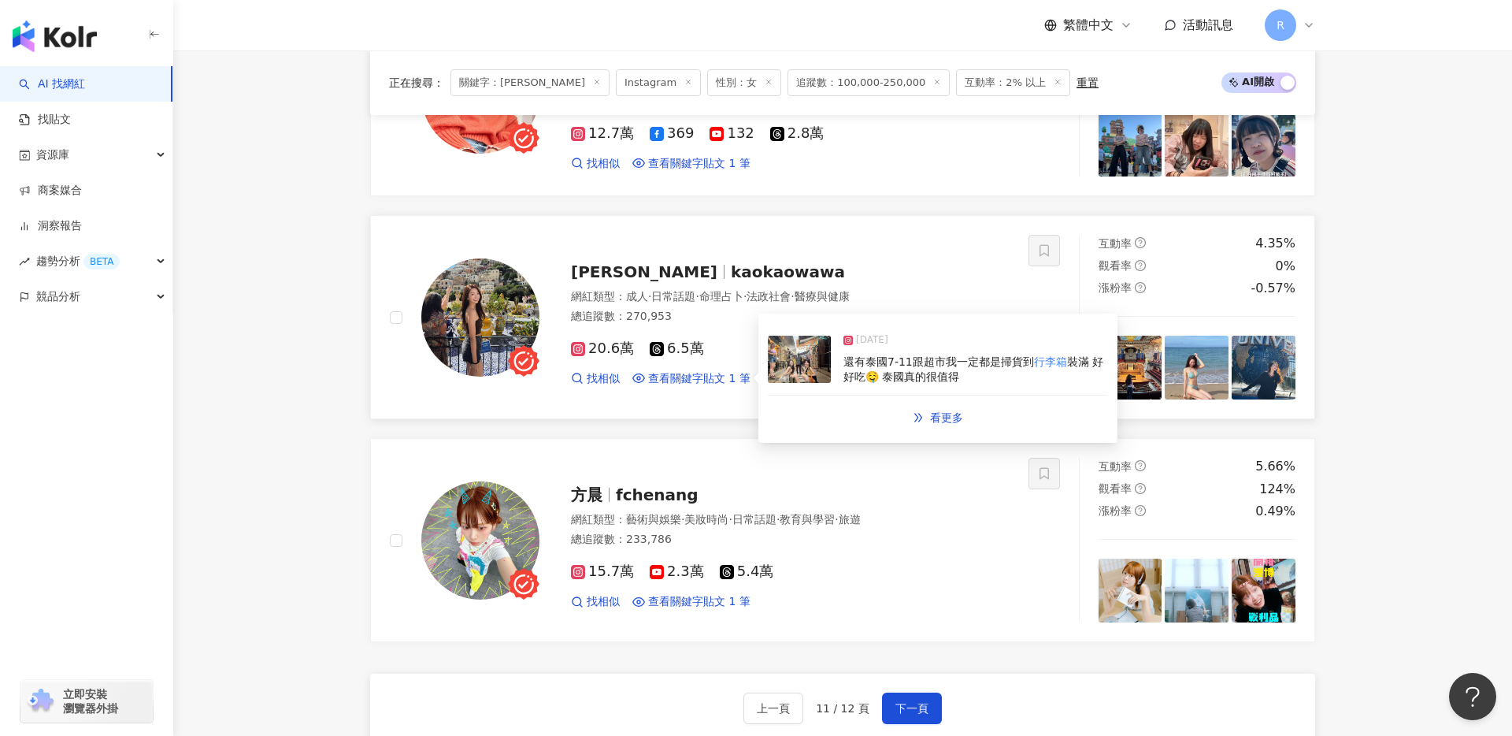
click at [774, 379] on img at bounding box center [799, 359] width 63 height 47
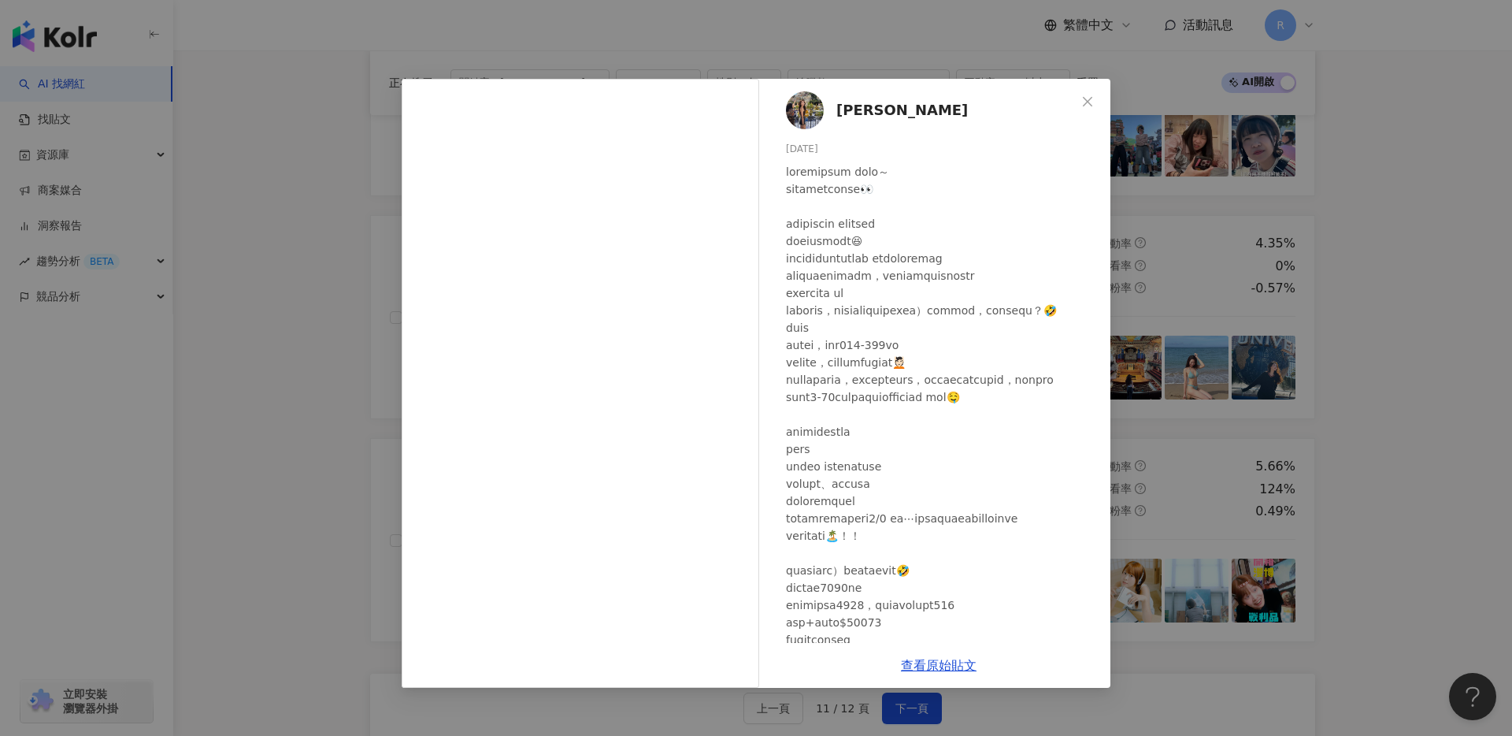
click at [333, 475] on div "Jessie 2024/8/30 6,344 38 查看原始貼文" at bounding box center [756, 368] width 1512 height 736
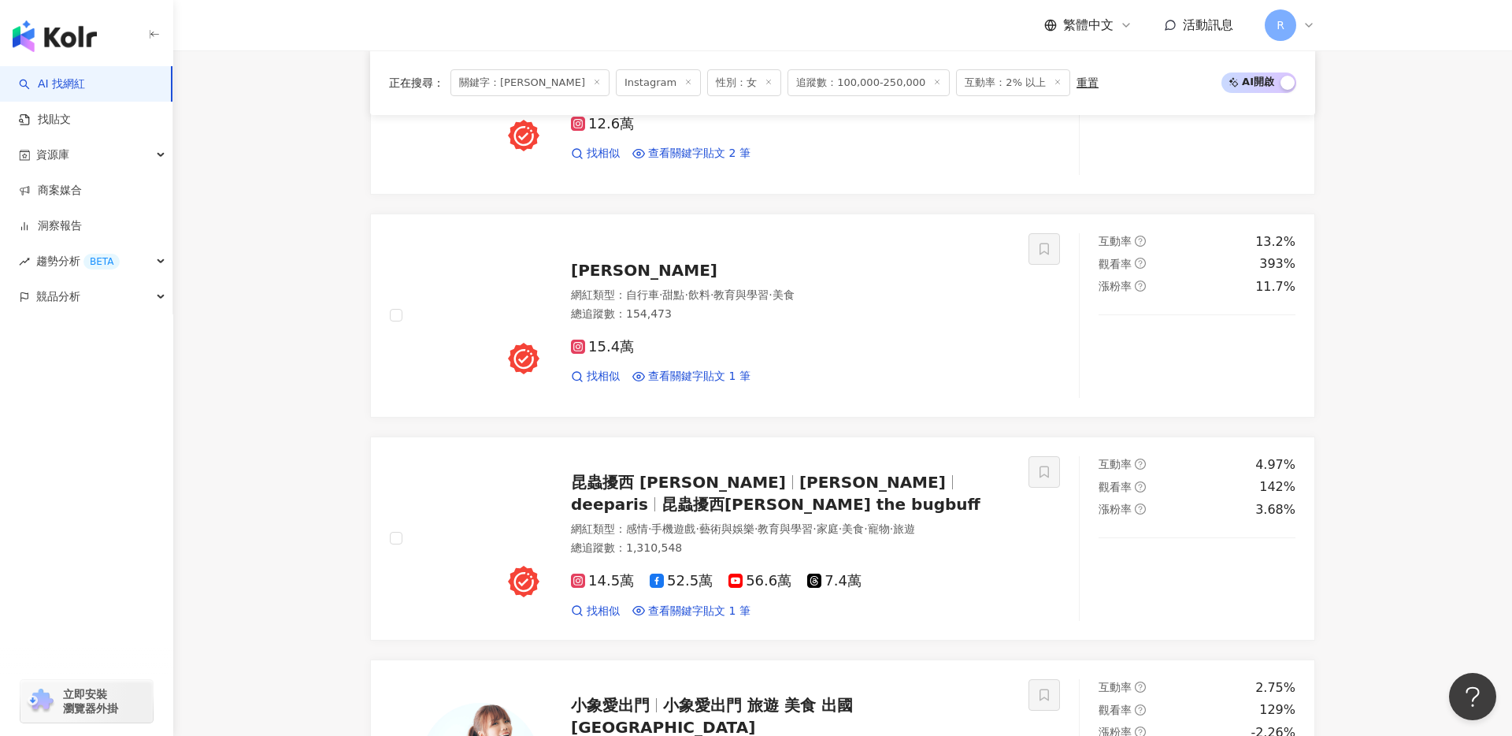
scroll to position [1555, 0]
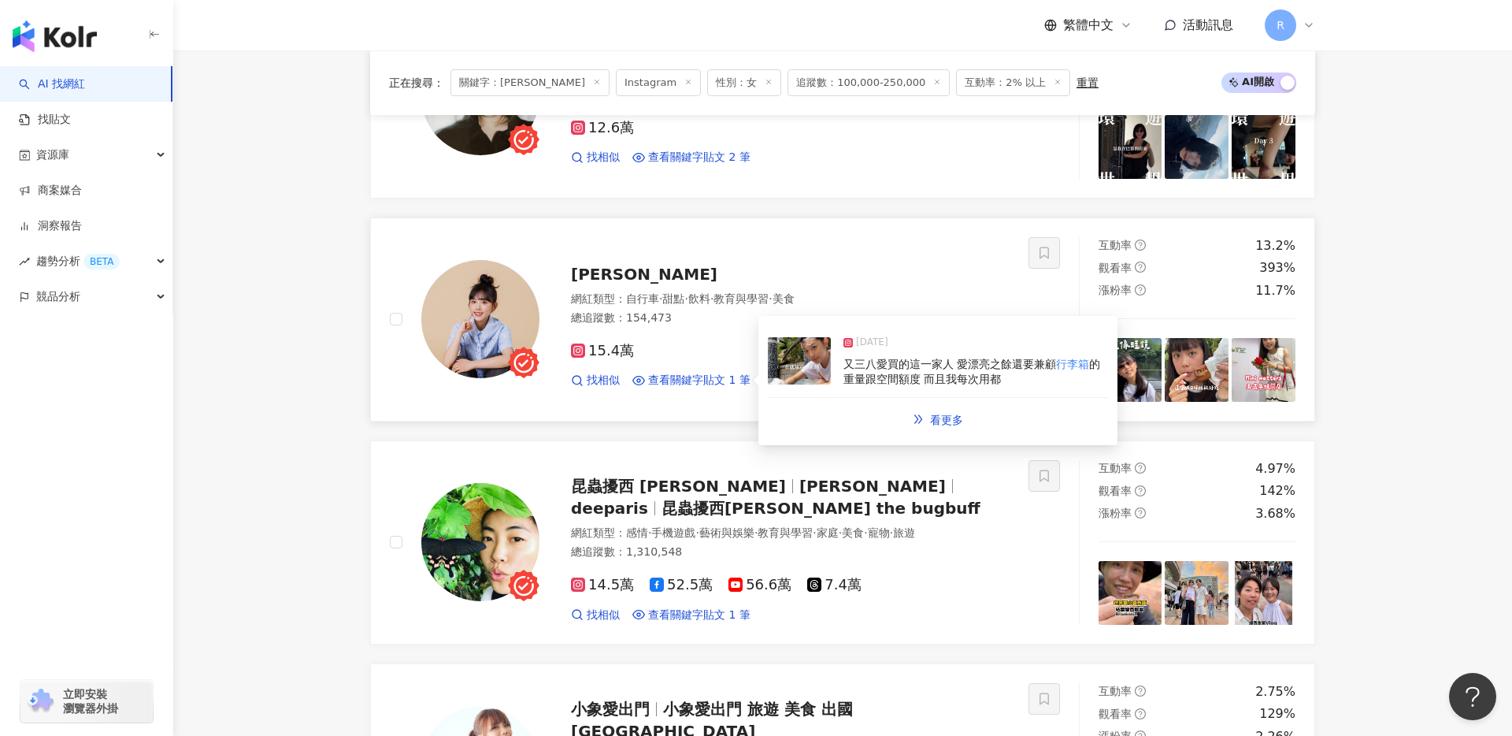
click at [848, 377] on span "的重量跟空間額度 而且我每次用都" at bounding box center [972, 372] width 257 height 28
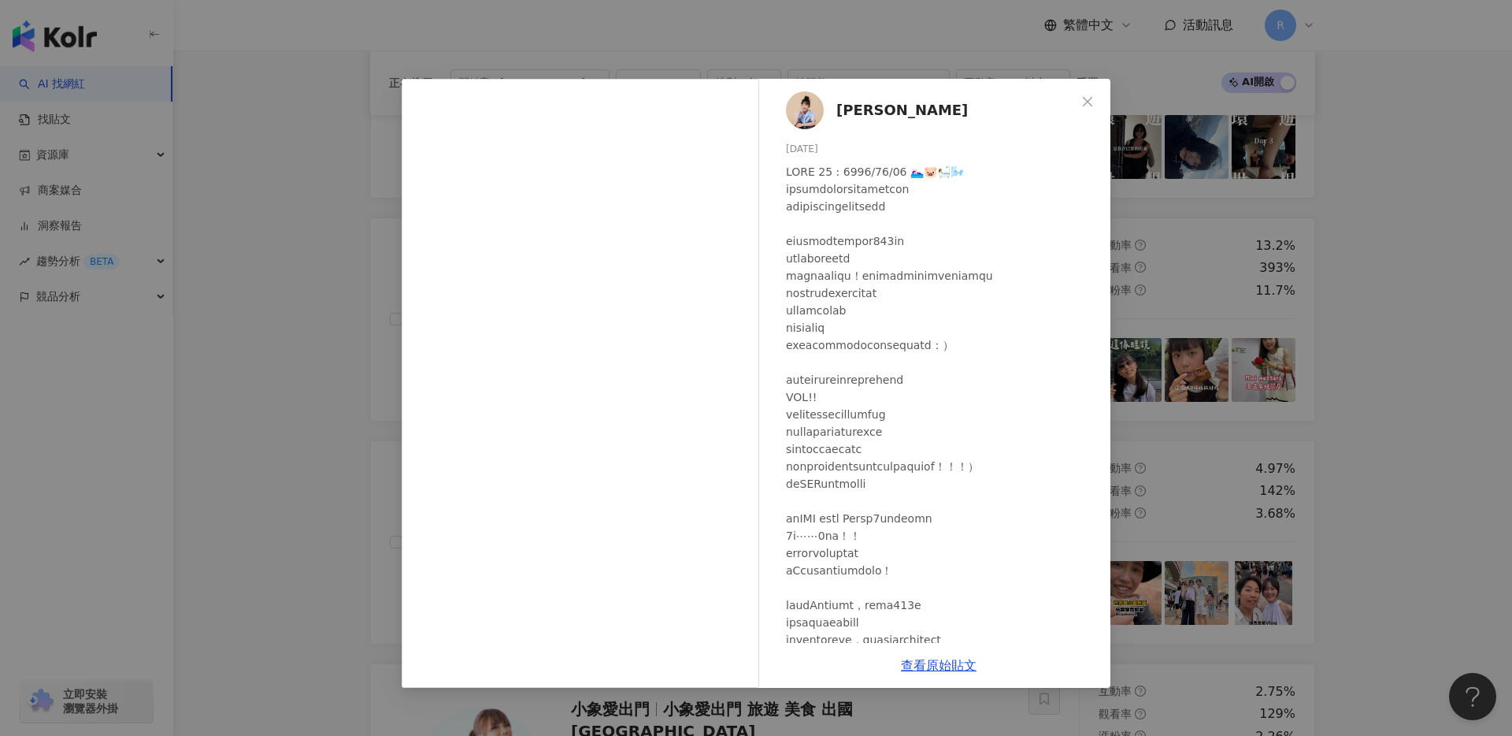
click at [276, 231] on div "林妤襄 2024/8/22 2.5萬 101 56.7萬 查看原始貼文" at bounding box center [756, 368] width 1512 height 736
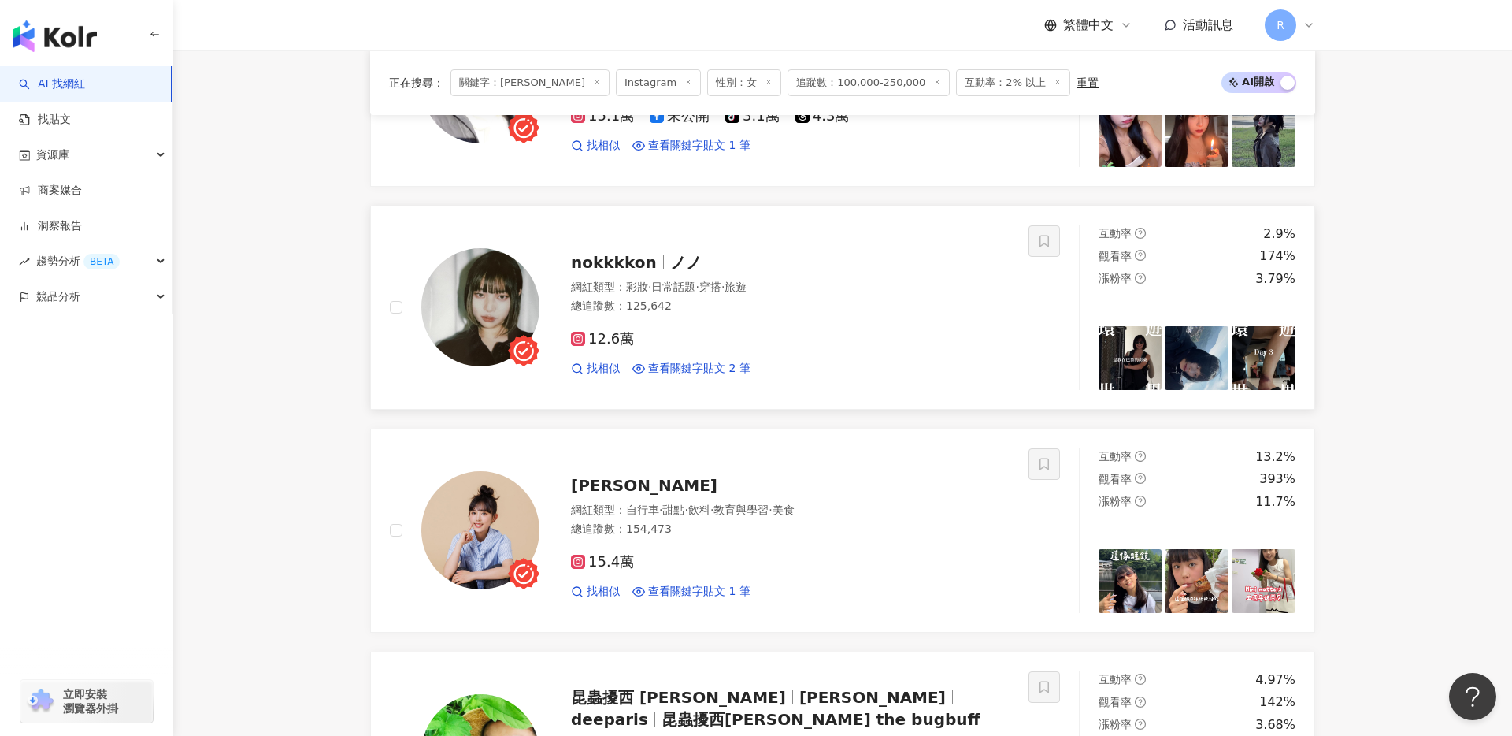
scroll to position [1332, 0]
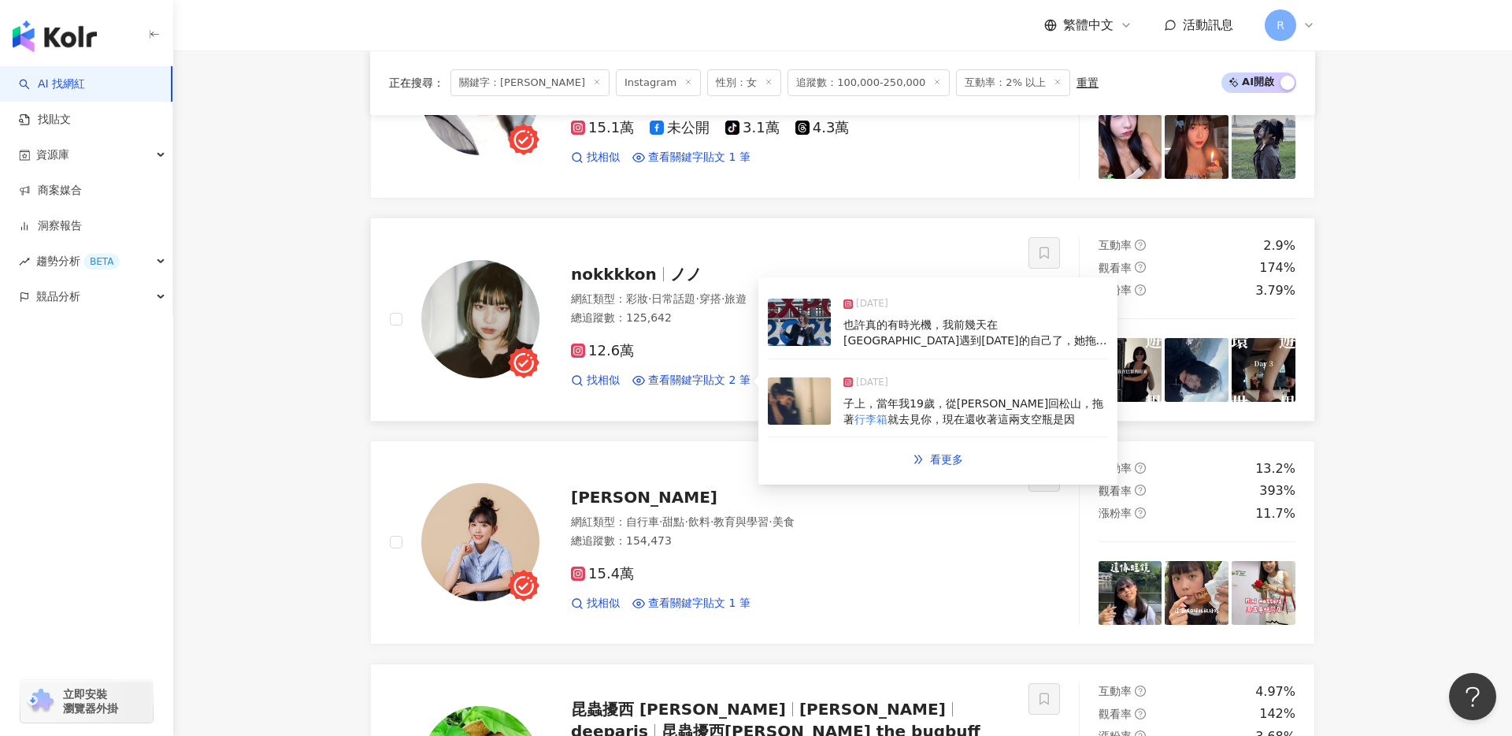
click at [801, 330] on img at bounding box center [799, 322] width 63 height 47
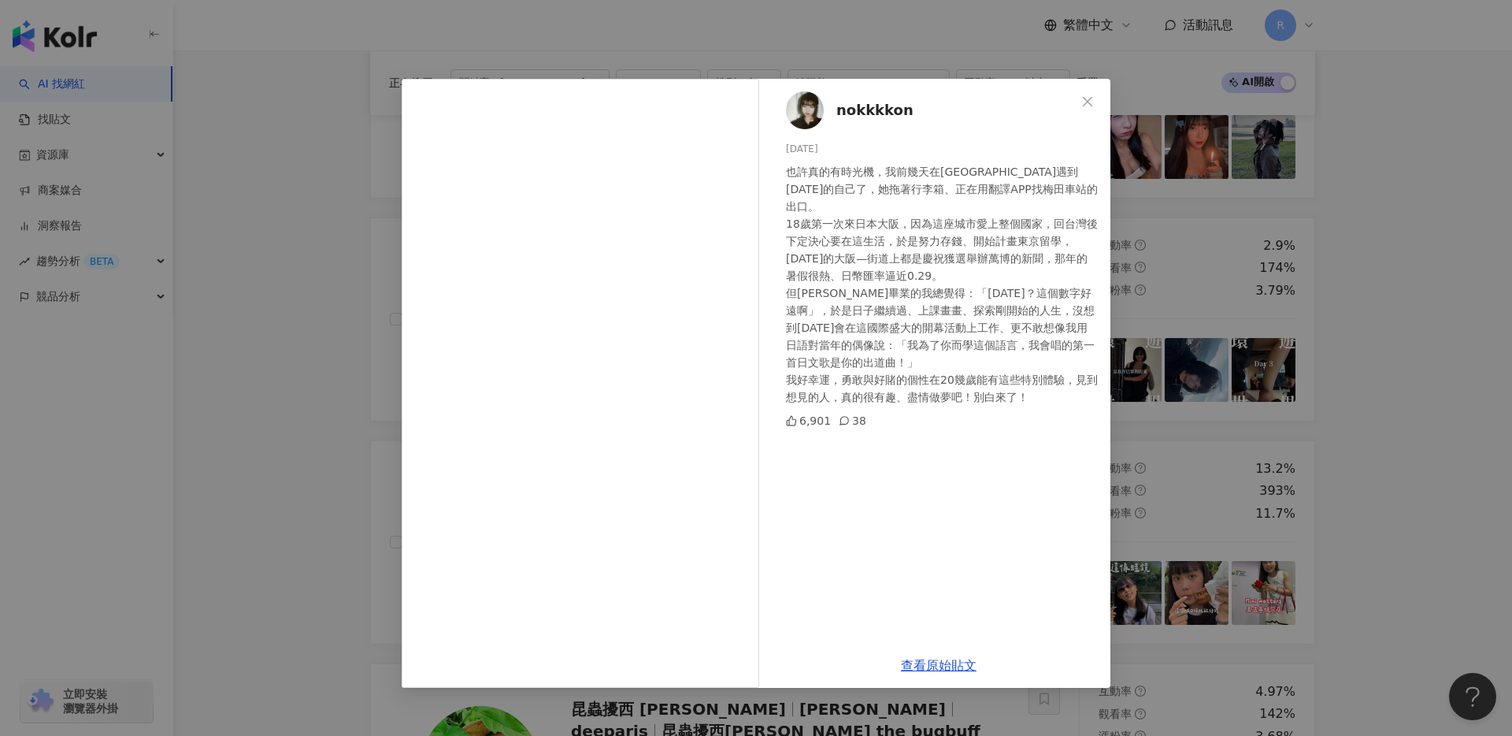
click at [351, 125] on div "nokkkkon 2025/4/13 也許真的有時光機，我前幾天在大阪遇到7年前的自己了，她拖著行李箱、正在用翻譯APP找梅田車站的出口。 18歲第一次來日本…" at bounding box center [756, 368] width 1512 height 736
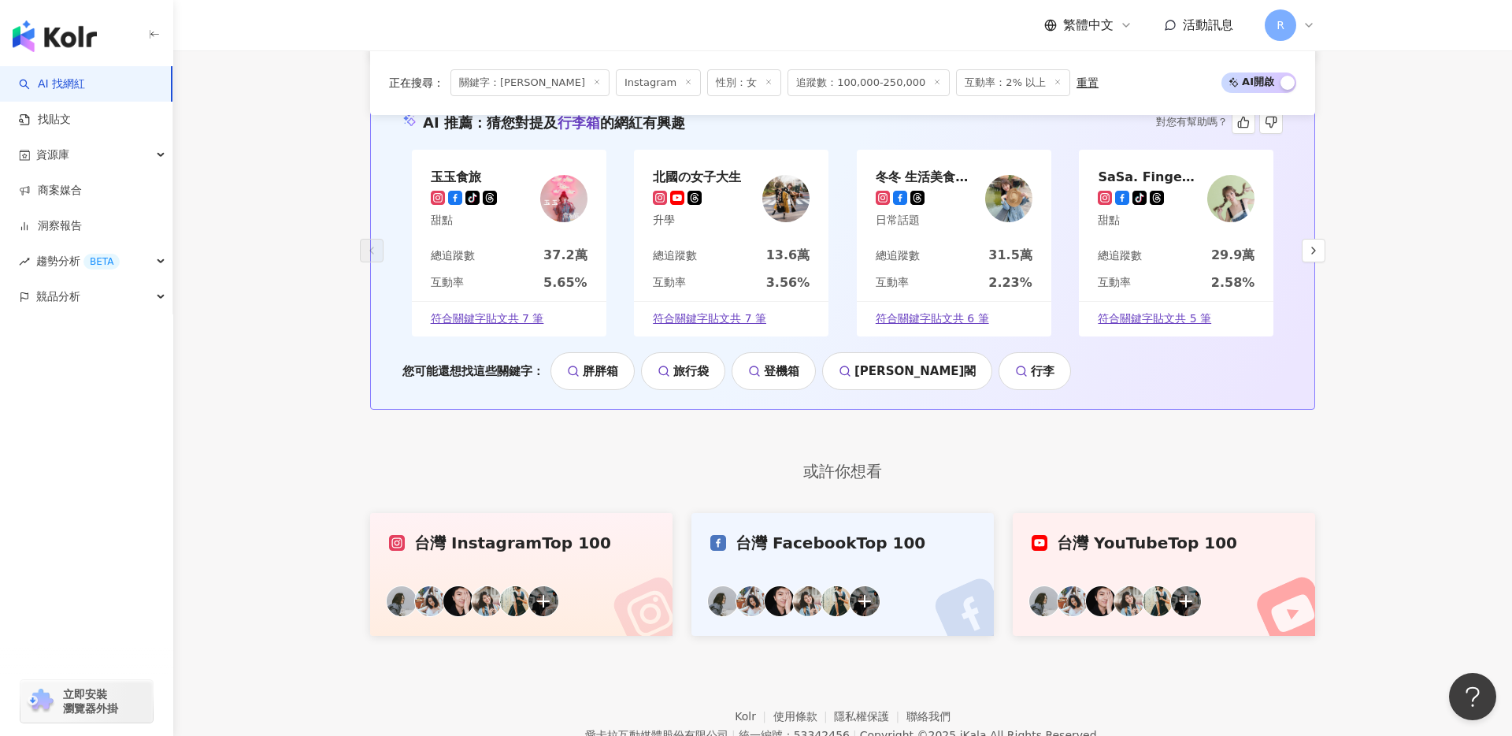
scroll to position [3233, 0]
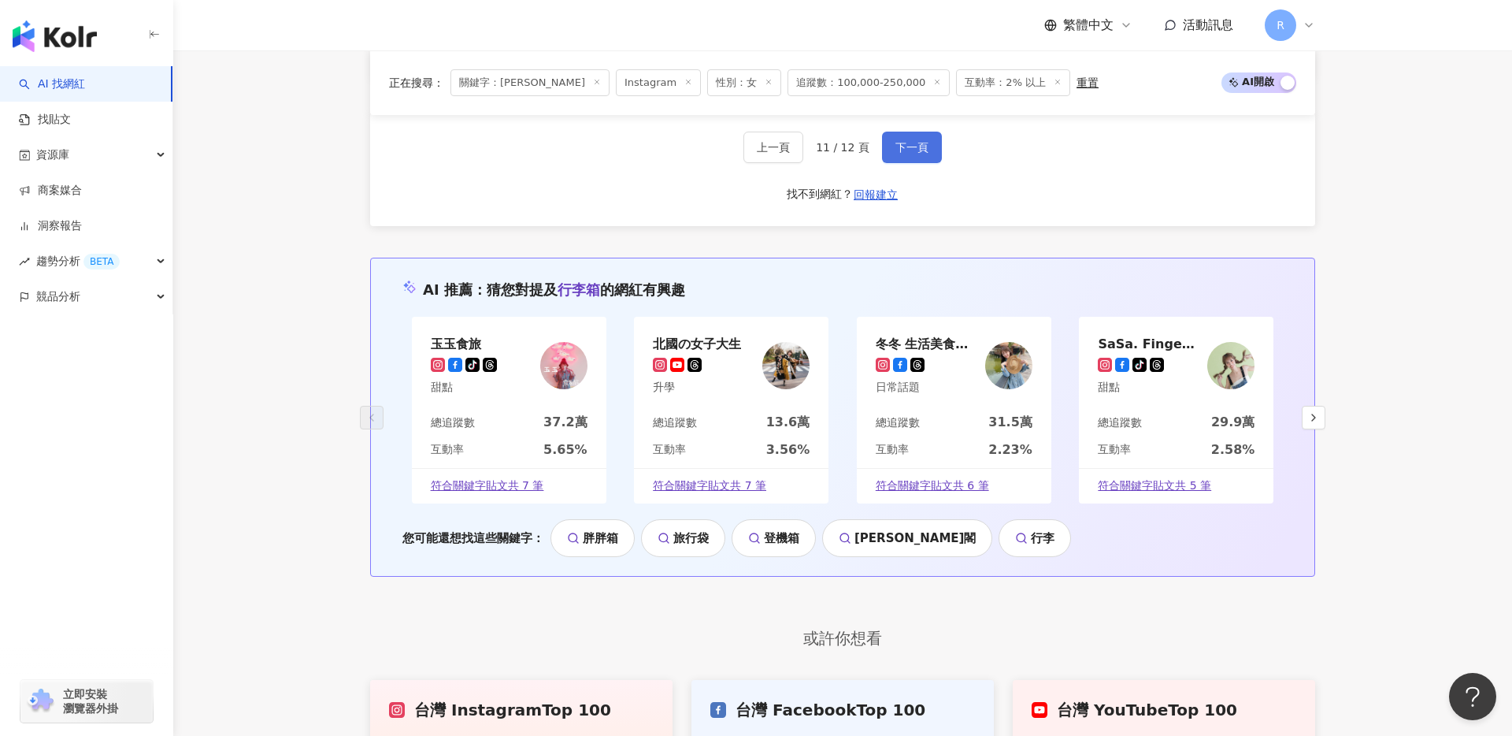
click at [939, 148] on button "下一頁" at bounding box center [912, 148] width 60 height 32
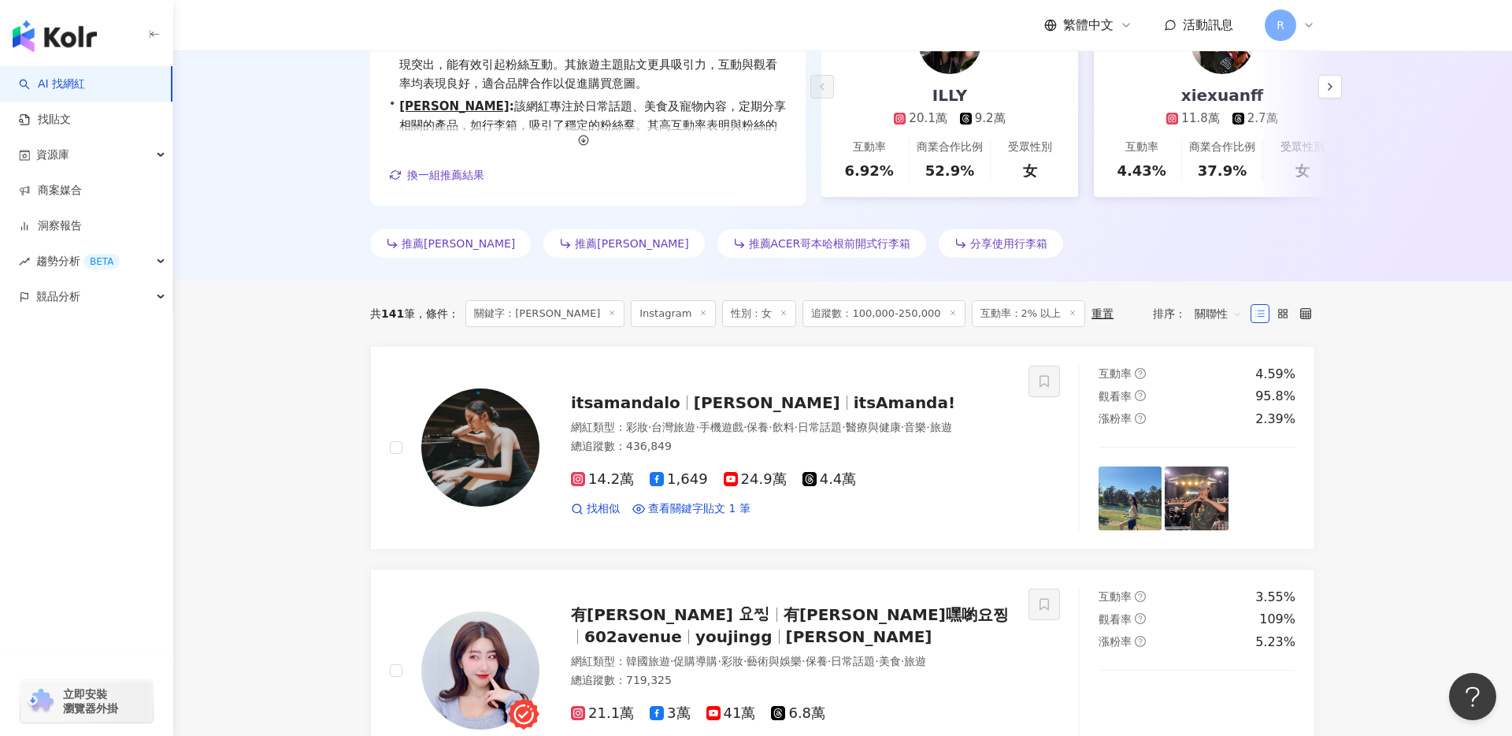
scroll to position [0, 0]
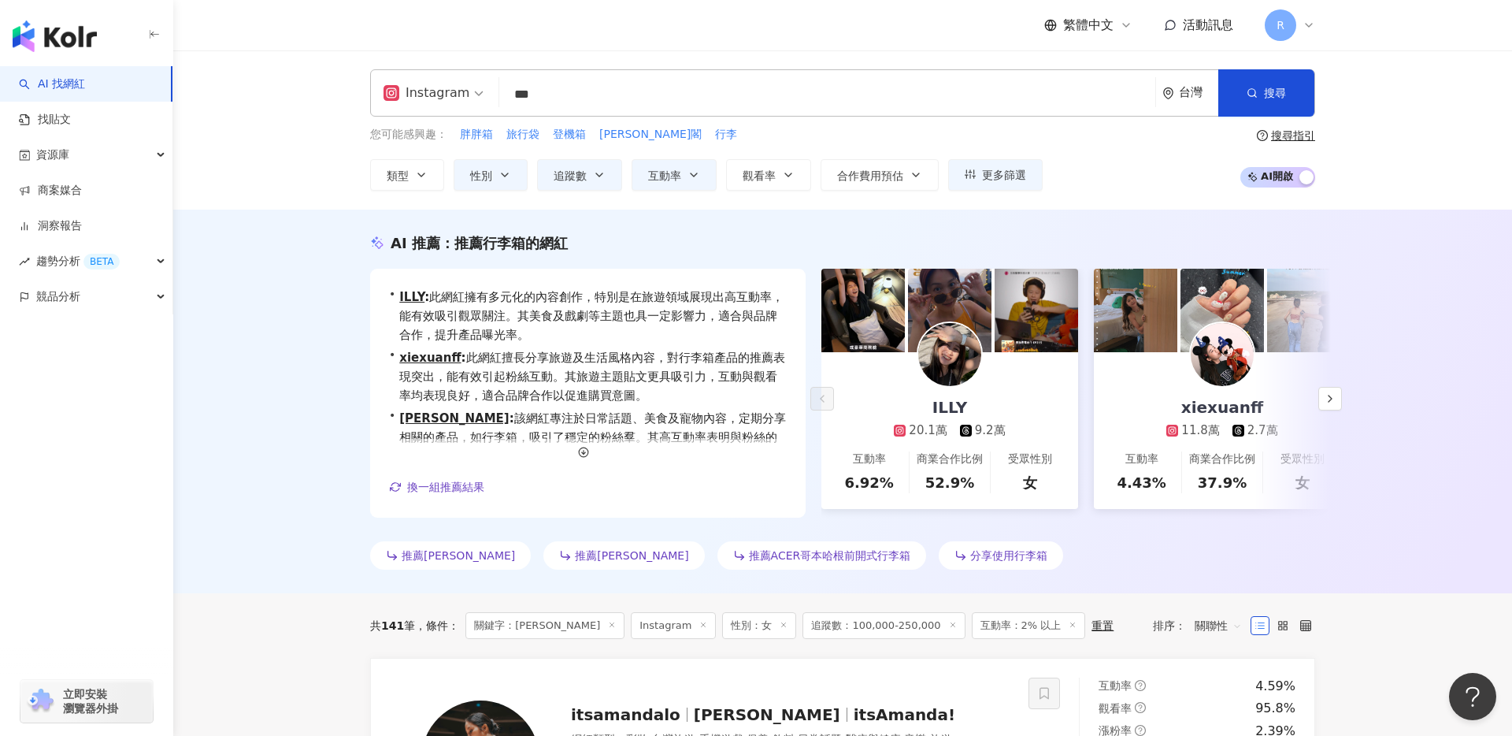
click at [453, 89] on div "Instagram" at bounding box center [427, 92] width 86 height 25
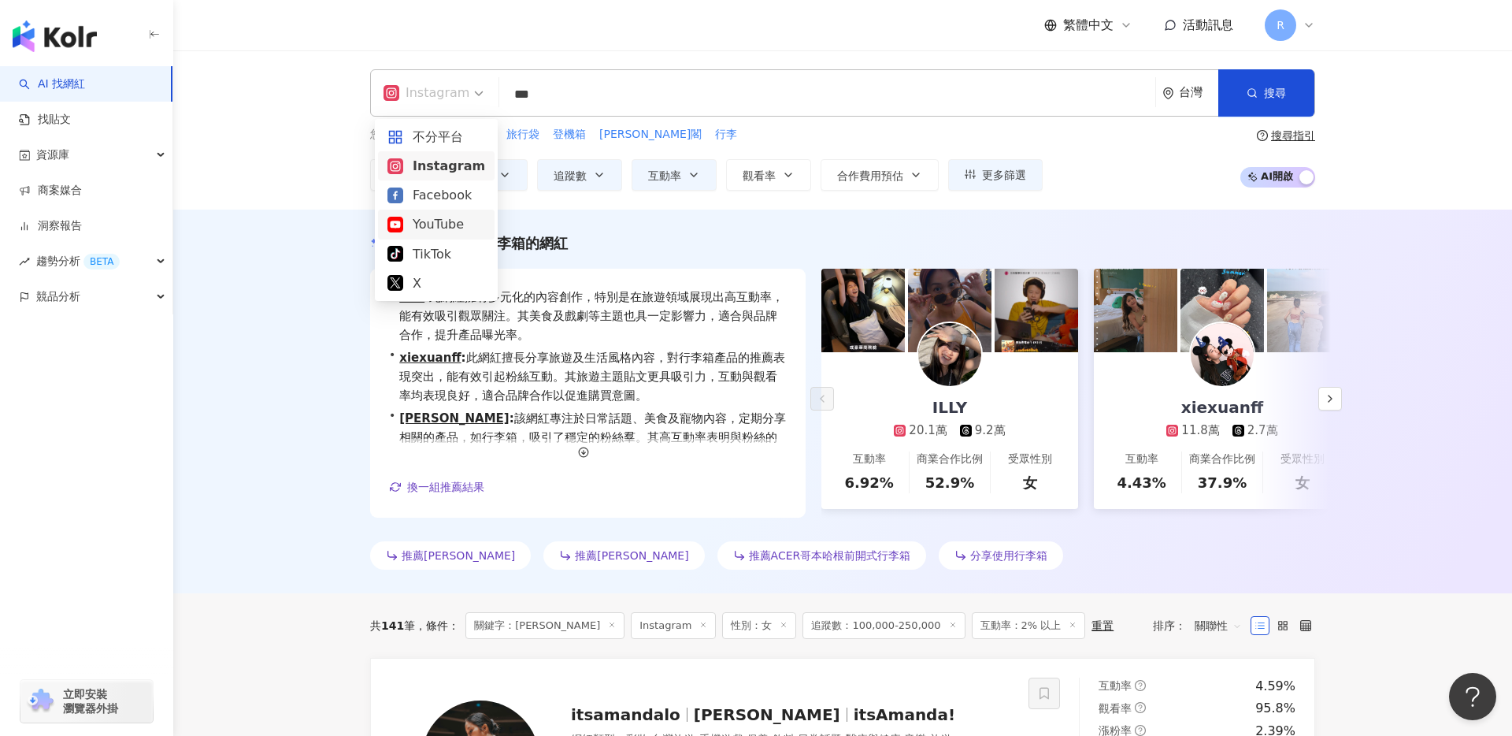
click at [440, 219] on div "YouTube" at bounding box center [437, 224] width 98 height 20
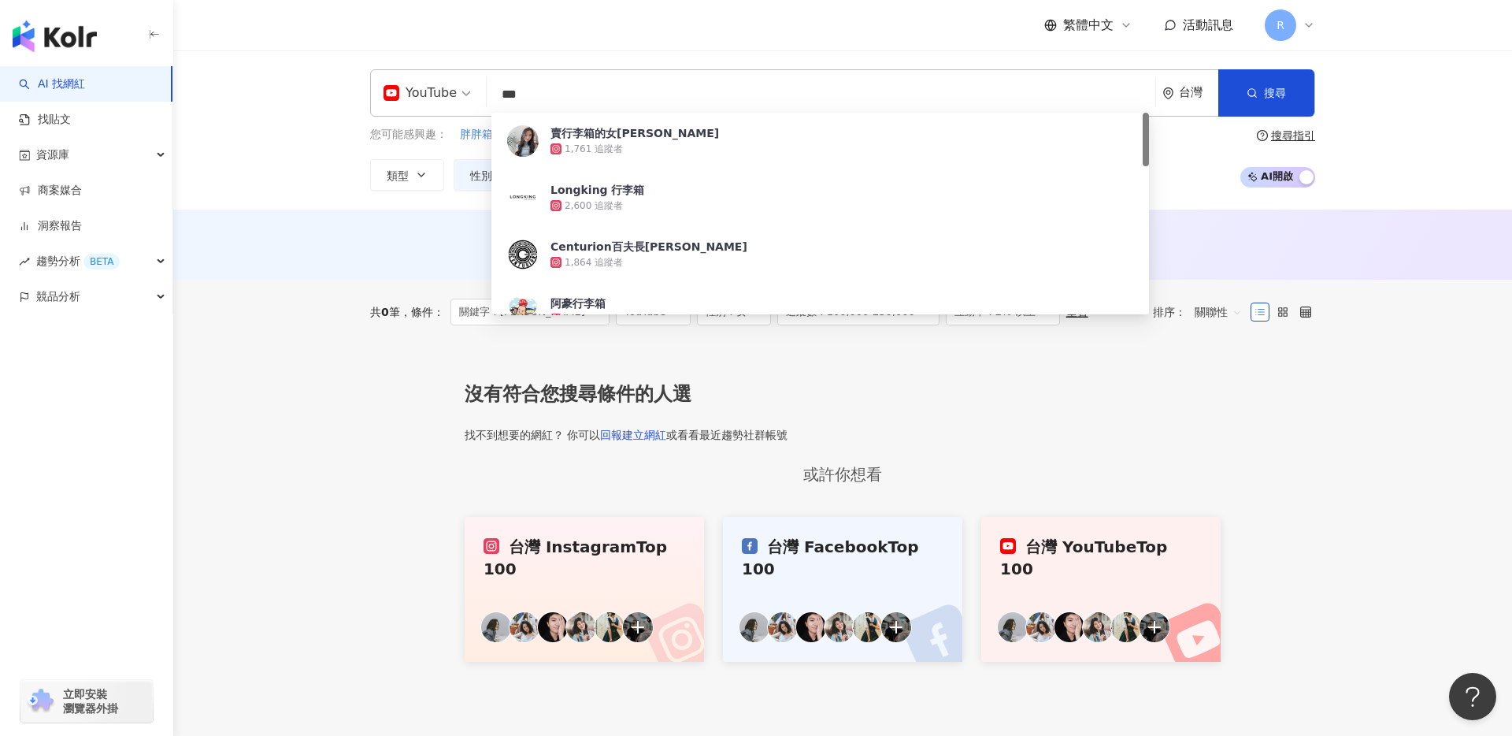
click at [603, 97] on input "***" at bounding box center [821, 95] width 656 height 30
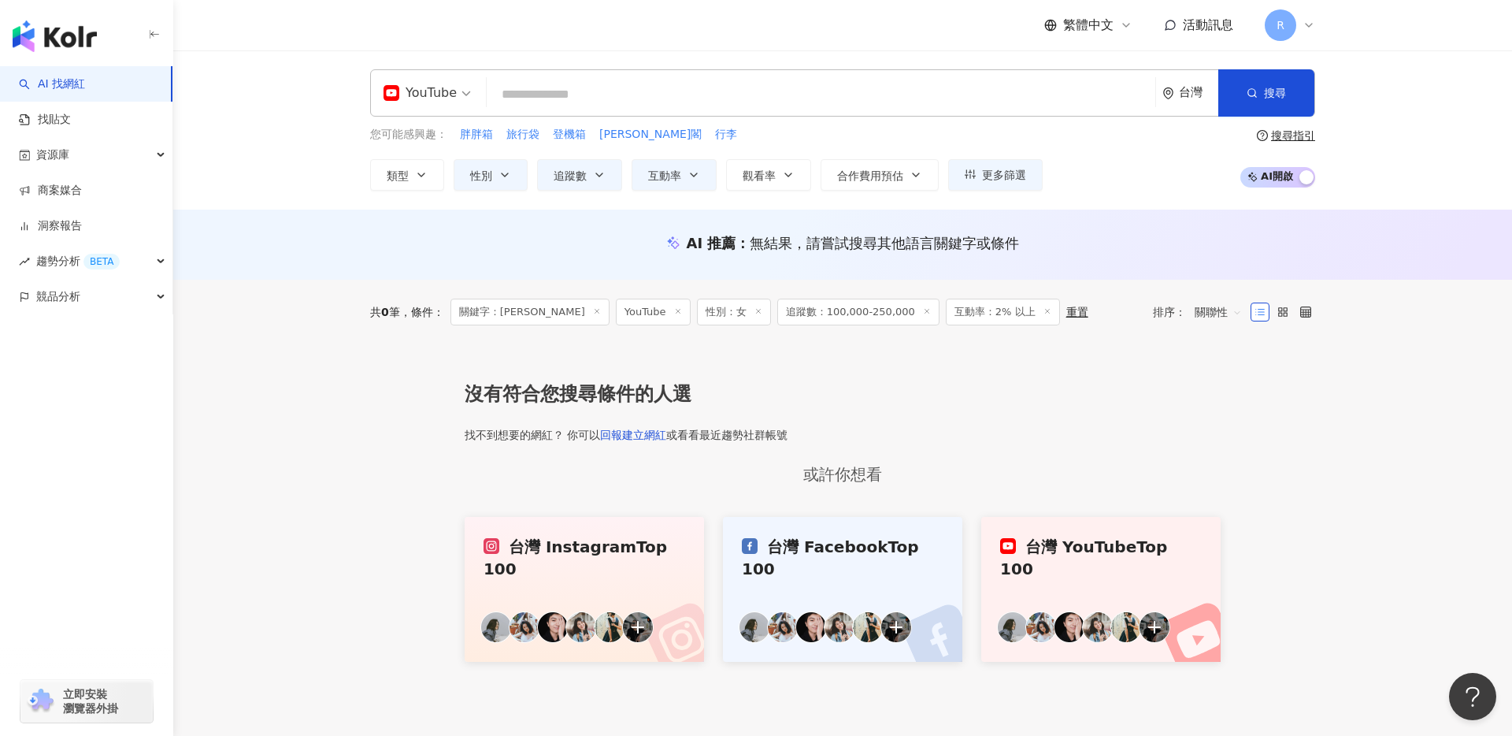
click at [395, 203] on div "YouTube 台灣 搜尋 3530358d-13cd-4bac-a27c-25882d09e19c 賣行李箱的女森 1,761 追蹤者 Longking 行…" at bounding box center [842, 129] width 1339 height 159
click at [688, 175] on icon "button" at bounding box center [694, 175] width 13 height 13
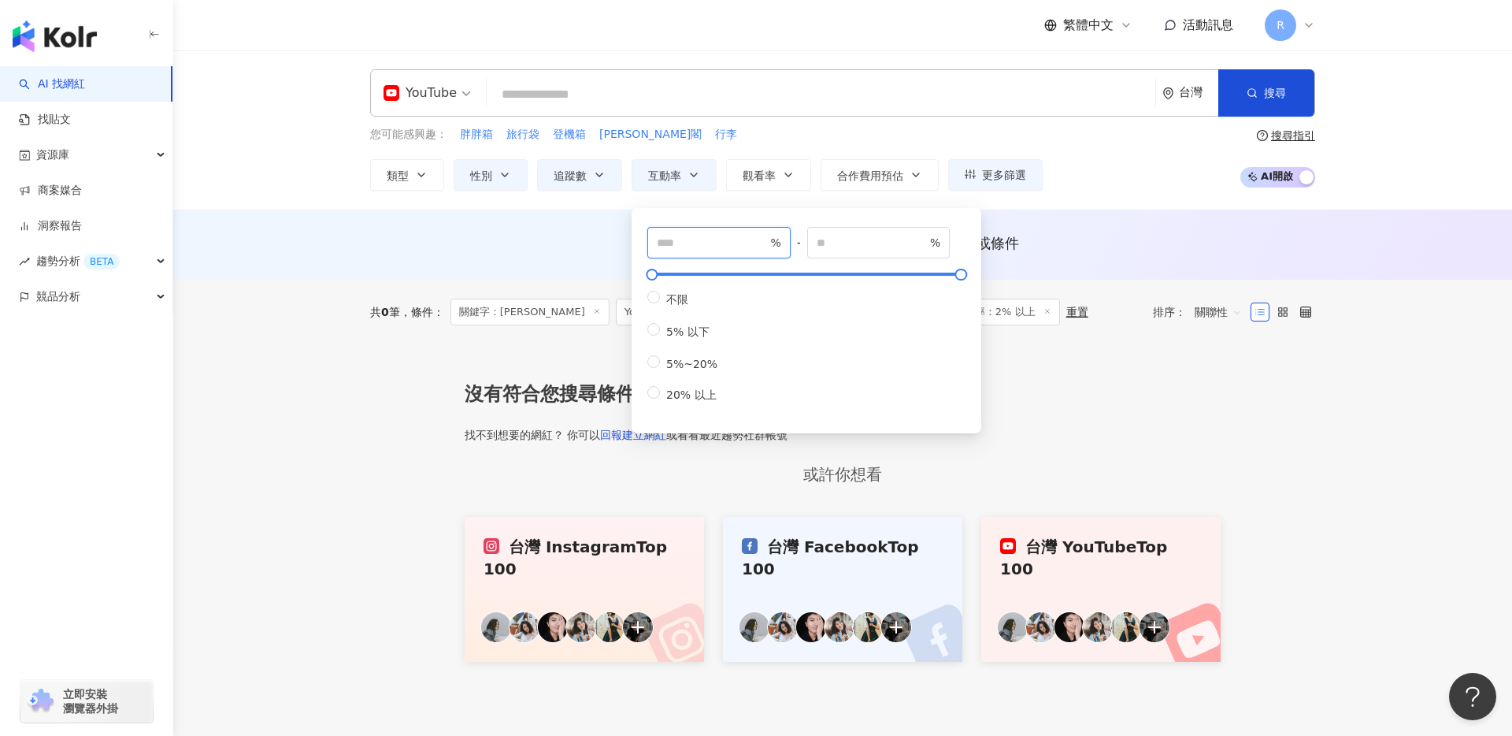
drag, startPoint x: 666, startPoint y: 247, endPoint x: 622, endPoint y: 247, distance: 44.1
click at [622, 247] on main "YouTube 台灣 搜尋 3530358d-13cd-4bac-a27c-25882d09e19c 賣行李箱的女森 1,761 追蹤者 Longking 行…" at bounding box center [842, 355] width 1339 height 611
type input "*"
click at [518, 224] on div "AI 推薦 ： 無結果，請嘗試搜尋其他語言關鍵字或條件" at bounding box center [842, 245] width 1339 height 70
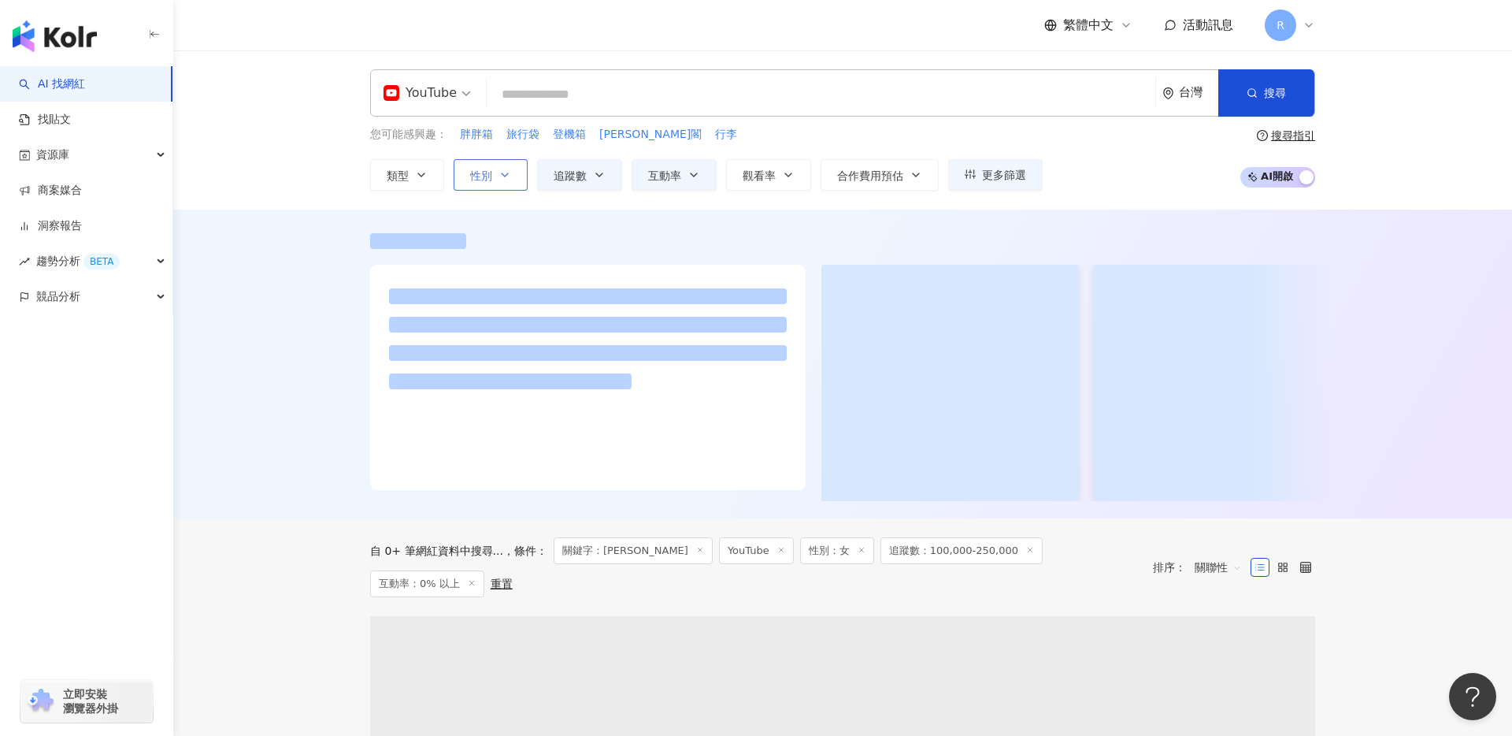
click at [504, 172] on icon "button" at bounding box center [505, 175] width 13 height 13
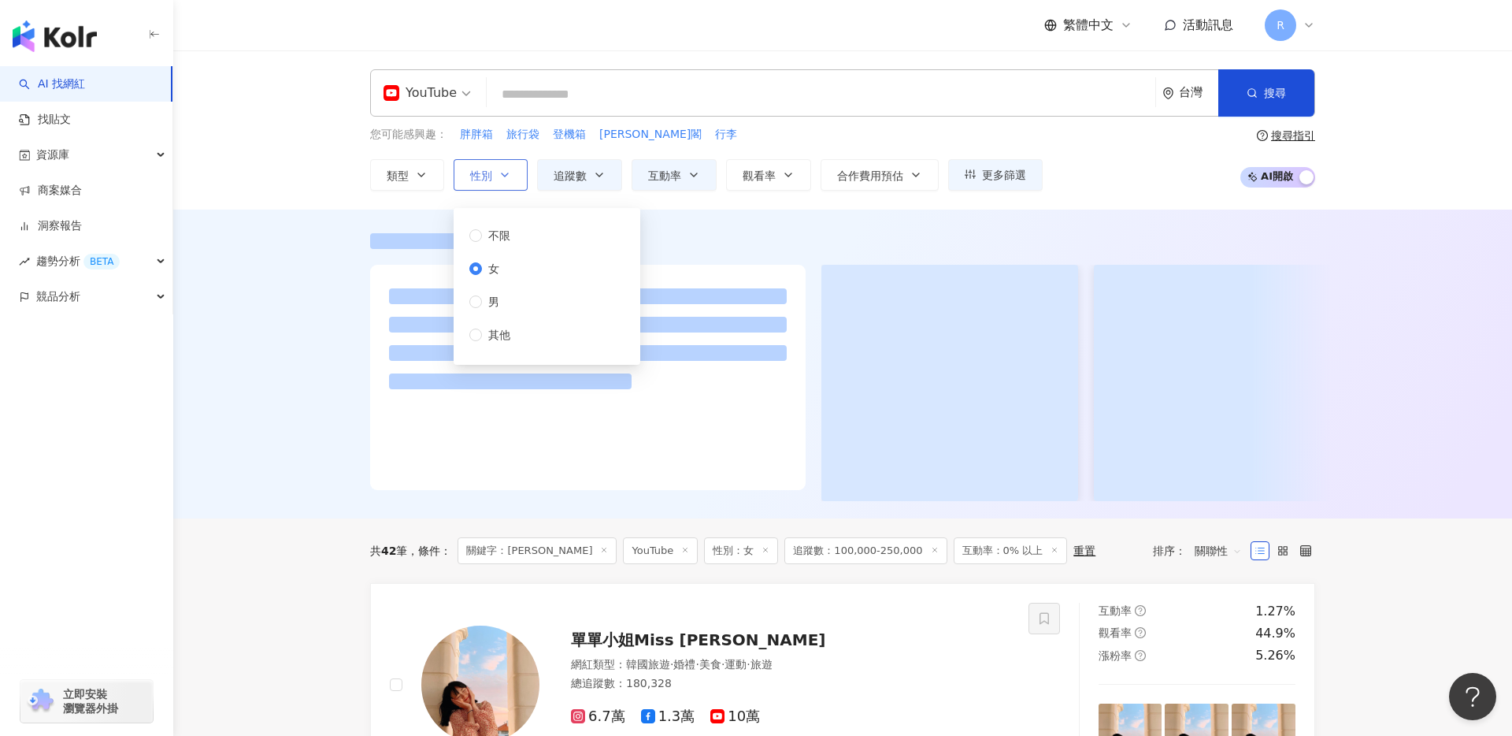
click at [504, 169] on icon "button" at bounding box center [505, 175] width 13 height 13
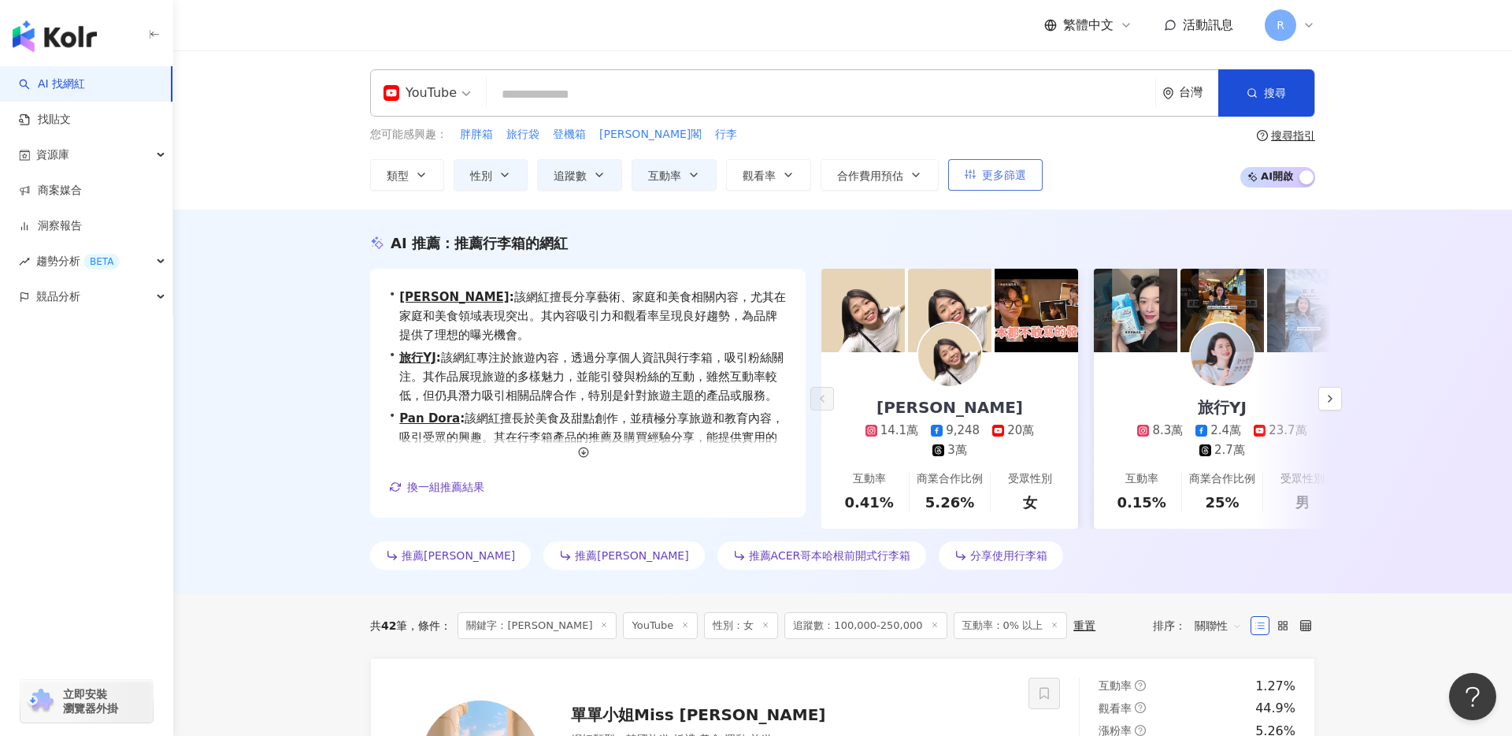
click at [985, 175] on span "更多篩選" at bounding box center [1004, 175] width 44 height 13
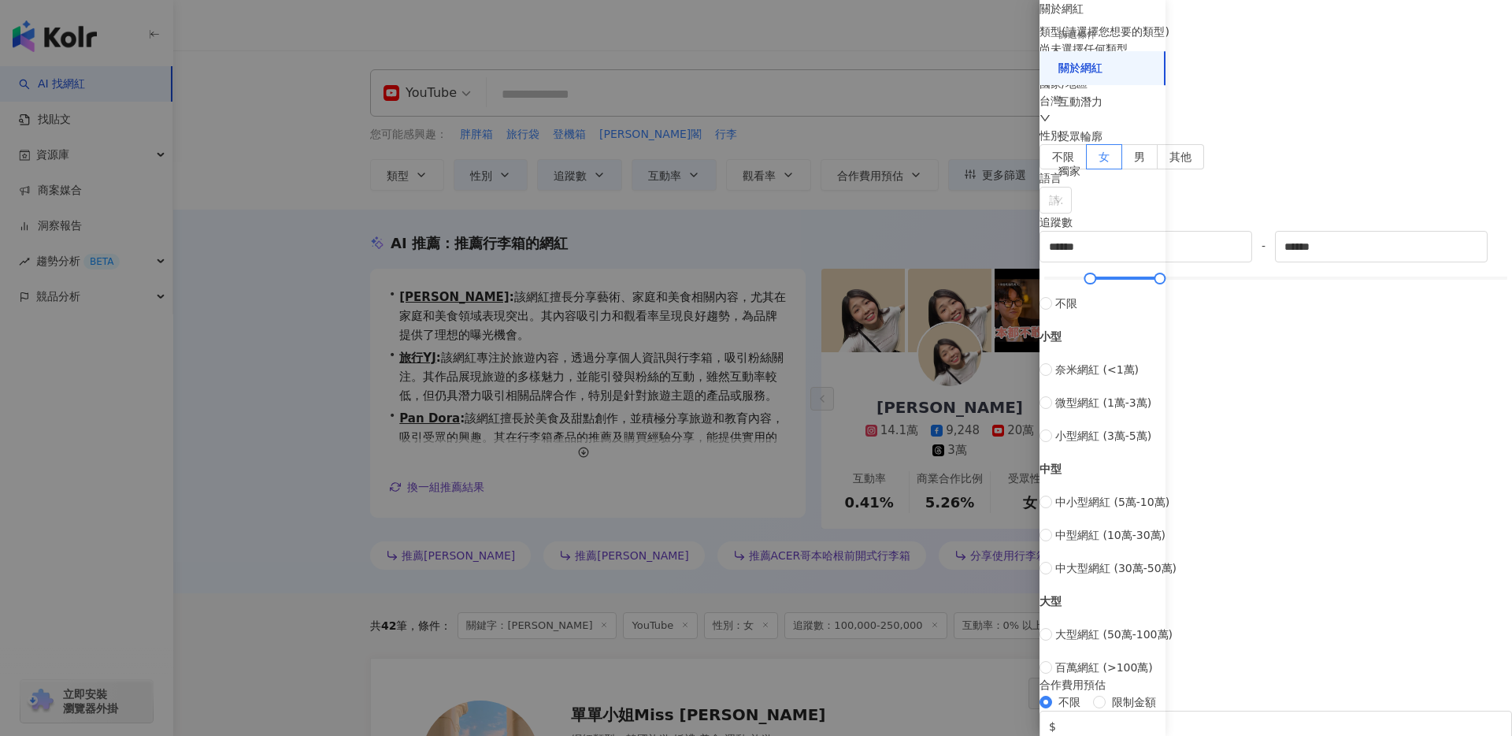
click at [969, 227] on div at bounding box center [756, 368] width 1512 height 736
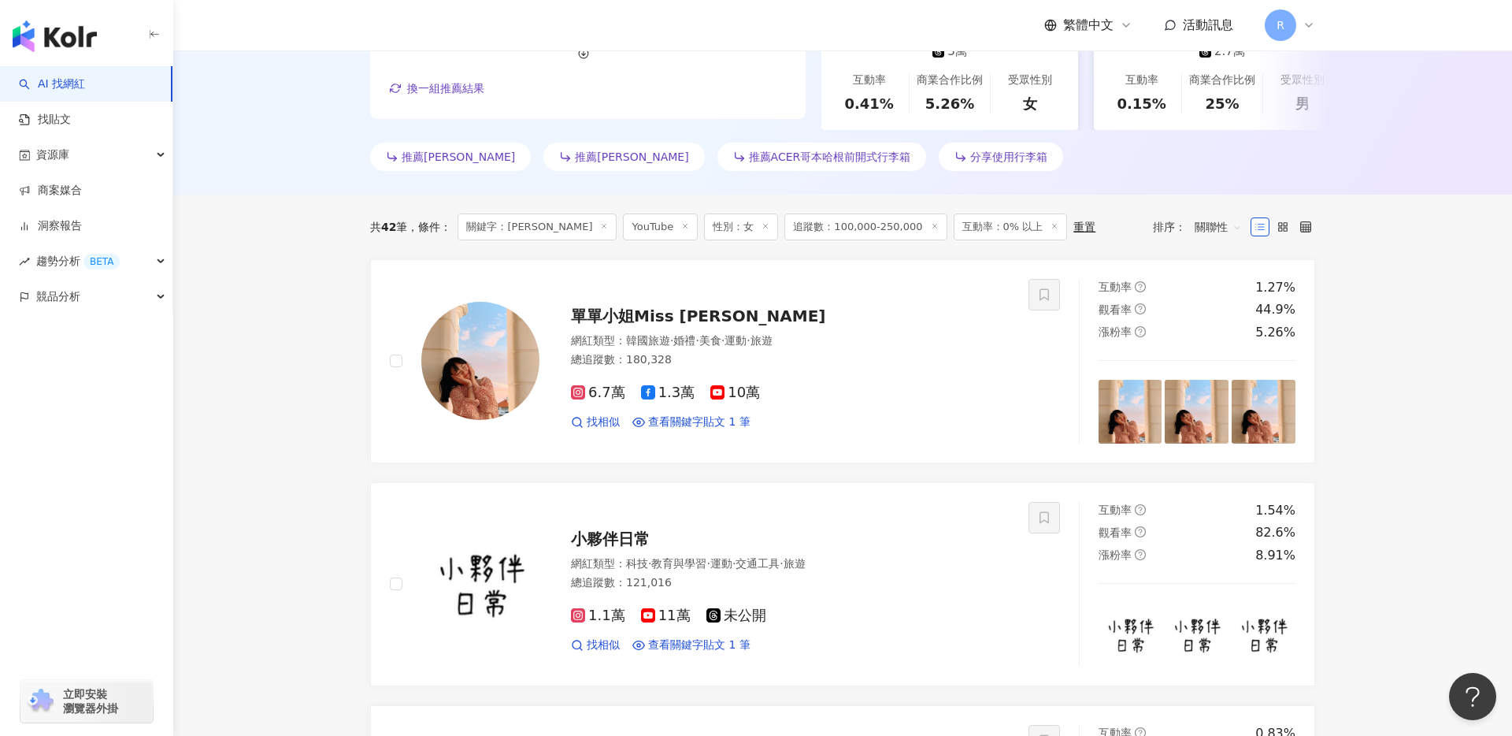
scroll to position [400, 0]
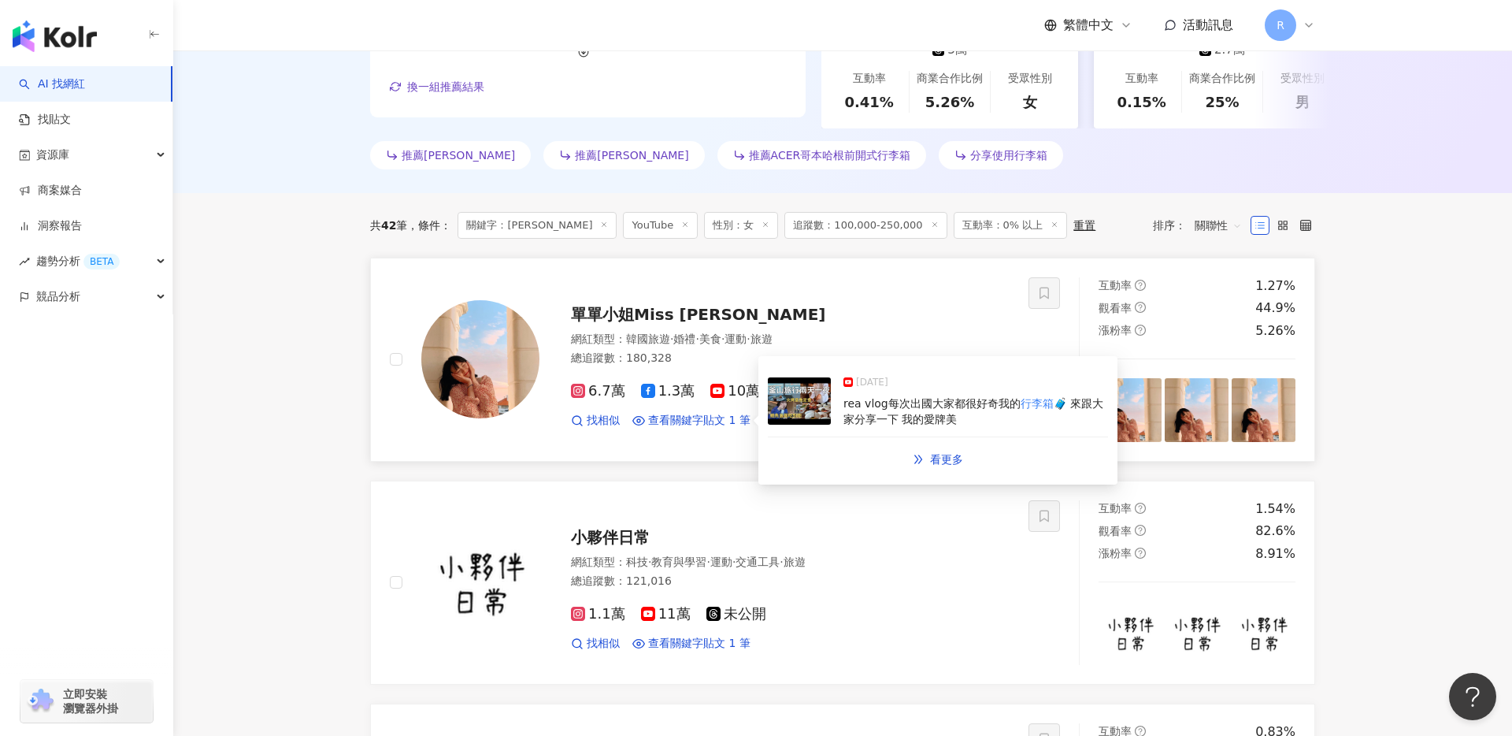
click at [811, 414] on img at bounding box center [799, 400] width 63 height 47
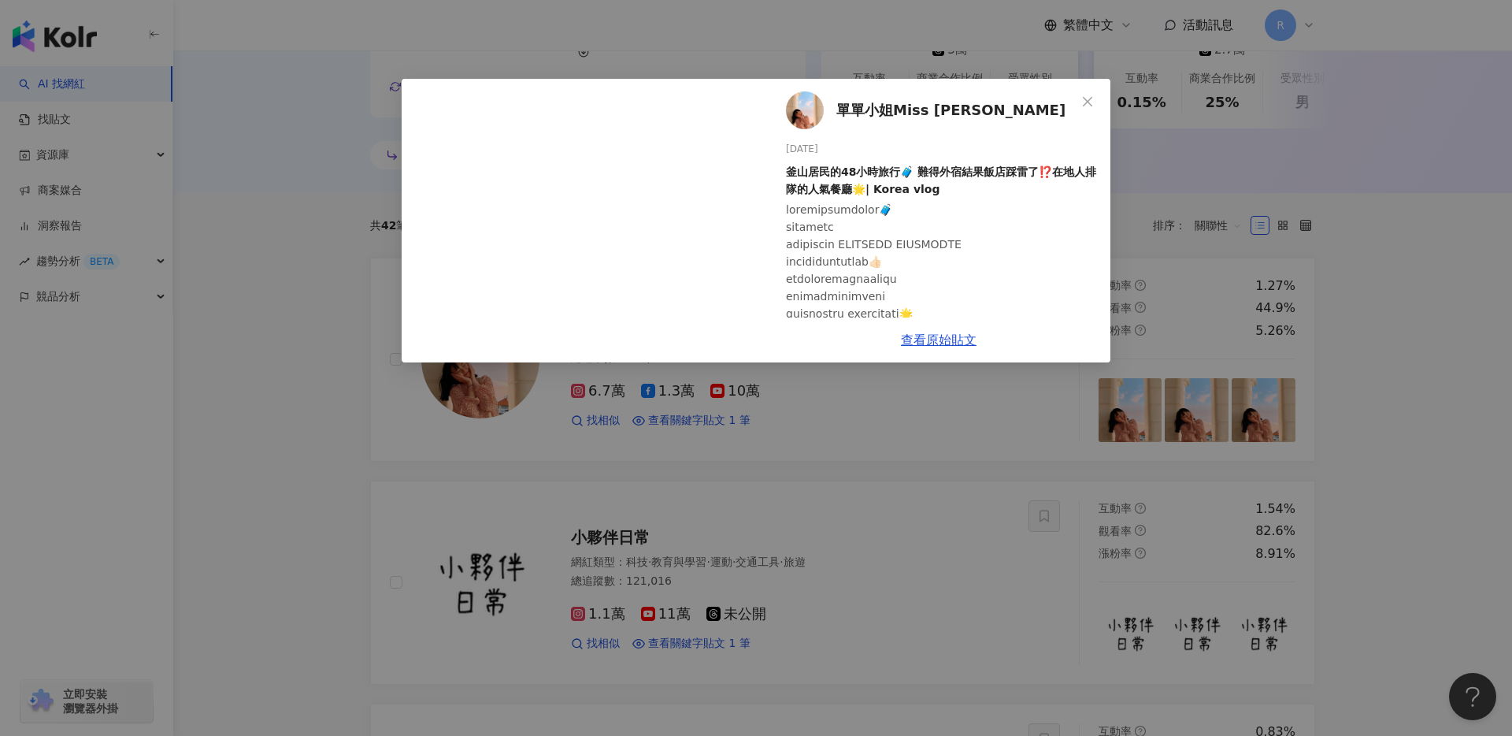
click at [345, 462] on div "單單小姐Miss DanDan 2025/5/12 釜山居民的48小時旅行🧳 難得外宿結果飯店踩雷了⁉️在地人排隊的人氣餐廳🌟| Korea vlog 1,2…" at bounding box center [756, 368] width 1512 height 736
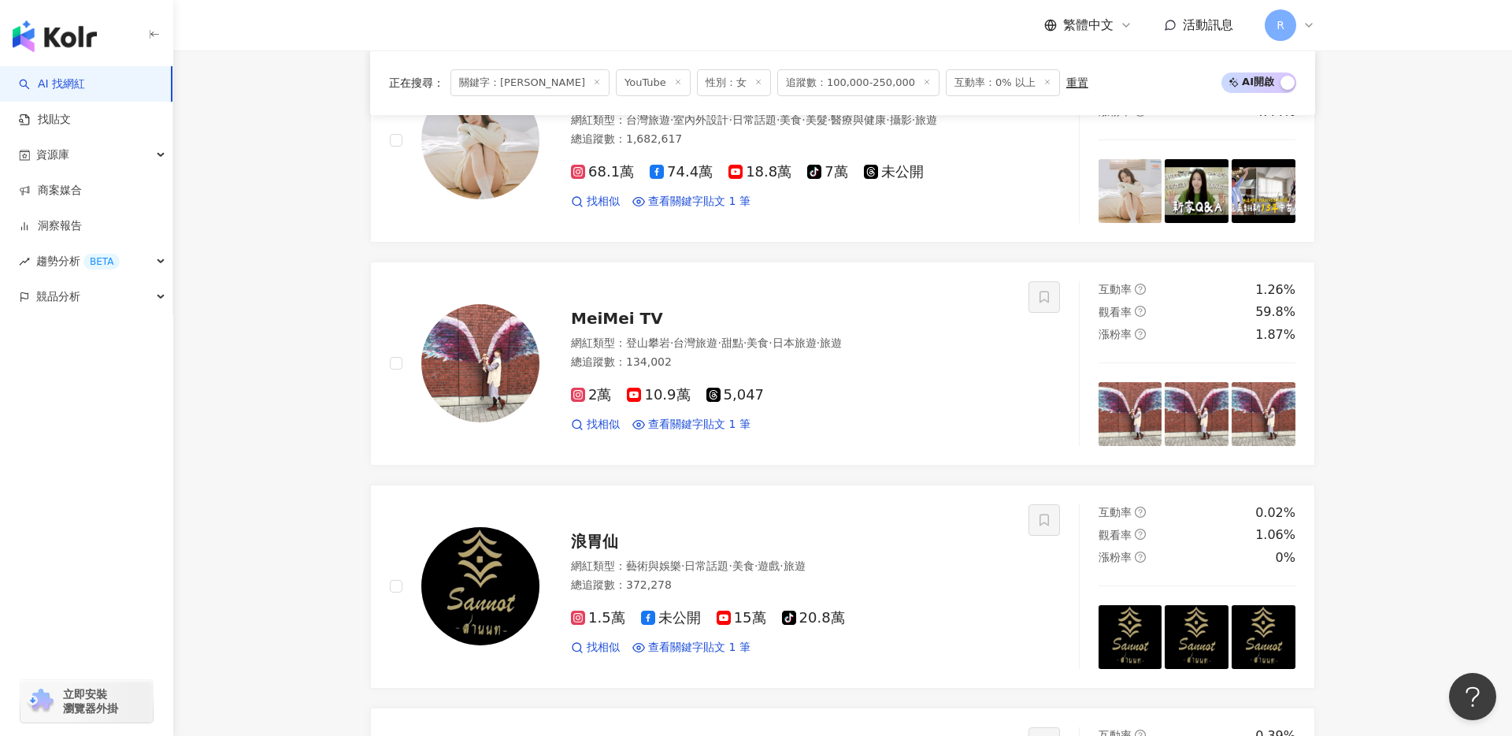
scroll to position [1081, 0]
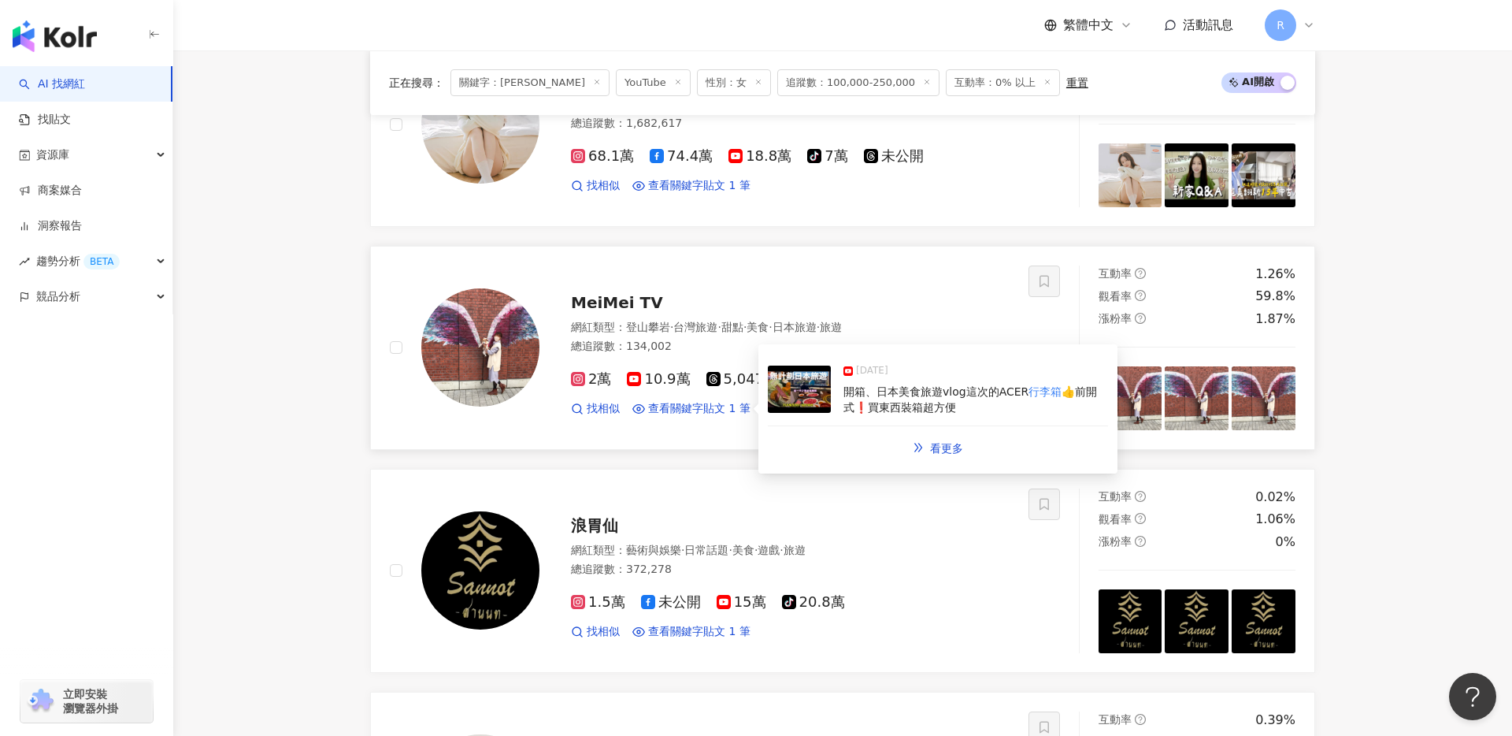
click at [790, 408] on img at bounding box center [799, 388] width 63 height 47
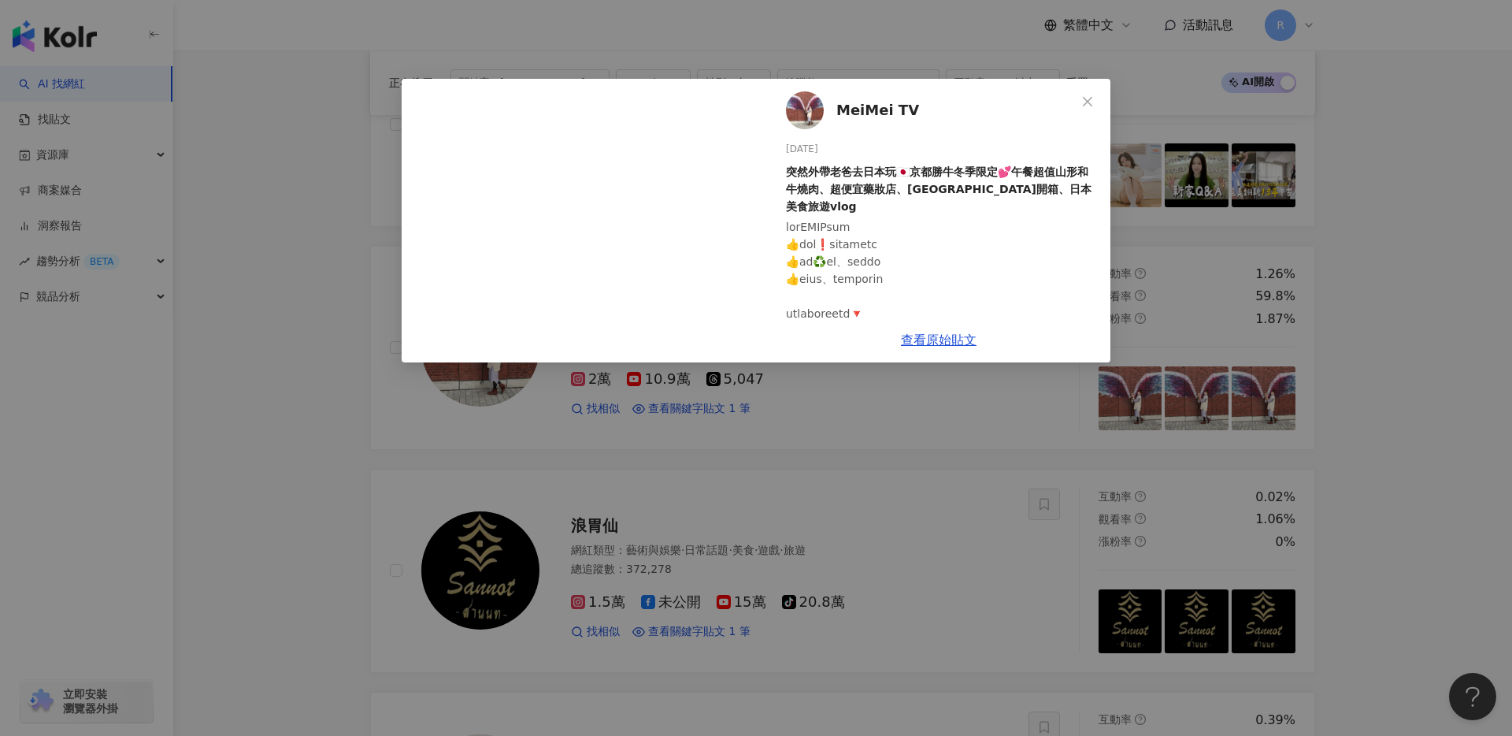
click at [362, 332] on div "MeiMei TV 2025/1/4 突然外帶老爸去日本玩🇯🇵京都勝牛冬季限定💕午餐超值山形和牛燒肉、超便宜藥妝店、東京溫泉飯店開箱、日本美食旅遊vlog 1…" at bounding box center [756, 368] width 1512 height 736
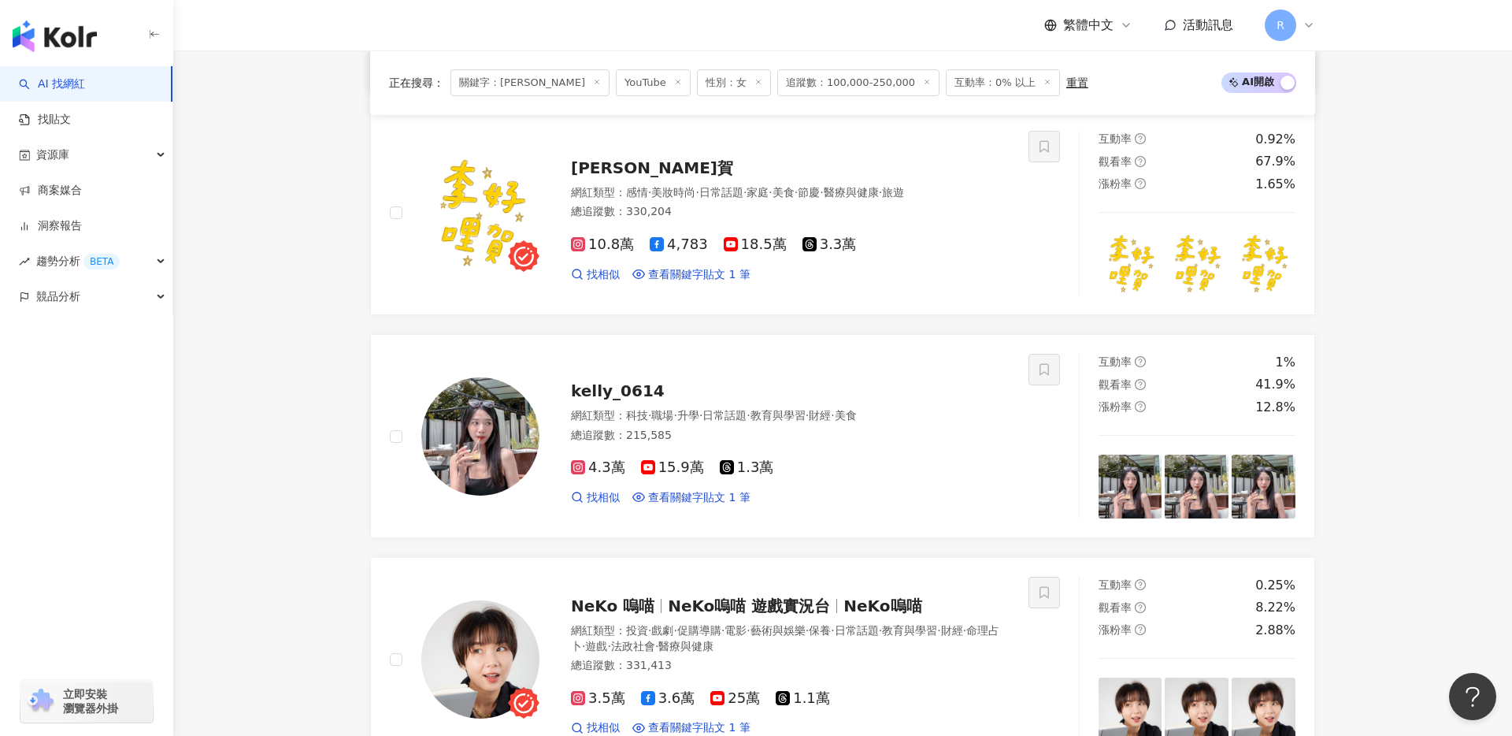
scroll to position [1891, 0]
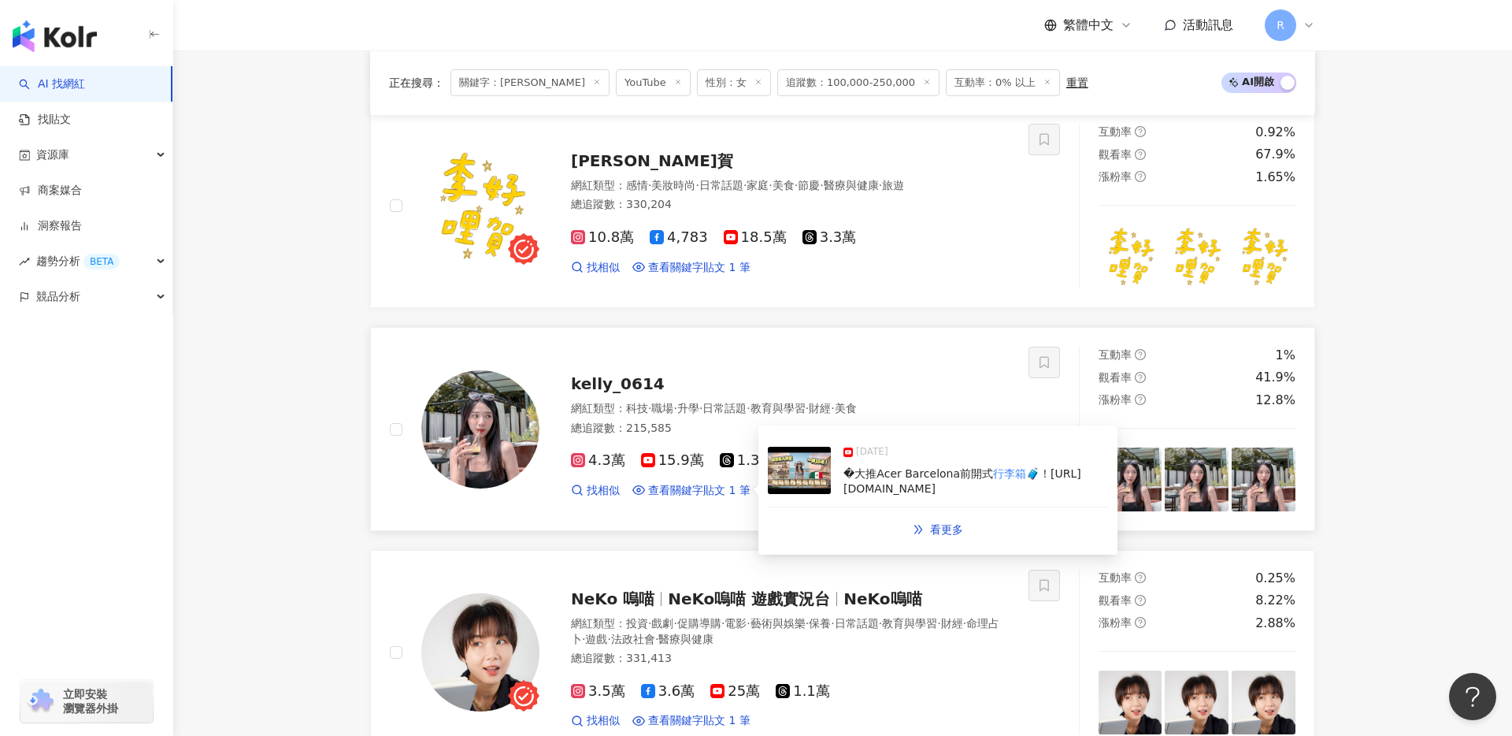
click at [781, 469] on img at bounding box center [799, 470] width 63 height 47
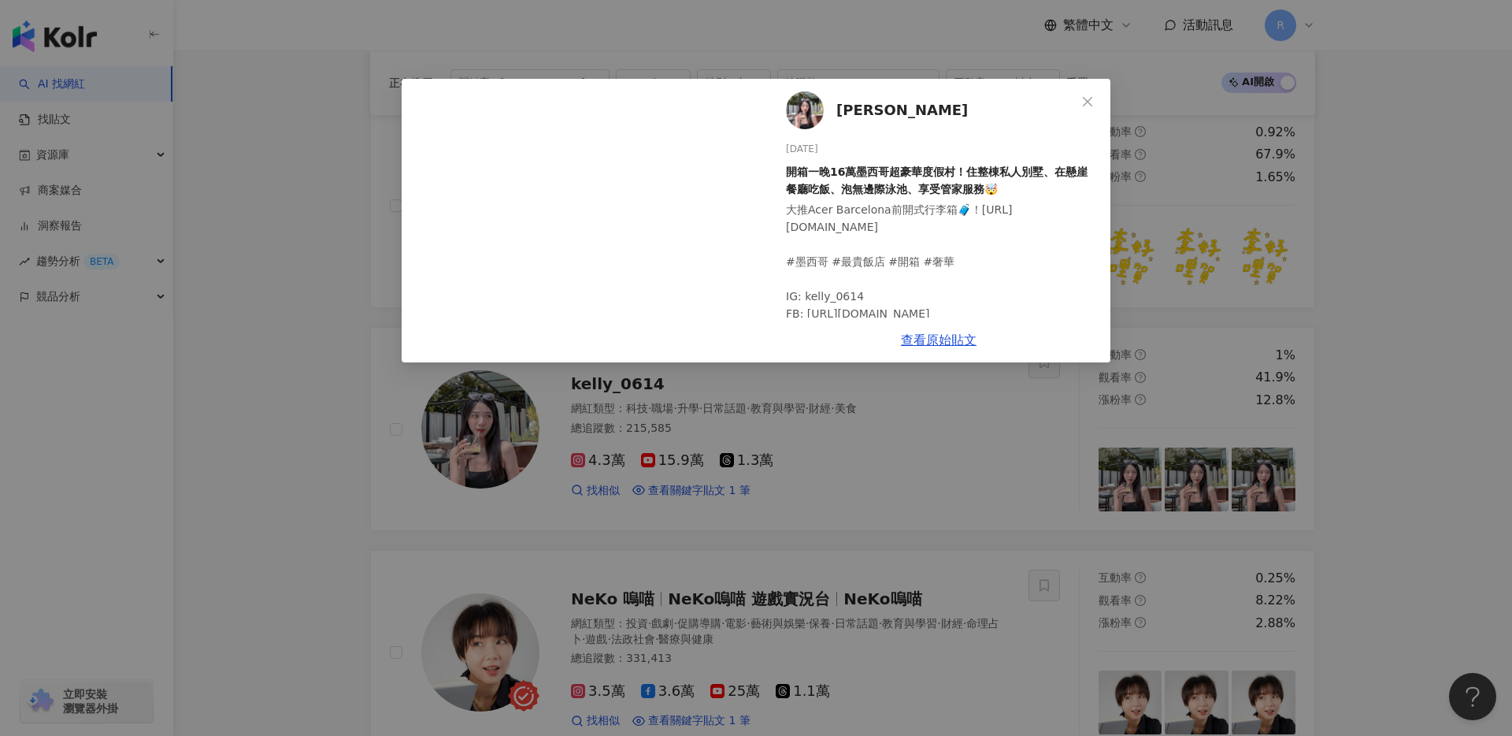
click at [304, 181] on div "Kelly Tsai 2024/11/17 開箱一晚16萬墨西哥超豪華度假村！住整棟私人別墅、在懸崖餐廳吃飯、泡無邊際泳池、享受管家服務🤯 大推Acer Ba…" at bounding box center [756, 368] width 1512 height 736
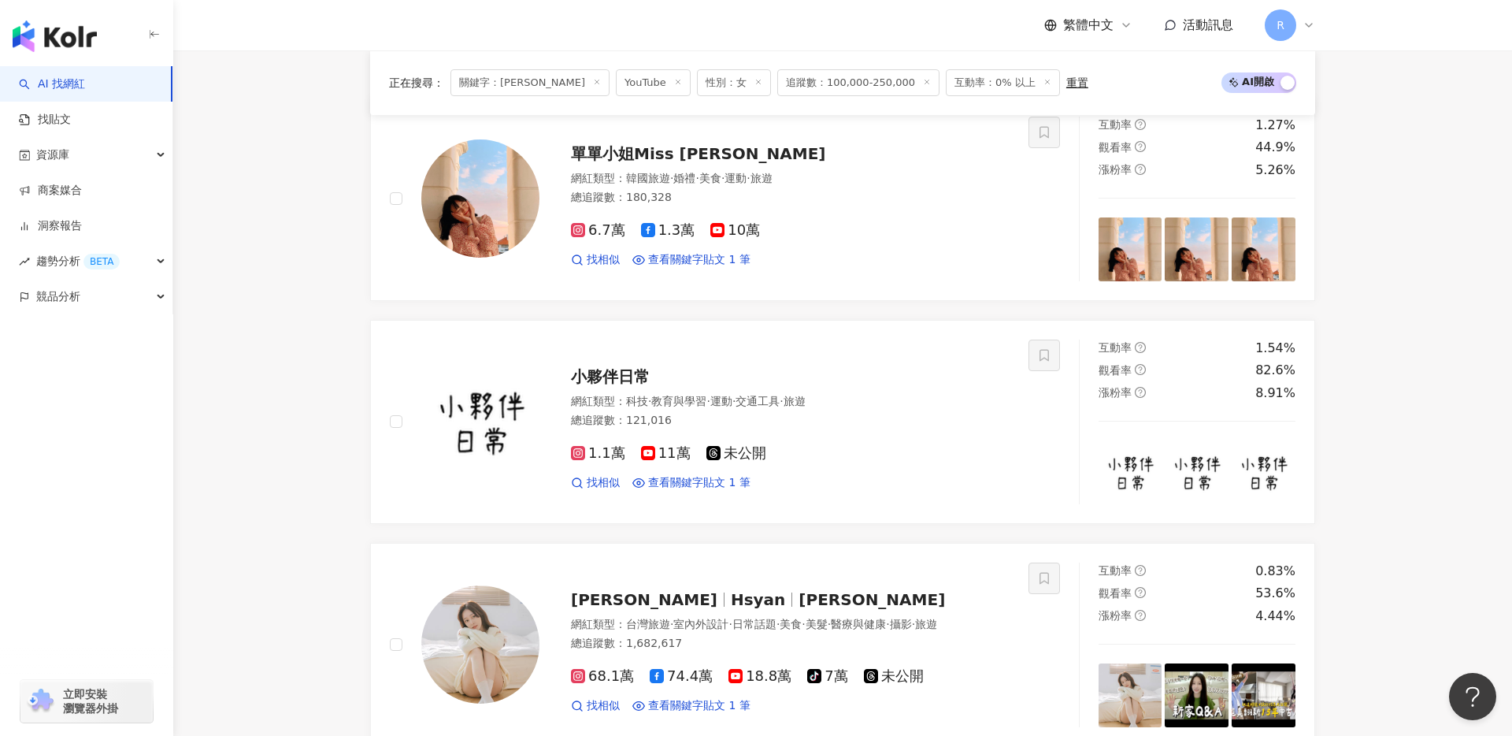
scroll to position [0, 0]
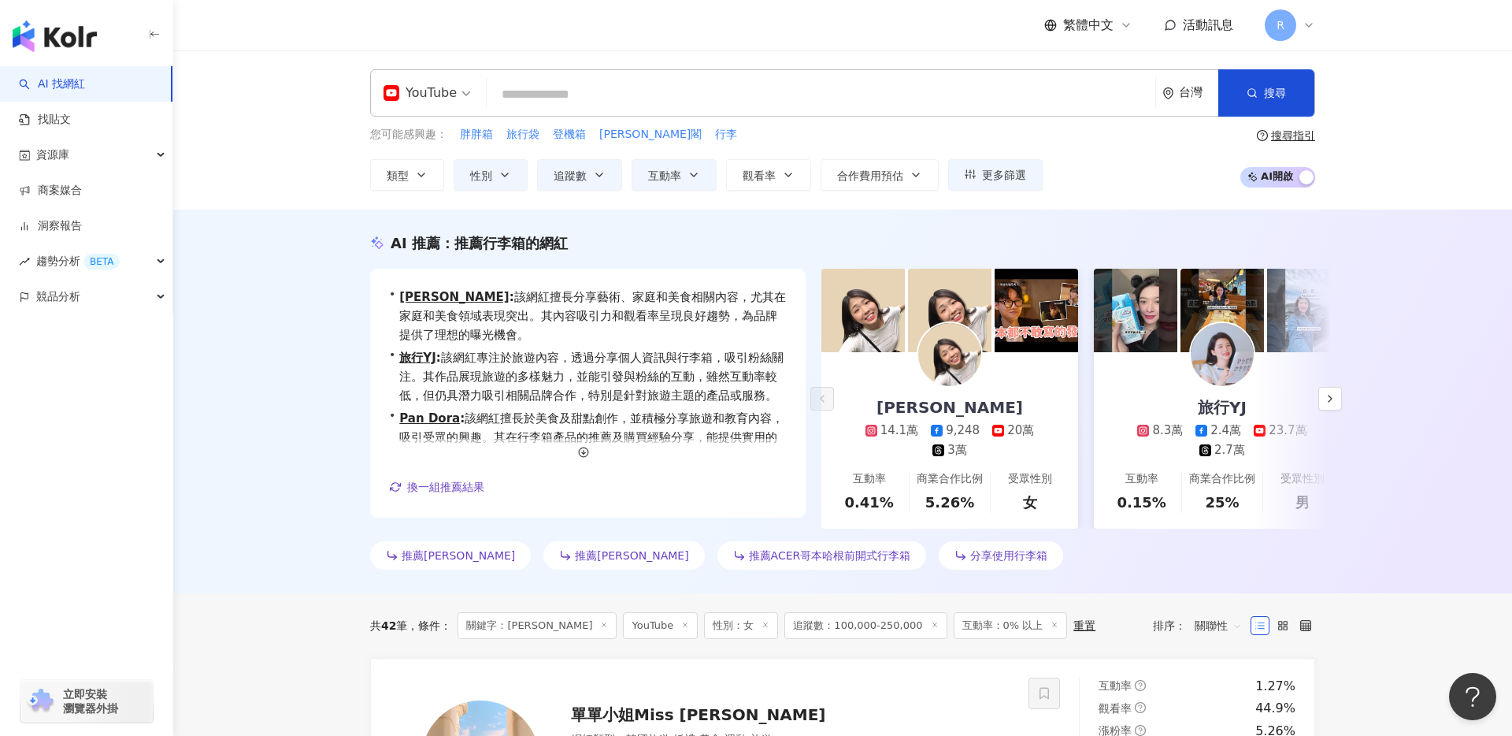
click at [600, 625] on icon at bounding box center [604, 625] width 8 height 8
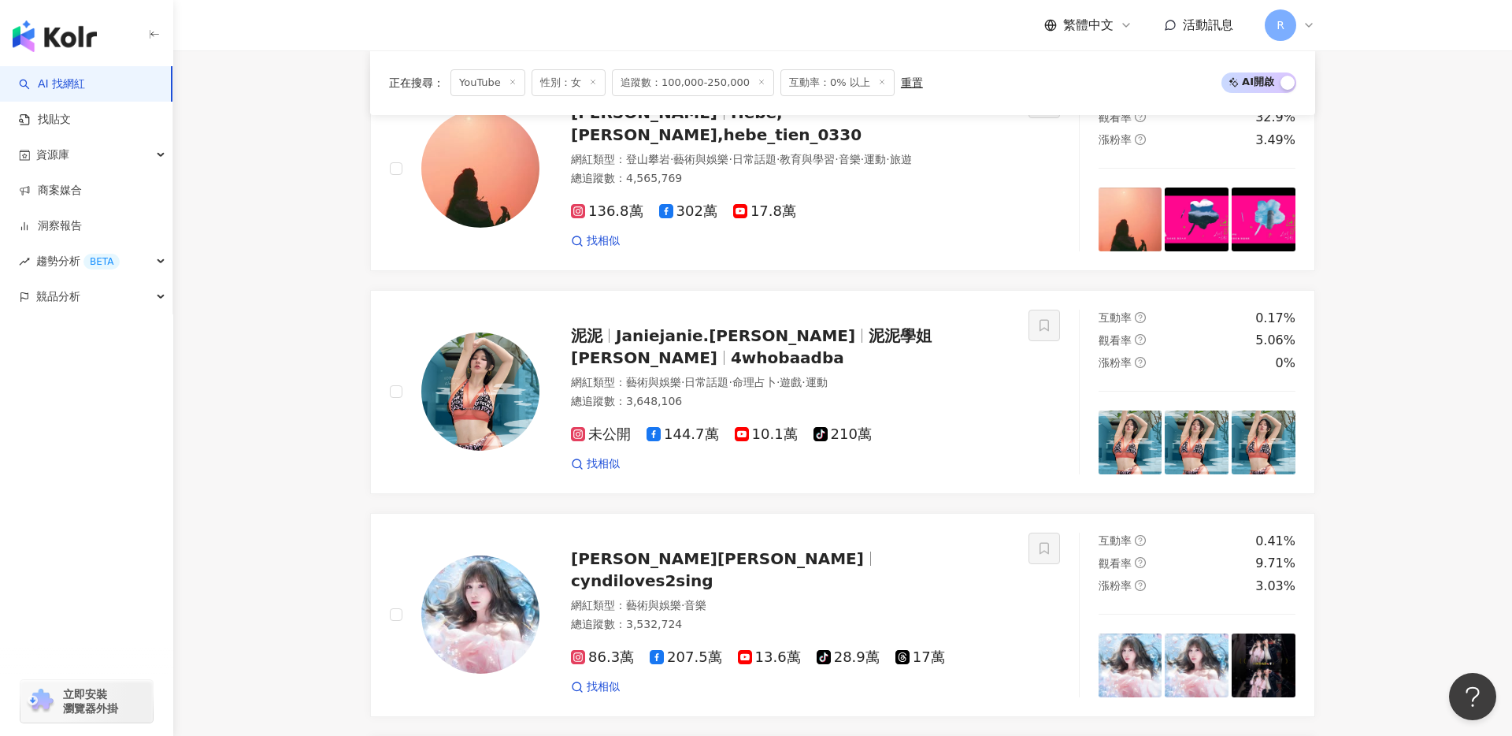
scroll to position [288, 0]
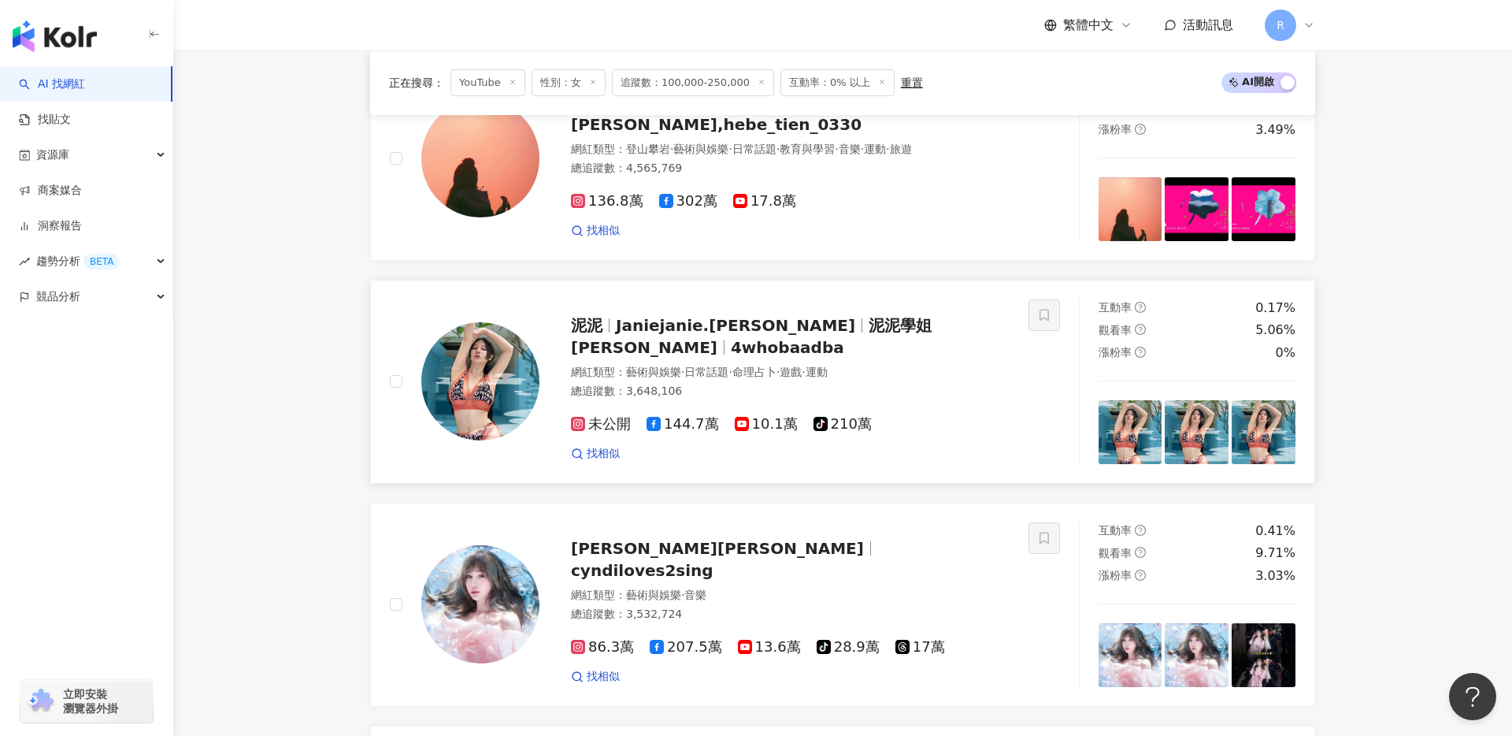
click at [759, 416] on span "10.1萬" at bounding box center [766, 424] width 63 height 17
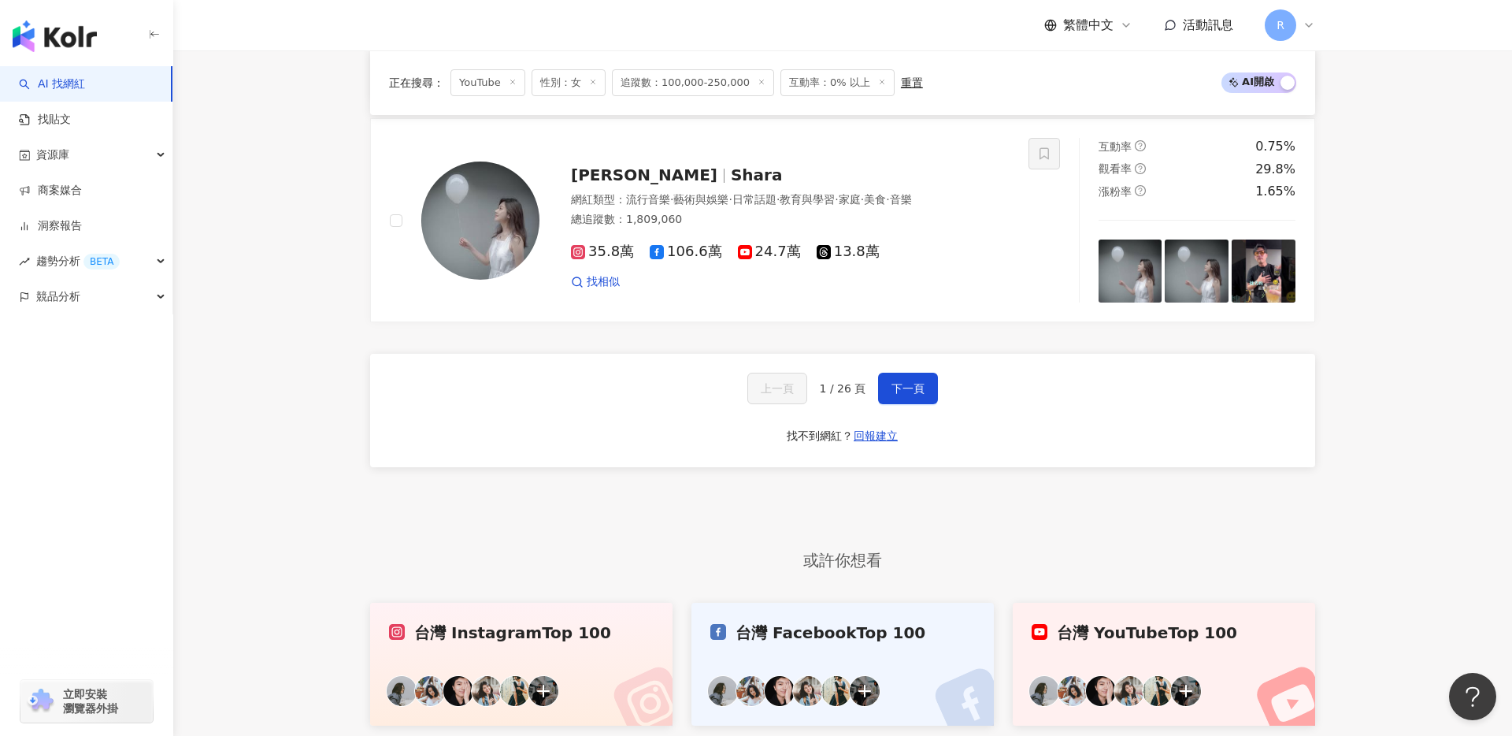
scroll to position [2679, 0]
click at [903, 384] on span "下一頁" at bounding box center [908, 387] width 33 height 13
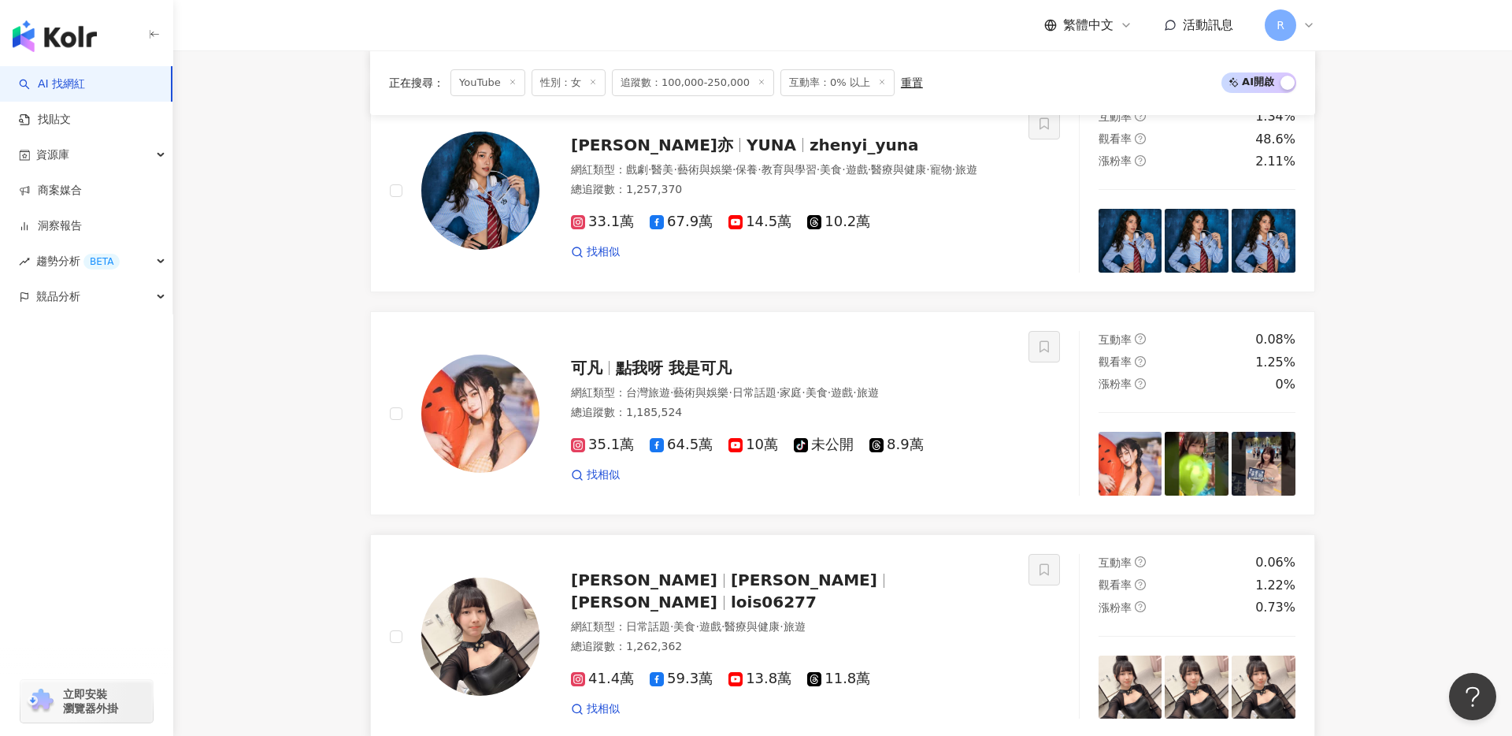
scroll to position [2261, 0]
click at [743, 438] on span "10萬" at bounding box center [754, 445] width 50 height 17
click at [743, 439] on span "10萬" at bounding box center [754, 445] width 50 height 17
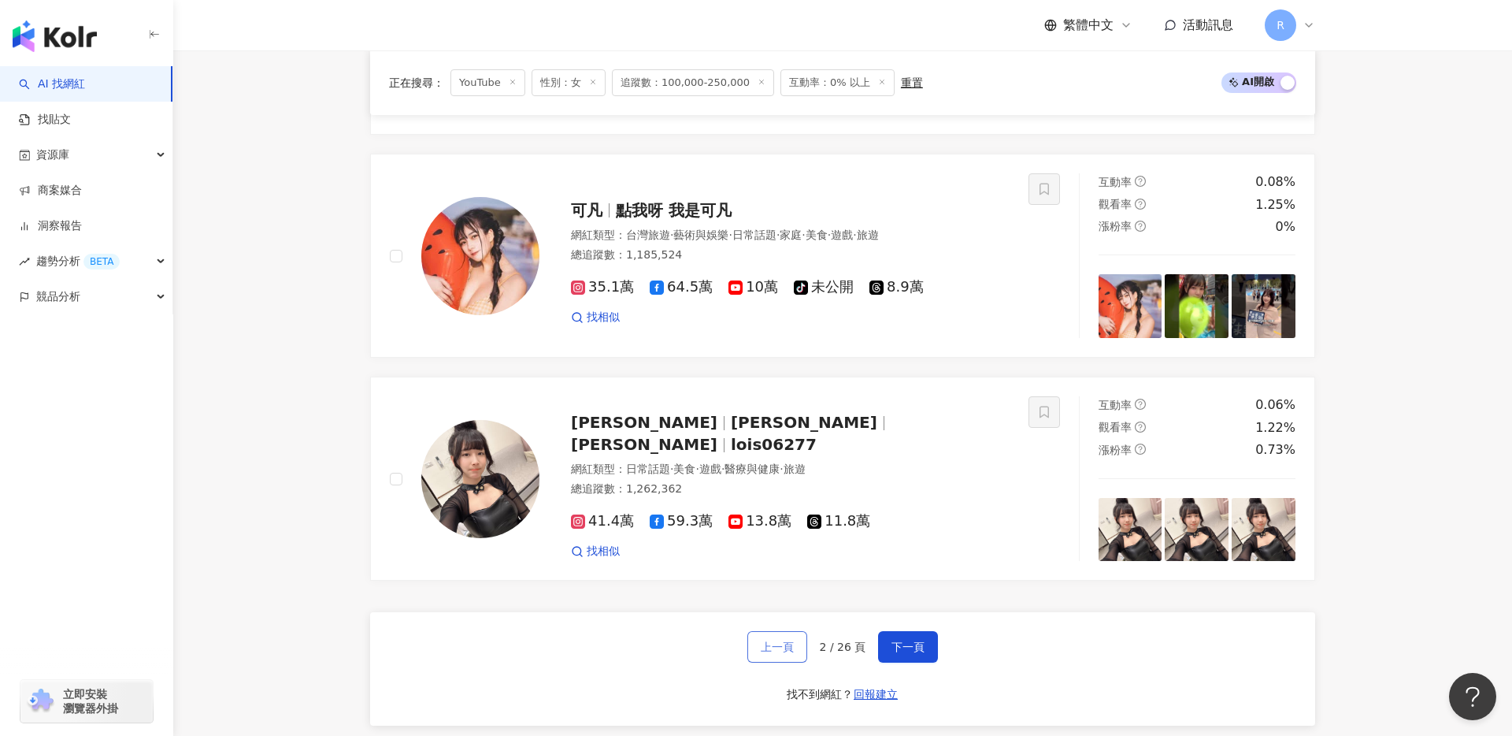
scroll to position [2436, 0]
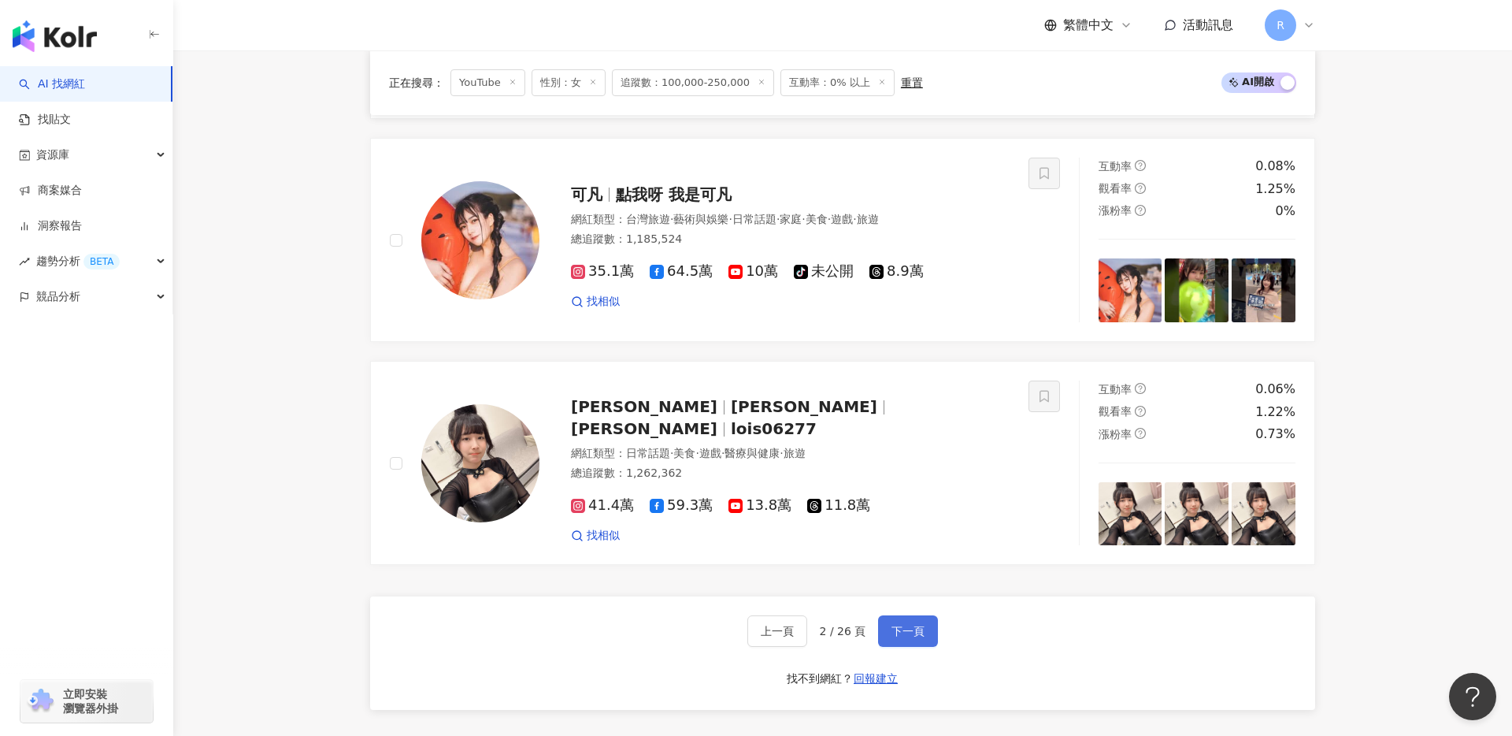
click at [898, 626] on span "下一頁" at bounding box center [908, 631] width 33 height 13
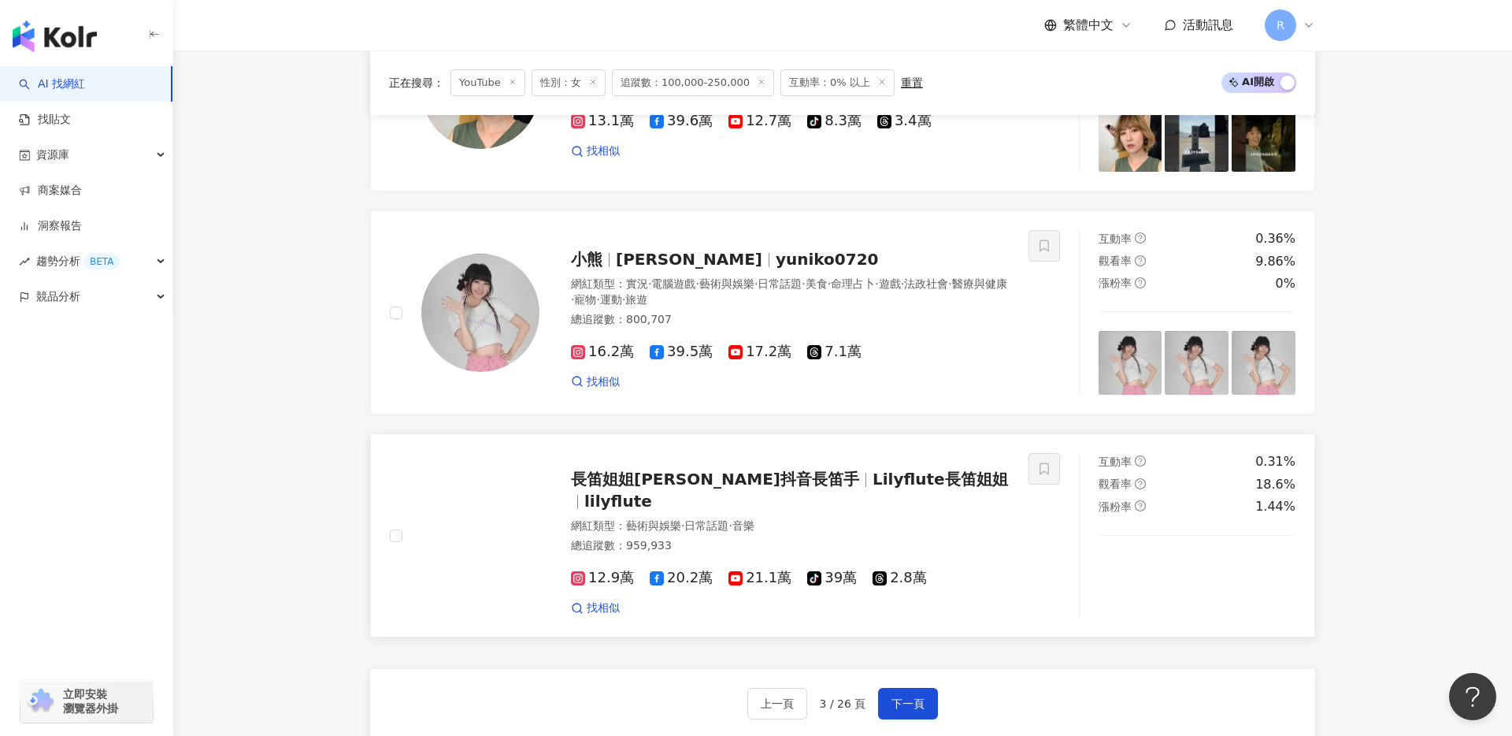
scroll to position [2361, 0]
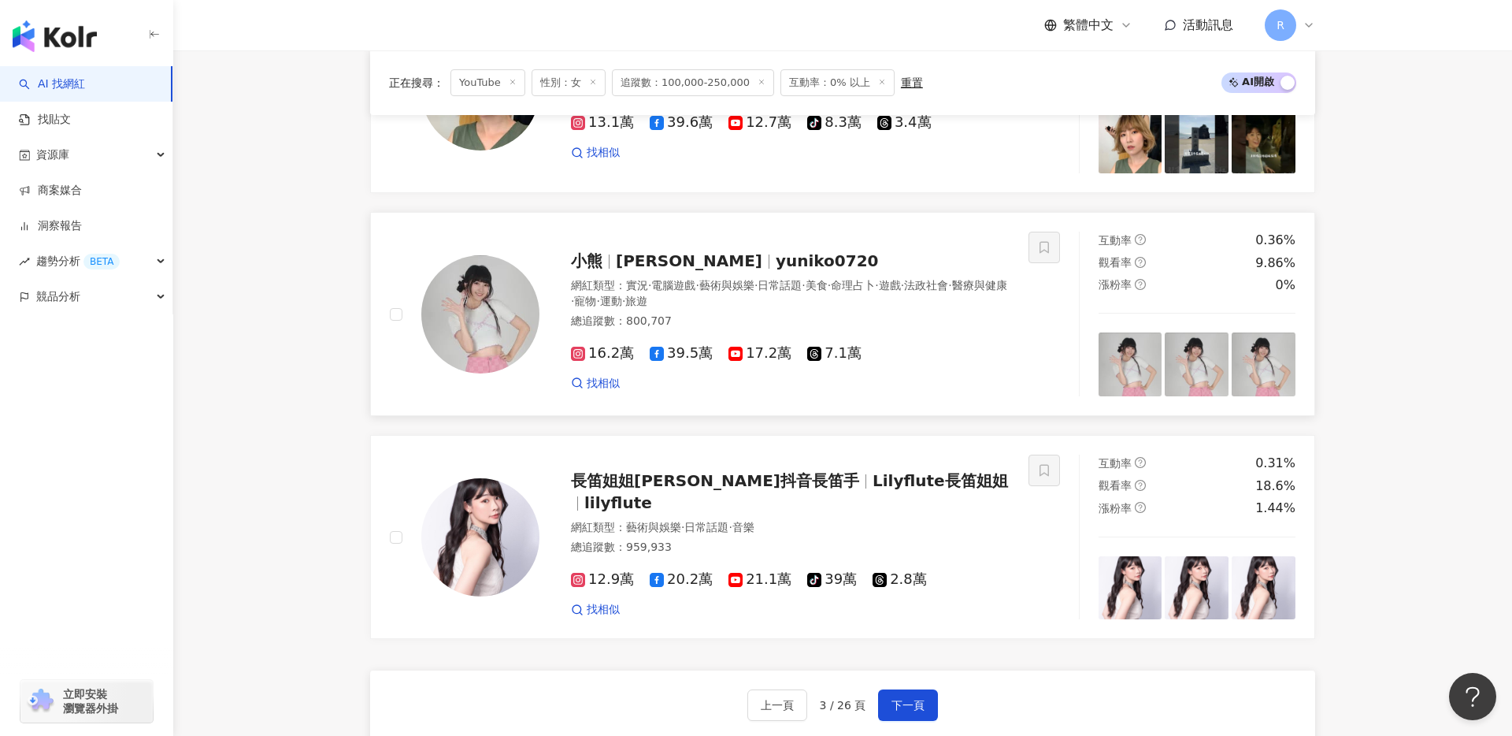
click at [760, 350] on span "17.2萬" at bounding box center [760, 353] width 63 height 17
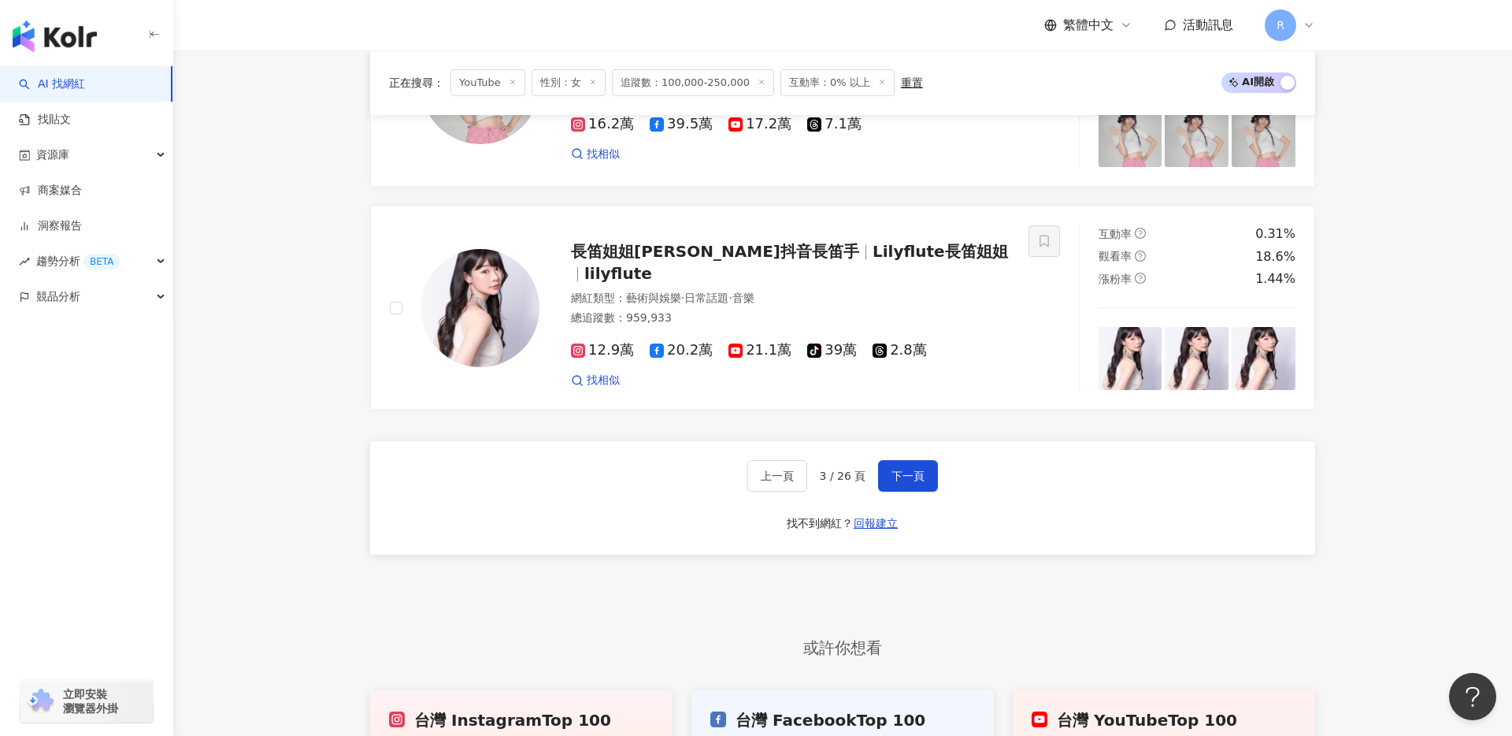
scroll to position [2745, 0]
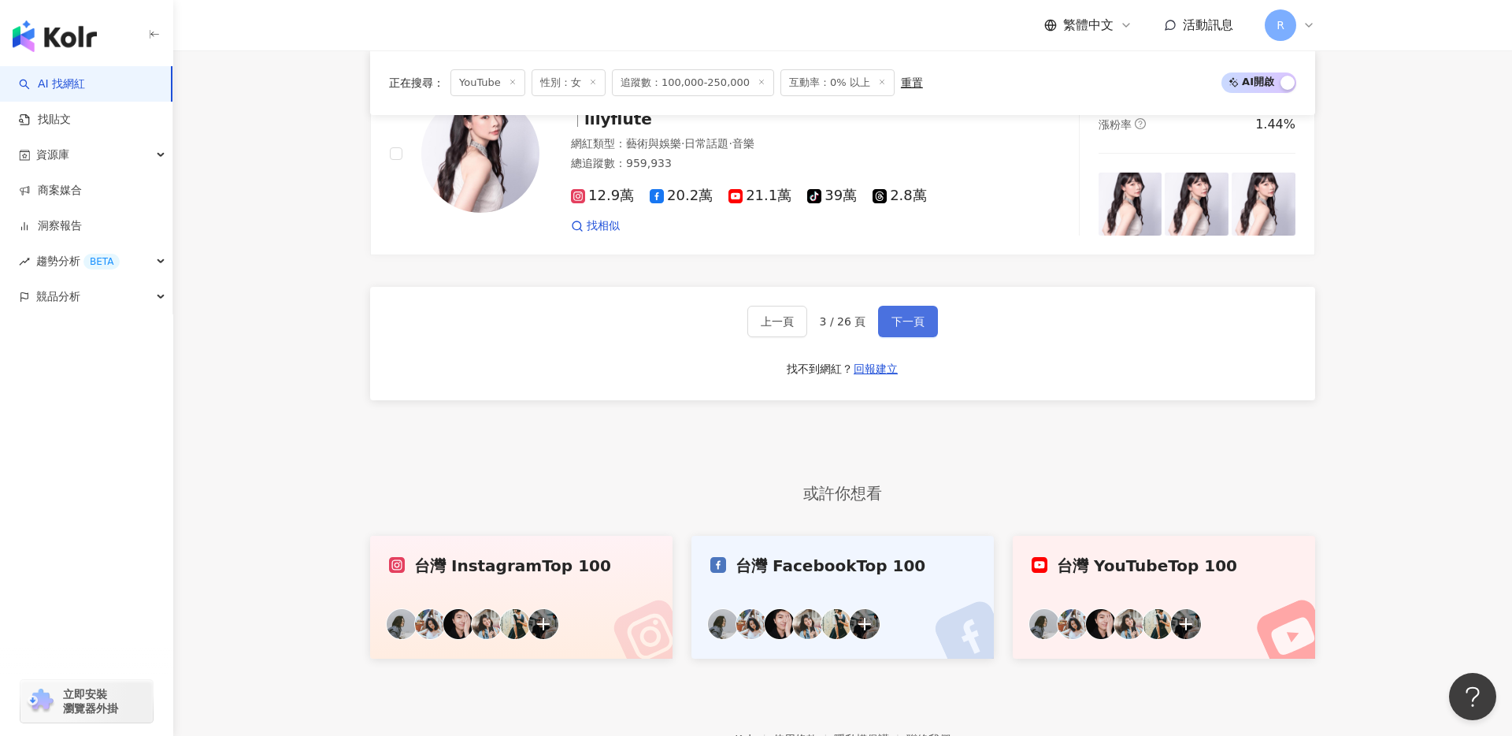
click at [923, 333] on button "下一頁" at bounding box center [908, 322] width 60 height 32
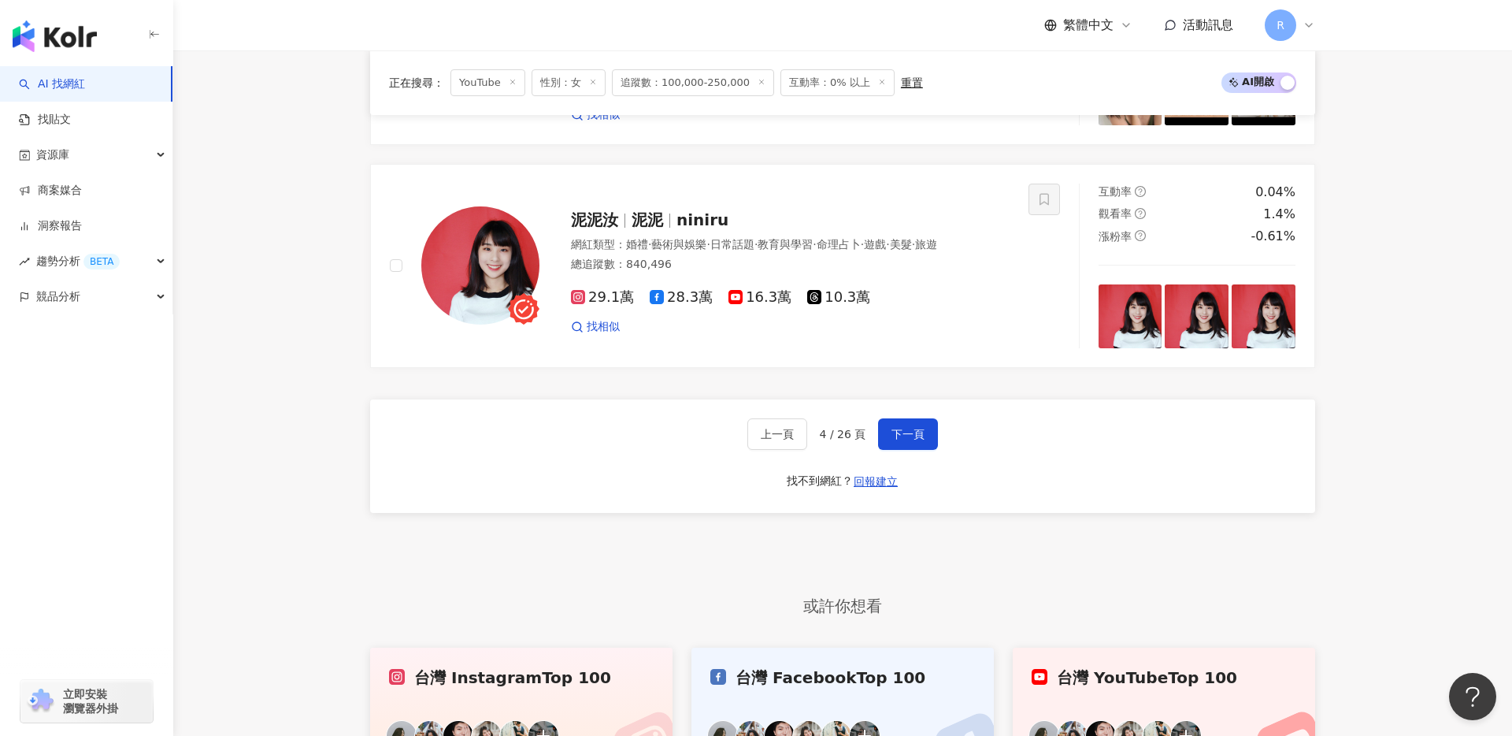
scroll to position [2761, 0]
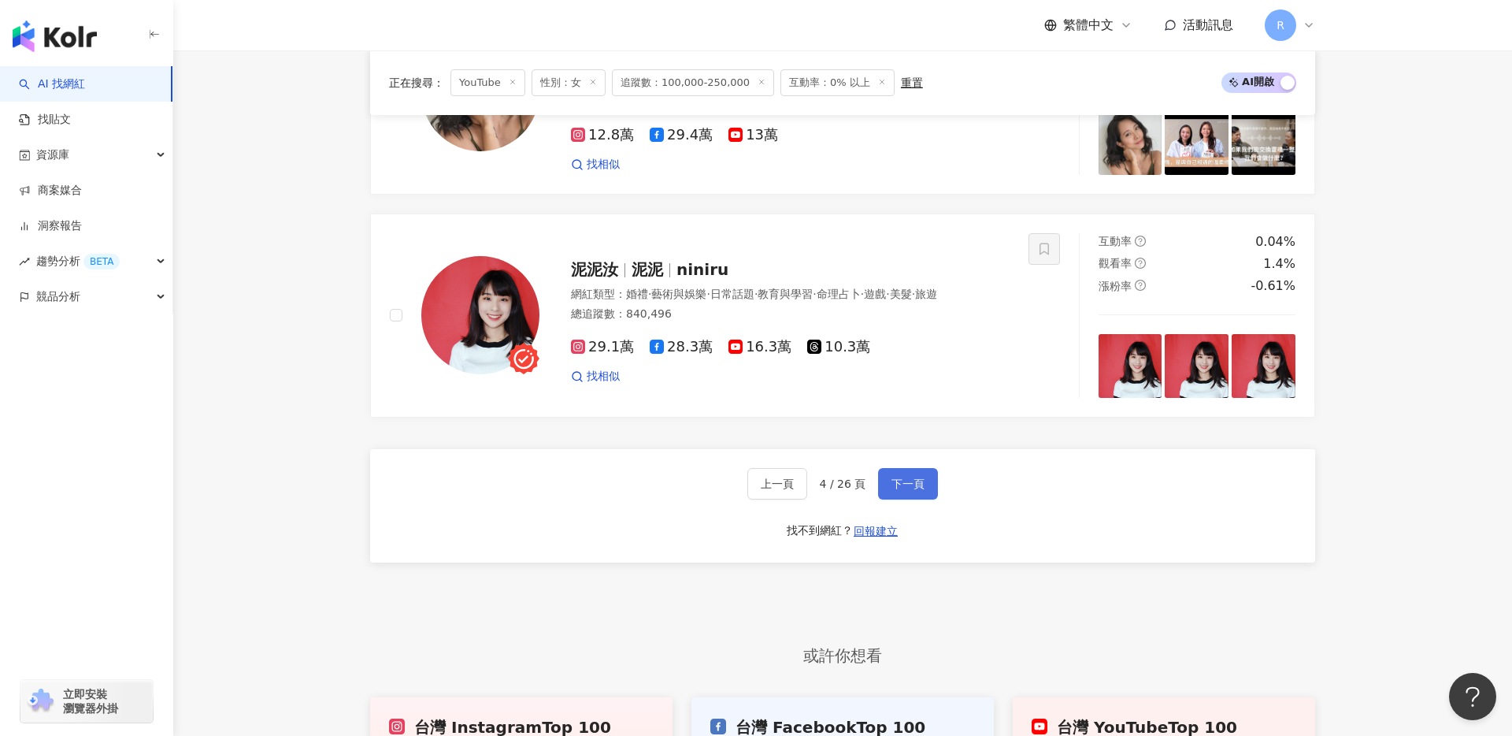
click at [903, 477] on span "下一頁" at bounding box center [908, 483] width 33 height 13
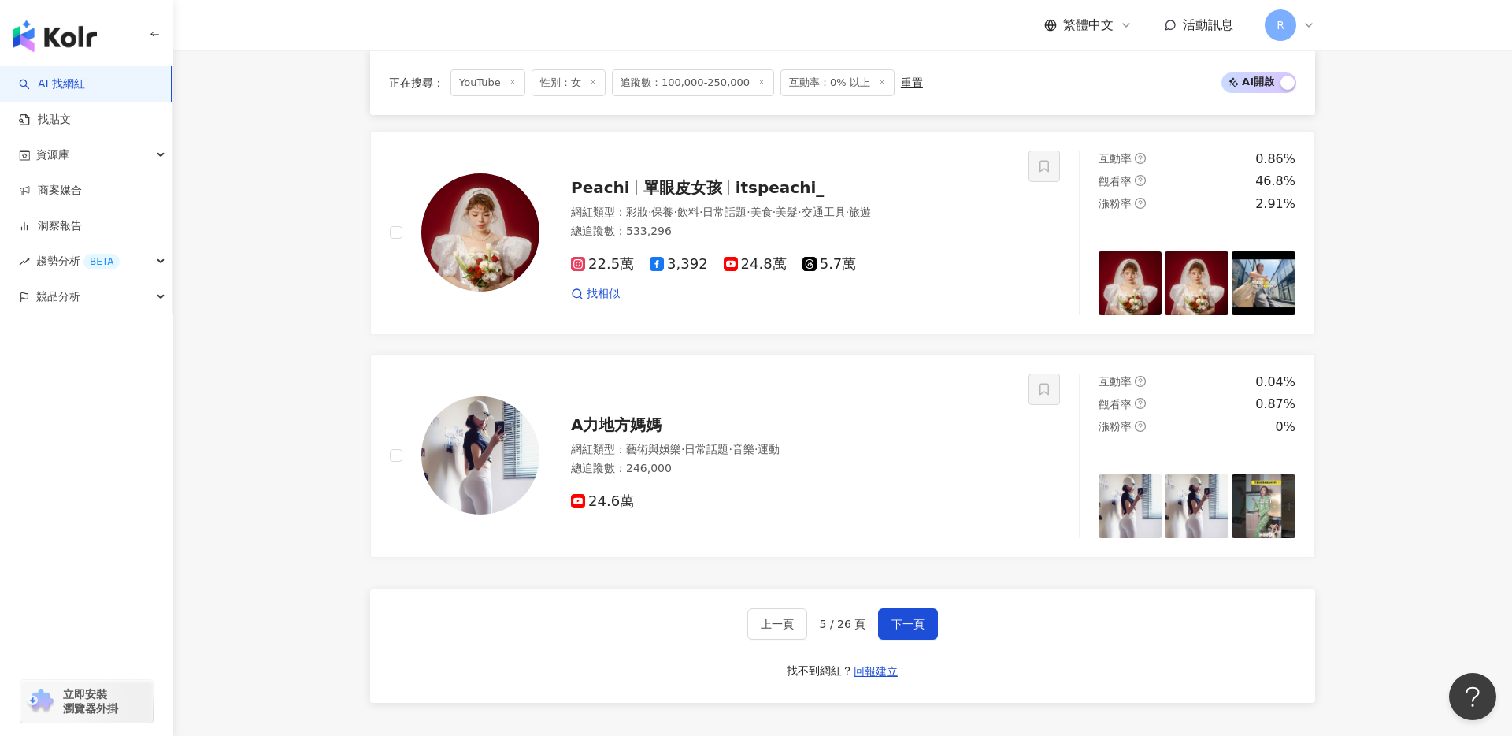
scroll to position [2527, 0]
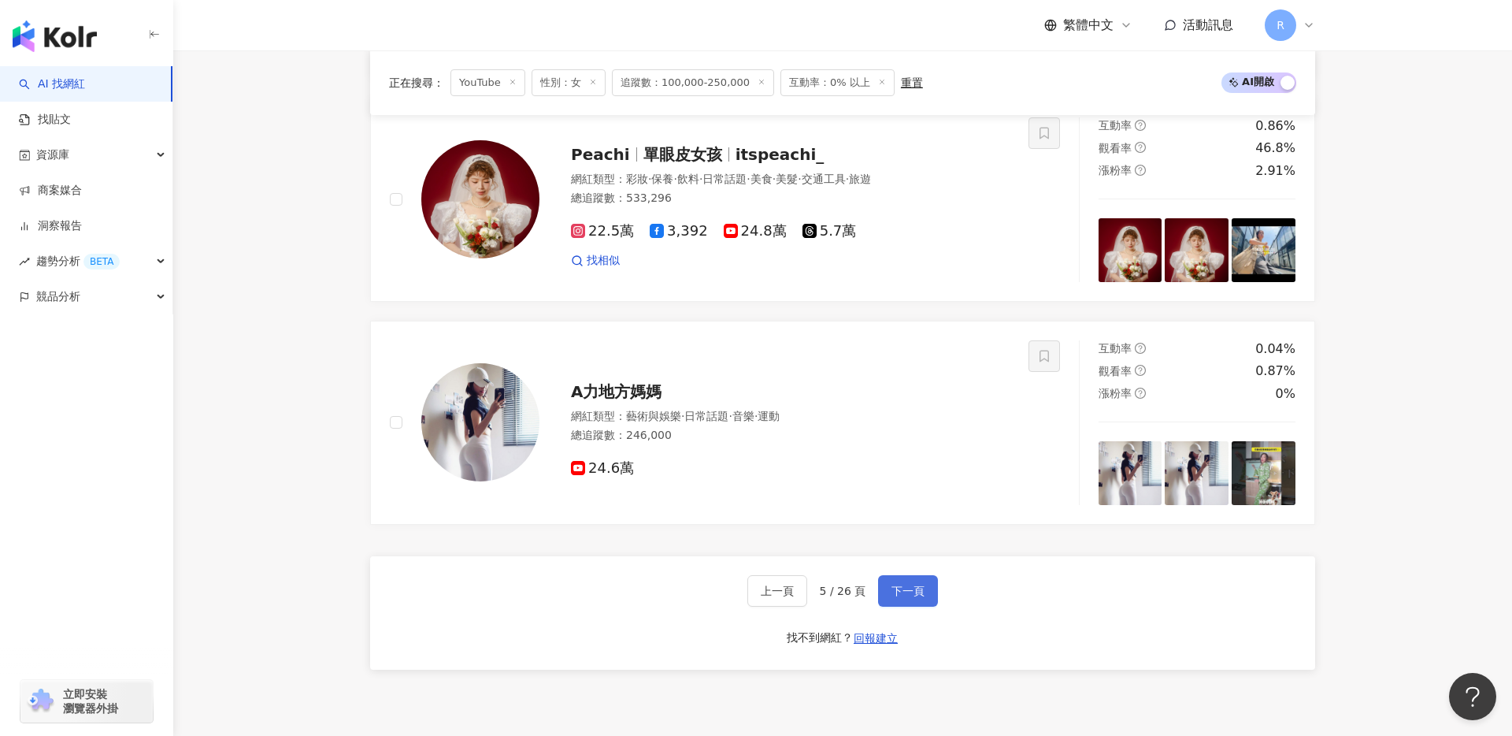
click at [923, 584] on span "下一頁" at bounding box center [908, 590] width 33 height 13
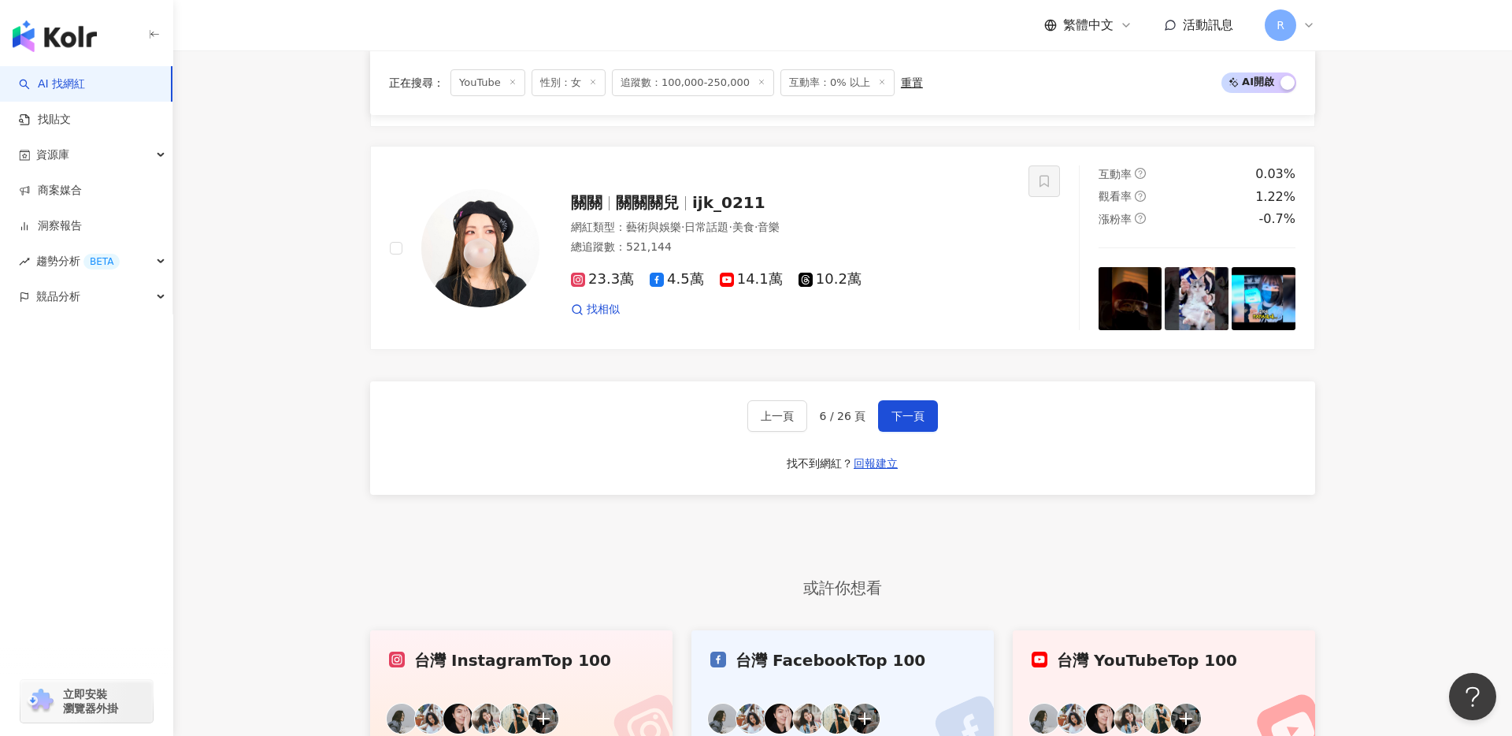
scroll to position [2743, 0]
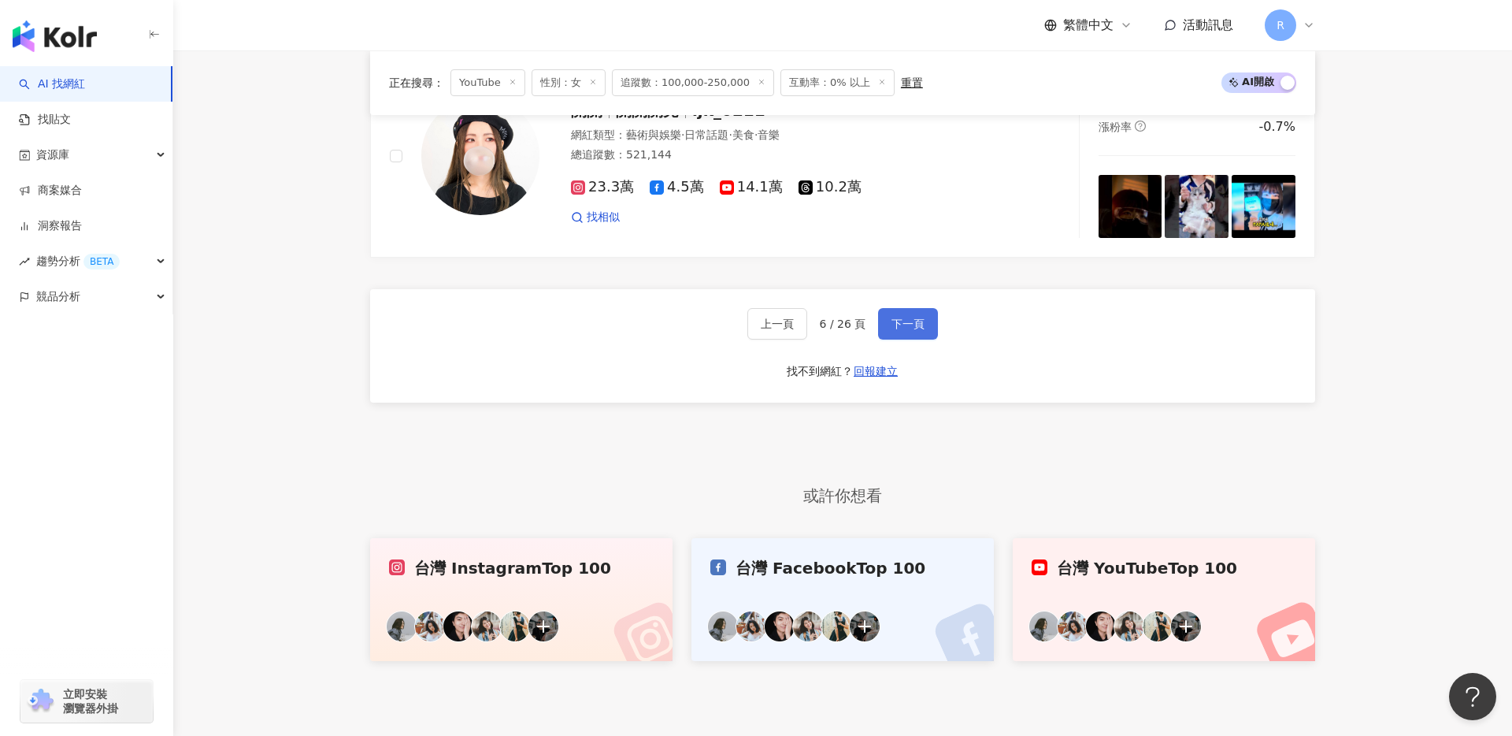
click at [907, 324] on span "下一頁" at bounding box center [908, 323] width 33 height 13
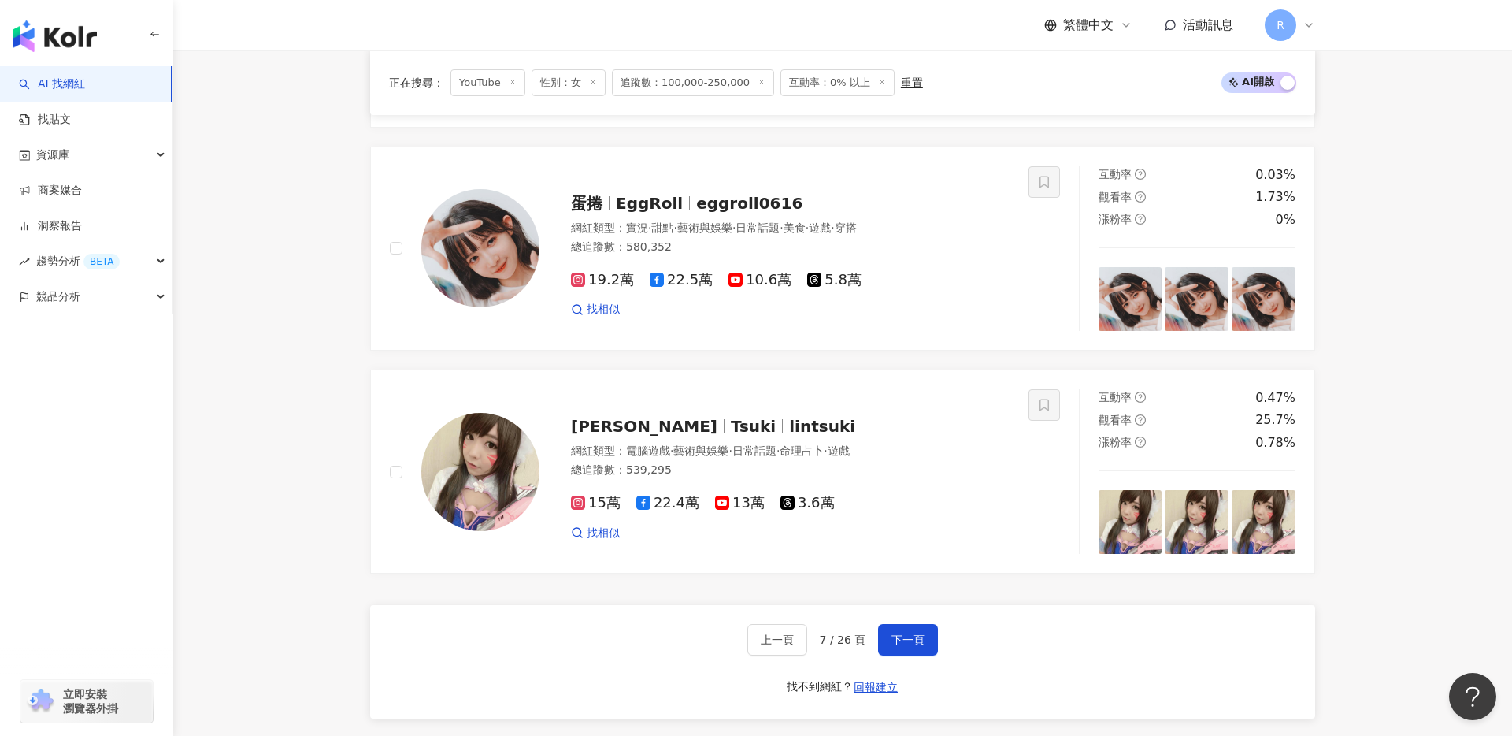
scroll to position [2580, 0]
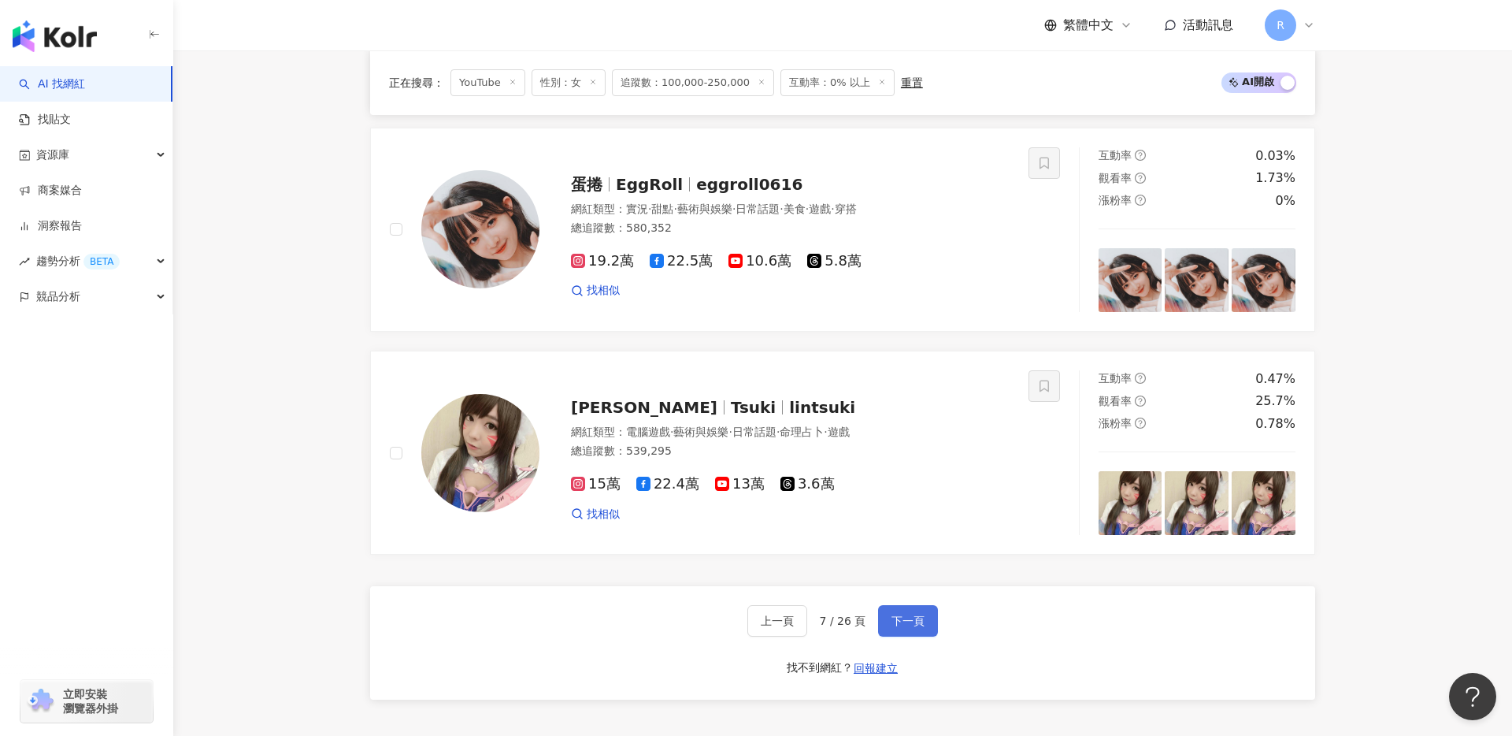
click at [922, 625] on span "下一頁" at bounding box center [908, 620] width 33 height 13
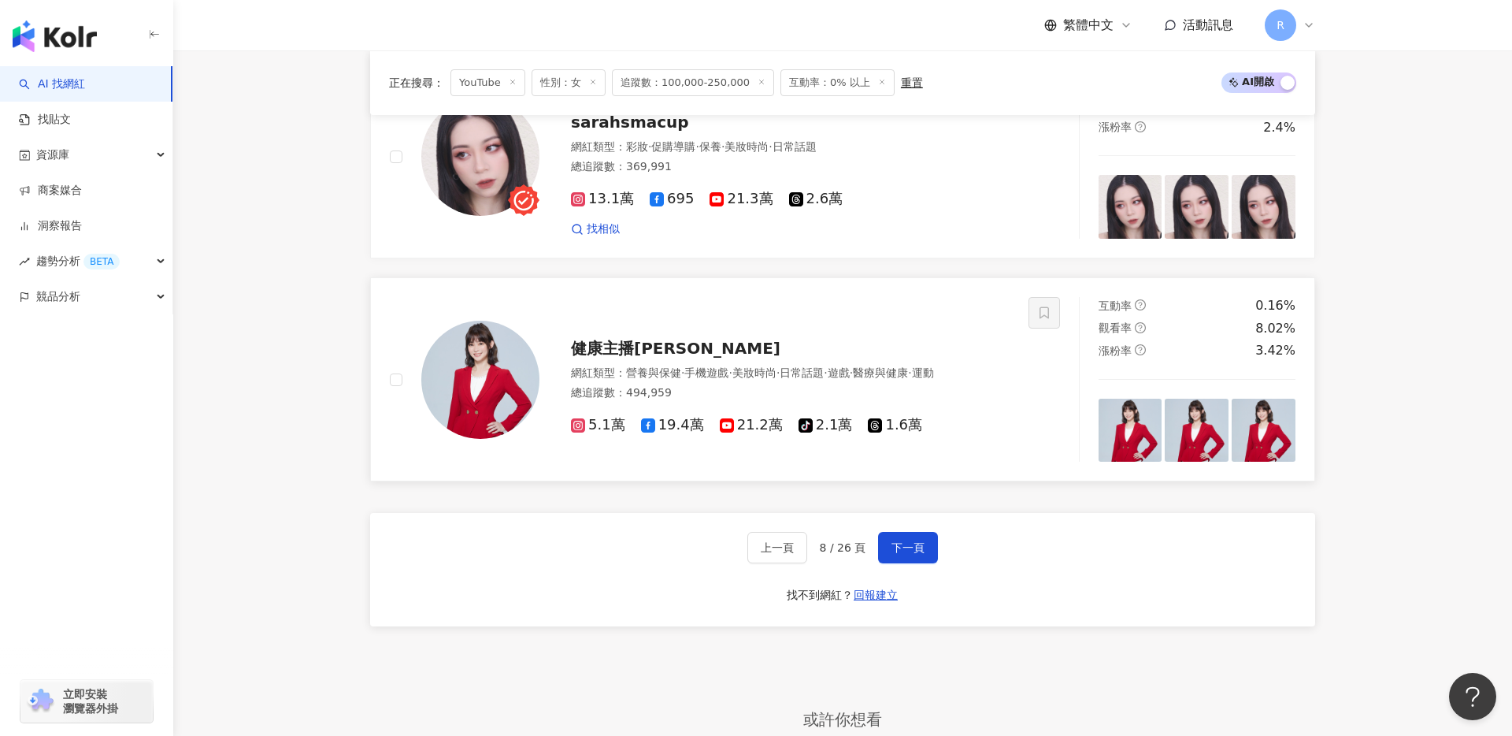
scroll to position [2550, 0]
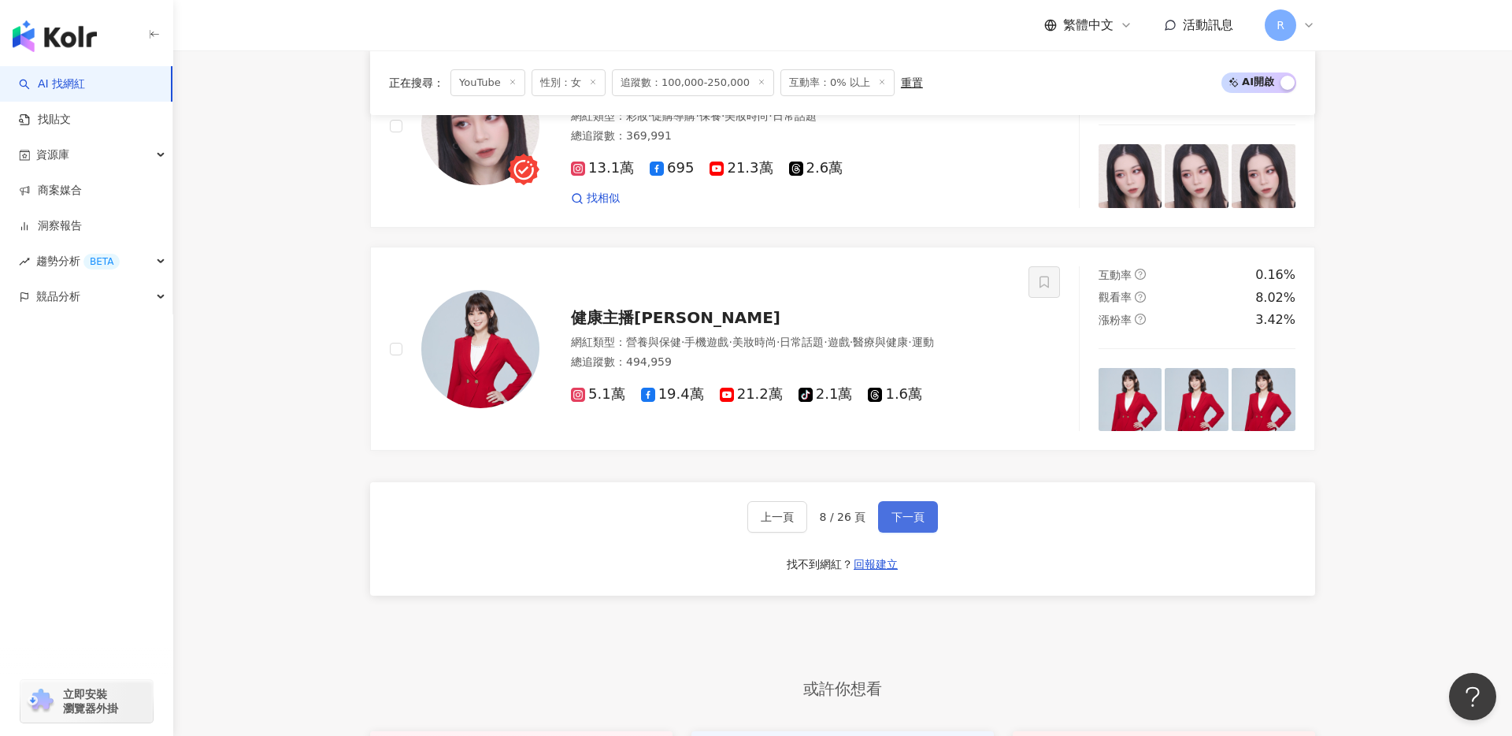
click at [893, 506] on button "下一頁" at bounding box center [908, 517] width 60 height 32
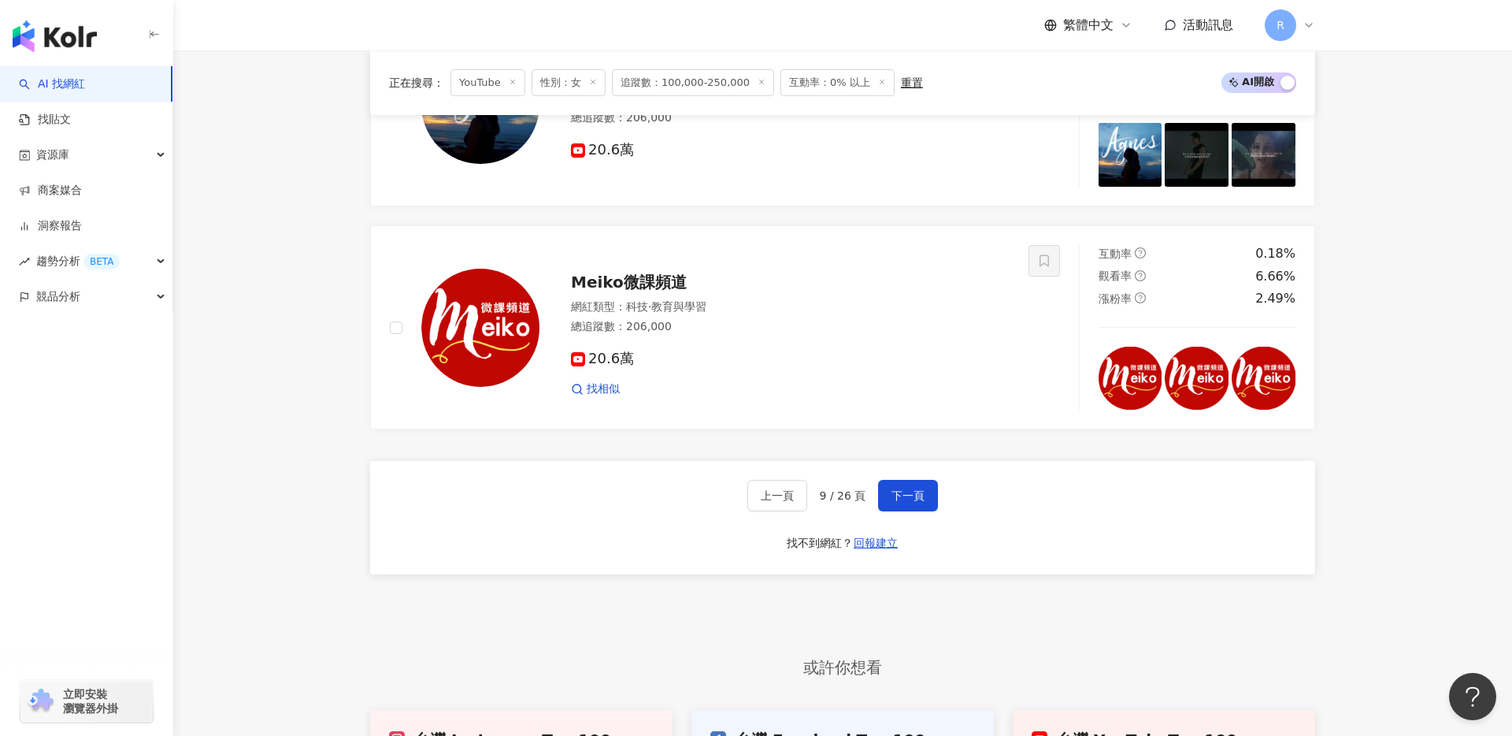
scroll to position [2619, 0]
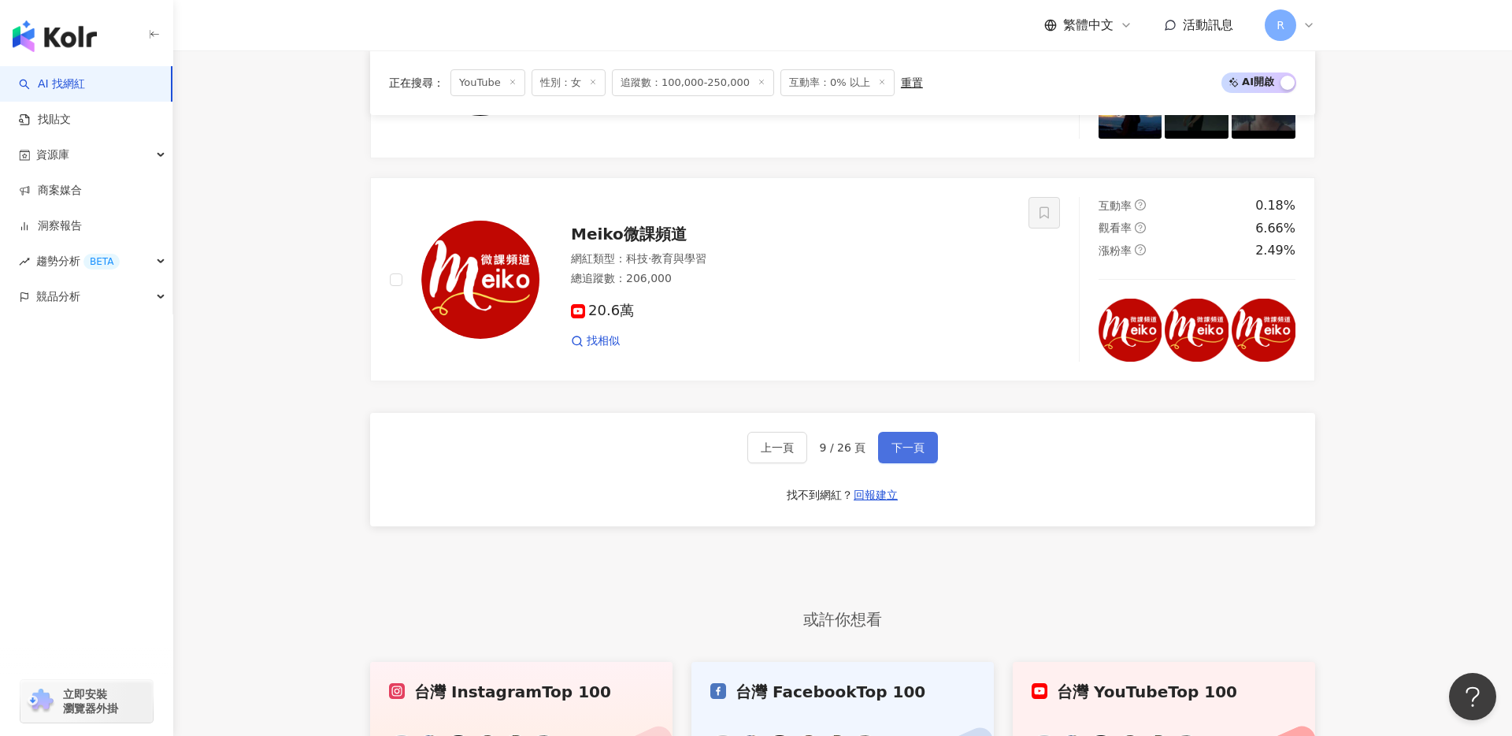
click at [903, 445] on span "下一頁" at bounding box center [908, 447] width 33 height 13
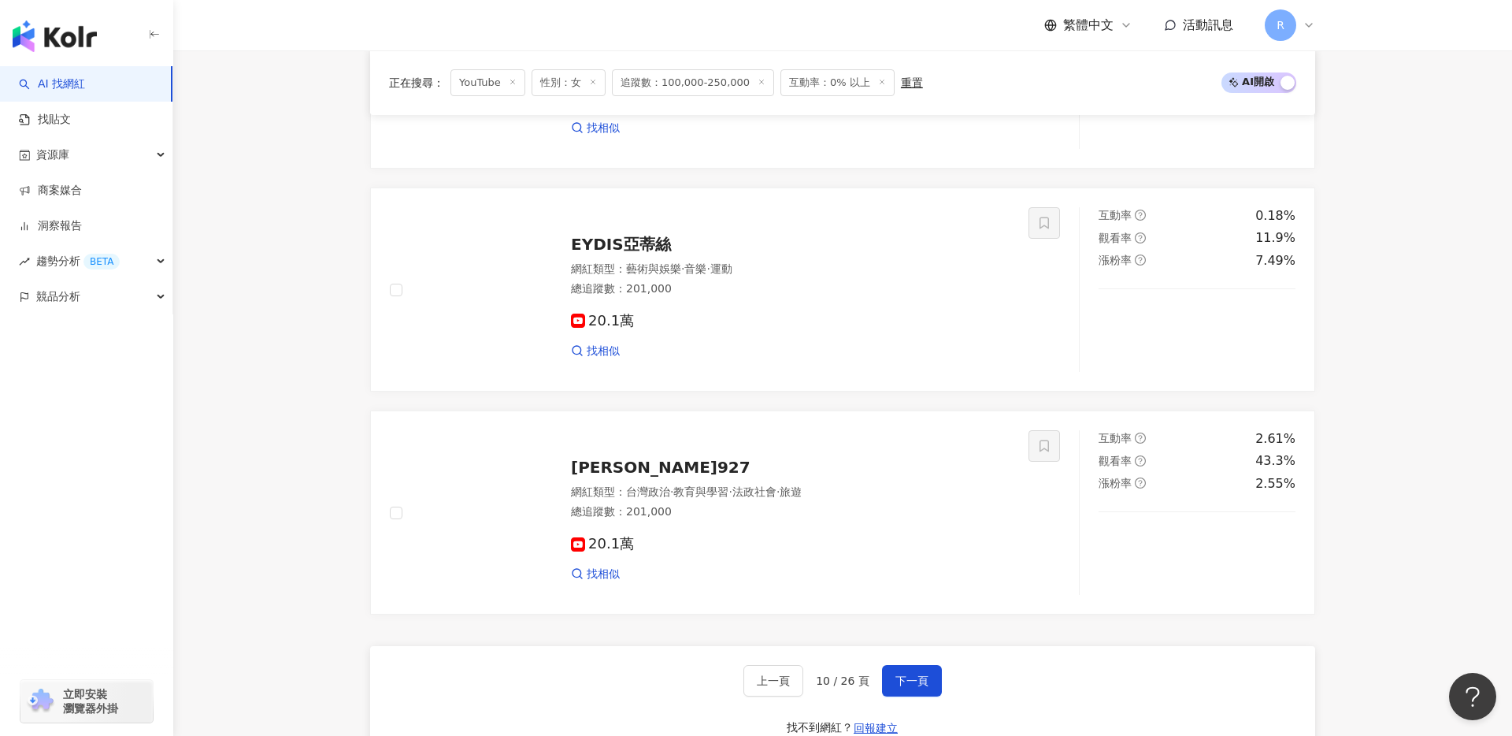
scroll to position [2592, 0]
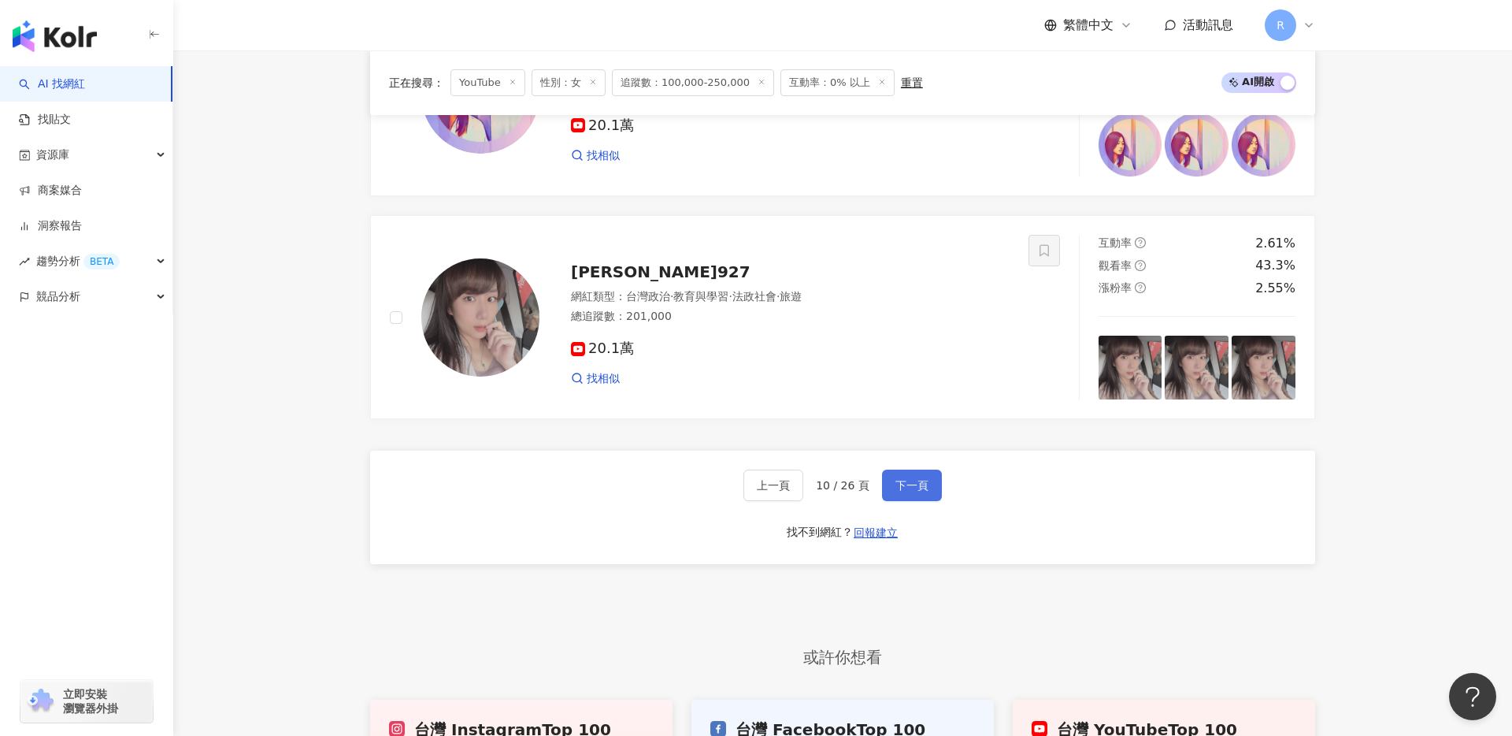
click at [922, 479] on span "下一頁" at bounding box center [912, 485] width 33 height 13
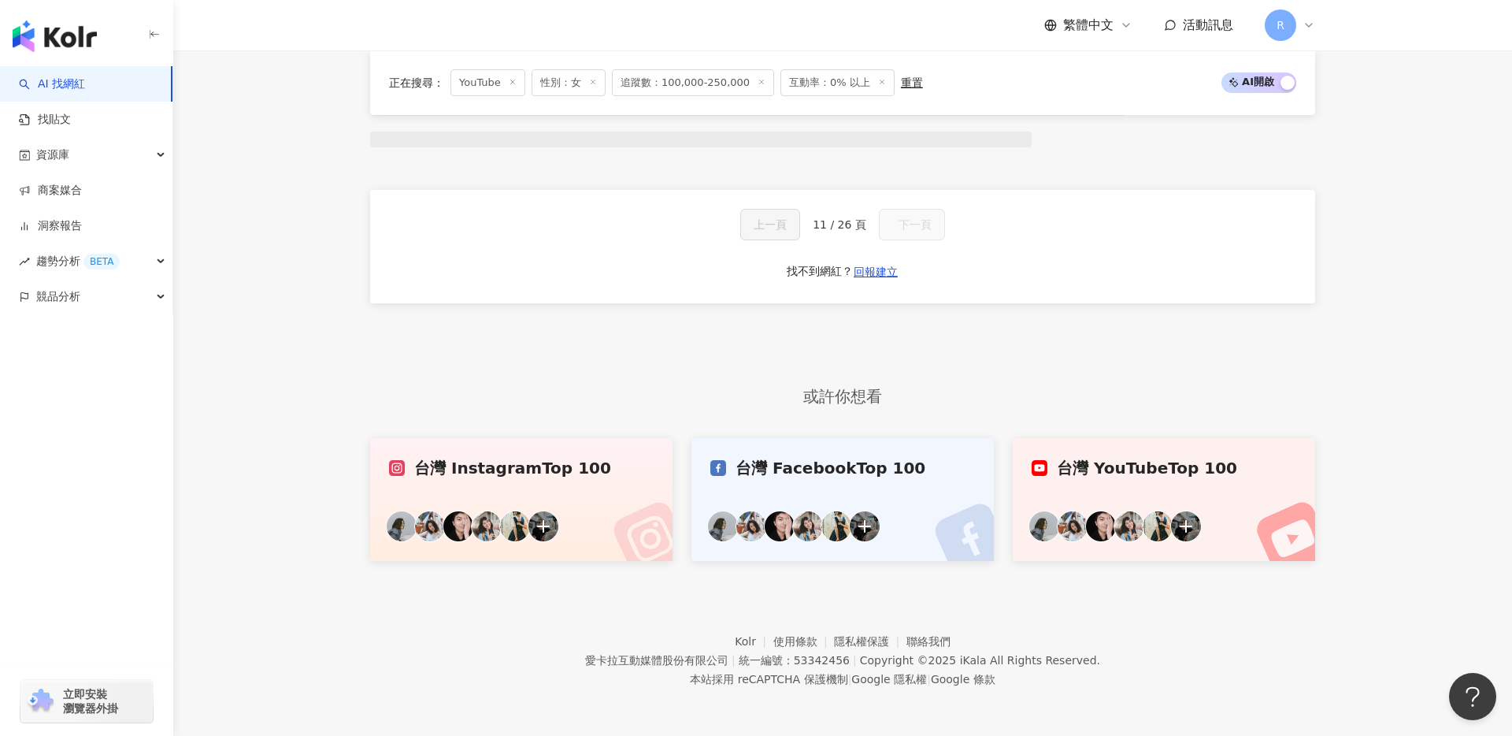
scroll to position [872, 0]
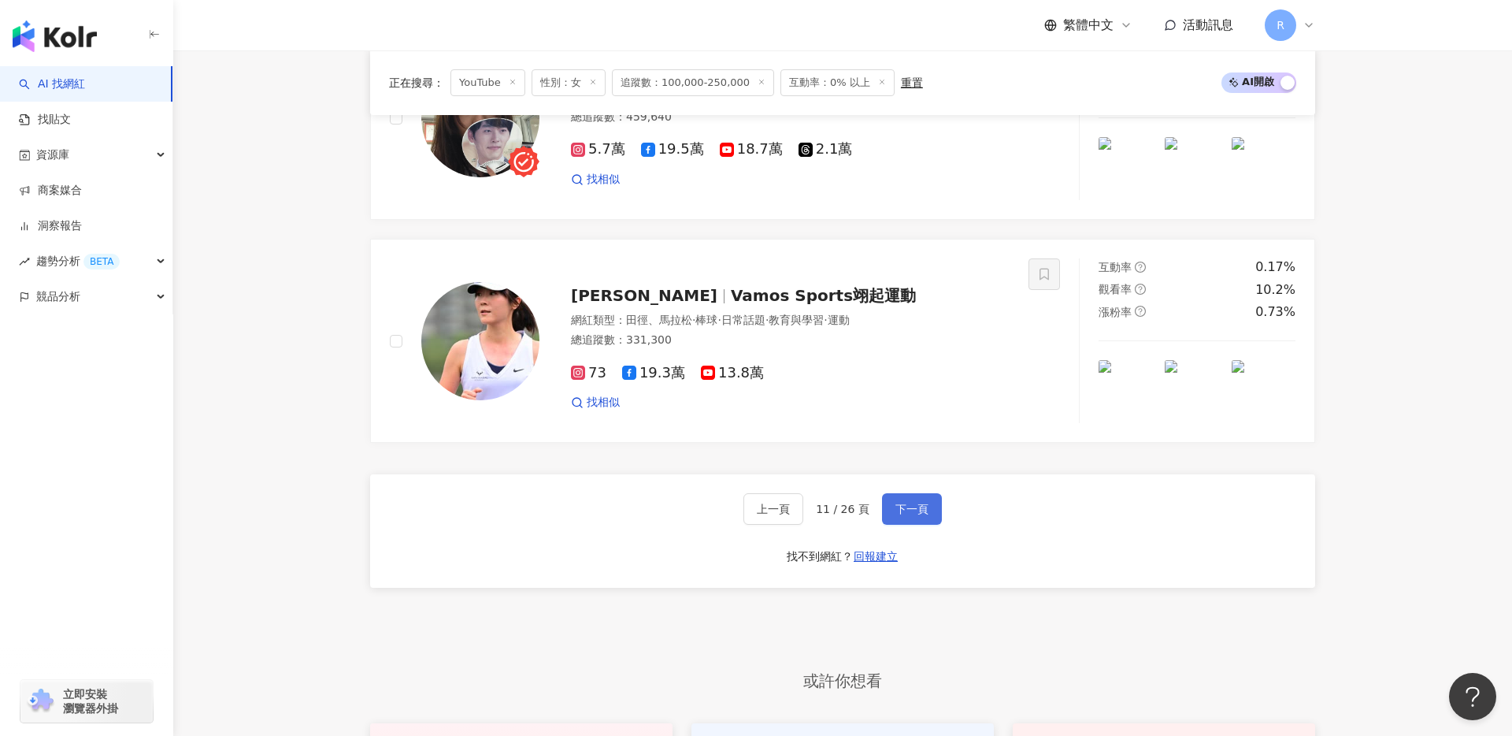
click at [922, 503] on span "下一頁" at bounding box center [912, 509] width 33 height 13
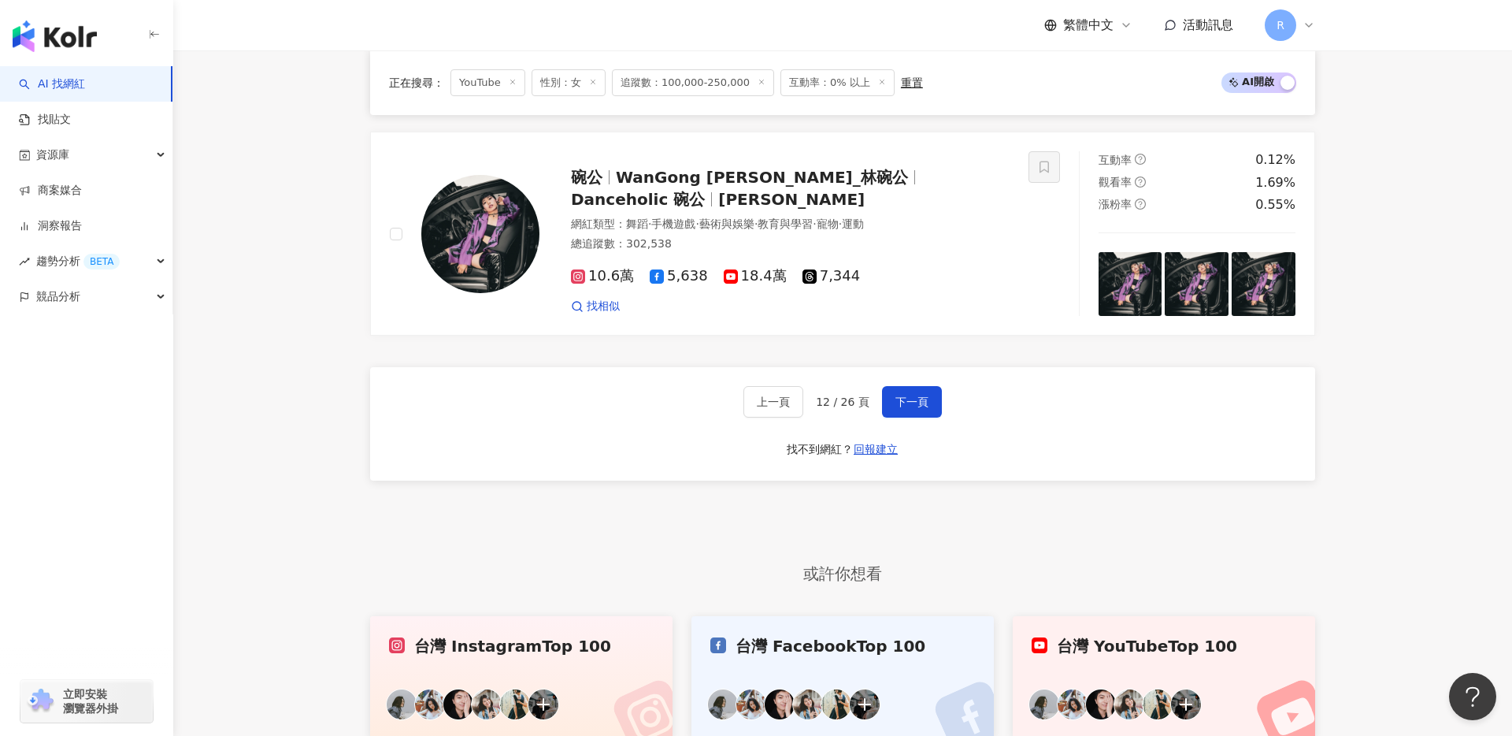
scroll to position [2854, 0]
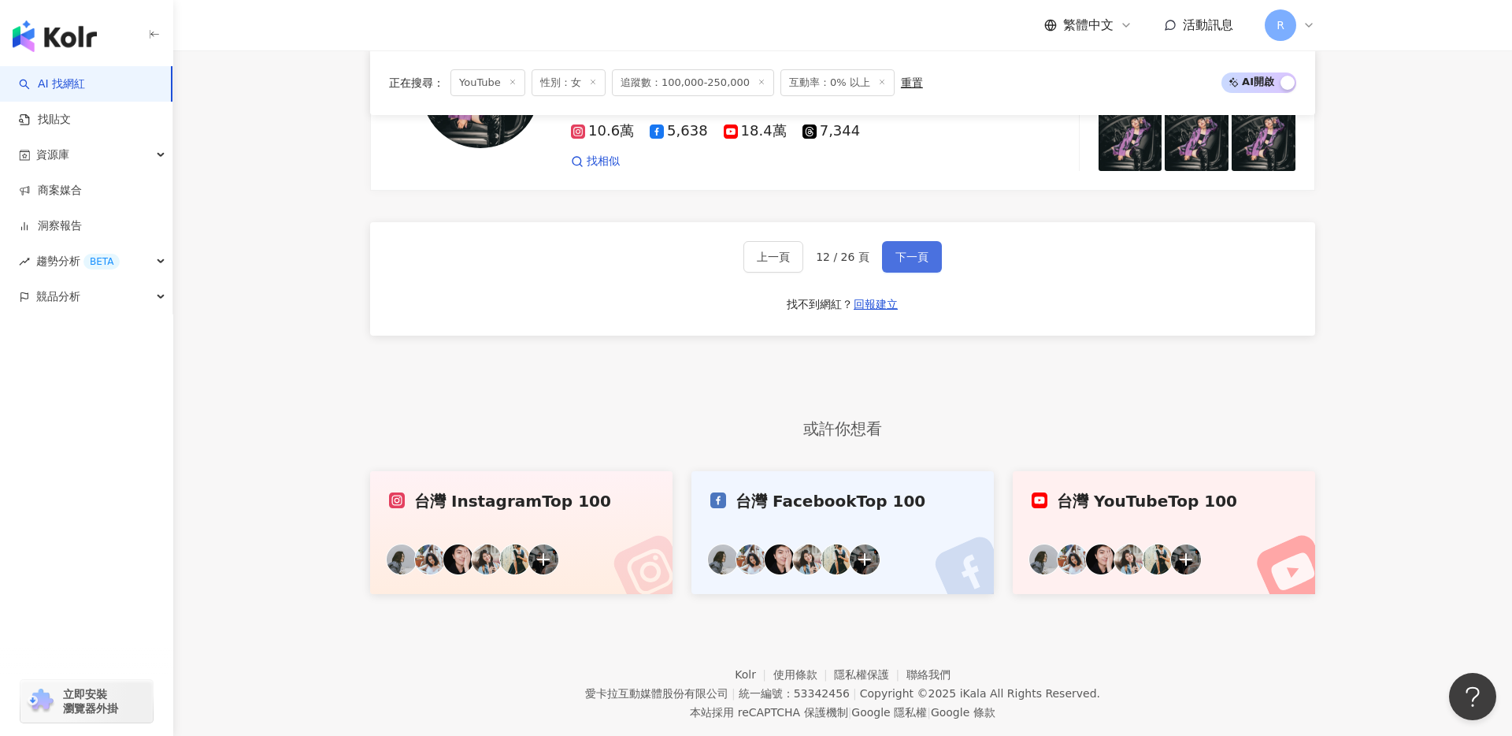
click at [932, 241] on button "下一頁" at bounding box center [912, 257] width 60 height 32
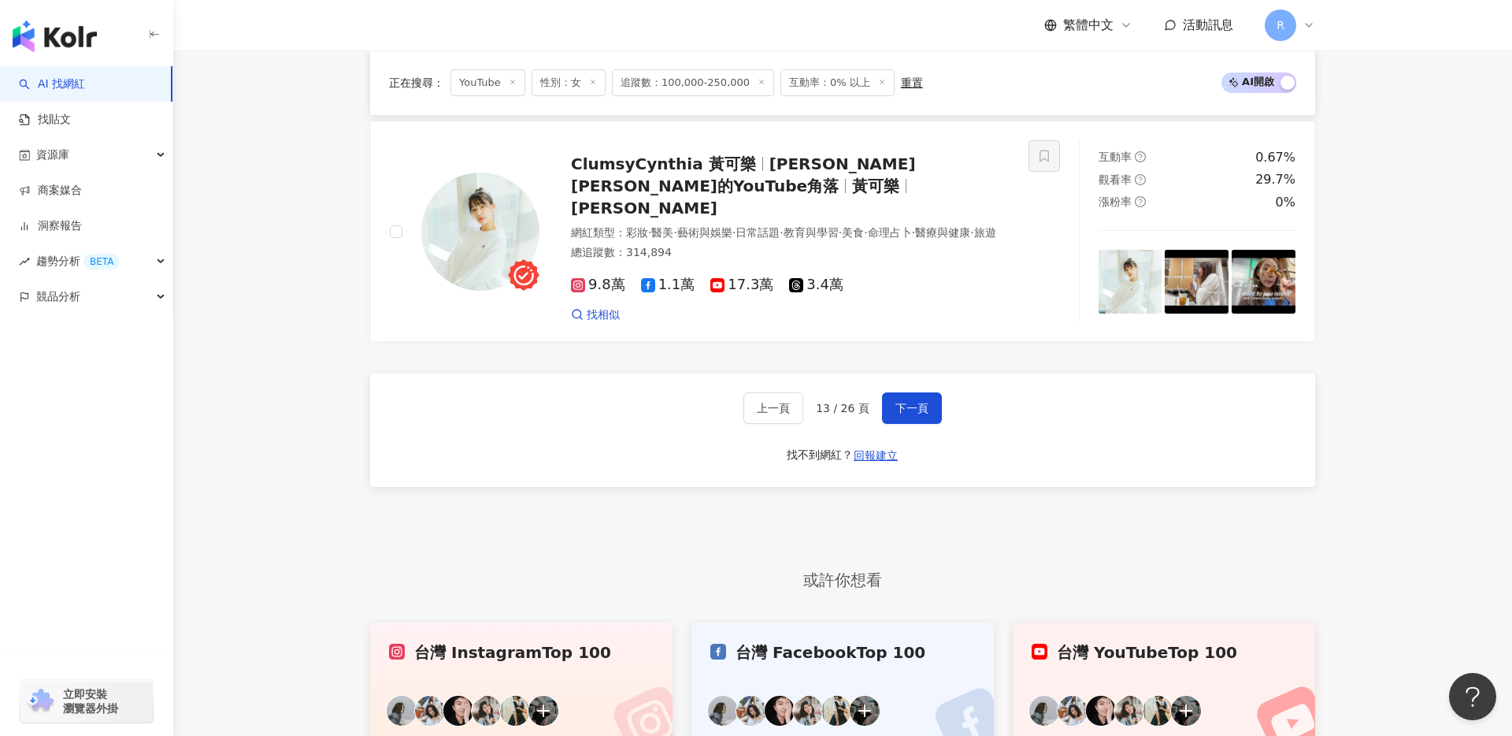
scroll to position [2987, 0]
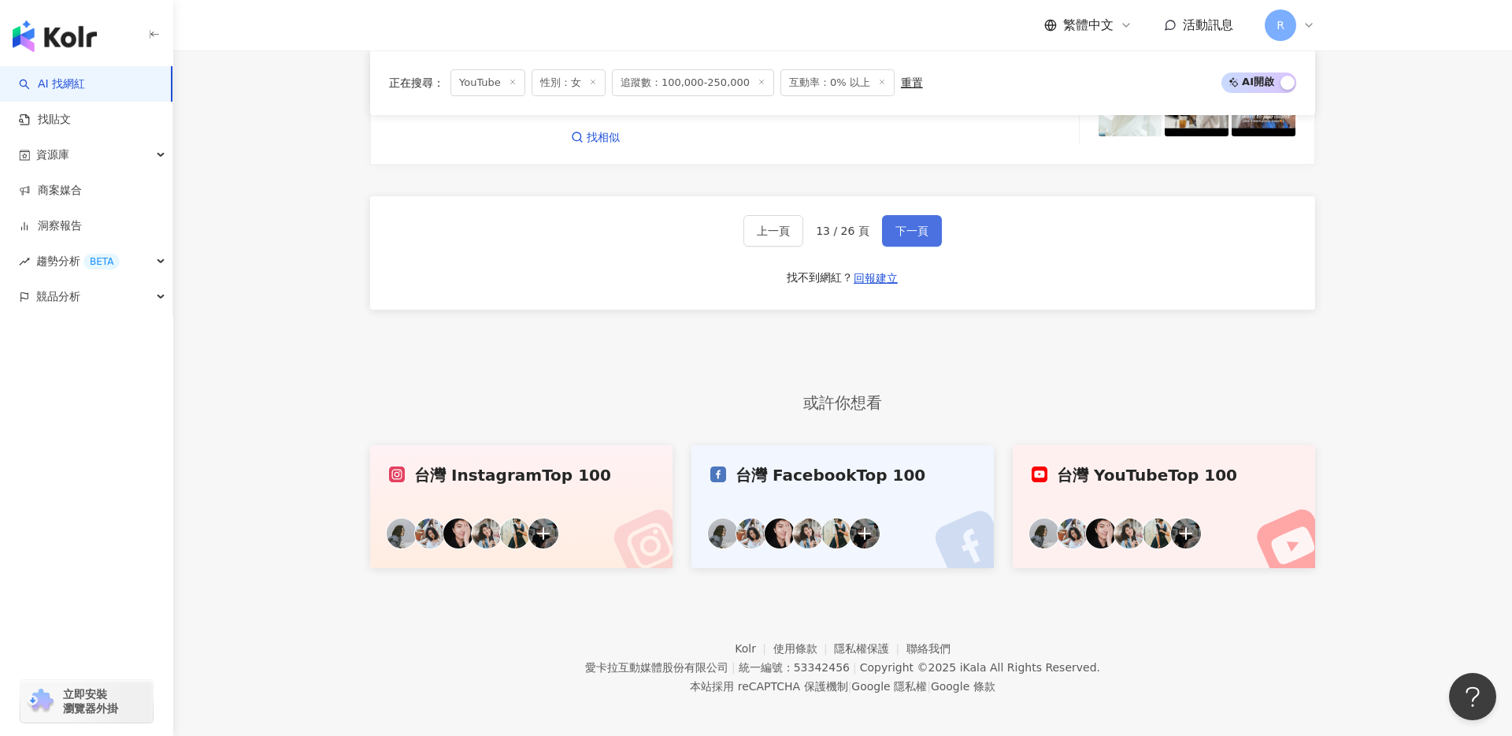
click at [919, 224] on span "下一頁" at bounding box center [912, 230] width 33 height 13
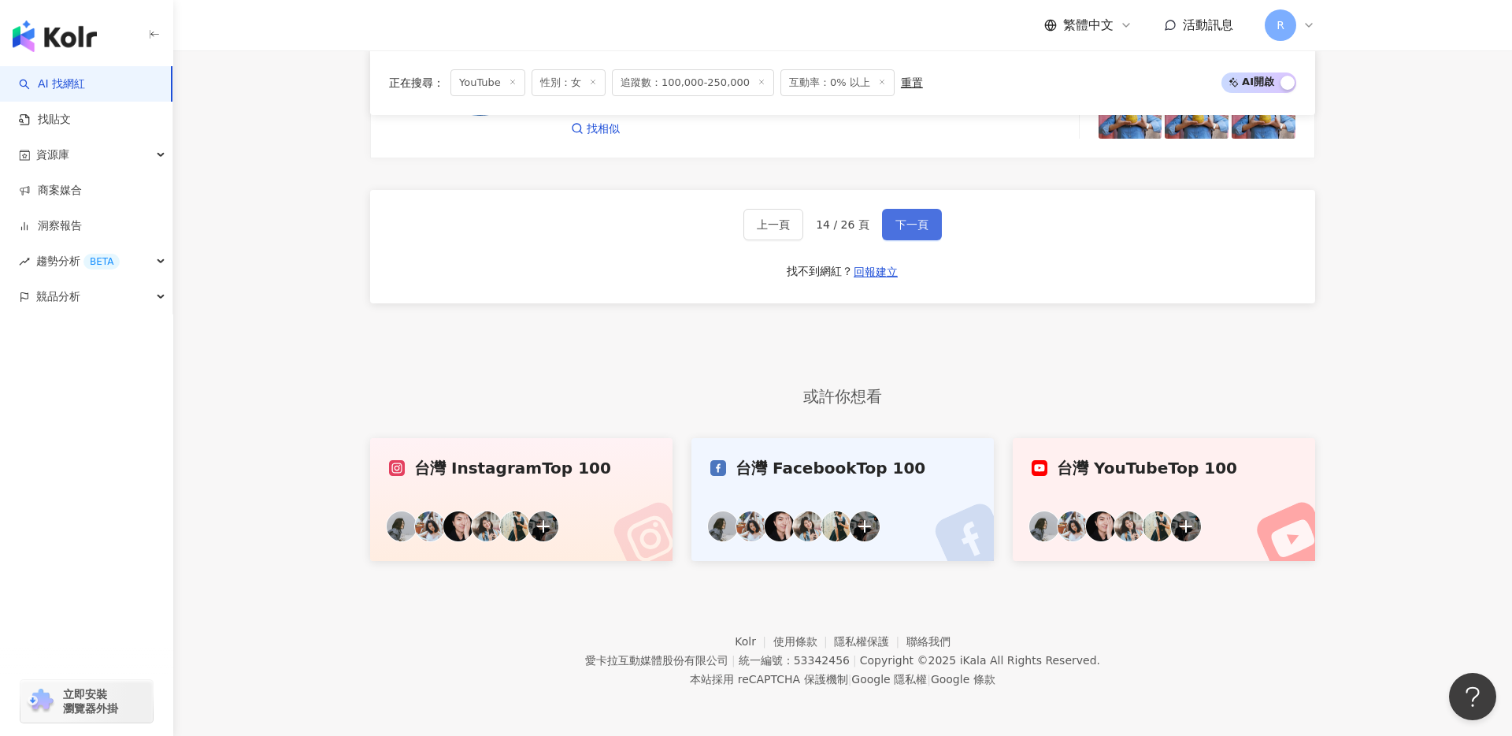
click at [920, 228] on span "下一頁" at bounding box center [912, 224] width 33 height 13
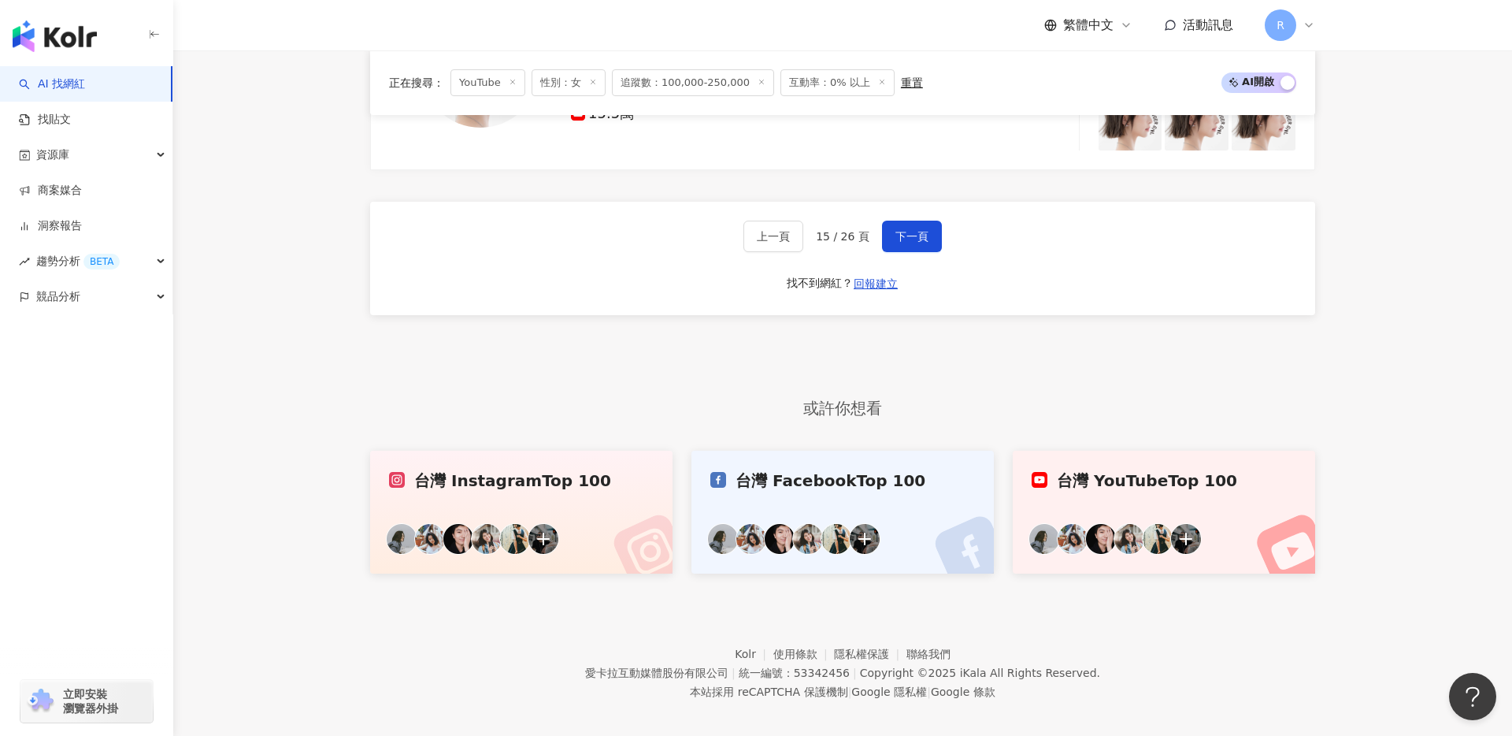
scroll to position [2843, 0]
click at [912, 228] on span "下一頁" at bounding box center [912, 234] width 33 height 13
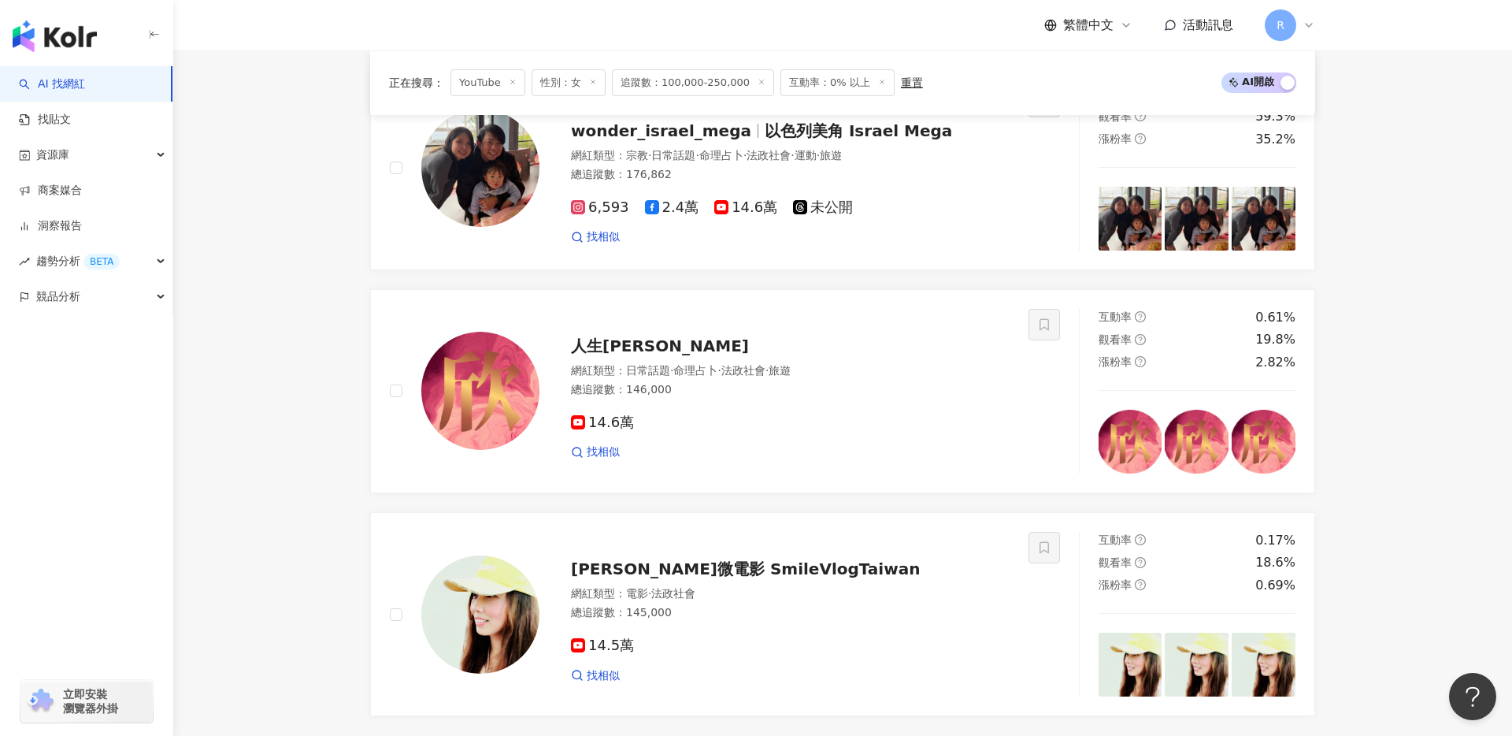
scroll to position [2976, 0]
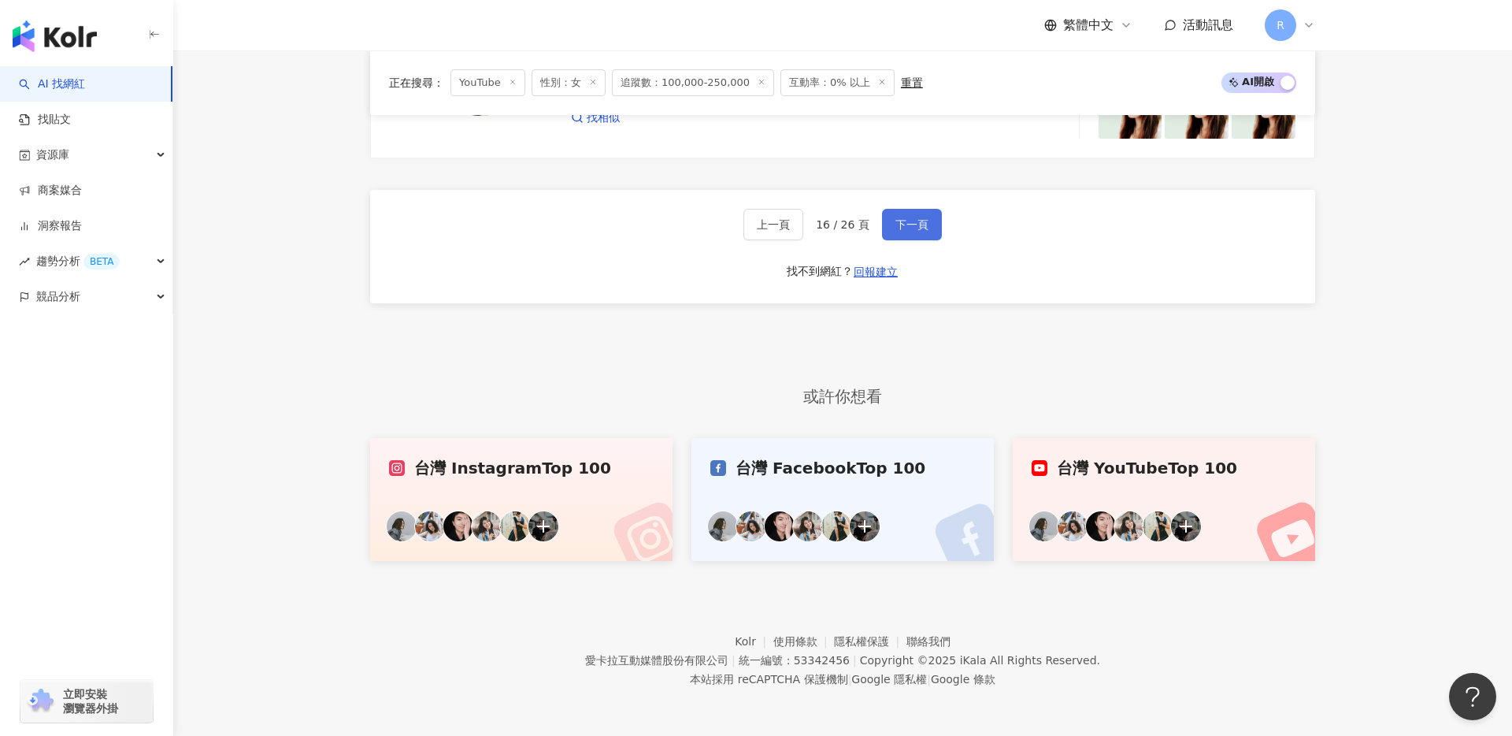
click at [916, 220] on span "下一頁" at bounding box center [912, 224] width 33 height 13
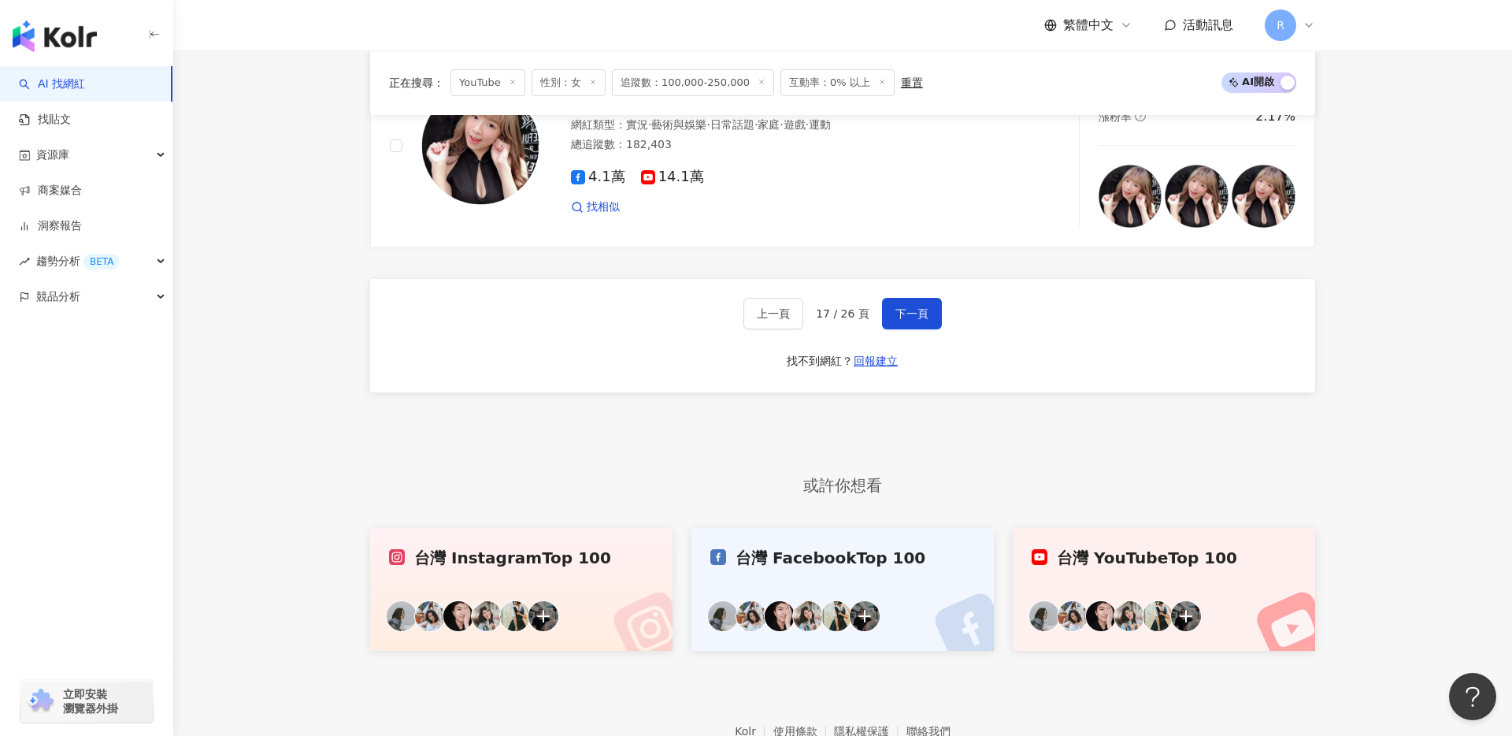
scroll to position [2781, 0]
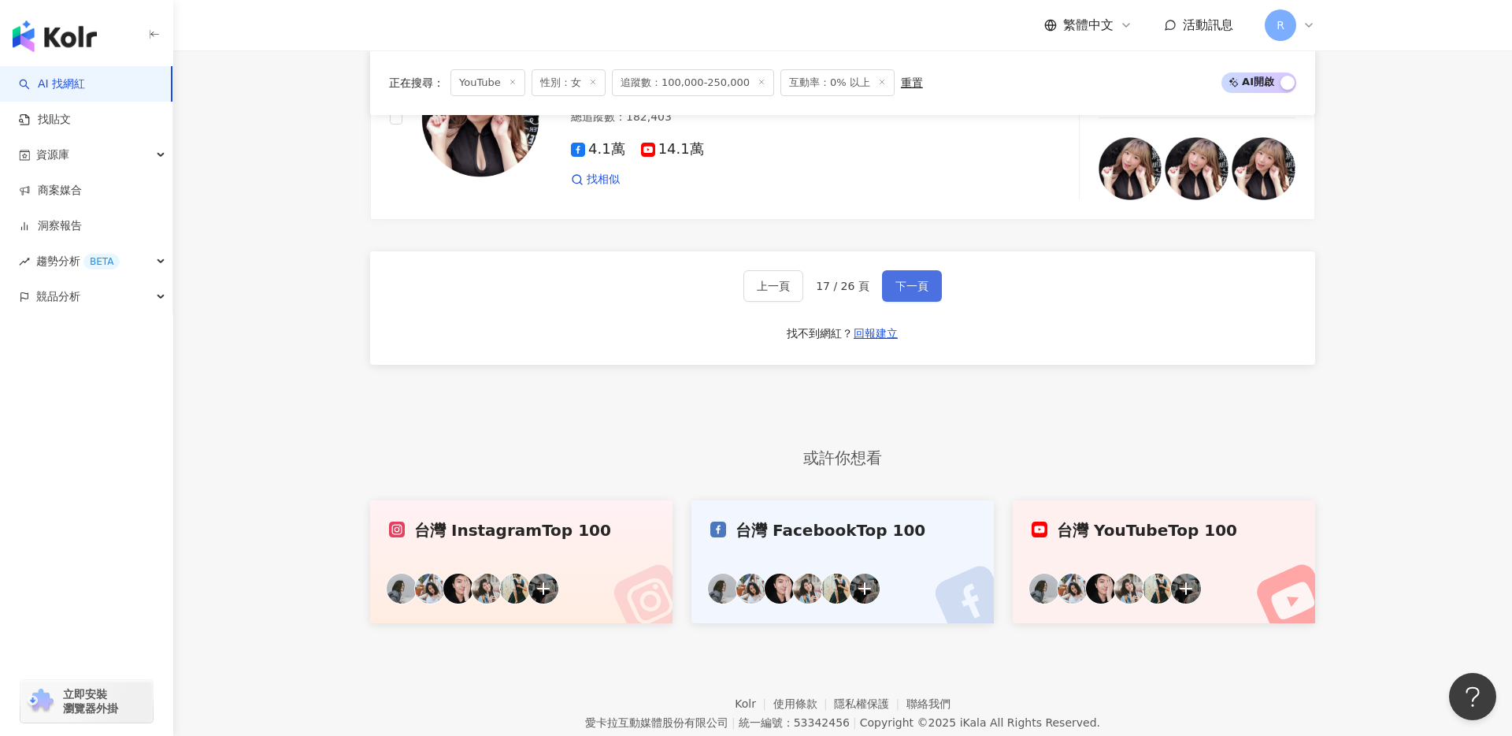
click at [896, 285] on span "下一頁" at bounding box center [912, 286] width 33 height 13
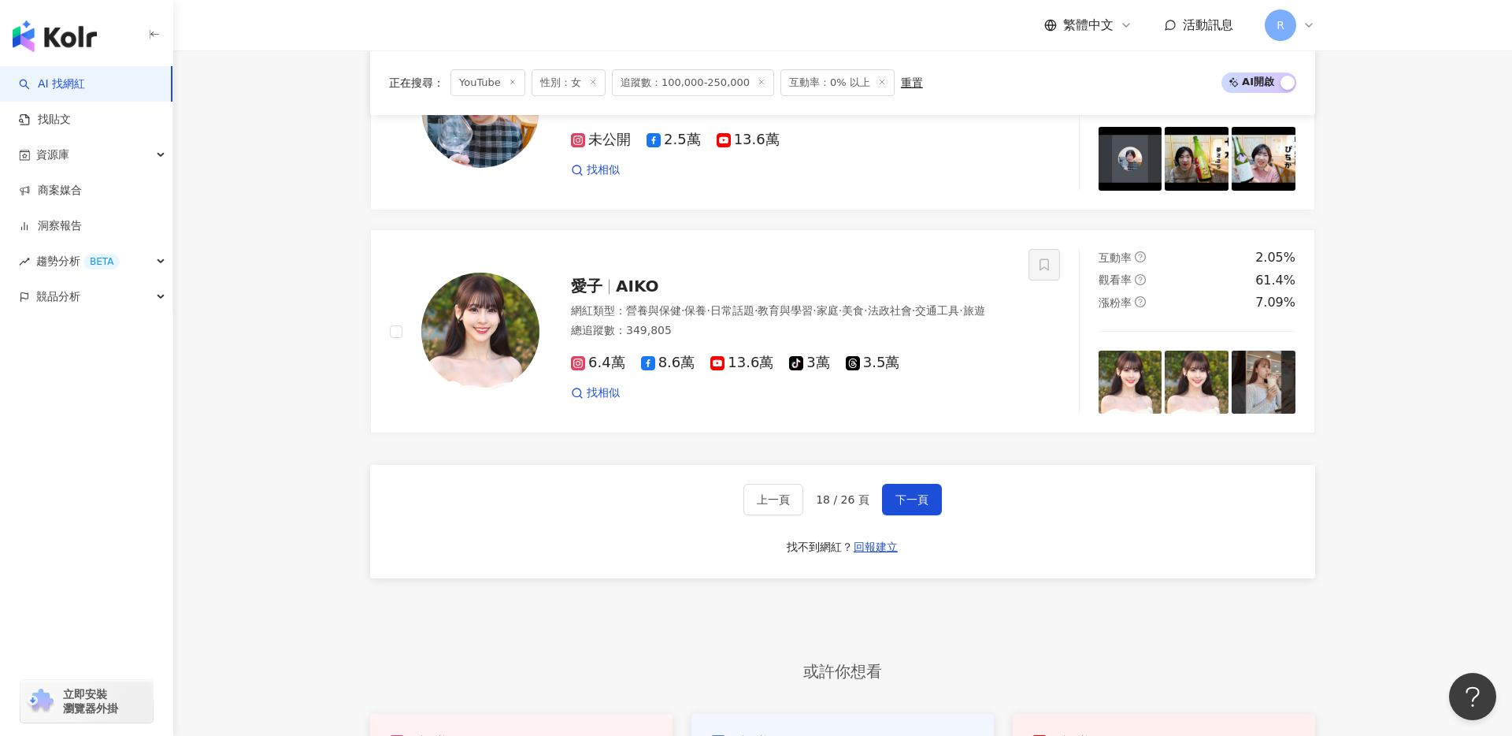
scroll to position [2622, 0]
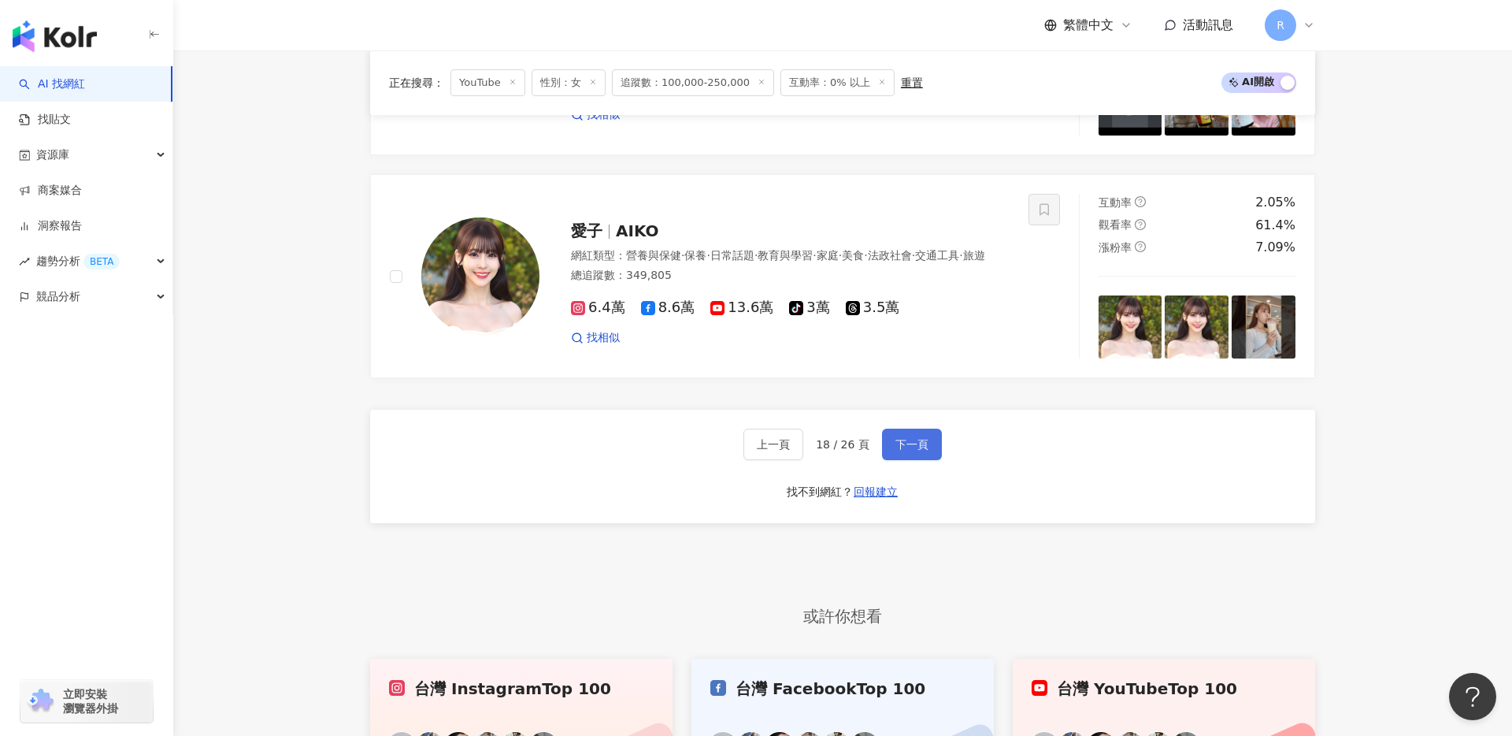
click at [924, 430] on button "下一頁" at bounding box center [912, 445] width 60 height 32
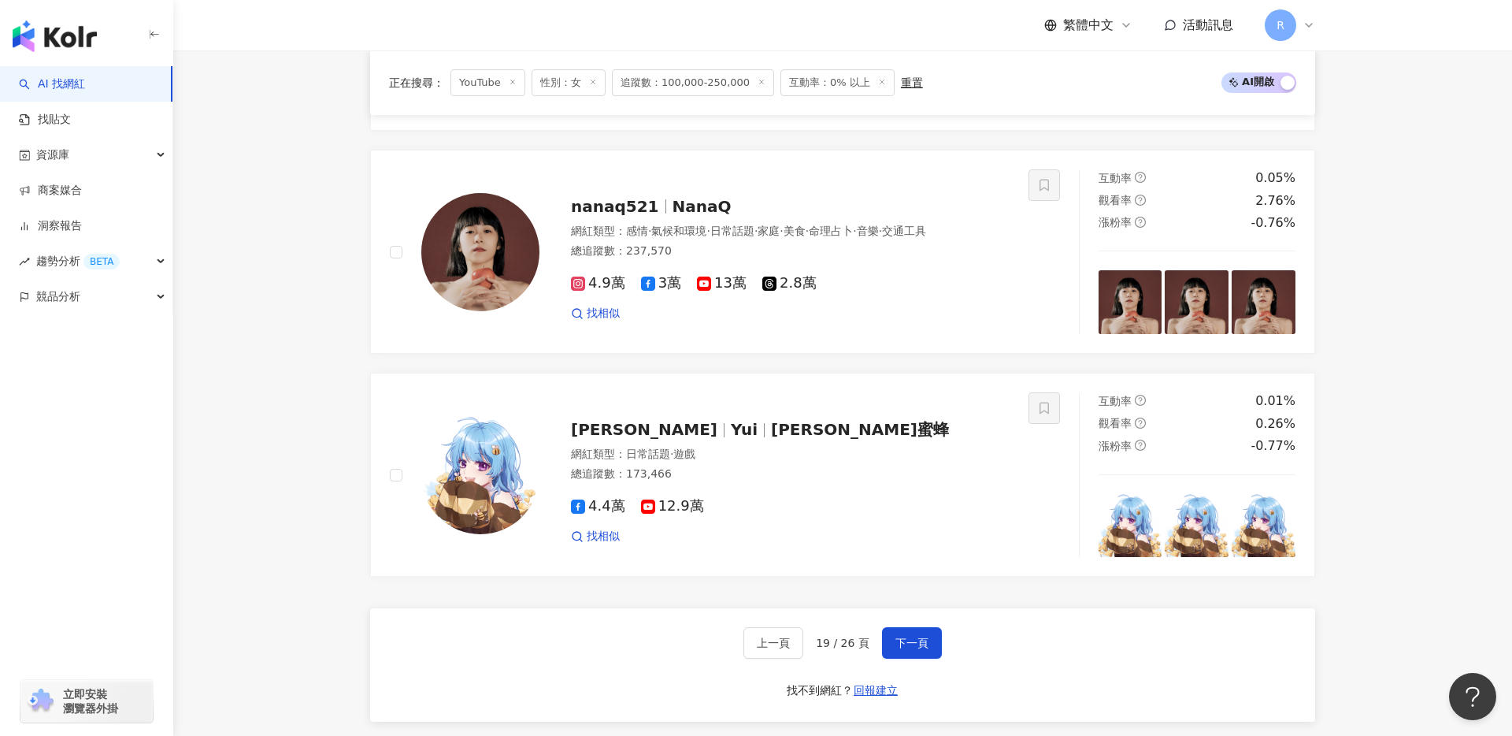
scroll to position [2854, 0]
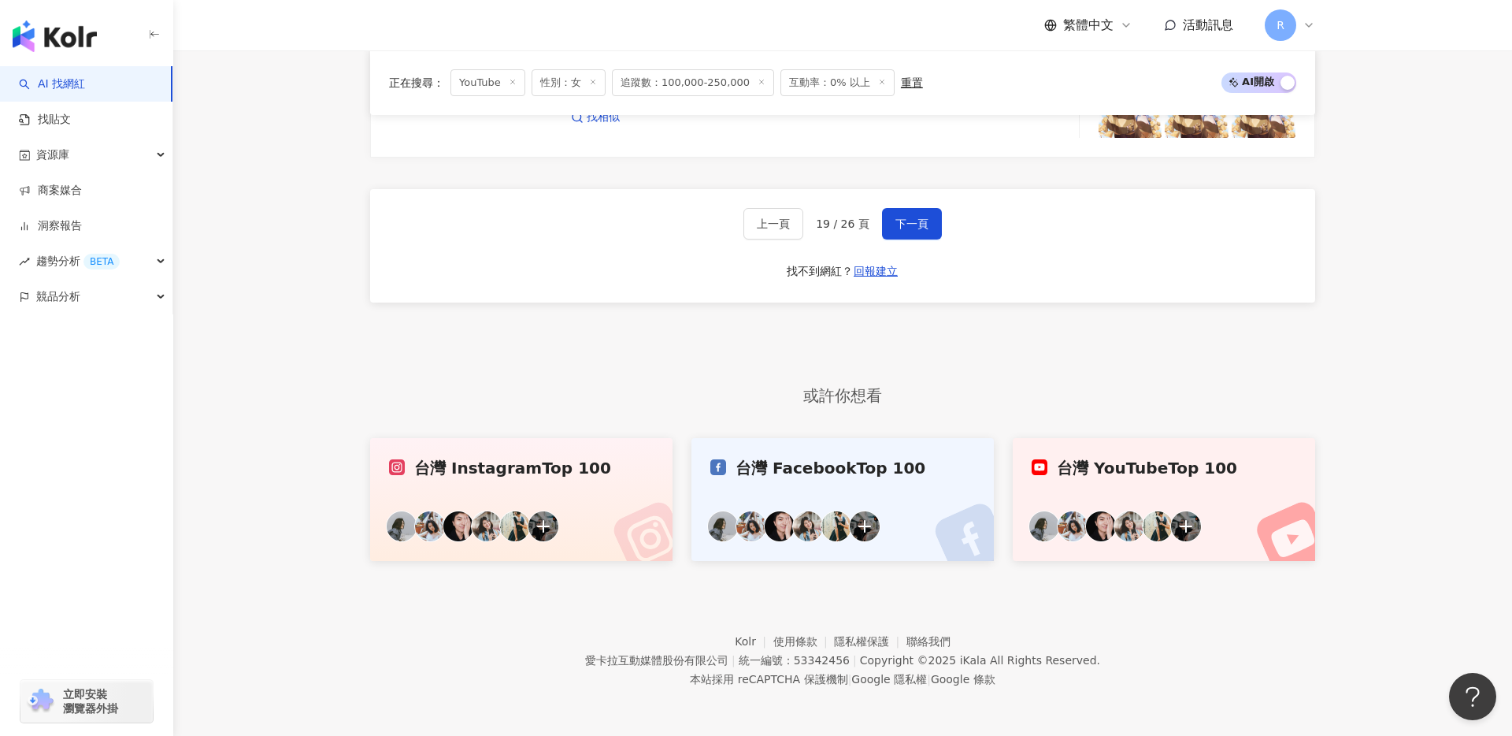
click at [933, 206] on div "上一頁 19 / 26 頁 下一頁 找不到網紅？ 回報建立" at bounding box center [842, 245] width 945 height 113
click at [929, 213] on button "下一頁" at bounding box center [912, 224] width 60 height 32
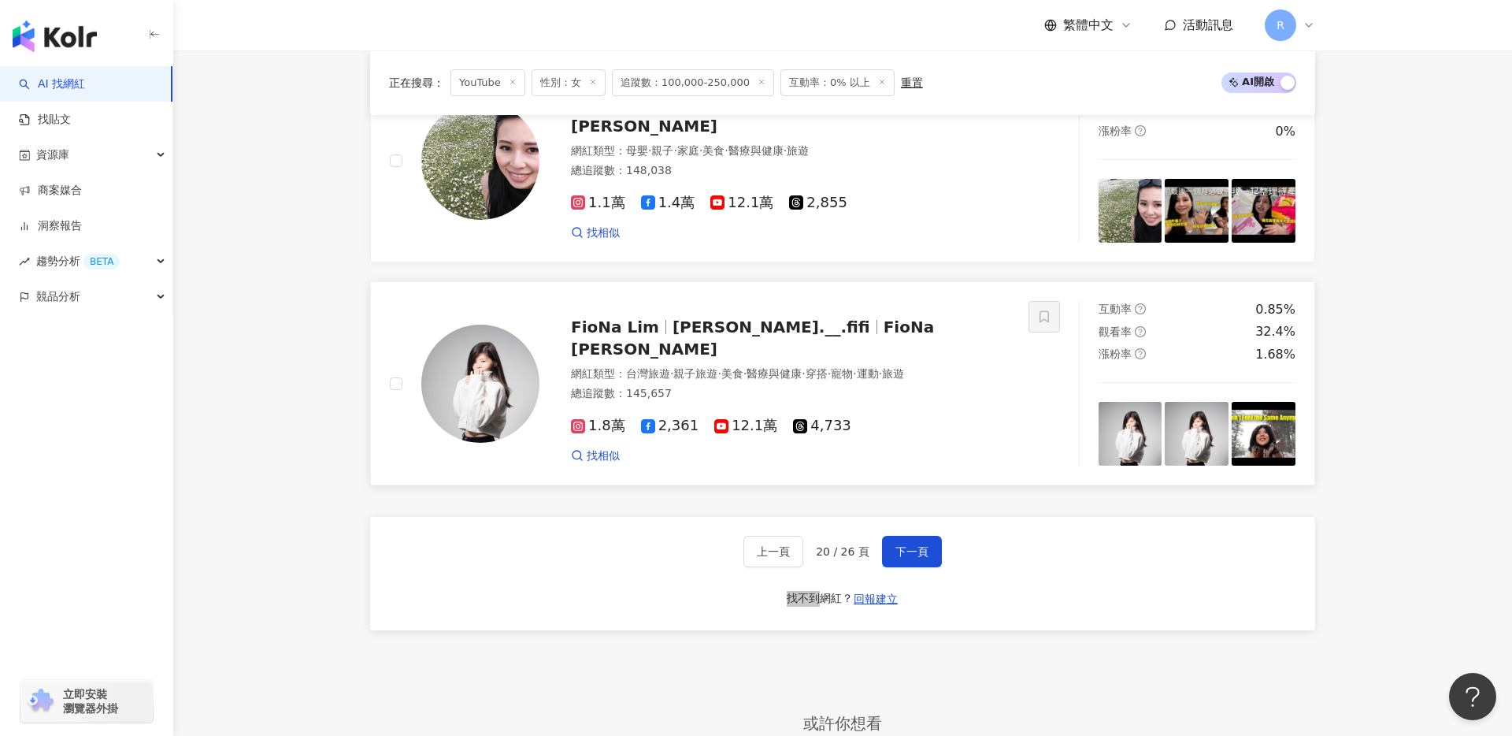
scroll to position [2821, 0]
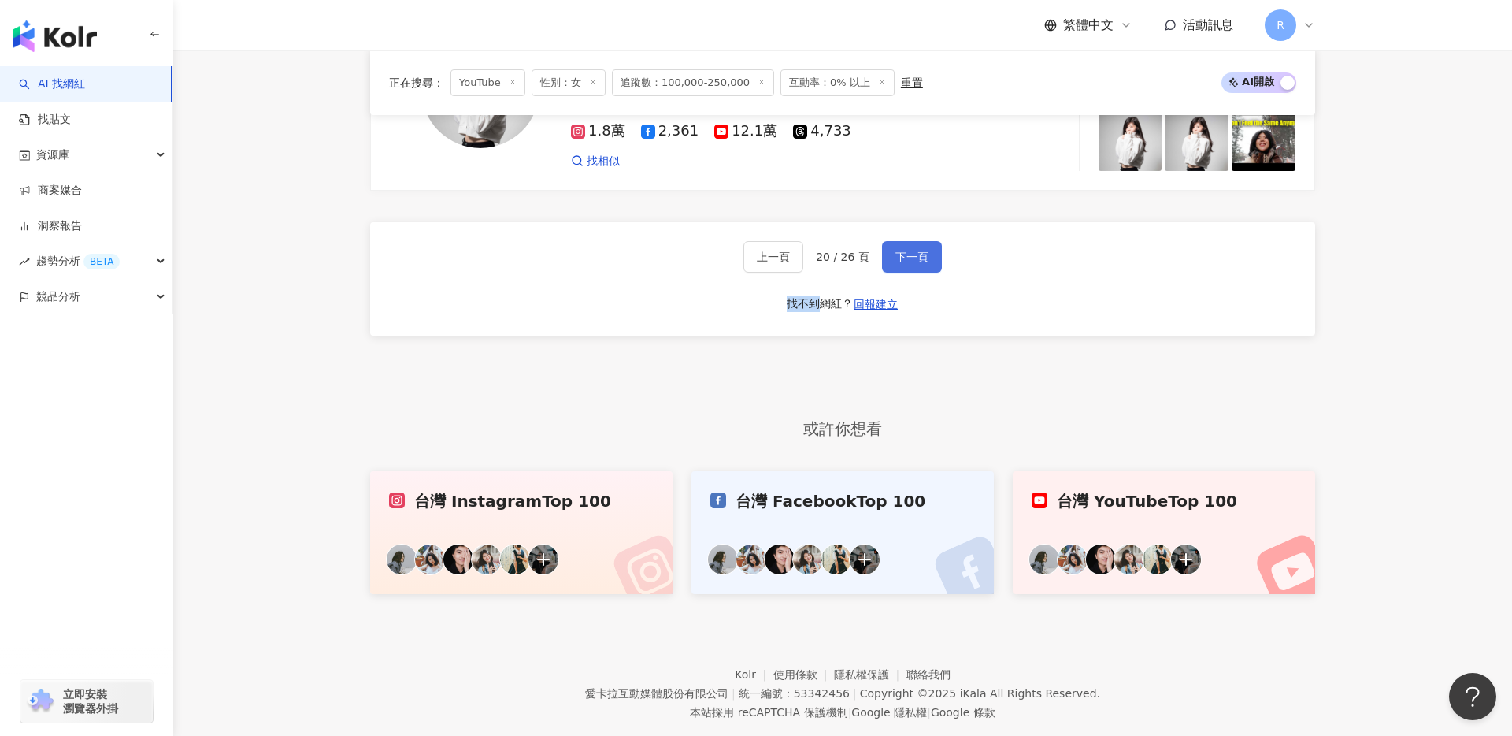
click at [934, 245] on button "下一頁" at bounding box center [912, 257] width 60 height 32
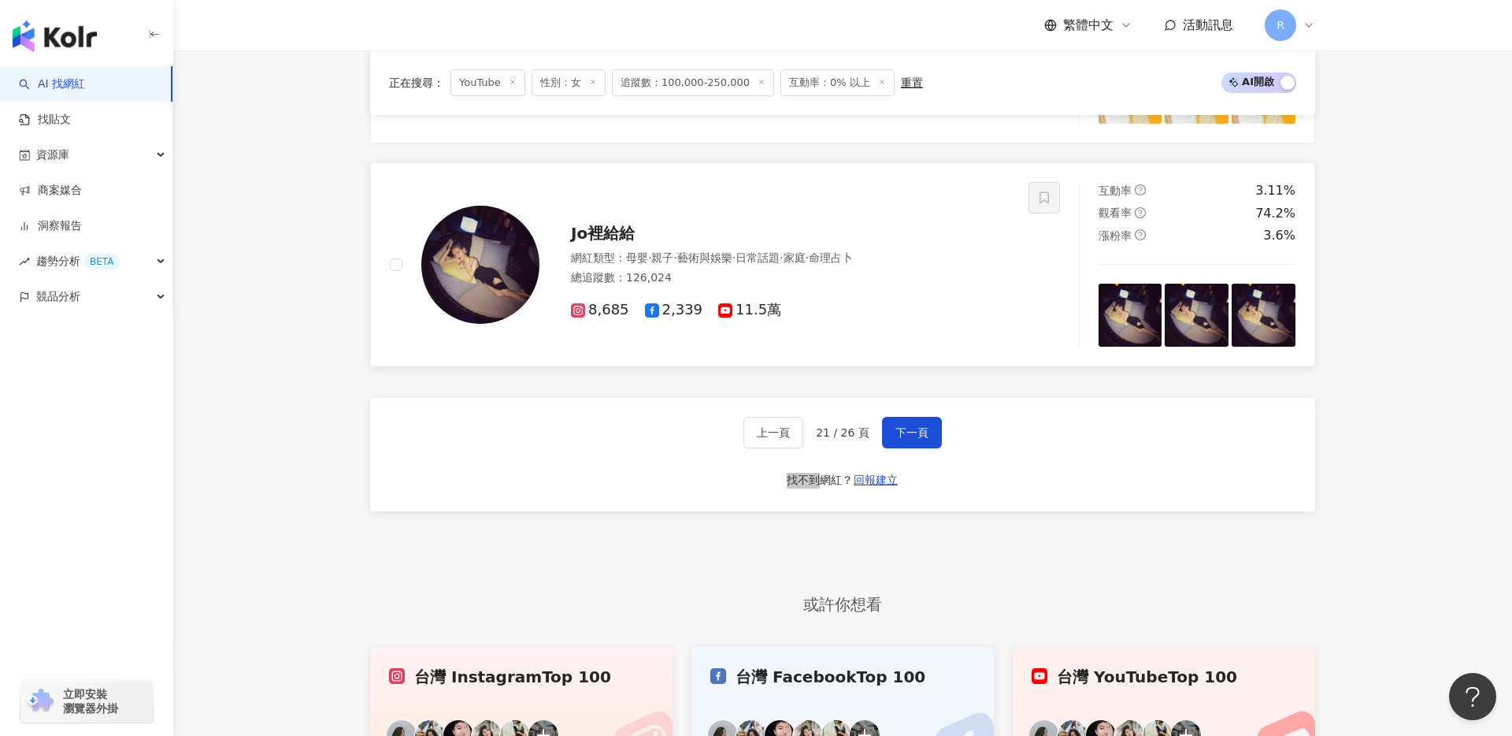
scroll to position [2843, 0]
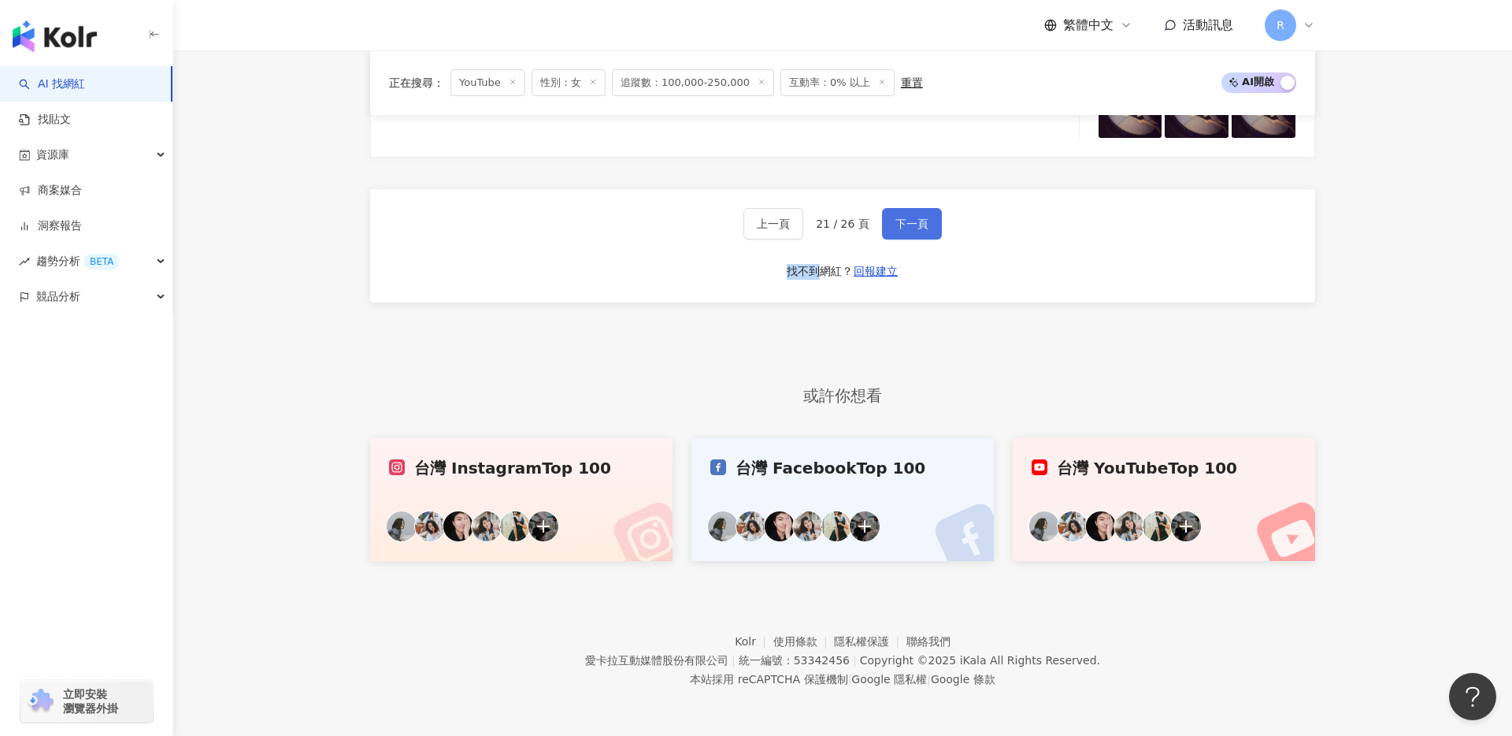
click at [906, 212] on button "下一頁" at bounding box center [912, 224] width 60 height 32
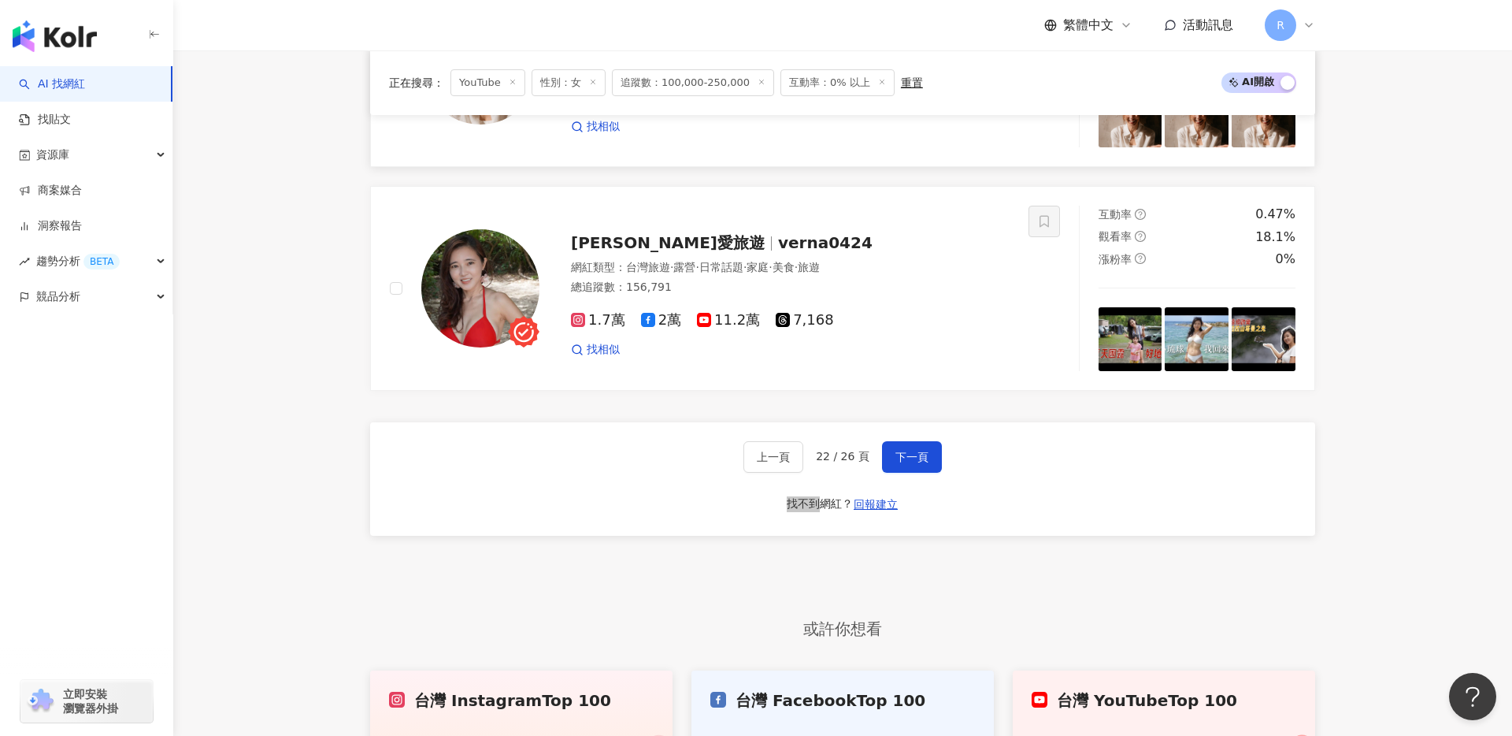
scroll to position [2632, 0]
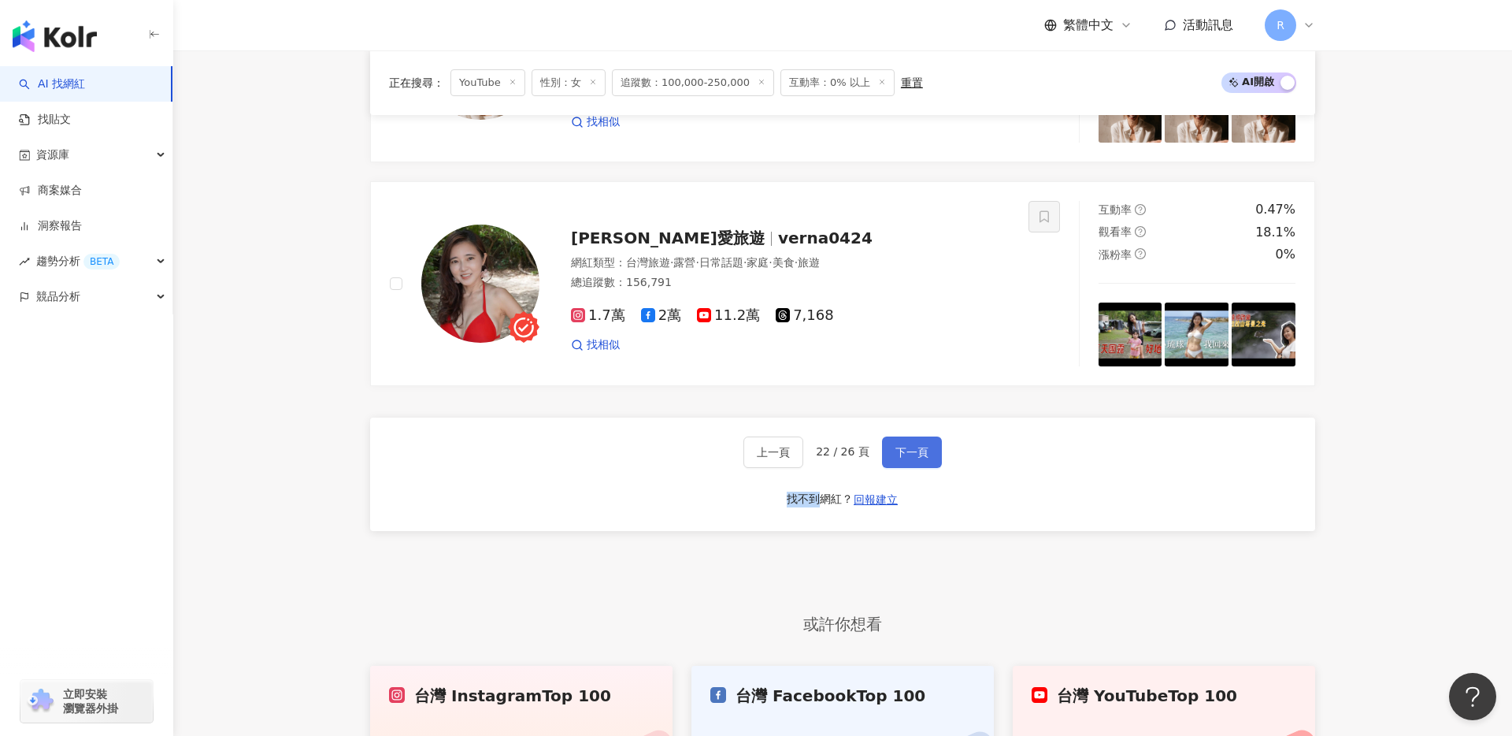
click at [917, 446] on span "下一頁" at bounding box center [912, 452] width 33 height 13
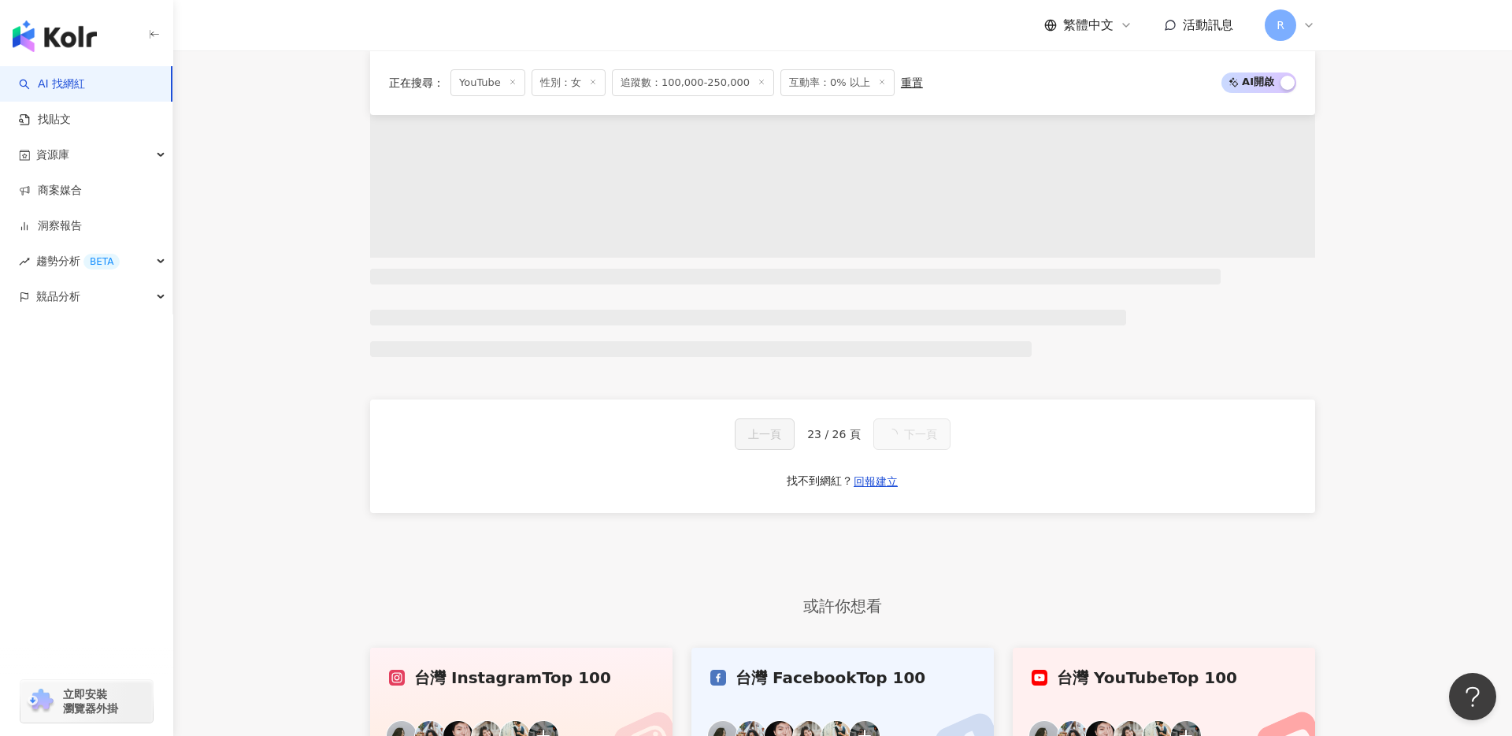
click at [1019, 450] on div "上一頁 23 / 26 頁 下一頁 找不到網紅？ 回報建立" at bounding box center [842, 455] width 945 height 113
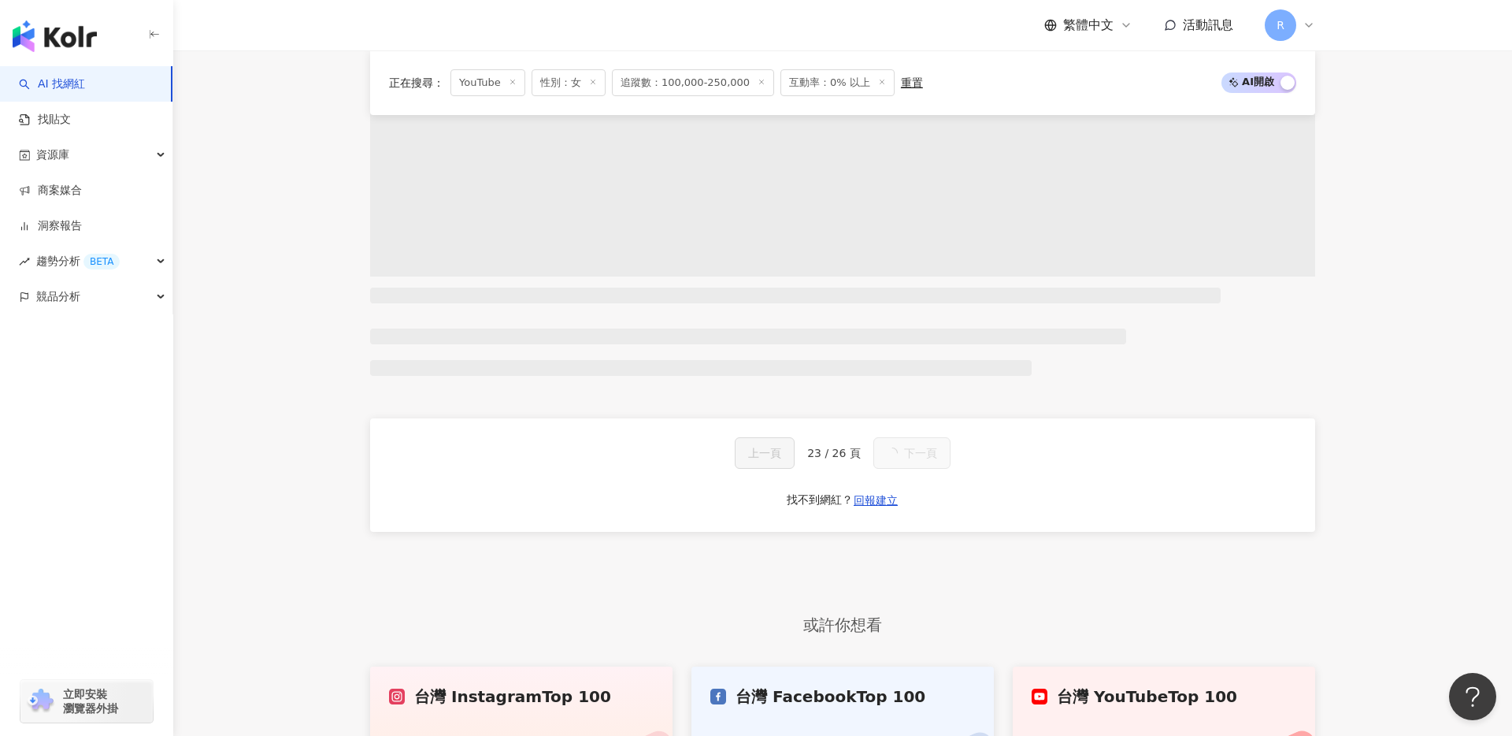
click at [998, 450] on div "上一頁 23 / 26 頁 下一頁 找不到網紅？ 回報建立" at bounding box center [842, 474] width 945 height 113
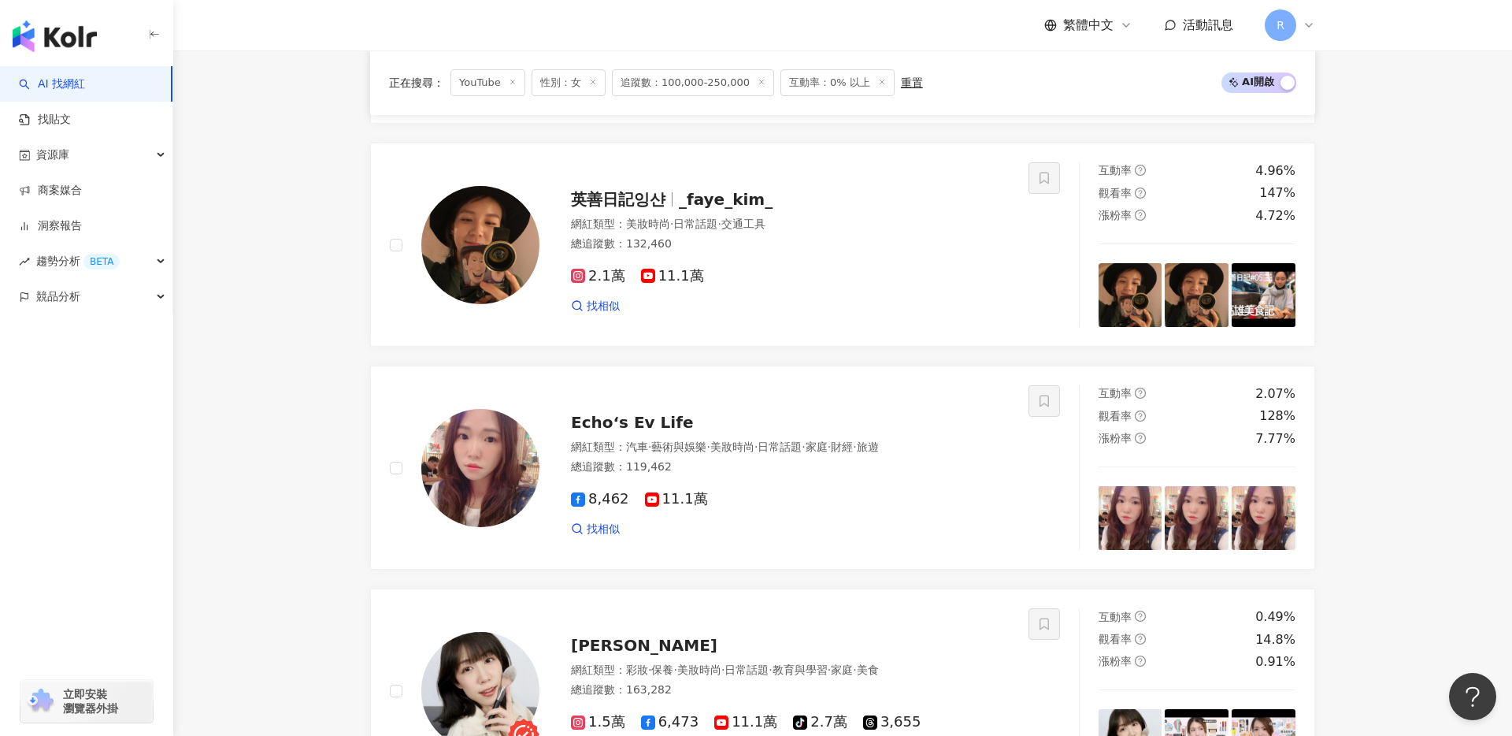
scroll to position [1333, 0]
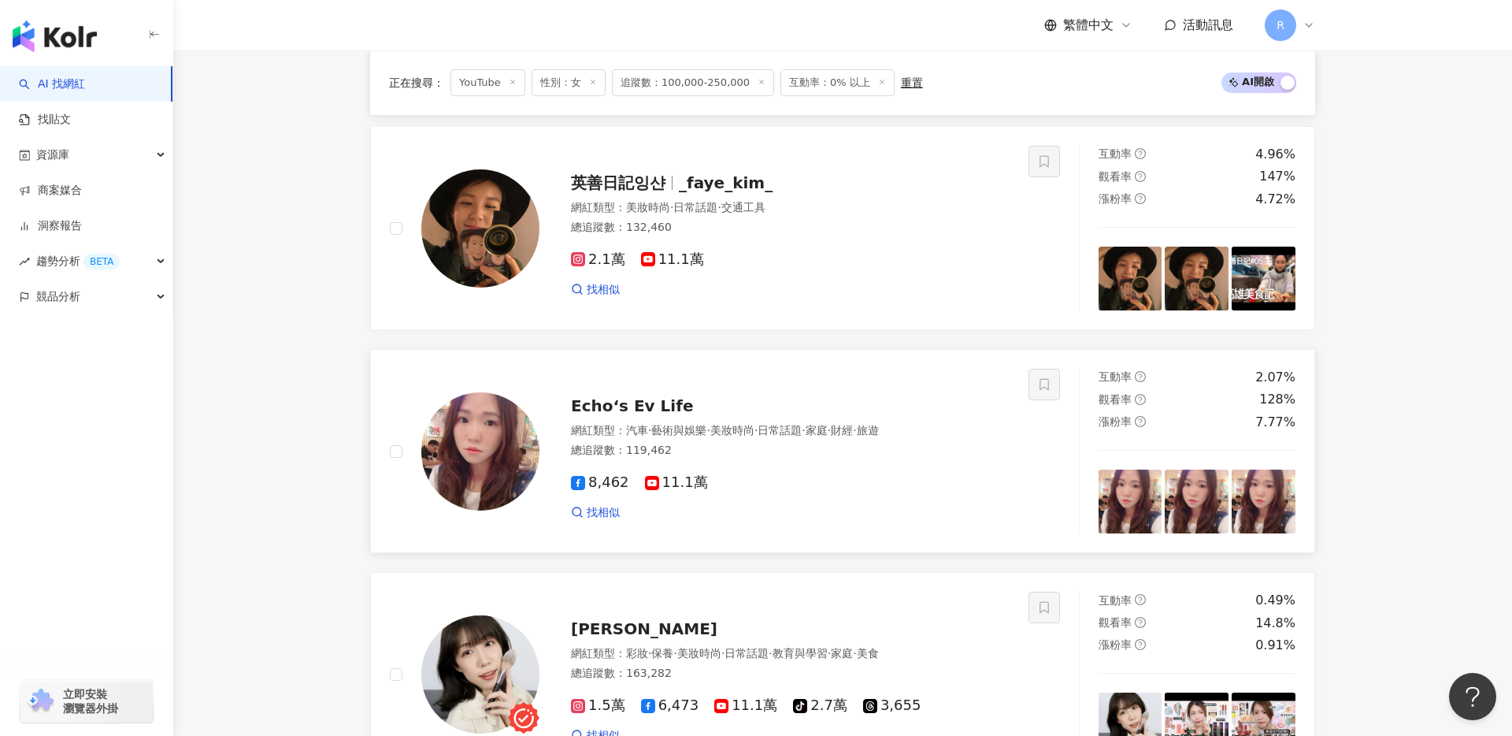
click at [683, 458] on div "網紅類型 ： 汽車 · 藝術與娛樂 · 美妝時尚 · 日常話題 · 家庭 · 財經 · 旅遊 總追蹤數 ： 119,462" at bounding box center [790, 442] width 439 height 39
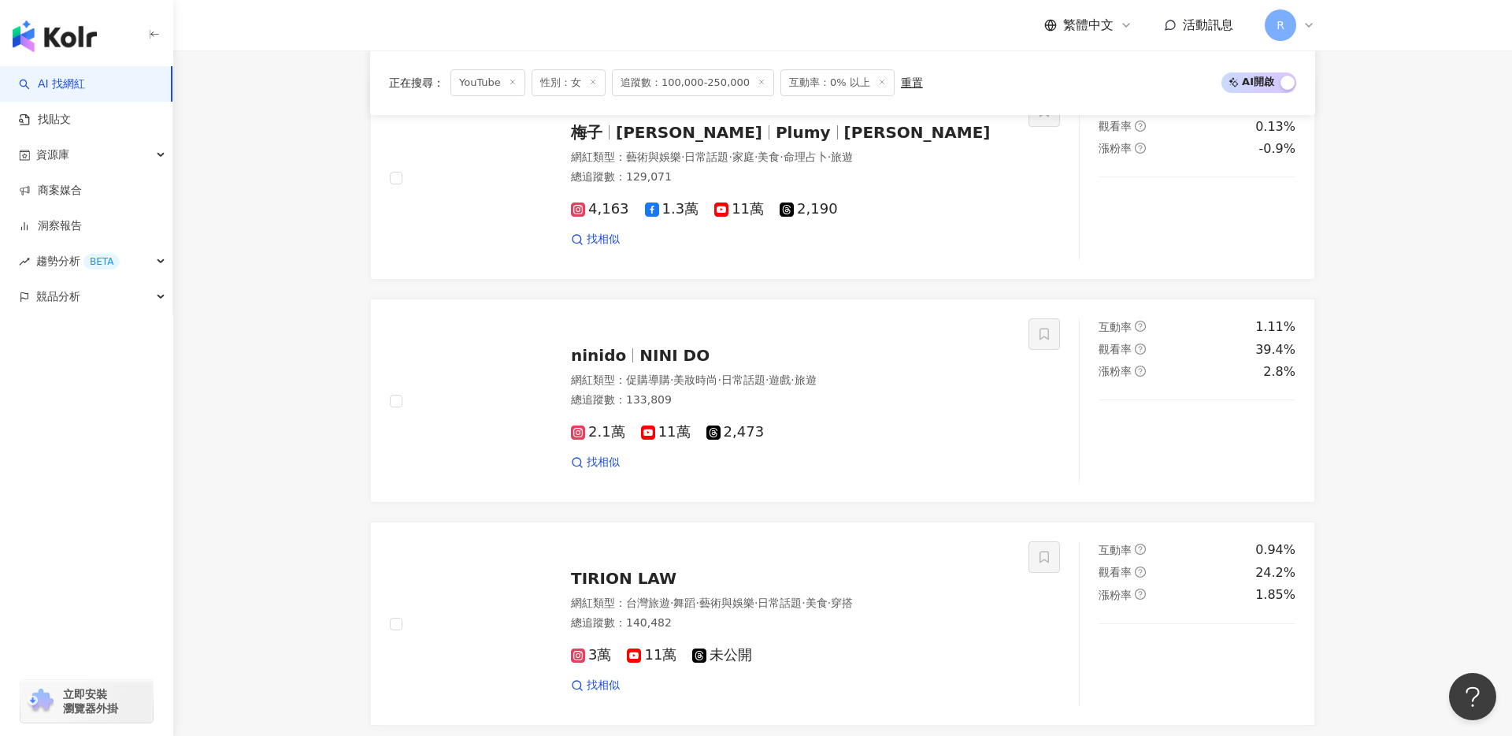
scroll to position [2521, 0]
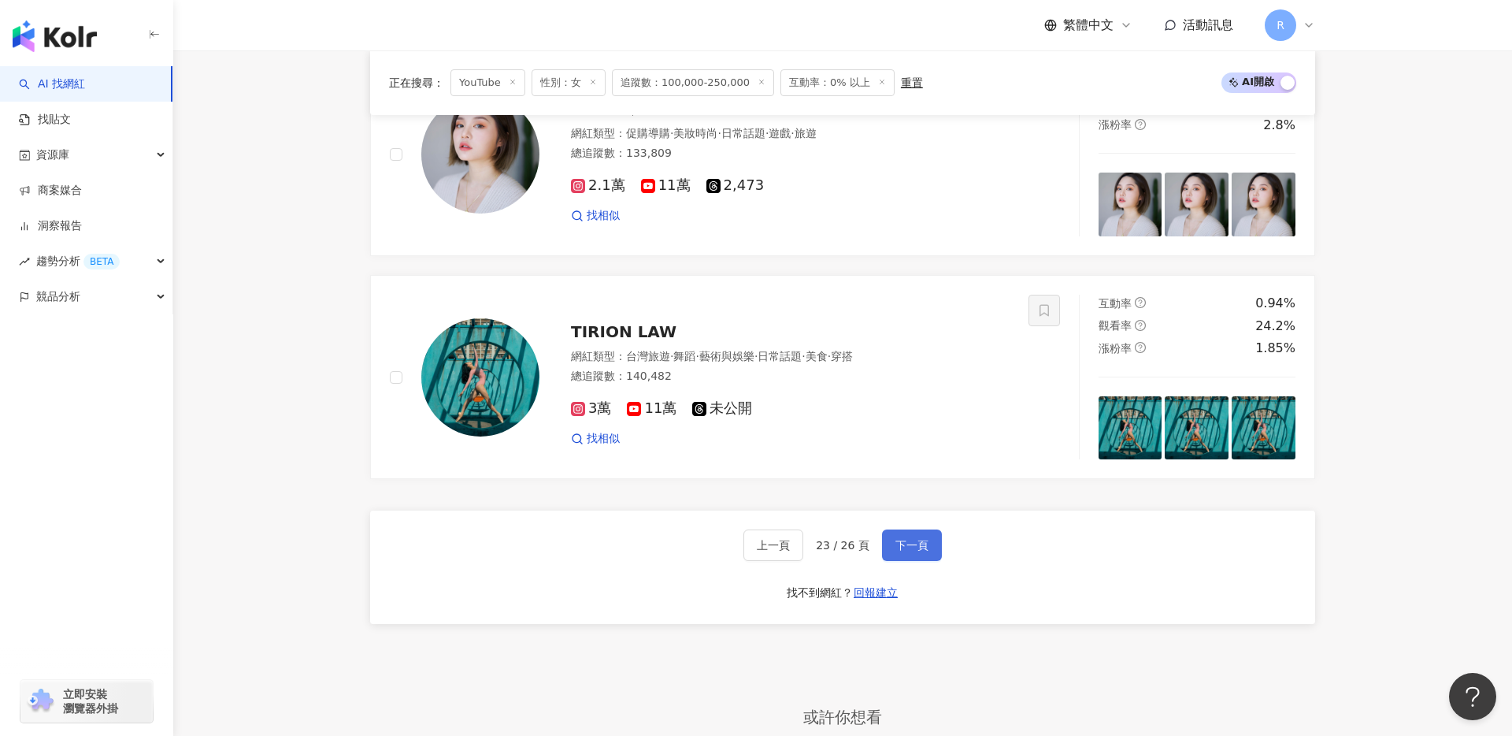
click at [915, 542] on span "下一頁" at bounding box center [912, 545] width 33 height 13
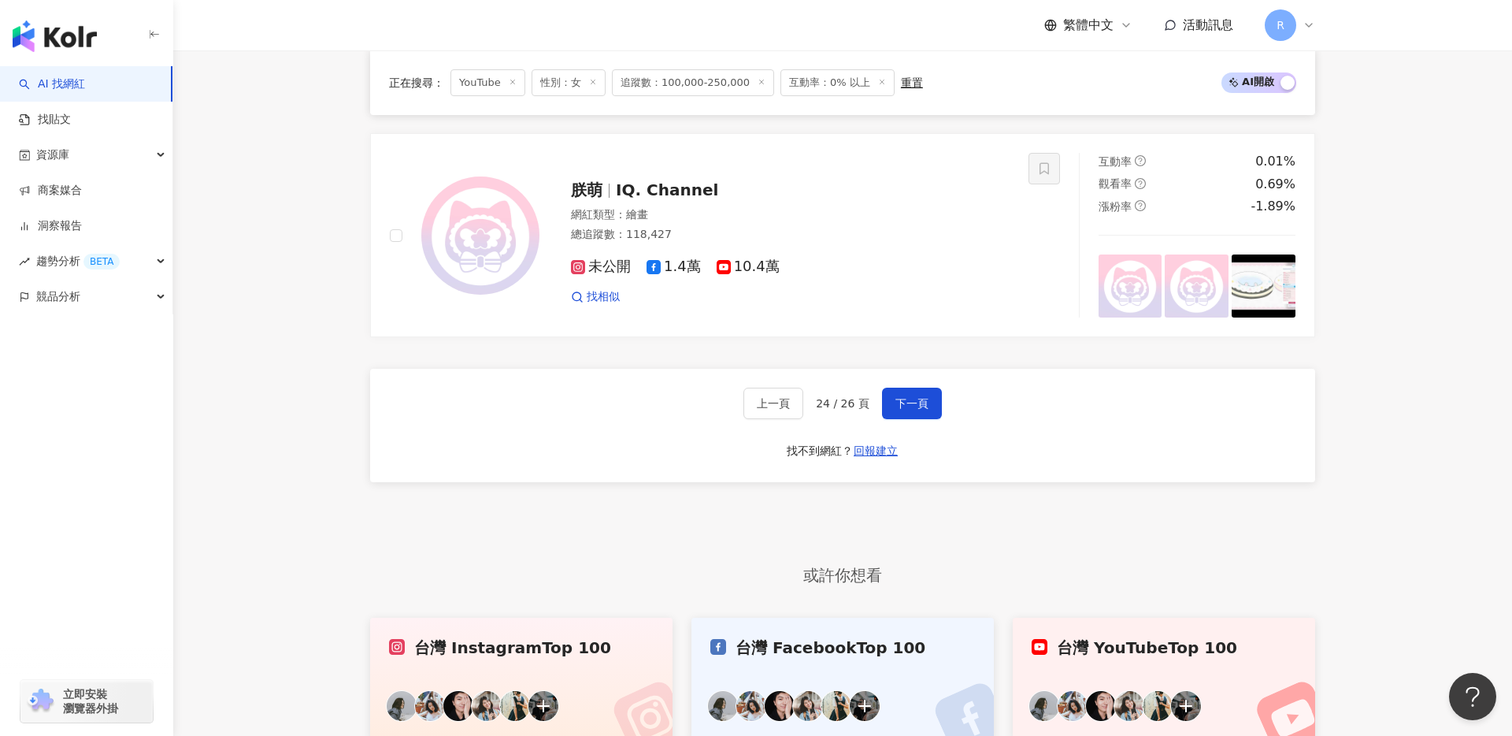
scroll to position [2744, 0]
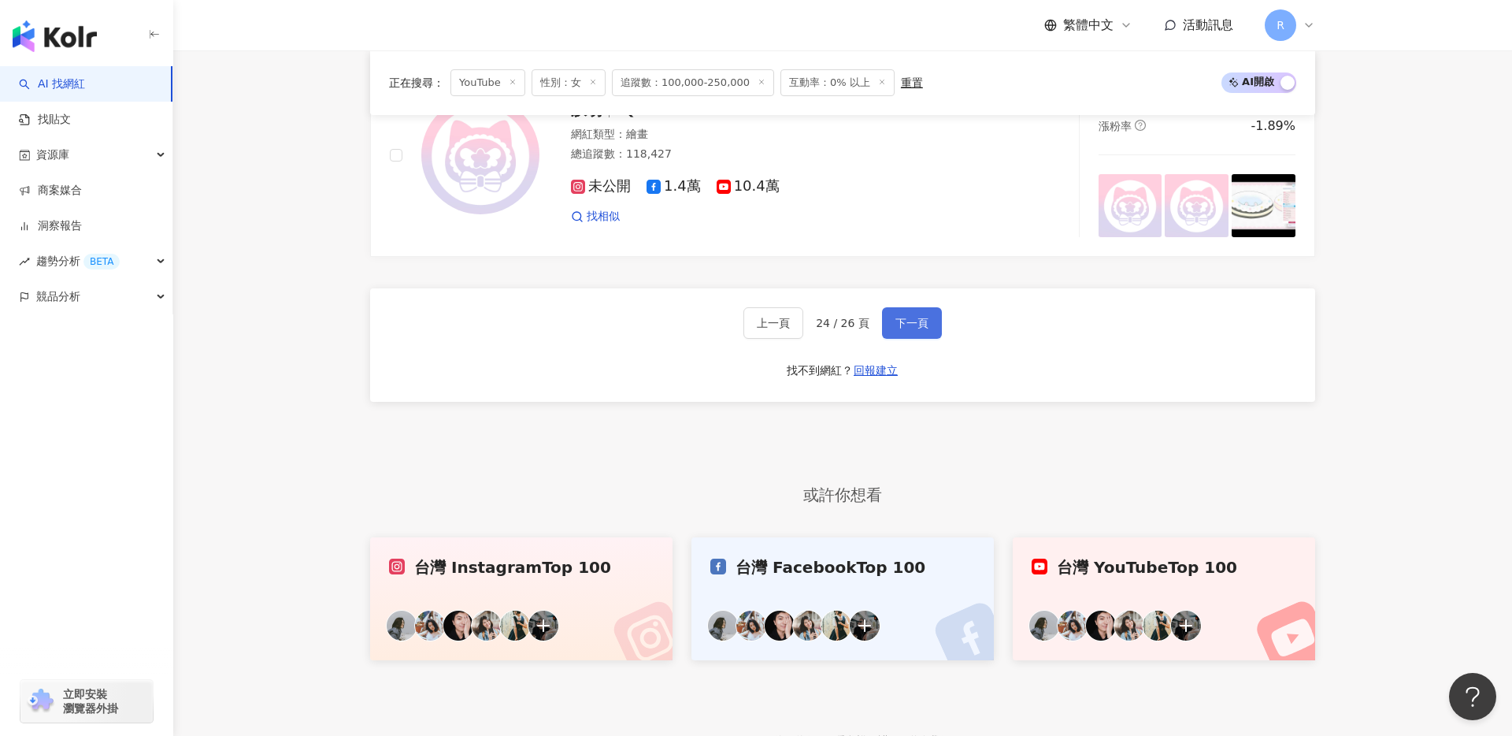
click at [896, 319] on span "下一頁" at bounding box center [912, 323] width 33 height 13
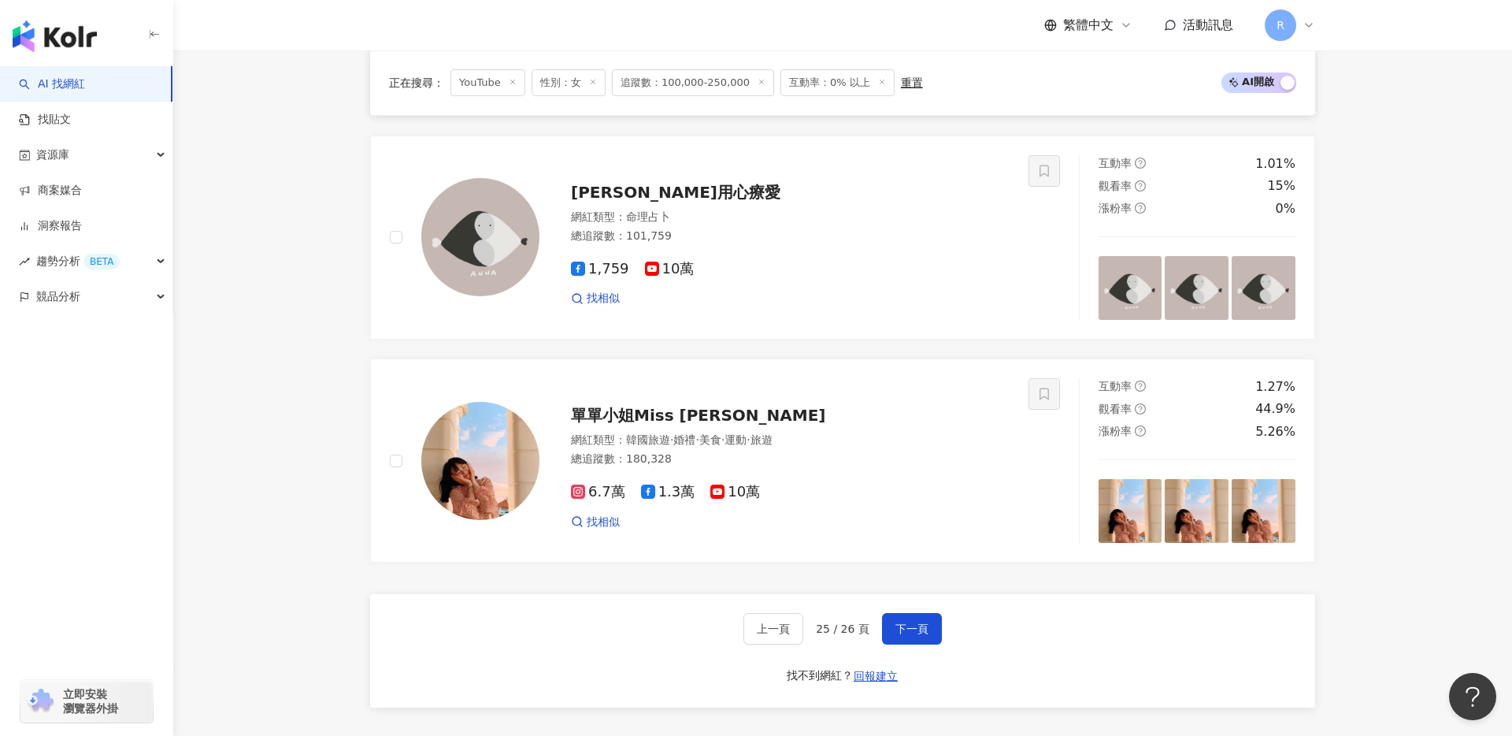
scroll to position [2746, 0]
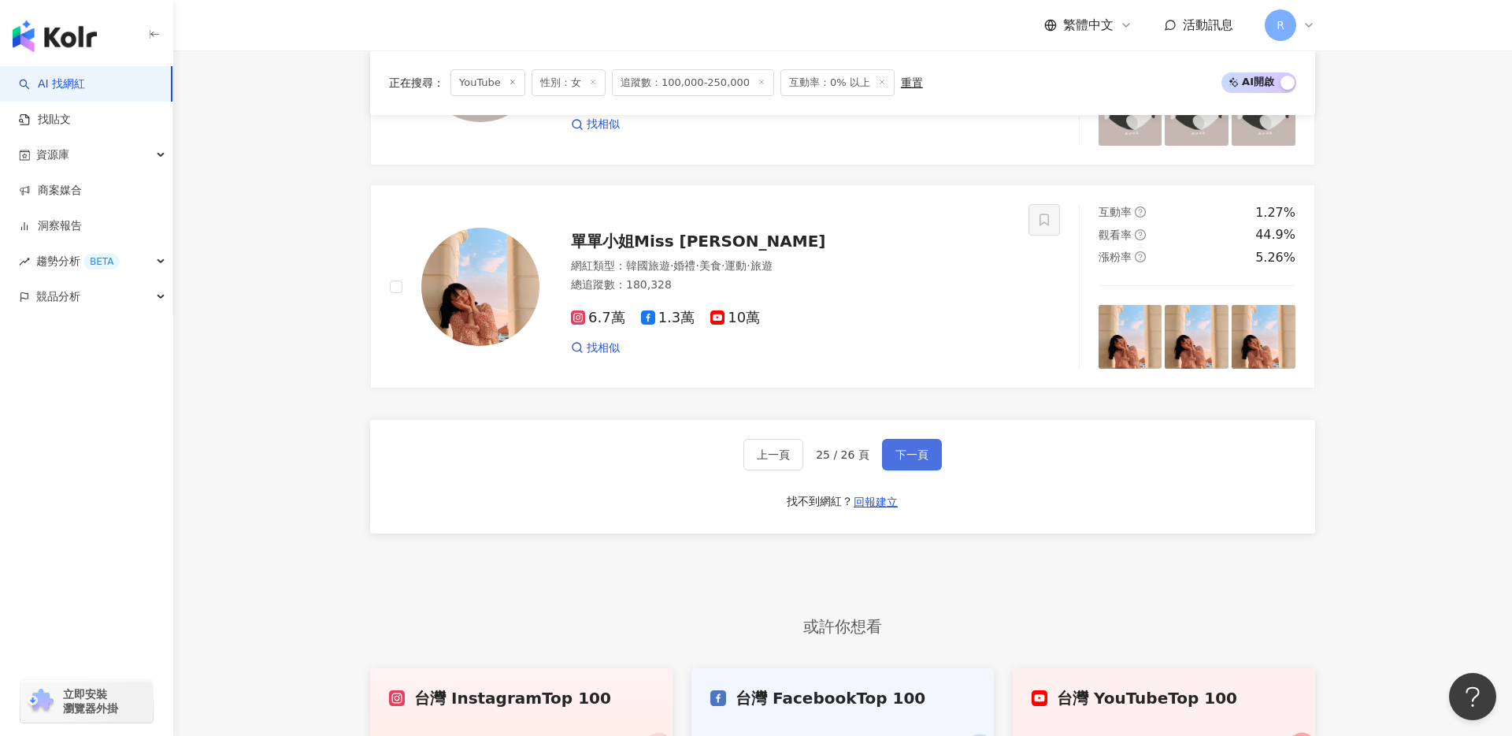
click at [882, 442] on button "下一頁" at bounding box center [912, 455] width 60 height 32
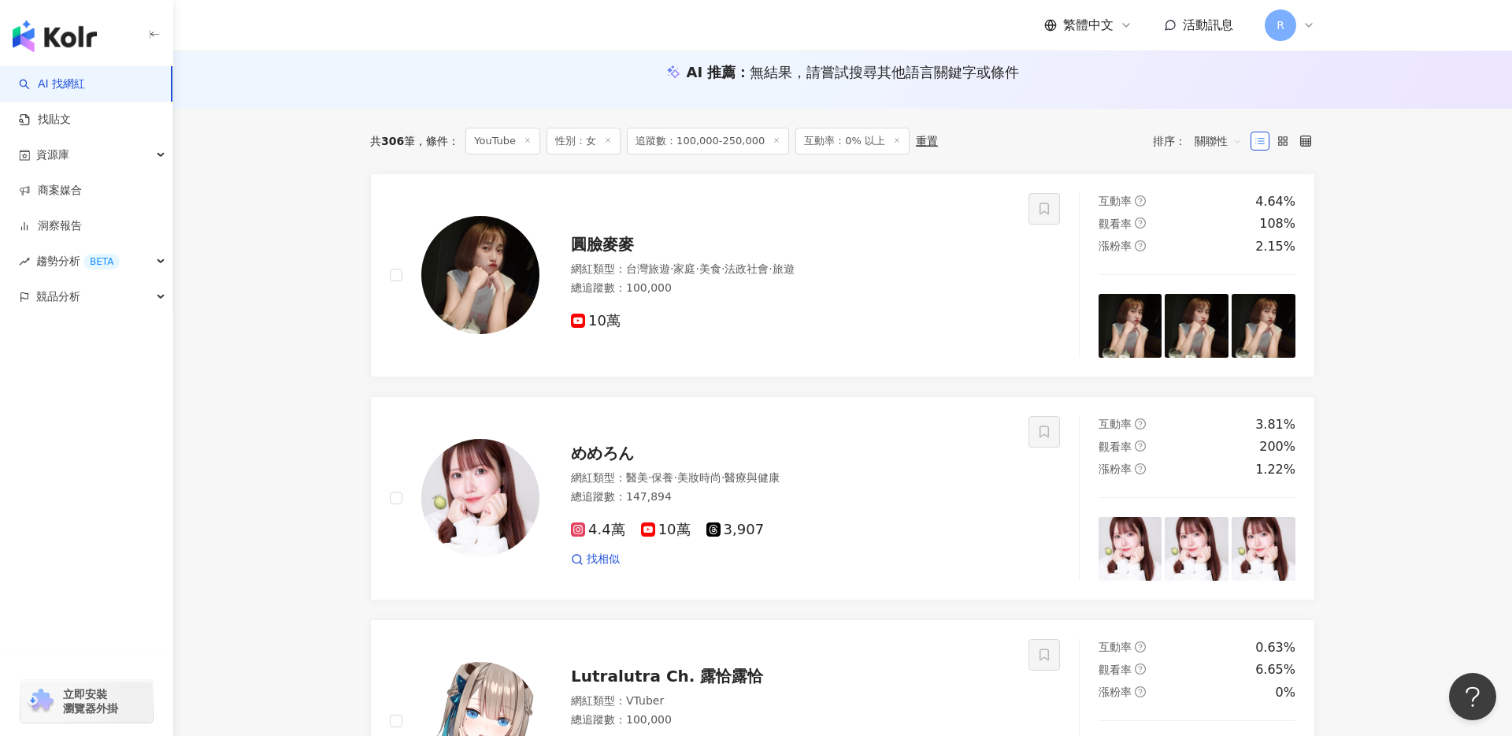
scroll to position [156, 0]
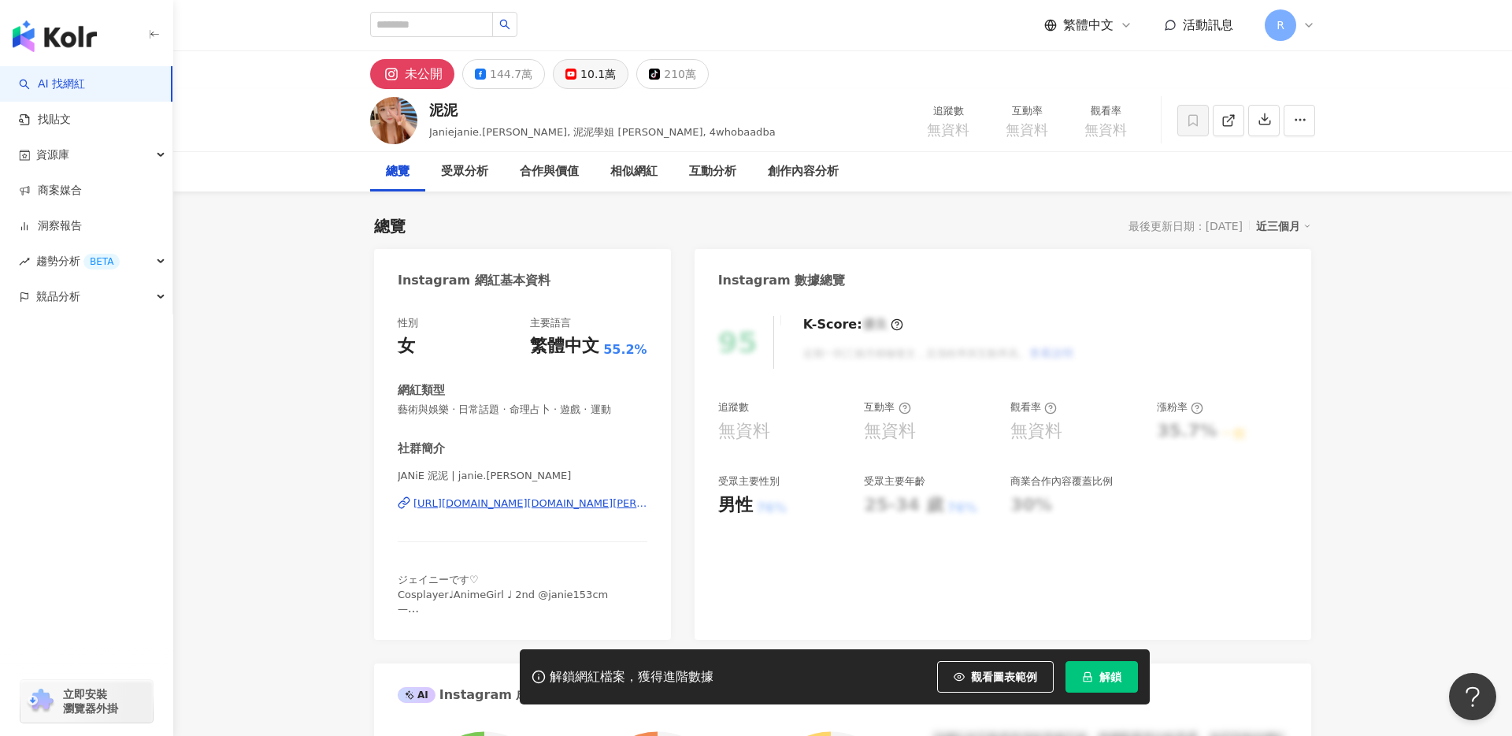
click at [587, 69] on div "10.1萬" at bounding box center [598, 74] width 35 height 22
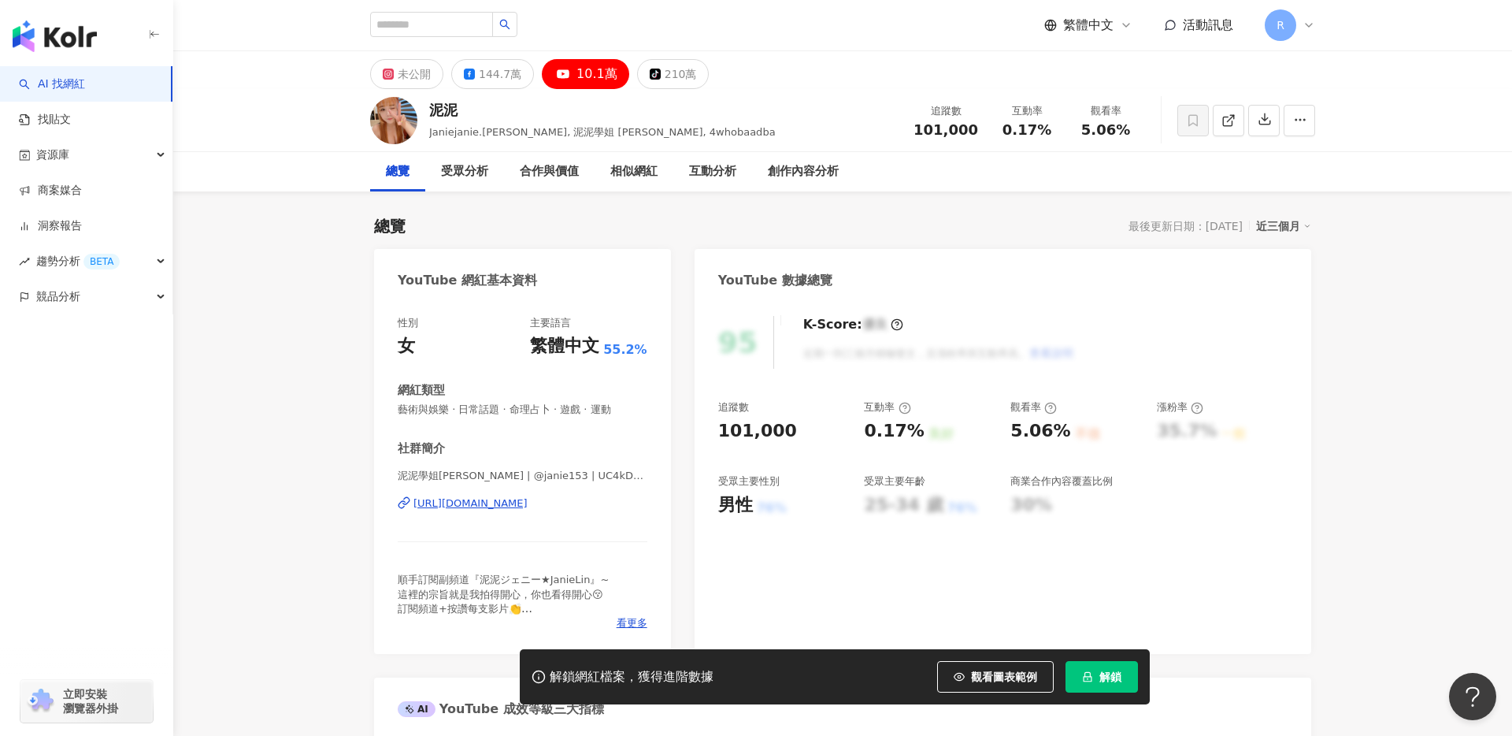
click at [503, 502] on div "https://www.youtube.com/channel/UC4kD7CBlnViR7ogM7yNTC_A" at bounding box center [471, 503] width 114 height 14
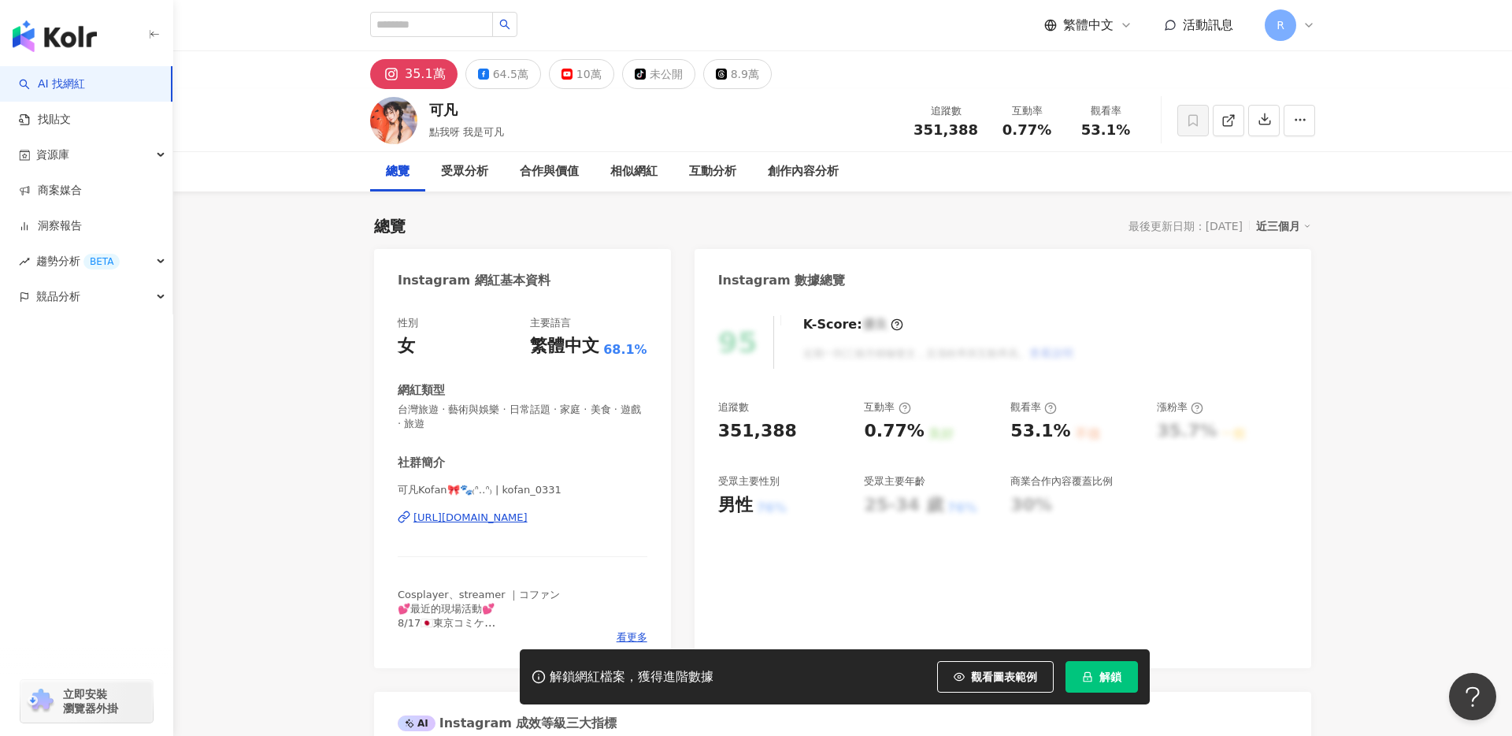
click at [562, 75] on rect at bounding box center [566, 74] width 9 height 6
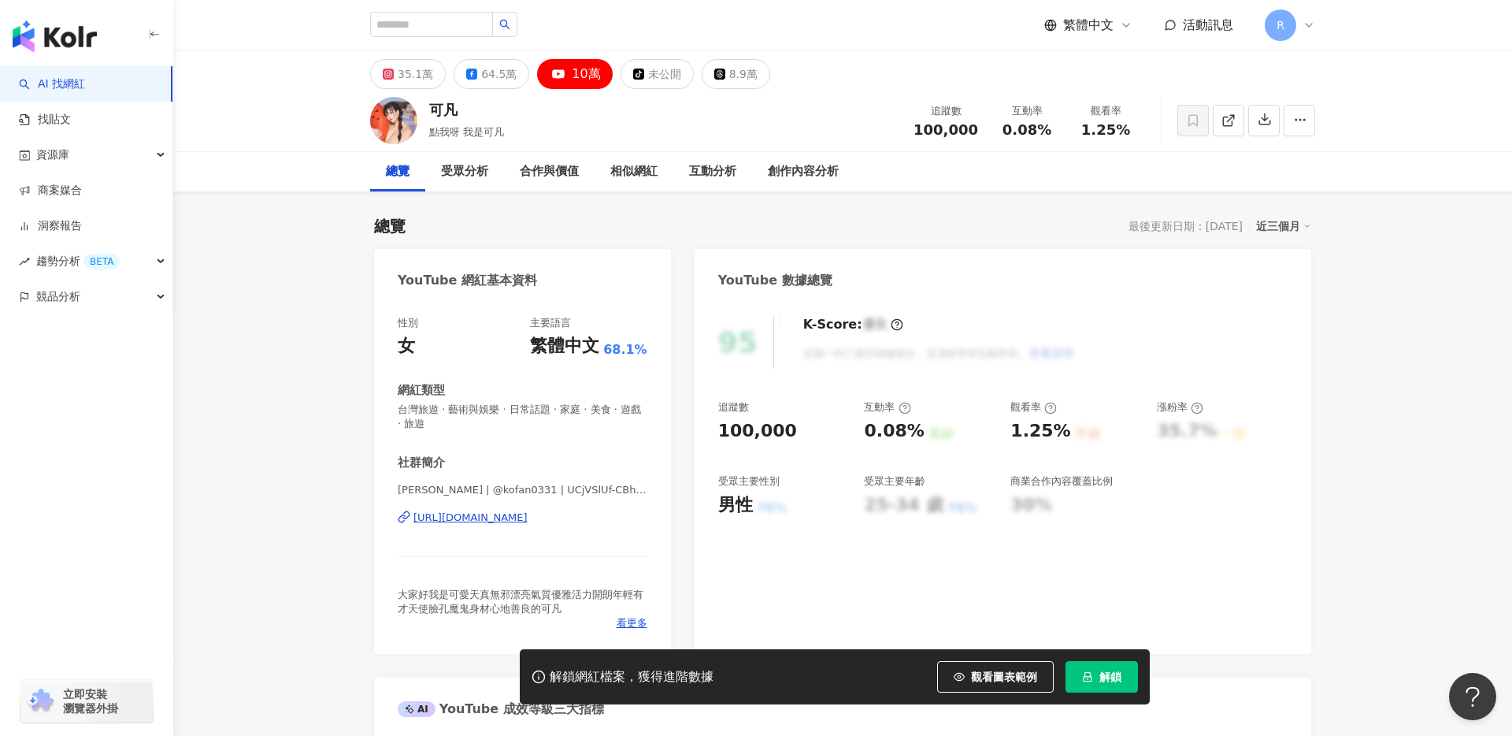
click at [488, 522] on div "[URL][DOMAIN_NAME]" at bounding box center [471, 517] width 114 height 14
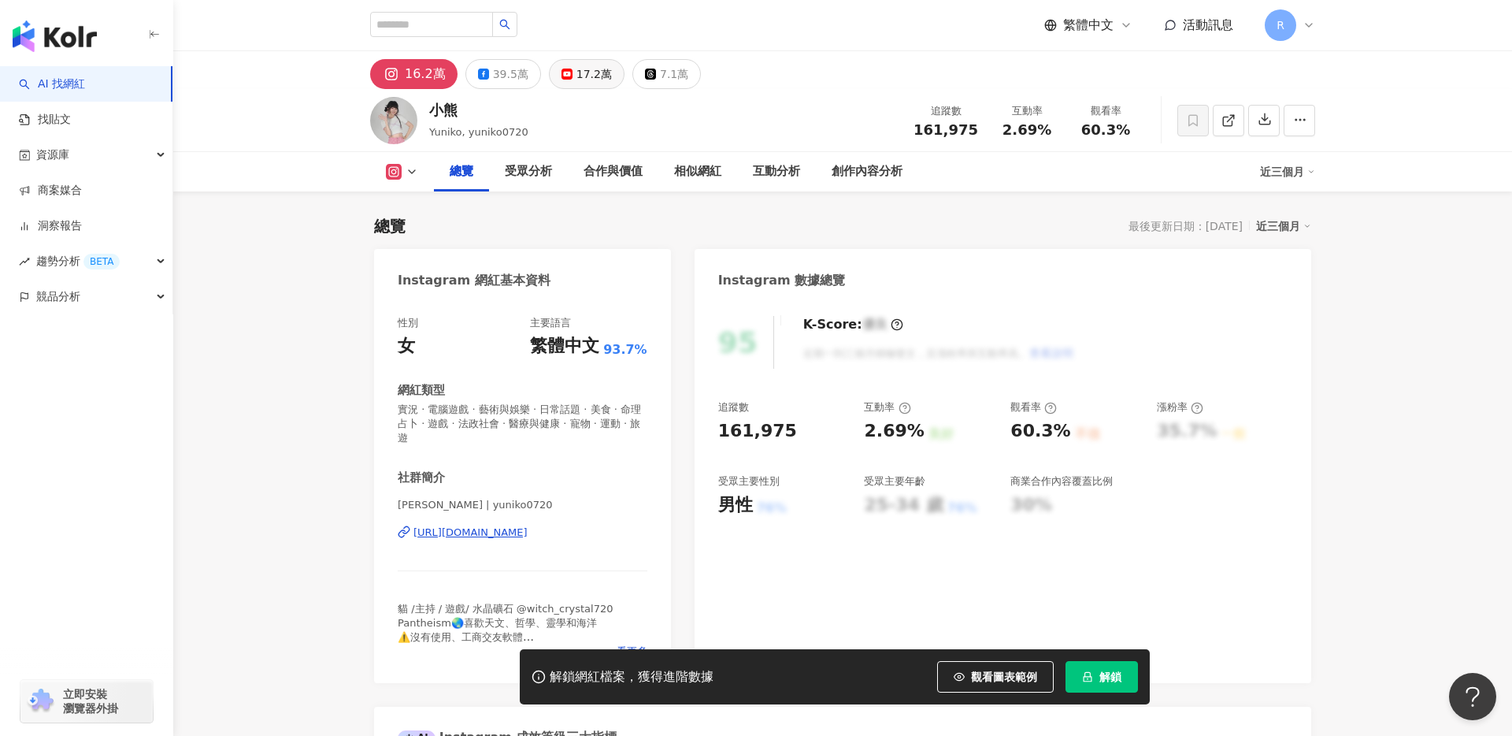
click at [557, 67] on button "17.2萬" at bounding box center [587, 74] width 76 height 30
click at [562, 72] on rect at bounding box center [566, 74] width 9 height 6
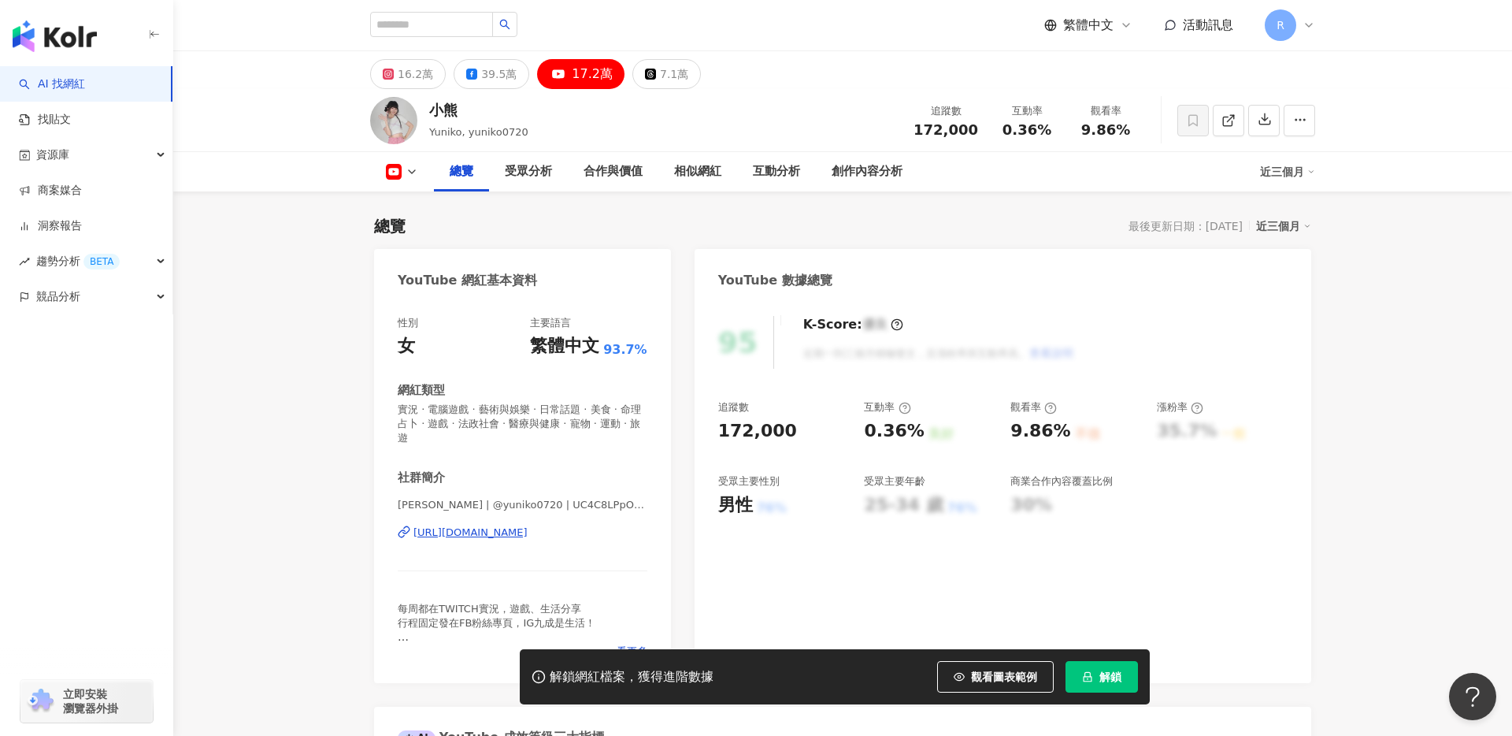
click at [471, 525] on div "[URL][DOMAIN_NAME]" at bounding box center [471, 532] width 114 height 14
